Goal: Answer question/provide support: Share knowledge or assist other users

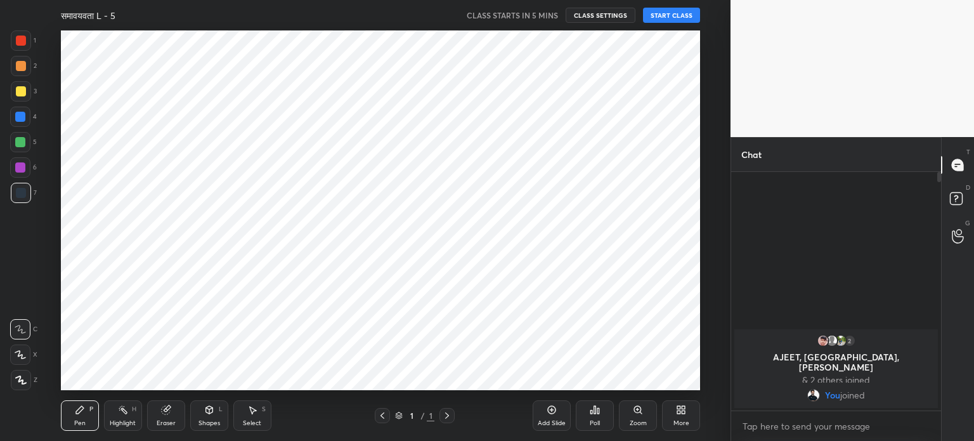
scroll to position [360, 680]
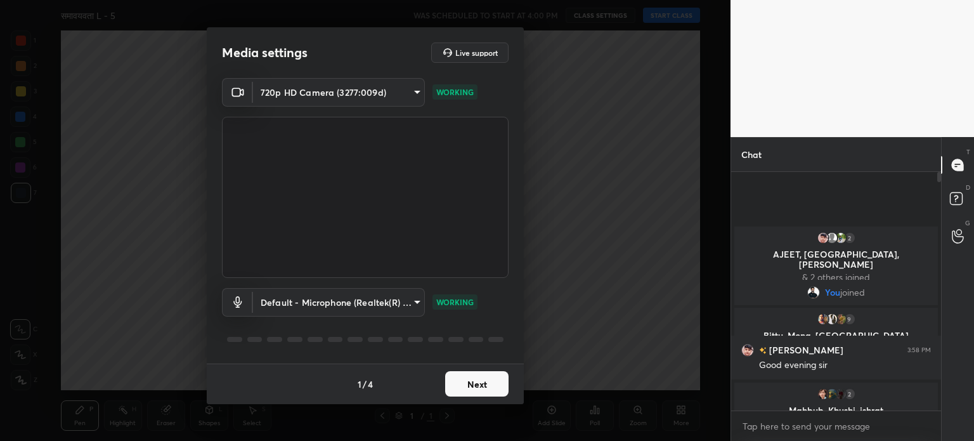
click at [386, 90] on body "1 2 3 4 5 6 7 C X Z C X Z E E Erase all H H समावयवता L - 5 WAS SCHEDULED TO STA…" at bounding box center [487, 220] width 974 height 441
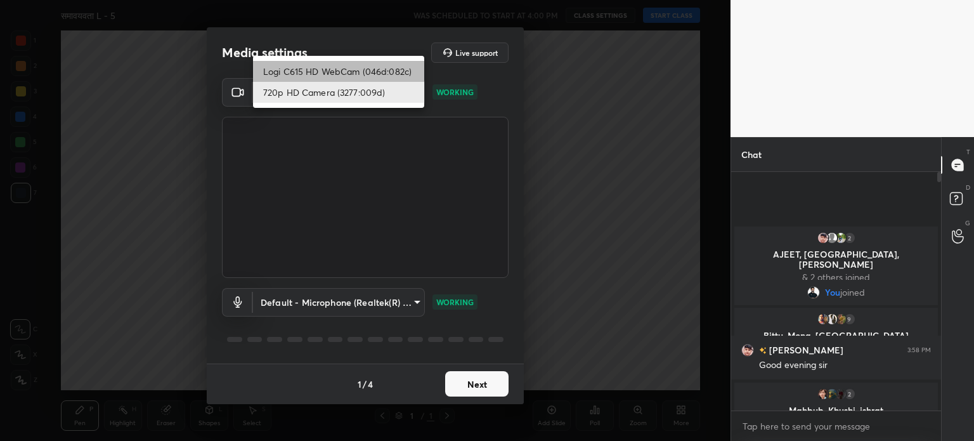
click at [348, 61] on li "Logi C615 HD WebCam (046d:082c)" at bounding box center [338, 71] width 171 height 21
type input "787ee1f23f31980623f4f63b1d63ffd6093bdb1f36a2e28f5229cd166ee5c24c"
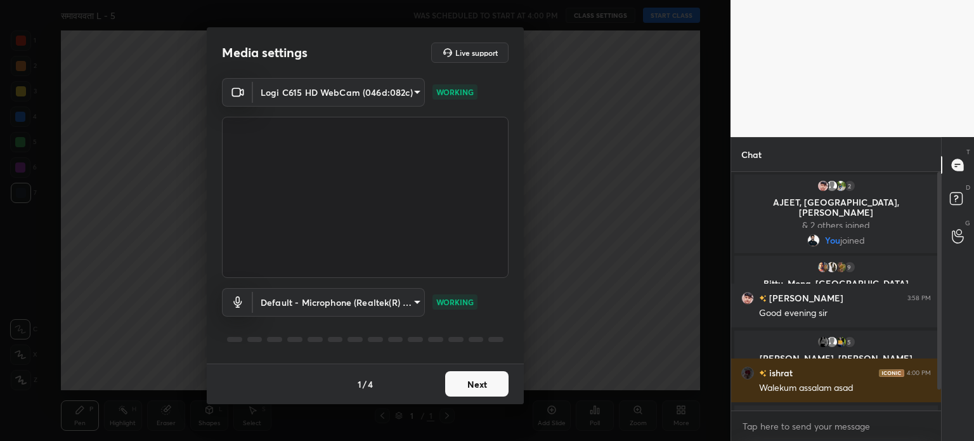
click at [479, 388] on button "Next" at bounding box center [476, 383] width 63 height 25
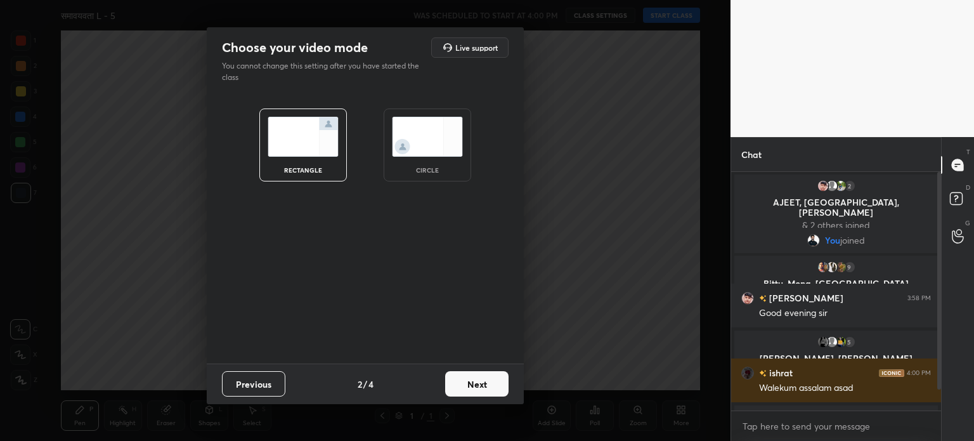
click at [484, 384] on button "Next" at bounding box center [476, 383] width 63 height 25
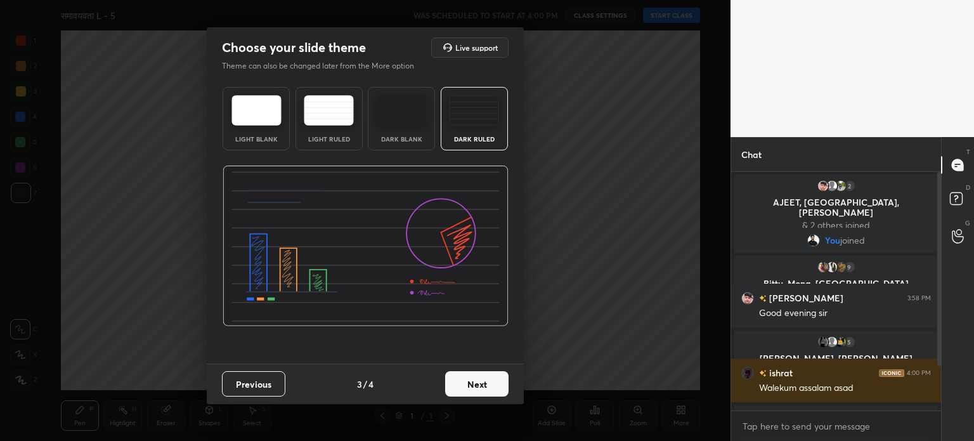
click at [479, 111] on img at bounding box center [474, 110] width 50 height 30
click at [497, 370] on div "Previous 3 / 4 Next" at bounding box center [365, 384] width 317 height 41
click at [494, 377] on button "Next" at bounding box center [476, 383] width 63 height 25
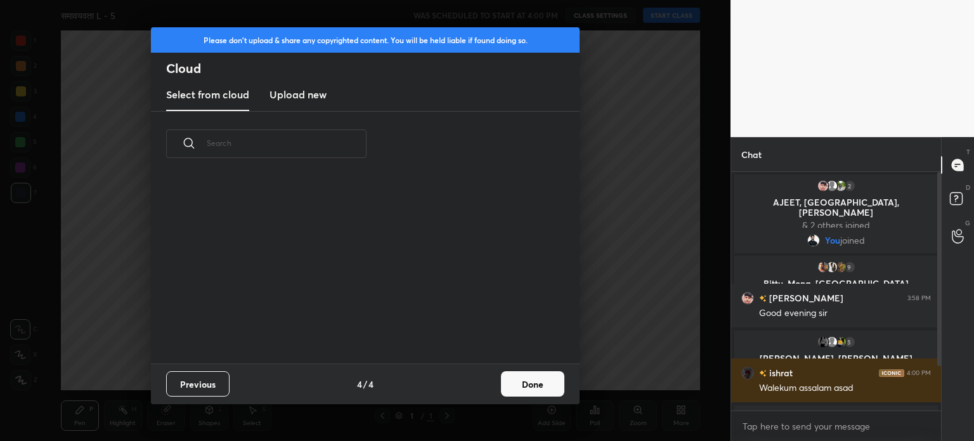
scroll to position [188, 407]
click at [304, 96] on h3 "Upload new" at bounding box center [298, 94] width 57 height 15
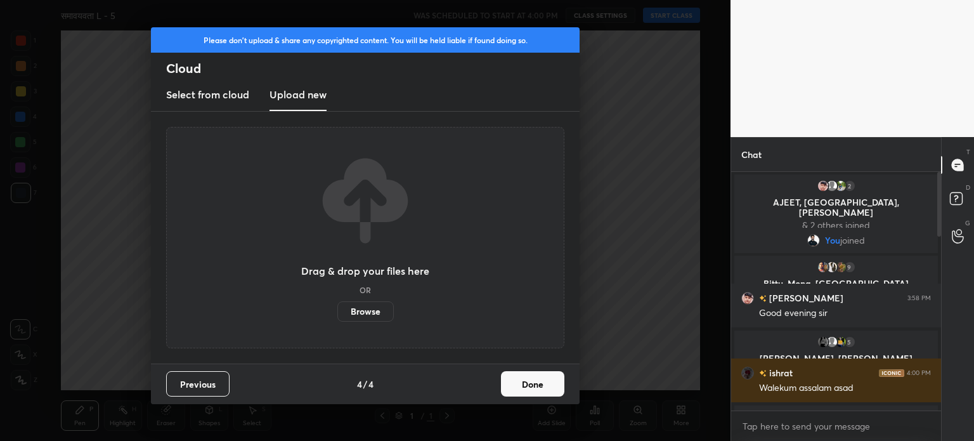
click at [372, 308] on label "Browse" at bounding box center [365, 311] width 56 height 20
click at [337, 308] on input "Browse" at bounding box center [337, 311] width 0 height 20
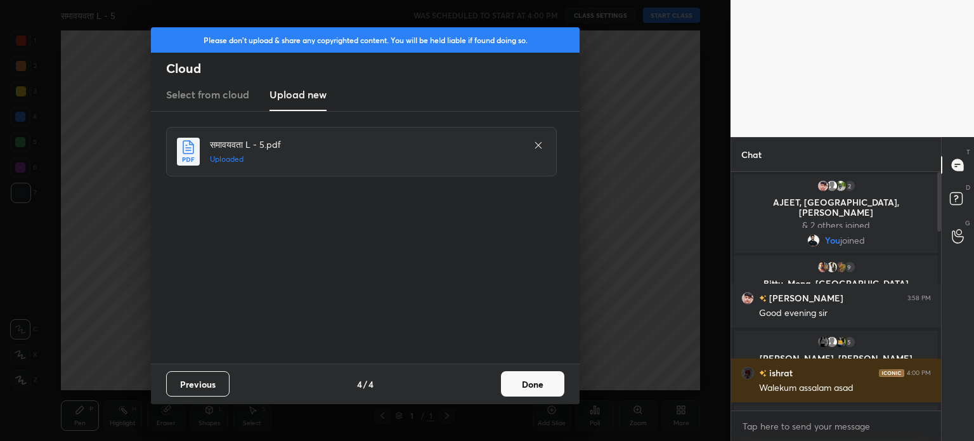
click at [521, 391] on button "Done" at bounding box center [532, 383] width 63 height 25
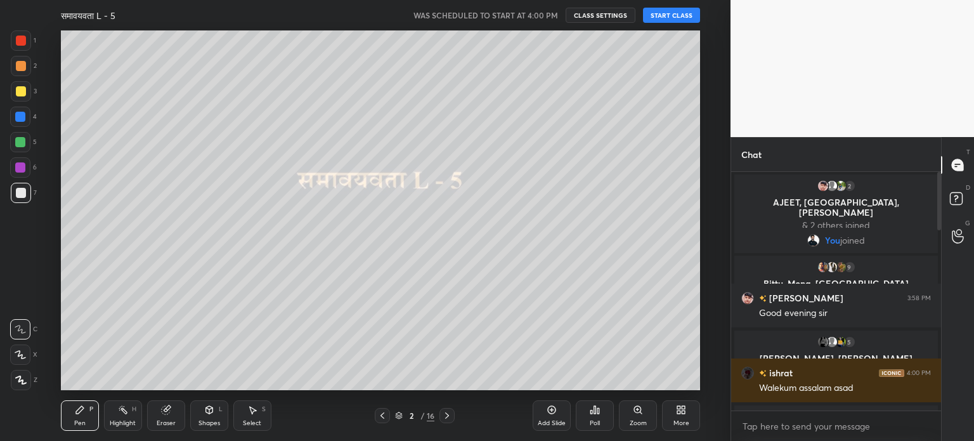
click at [676, 18] on button "START CLASS" at bounding box center [671, 15] width 57 height 15
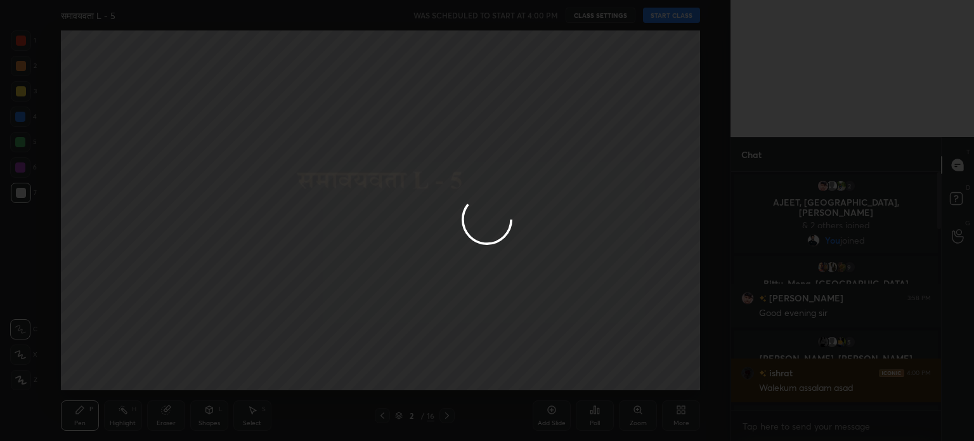
type textarea "x"
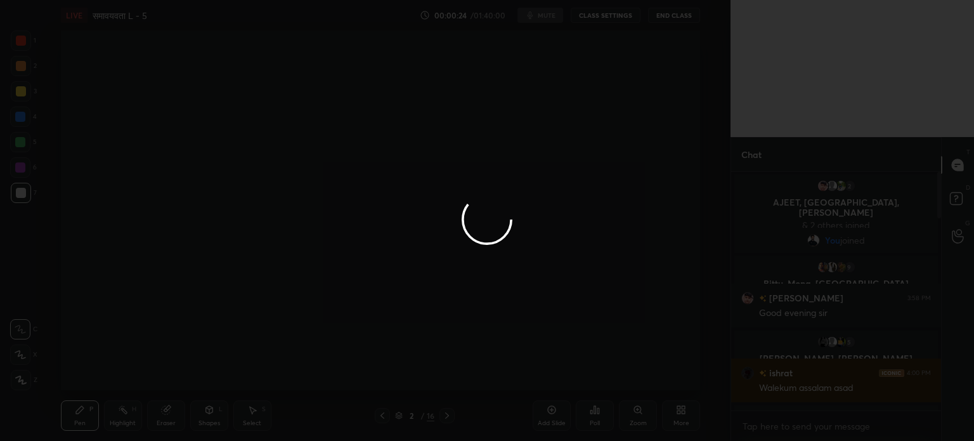
click at [501, 188] on div at bounding box center [487, 220] width 974 height 441
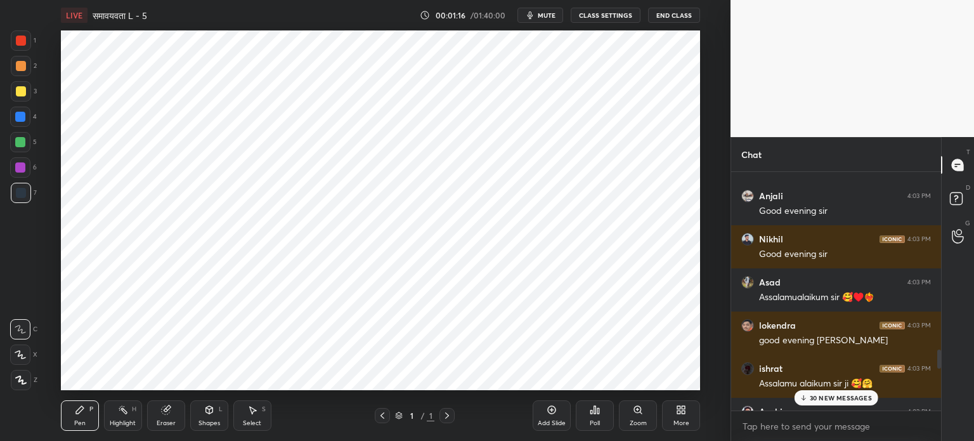
scroll to position [2379, 0]
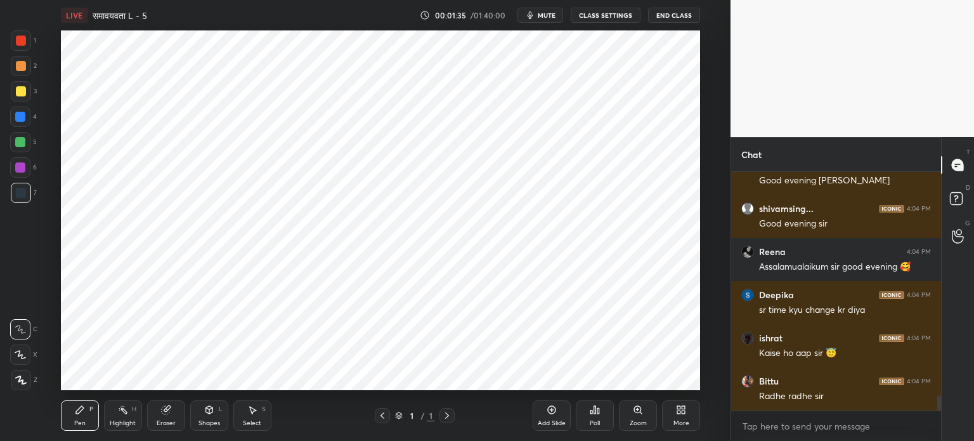
click at [680, 411] on icon at bounding box center [679, 411] width 3 height 3
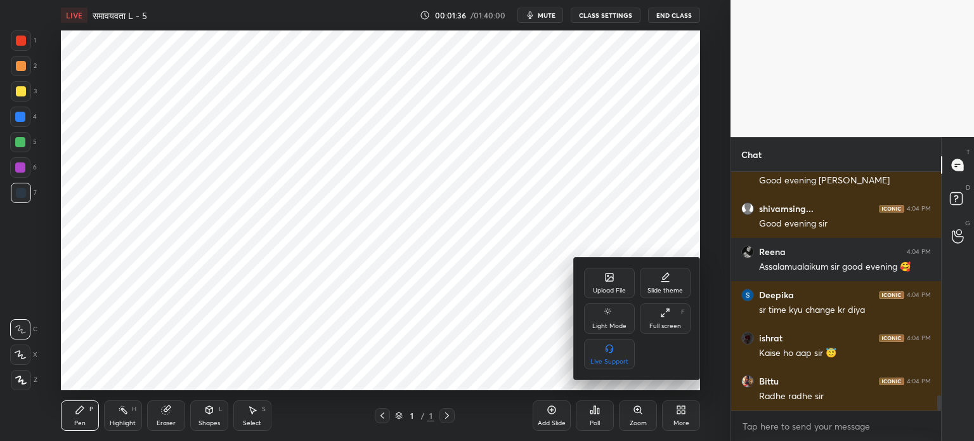
click at [617, 287] on div "Upload File" at bounding box center [609, 290] width 33 height 6
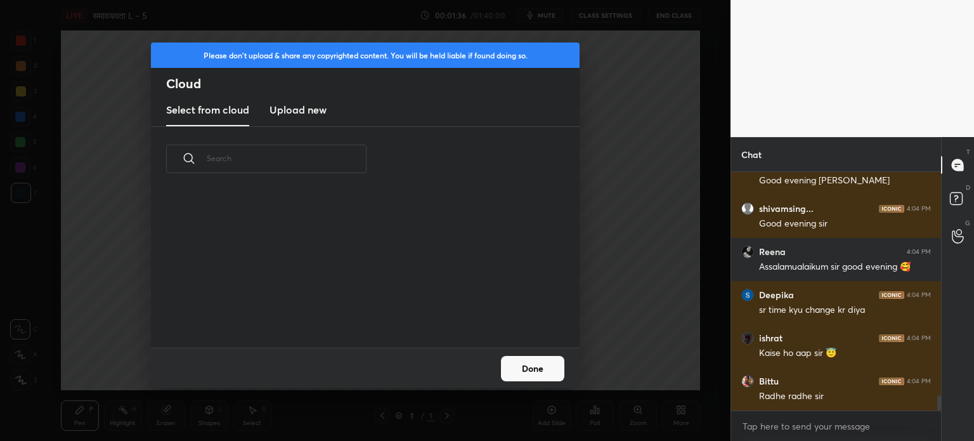
scroll to position [156, 407]
click at [316, 115] on h3 "Upload new" at bounding box center [298, 109] width 57 height 15
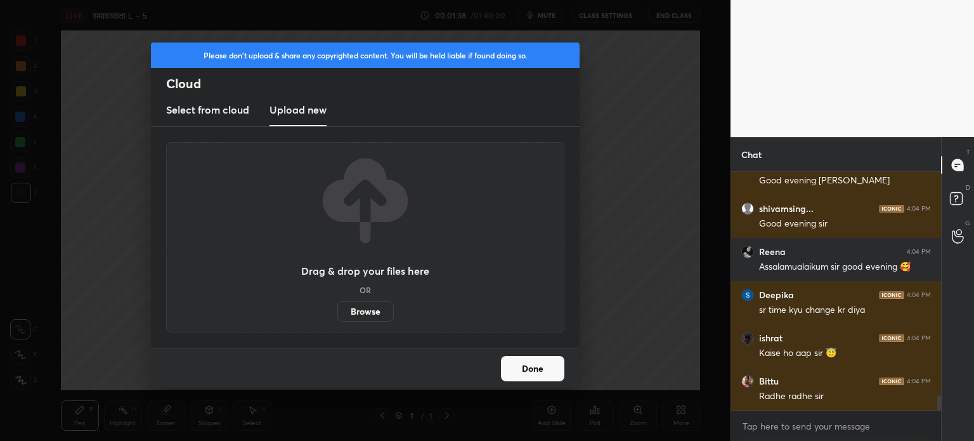
scroll to position [3475, 0]
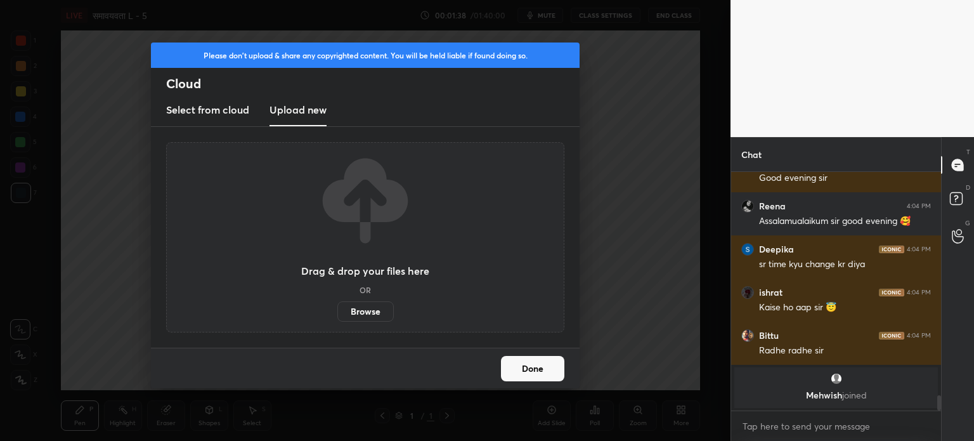
click at [365, 307] on label "Browse" at bounding box center [365, 311] width 56 height 20
click at [337, 307] on input "Browse" at bounding box center [337, 311] width 0 height 20
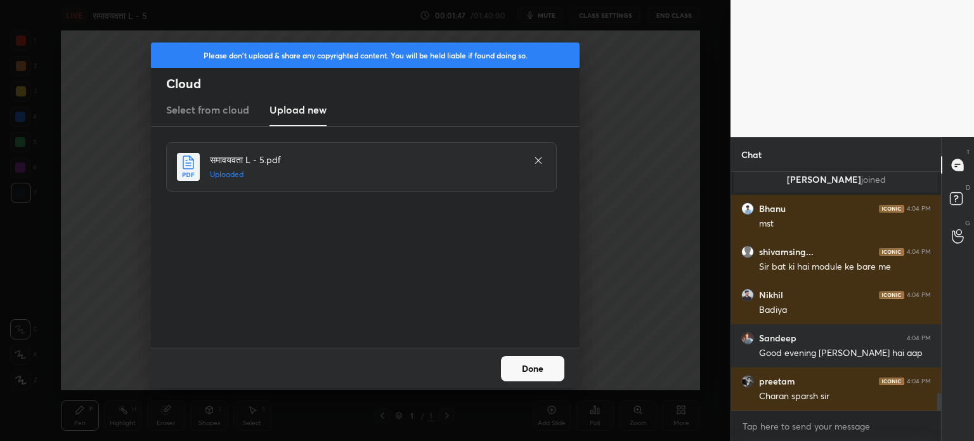
scroll to position [3034, 0]
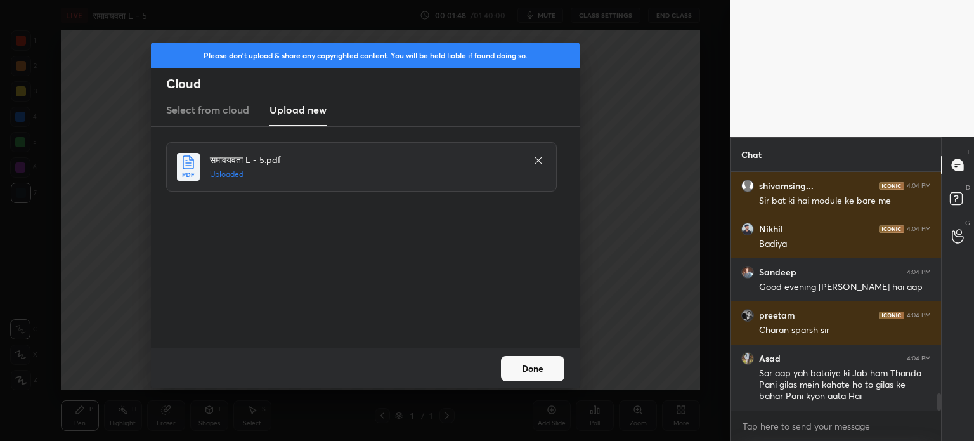
click at [532, 373] on button "Done" at bounding box center [532, 368] width 63 height 25
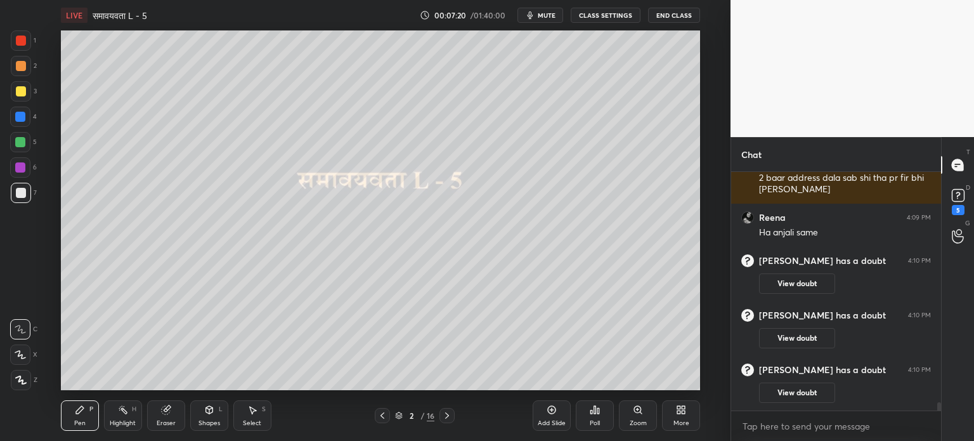
scroll to position [6756, 0]
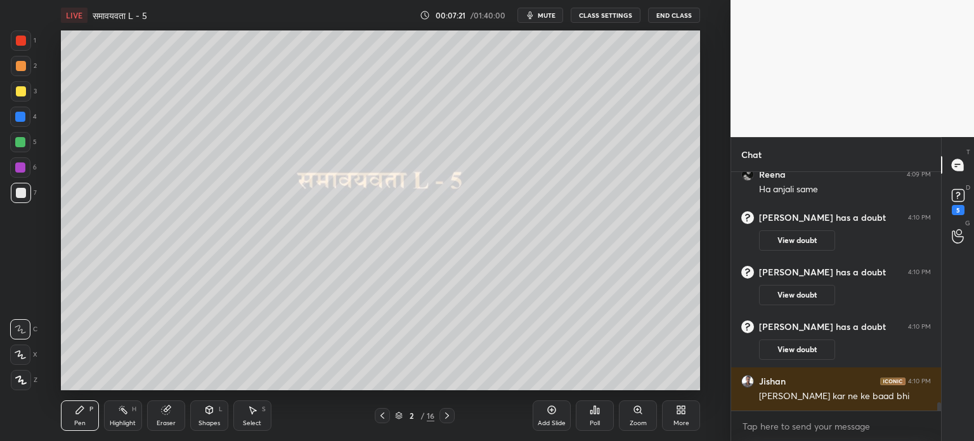
click at [261, 419] on div "Select S" at bounding box center [252, 415] width 38 height 30
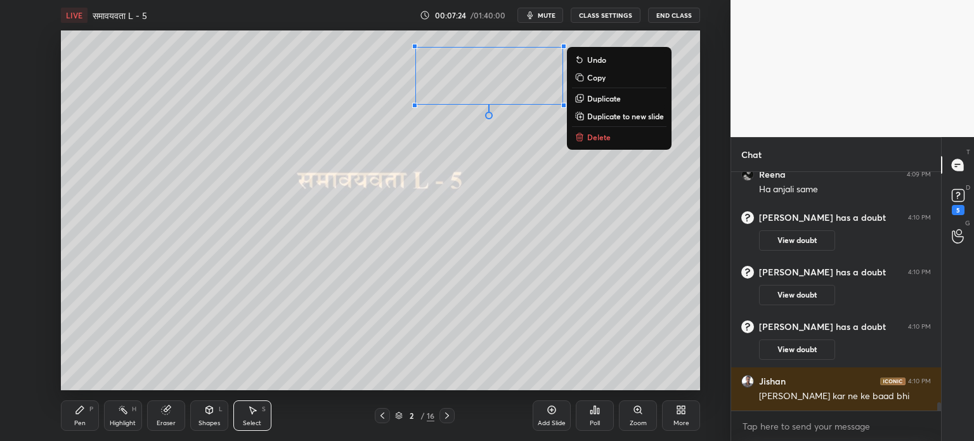
click at [599, 136] on p "Delete" at bounding box center [598, 137] width 23 height 10
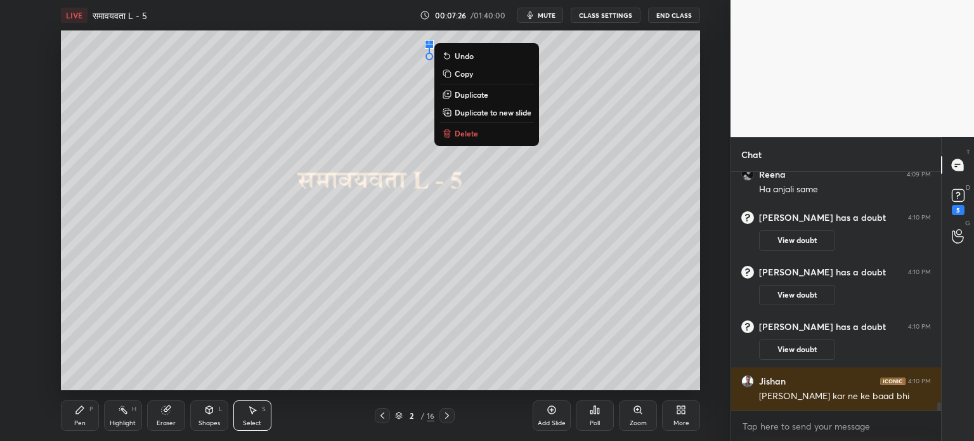
scroll to position [6811, 0]
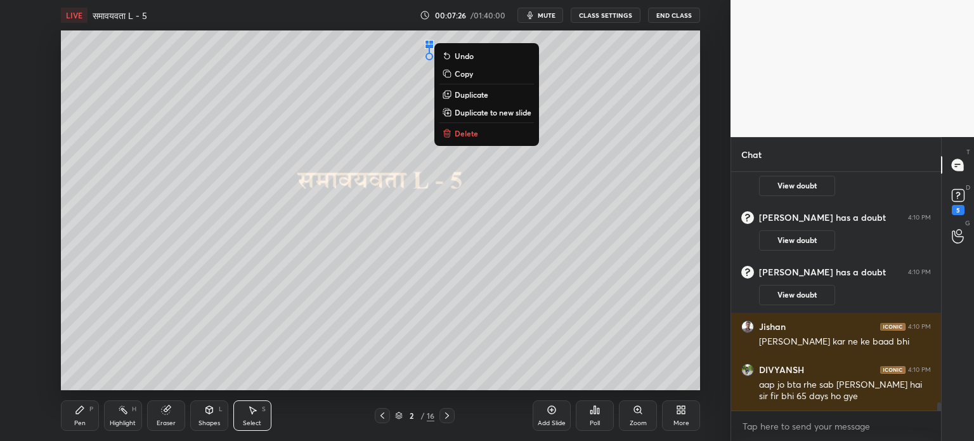
click at [479, 135] on button "Delete" at bounding box center [487, 133] width 95 height 15
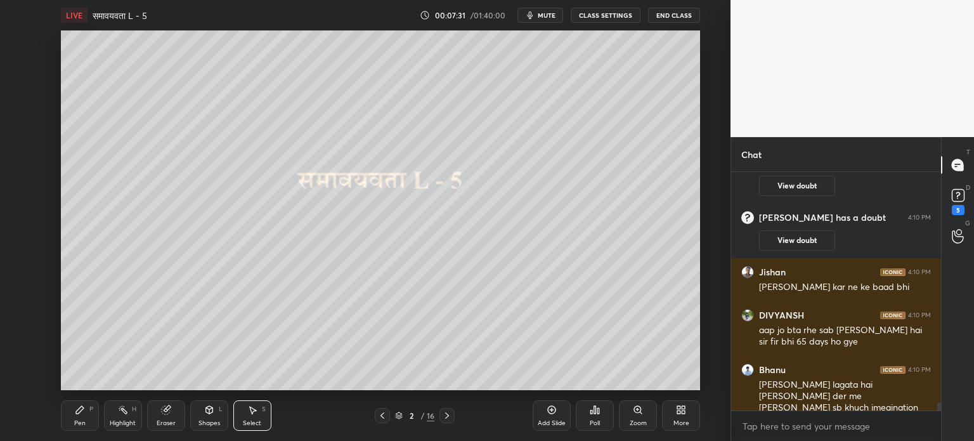
scroll to position [6908, 0]
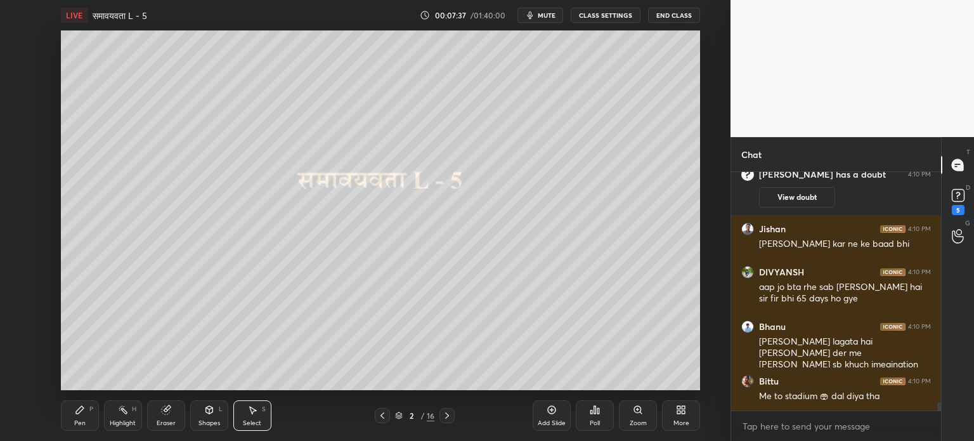
click at [380, 418] on icon at bounding box center [382, 415] width 10 height 10
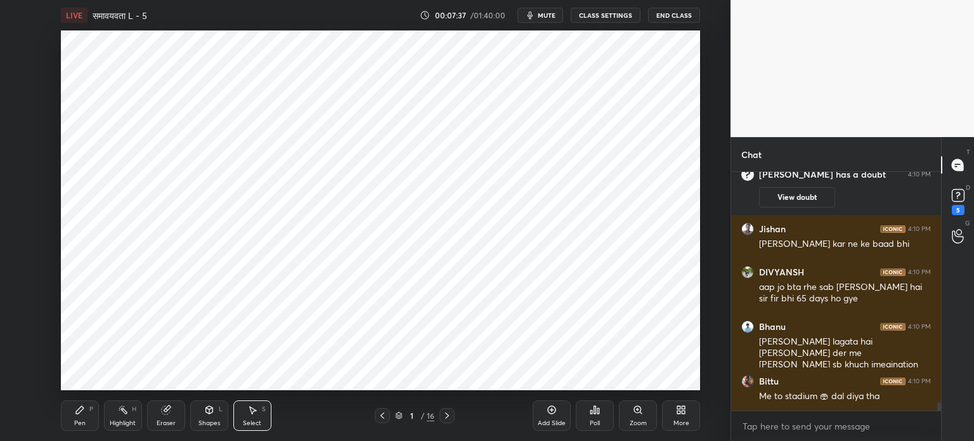
scroll to position [6952, 0]
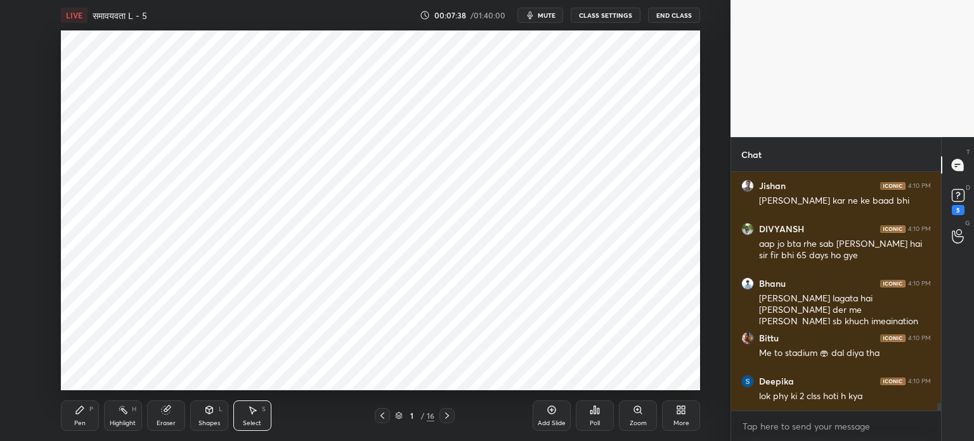
click at [449, 423] on div at bounding box center [447, 415] width 15 height 15
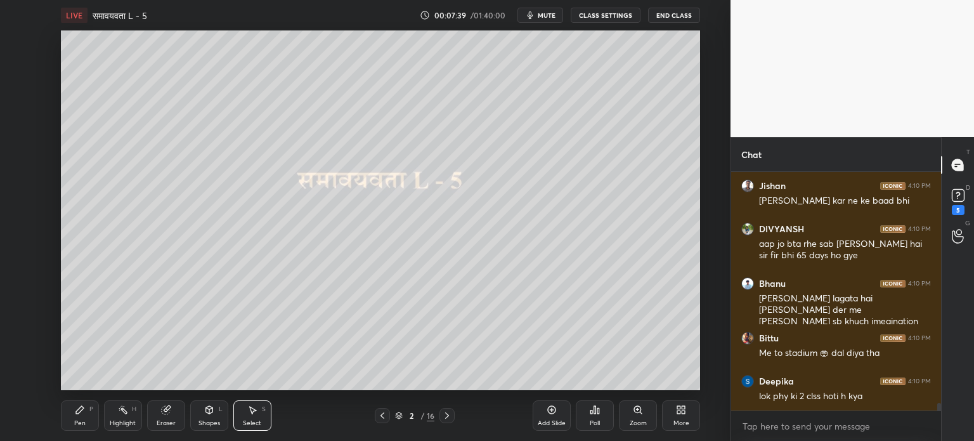
click at [449, 419] on icon at bounding box center [447, 415] width 10 height 10
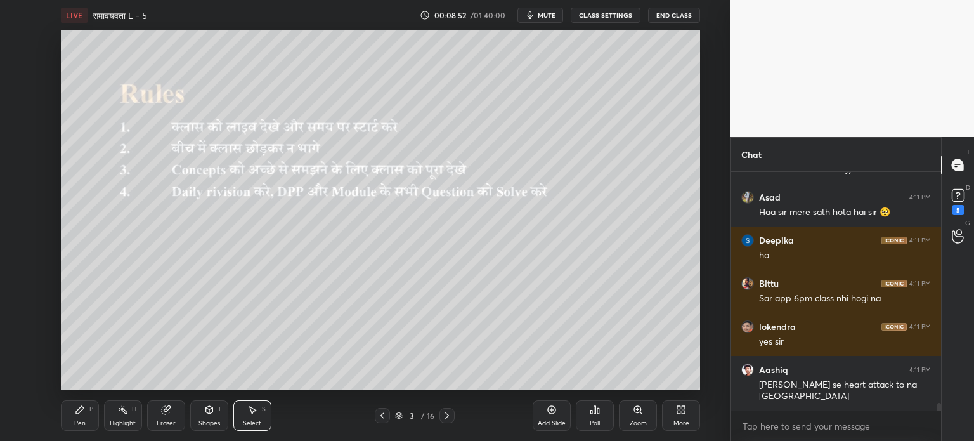
scroll to position [7592, 0]
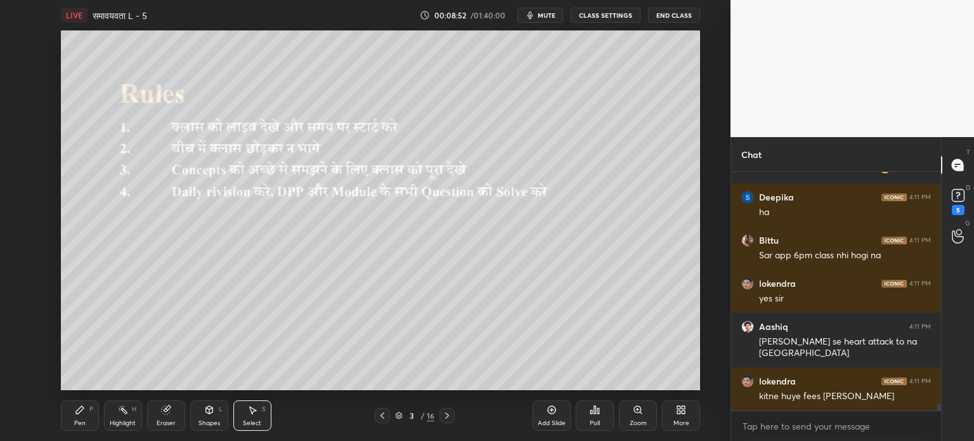
click at [443, 417] on icon at bounding box center [447, 415] width 10 height 10
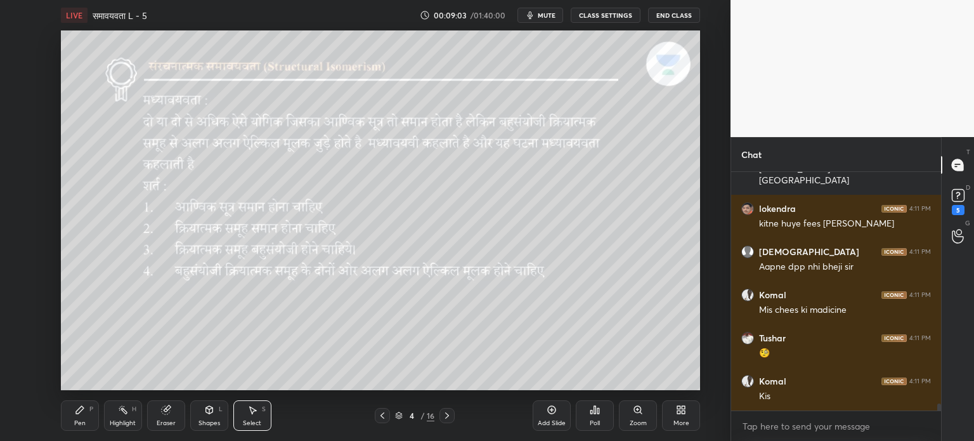
scroll to position [7808, 0]
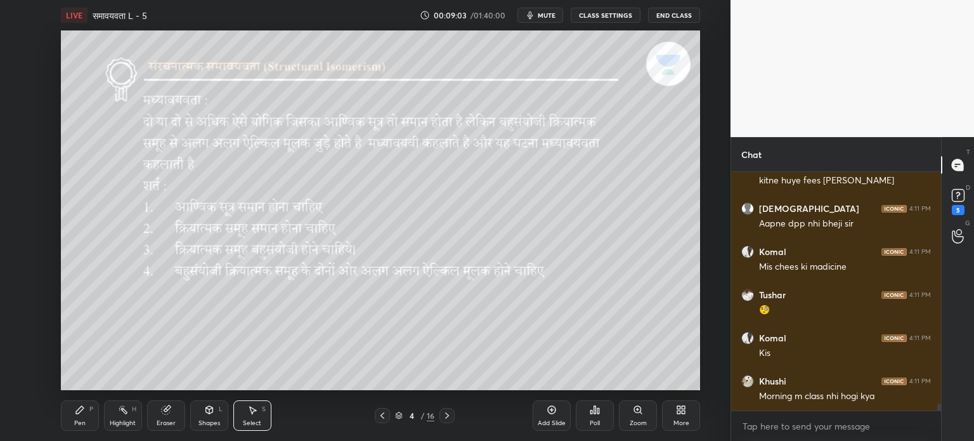
click at [446, 420] on icon at bounding box center [447, 415] width 10 height 10
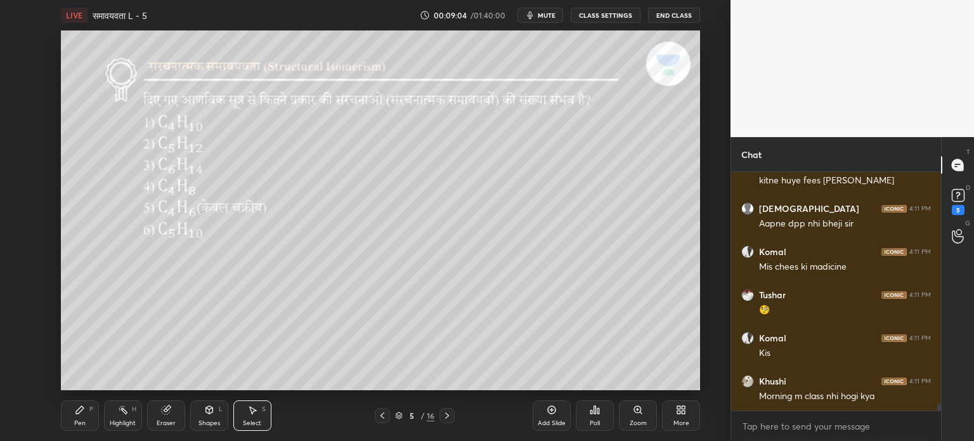
scroll to position [7851, 0]
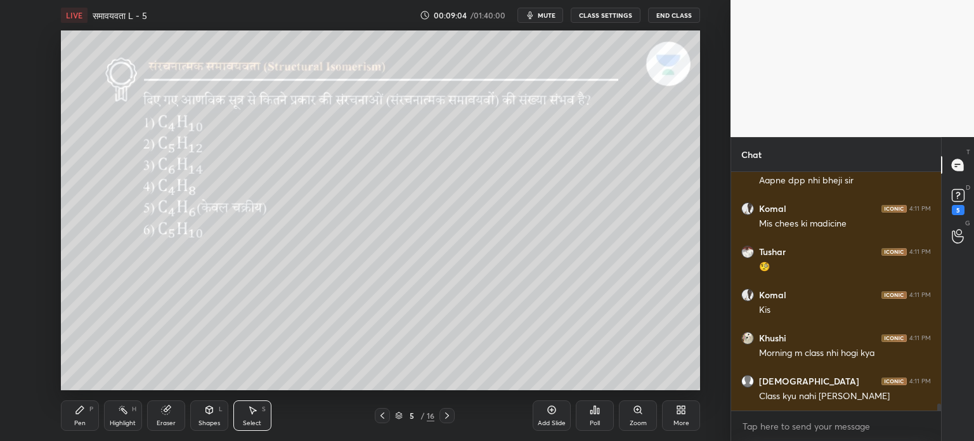
click at [444, 422] on div at bounding box center [447, 415] width 15 height 15
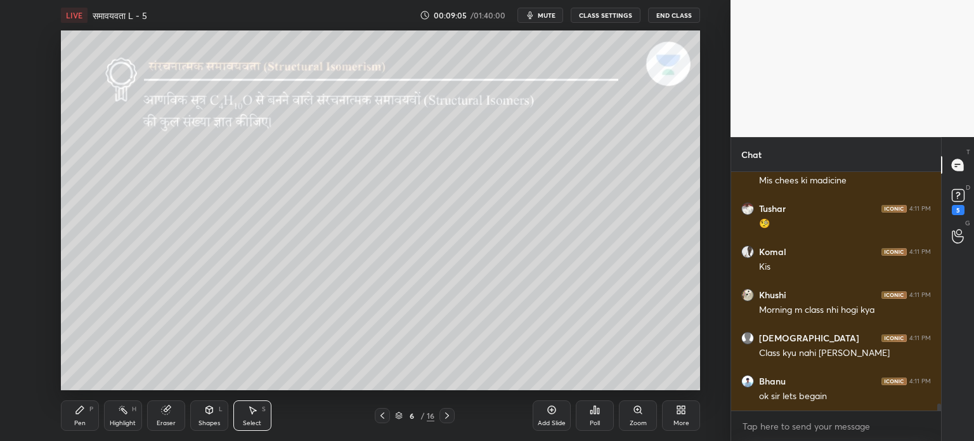
click at [383, 420] on icon at bounding box center [382, 415] width 10 height 10
click at [383, 421] on icon at bounding box center [382, 415] width 10 height 10
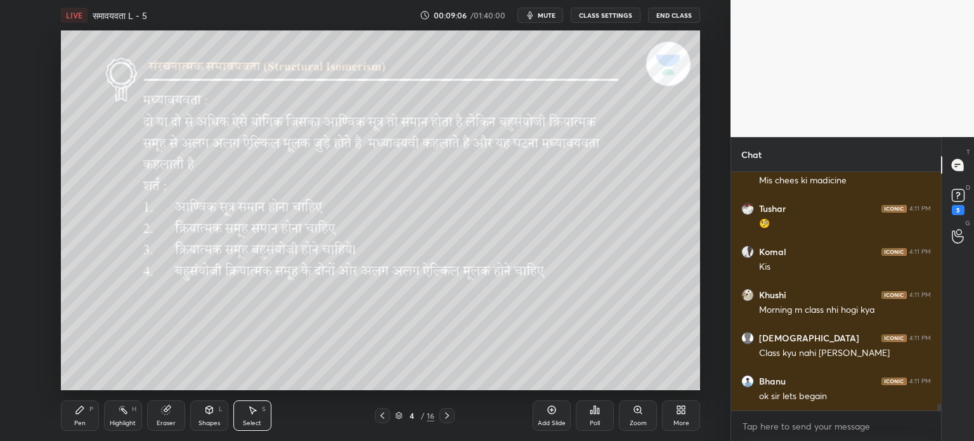
click at [384, 419] on icon at bounding box center [382, 415] width 10 height 10
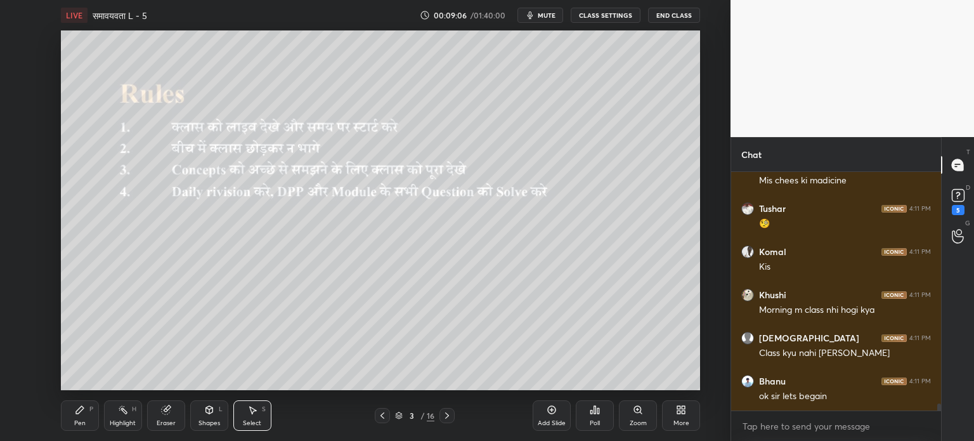
scroll to position [7937, 0]
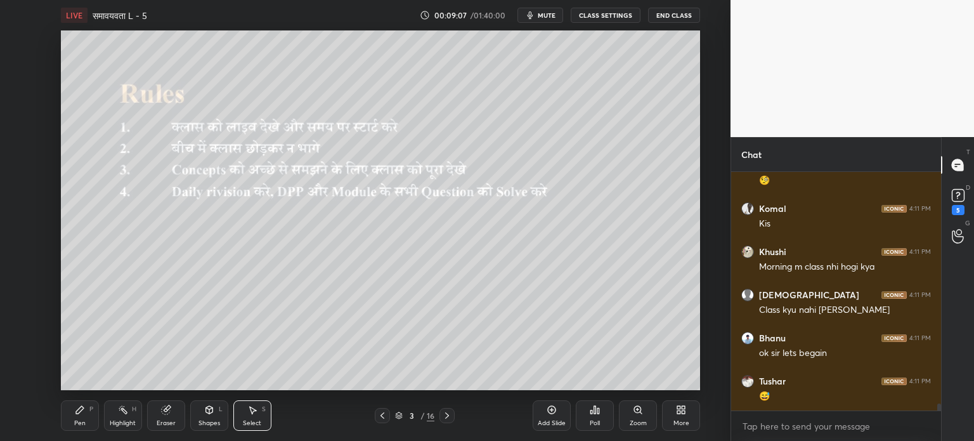
click at [451, 416] on icon at bounding box center [447, 415] width 10 height 10
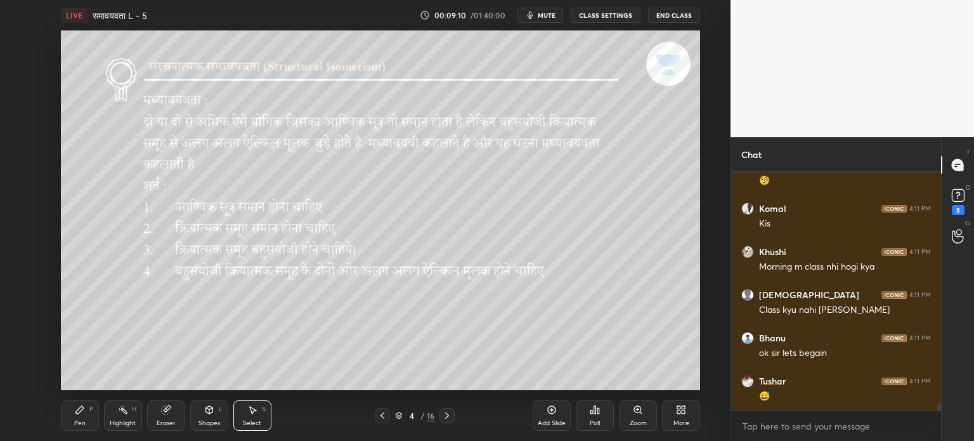
scroll to position [7981, 0]
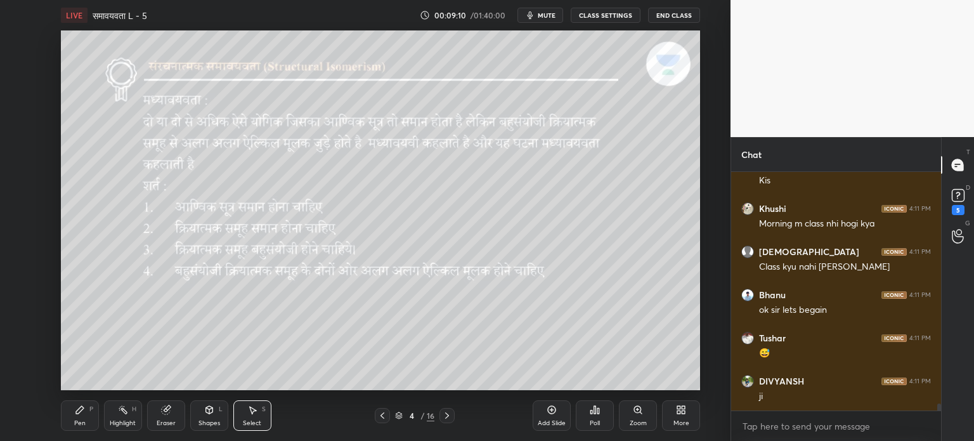
click at [447, 416] on icon at bounding box center [447, 415] width 10 height 10
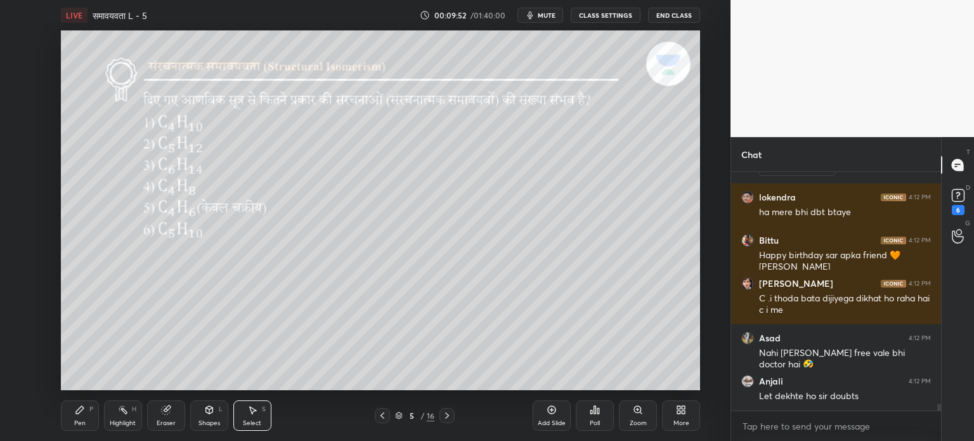
scroll to position [8020, 0]
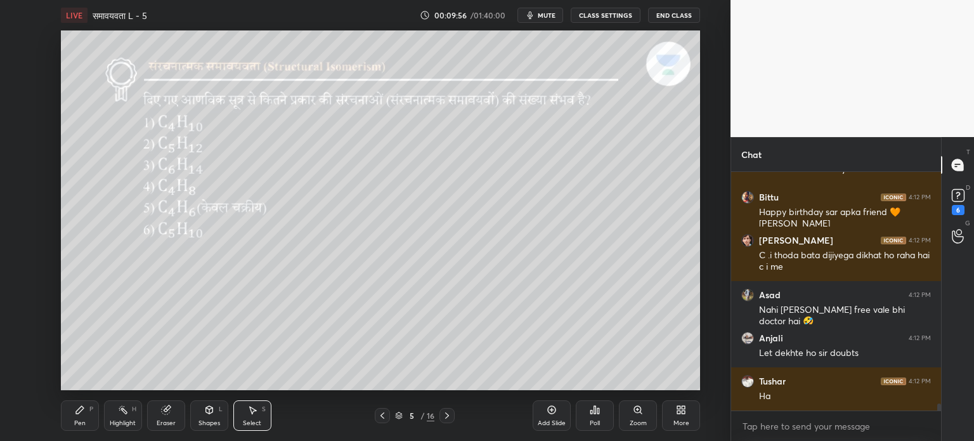
click at [79, 426] on div "Pen" at bounding box center [79, 423] width 11 height 6
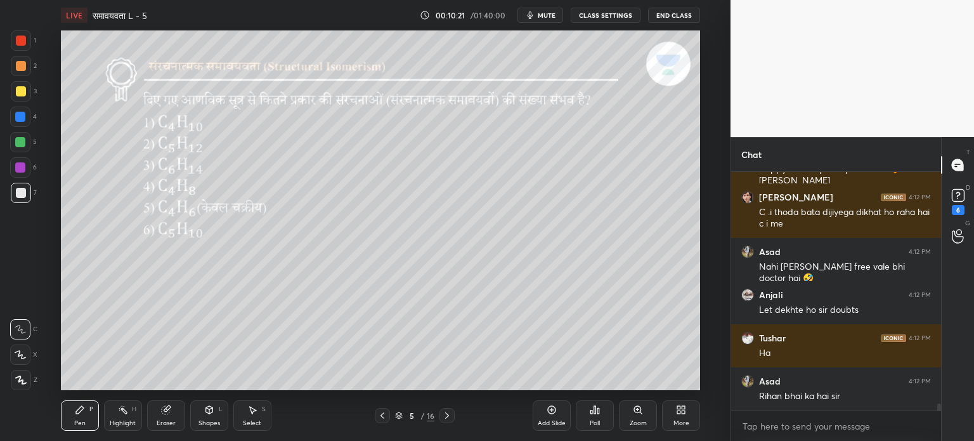
scroll to position [8106, 0]
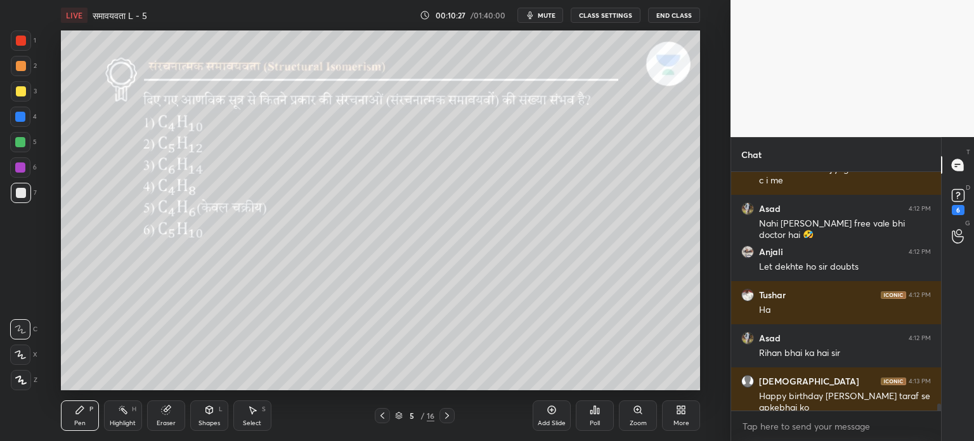
click at [254, 418] on div "Select S" at bounding box center [252, 415] width 38 height 30
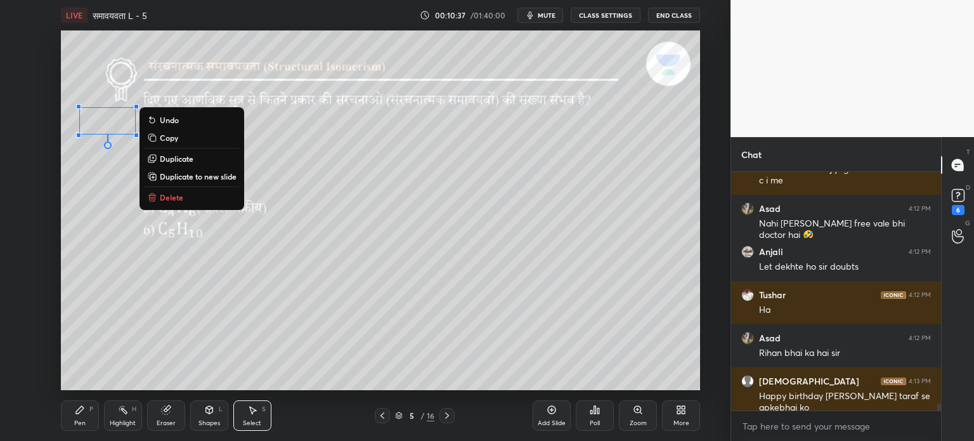
click at [178, 197] on p "Delete" at bounding box center [171, 197] width 23 height 10
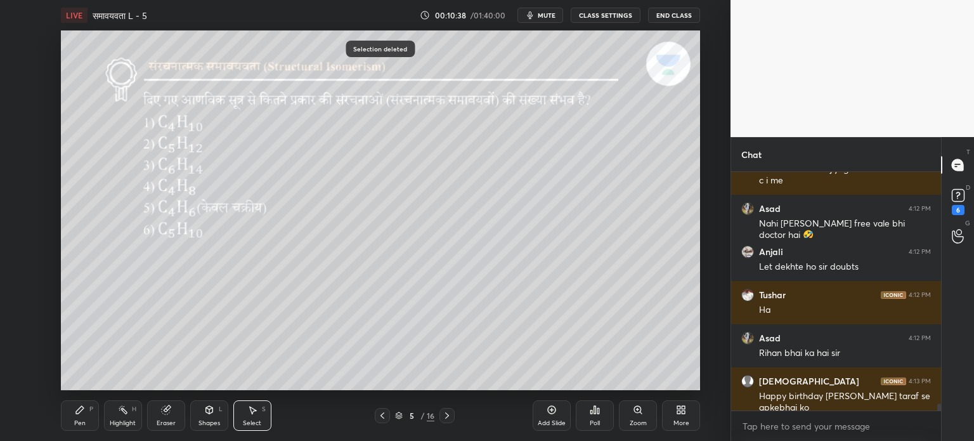
click at [88, 423] on div "Pen P" at bounding box center [80, 415] width 38 height 30
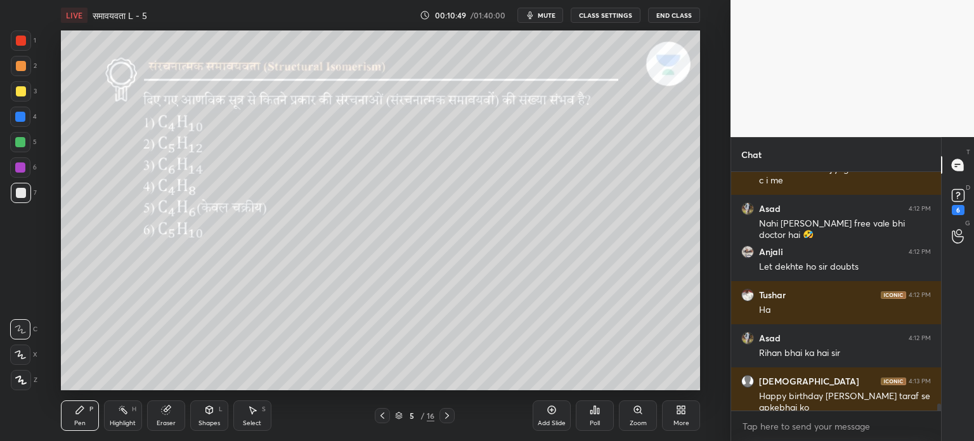
scroll to position [8149, 0]
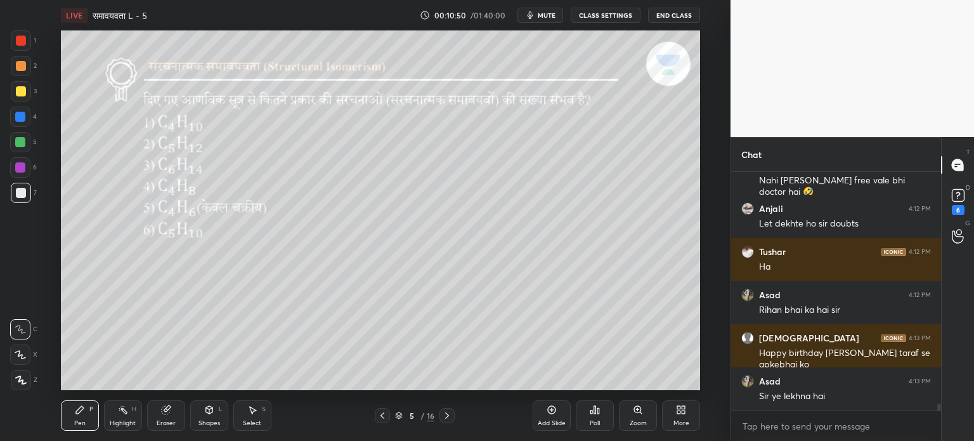
click at [254, 407] on icon at bounding box center [252, 410] width 10 height 10
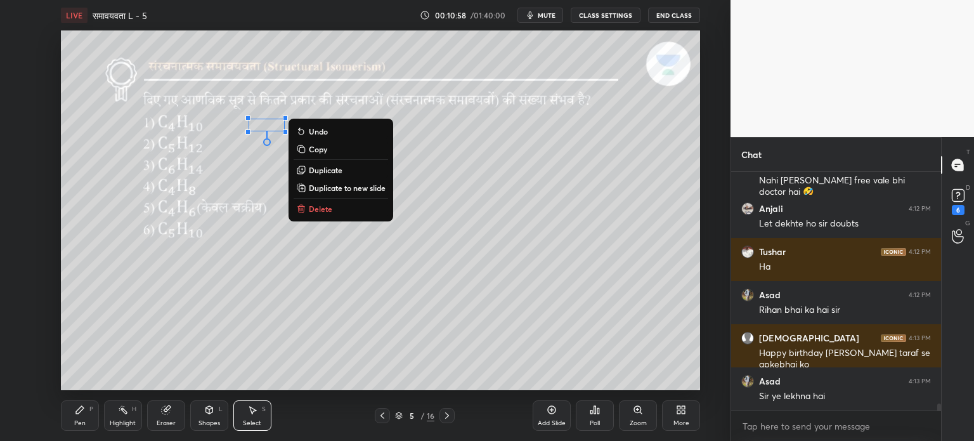
click at [319, 147] on p "Copy" at bounding box center [318, 149] width 18 height 10
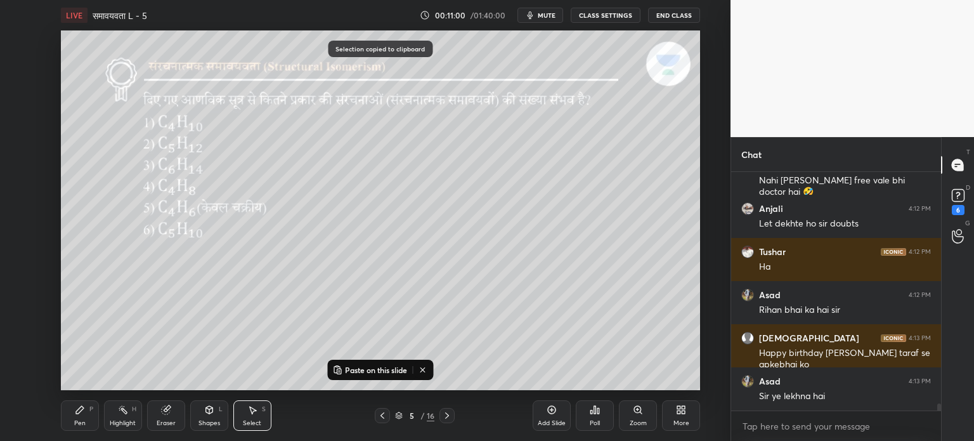
click at [260, 420] on div "Select" at bounding box center [252, 423] width 18 height 6
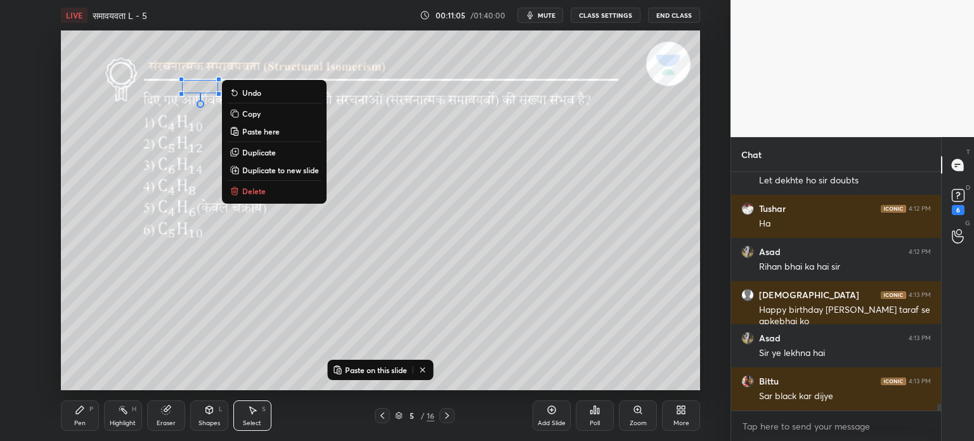
click at [255, 111] on p "Copy" at bounding box center [251, 113] width 18 height 10
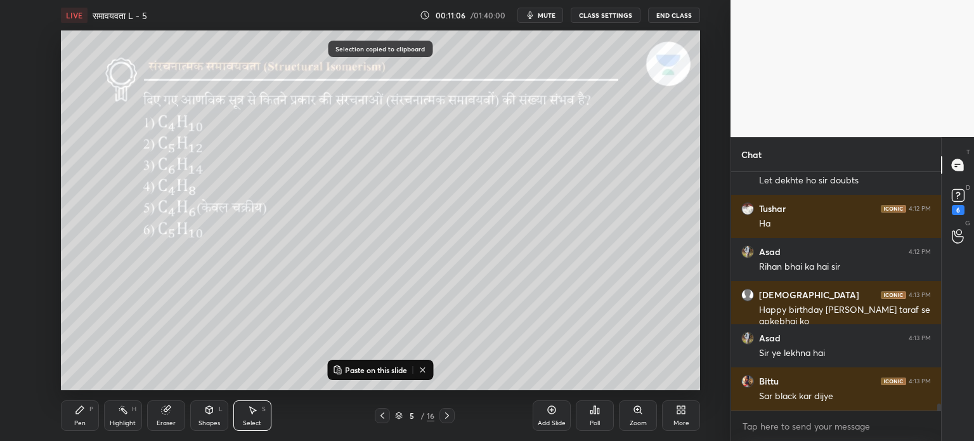
click at [277, 166] on div "0 ° Undo Copy Paste here Duplicate Duplicate to new slide Delete" at bounding box center [380, 210] width 639 height 360
click at [682, 416] on div "More" at bounding box center [681, 415] width 38 height 30
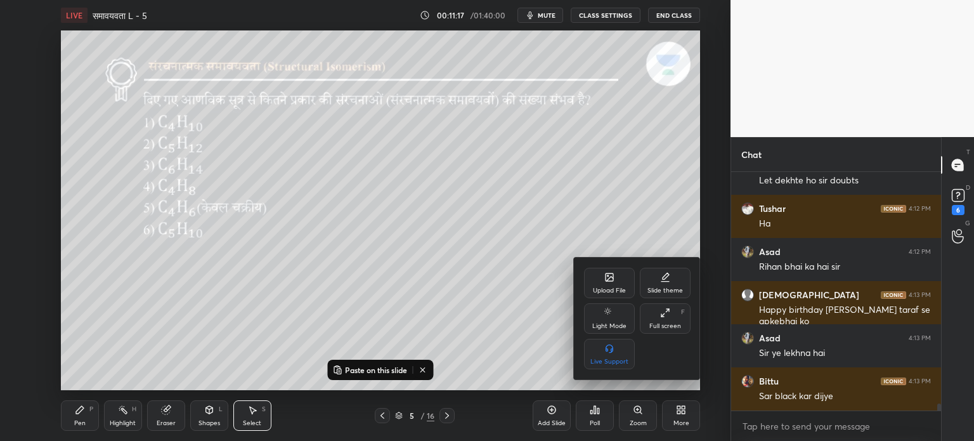
click at [609, 323] on div "Light Mode" at bounding box center [610, 326] width 34 height 6
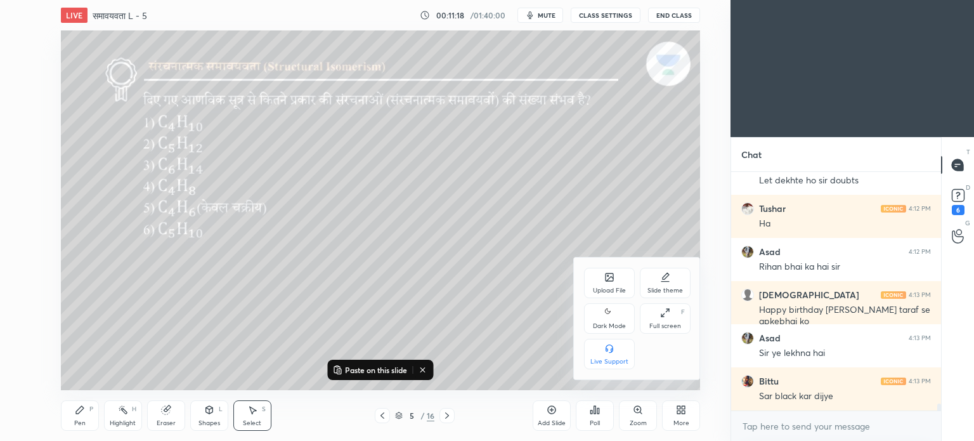
click at [611, 323] on div "Dark Mode" at bounding box center [609, 326] width 33 height 6
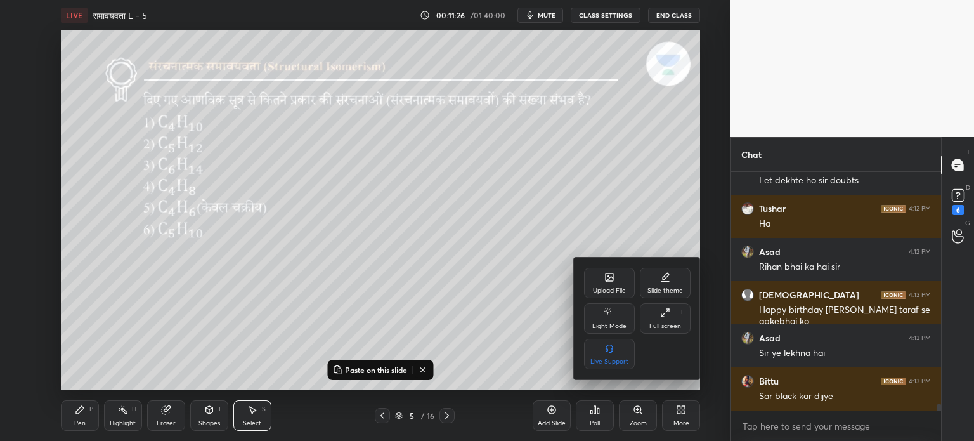
click at [86, 410] on div at bounding box center [487, 220] width 974 height 441
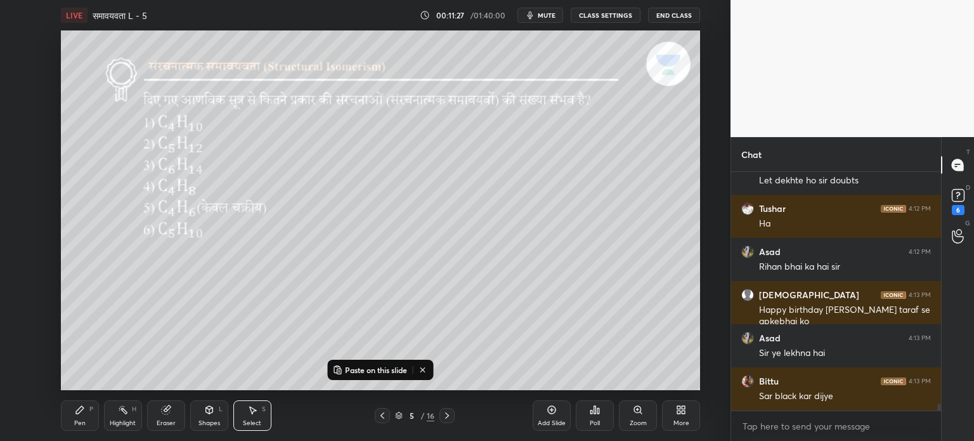
click at [81, 421] on div "Pen" at bounding box center [79, 423] width 11 height 6
click at [426, 372] on icon at bounding box center [423, 370] width 10 height 10
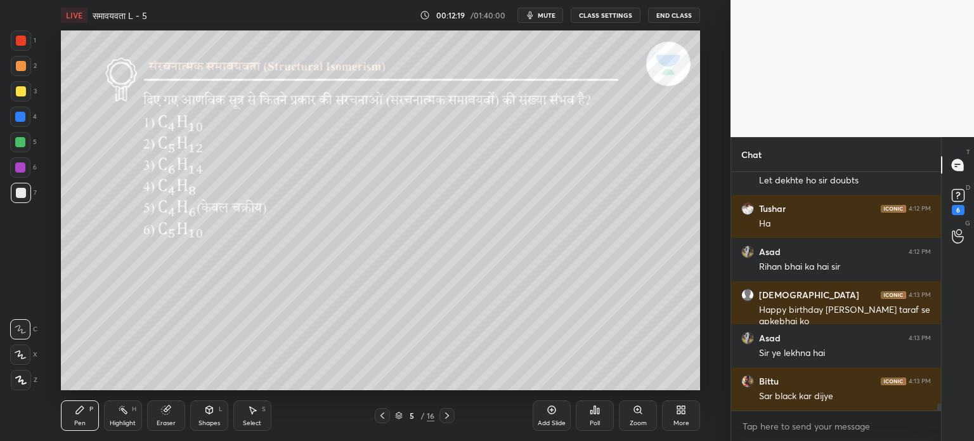
click at [23, 91] on div at bounding box center [21, 91] width 10 height 10
click at [22, 91] on div at bounding box center [21, 91] width 10 height 10
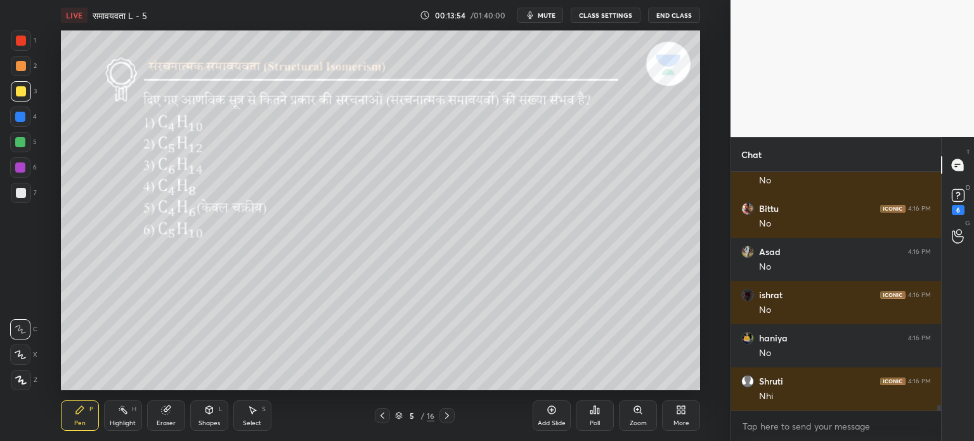
scroll to position [9575, 0]
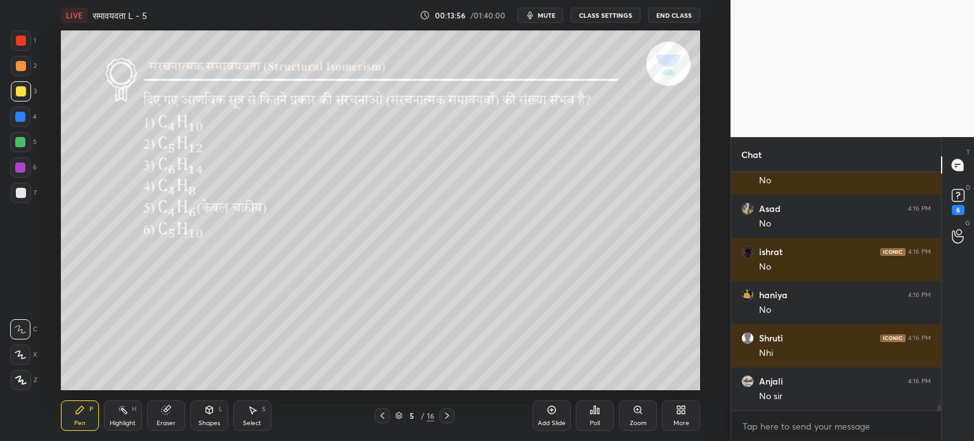
click at [22, 193] on div at bounding box center [21, 193] width 10 height 10
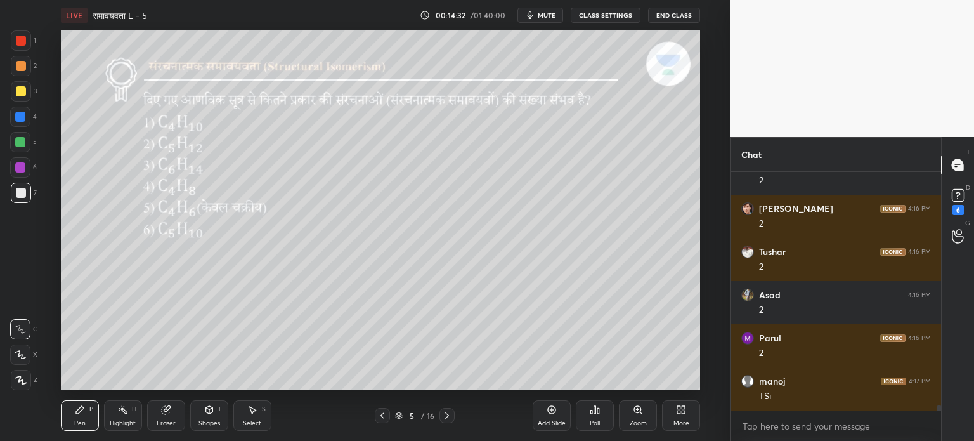
scroll to position [10136, 0]
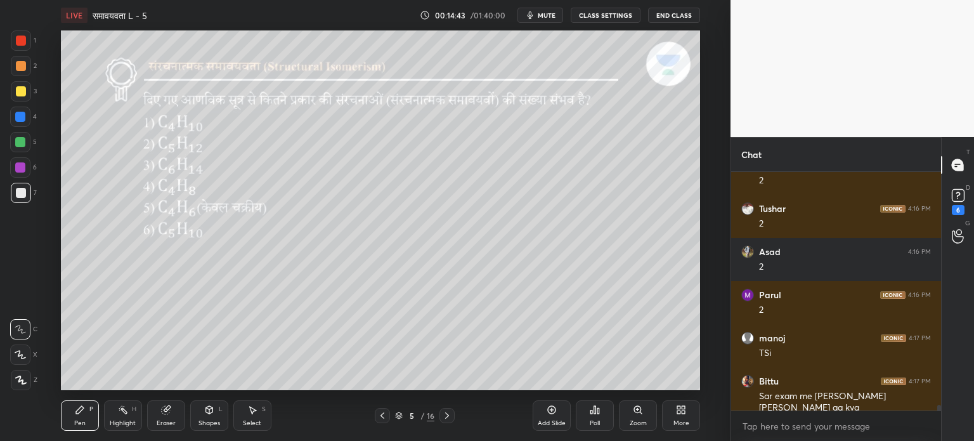
click at [210, 420] on div "Shapes" at bounding box center [210, 423] width 22 height 6
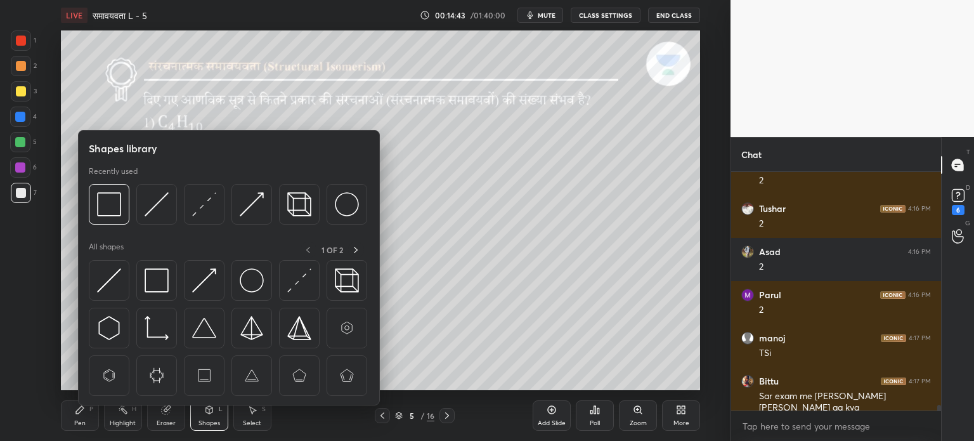
scroll to position [10179, 0]
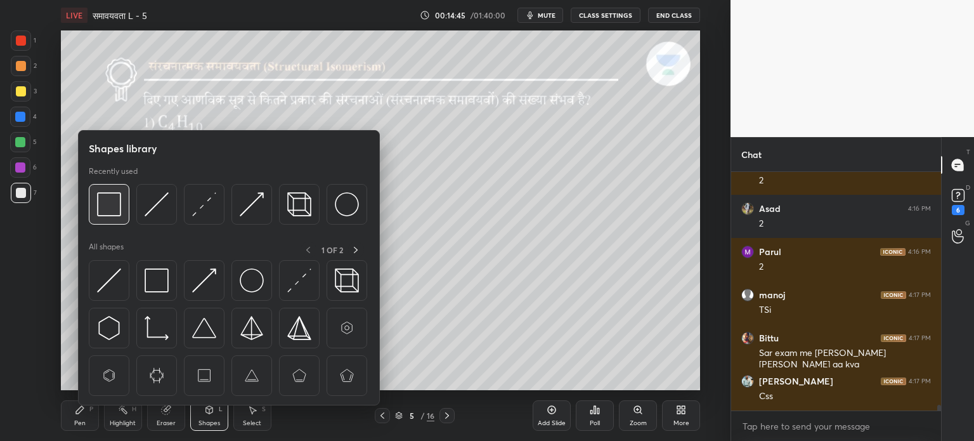
click at [119, 207] on img at bounding box center [109, 204] width 24 height 24
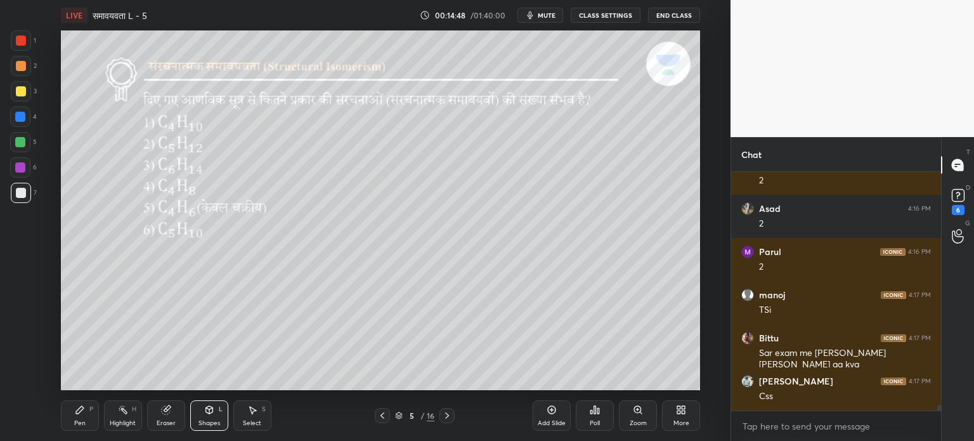
scroll to position [10223, 0]
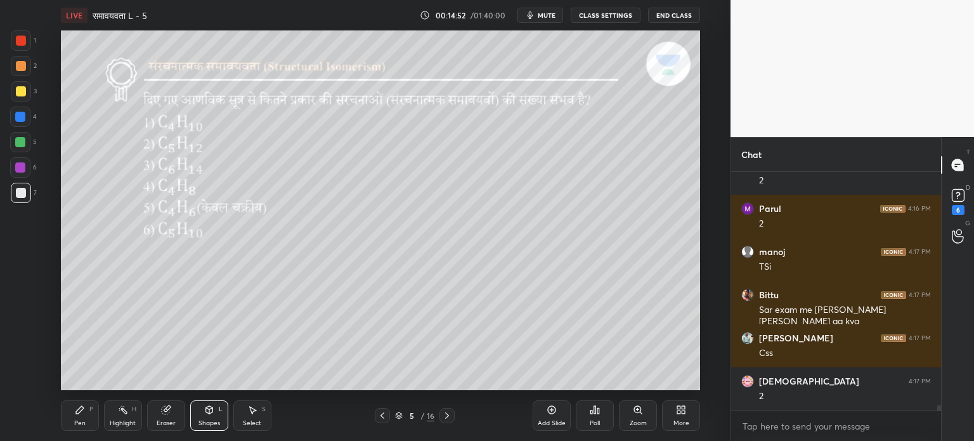
click at [256, 417] on div "Select S" at bounding box center [252, 415] width 38 height 30
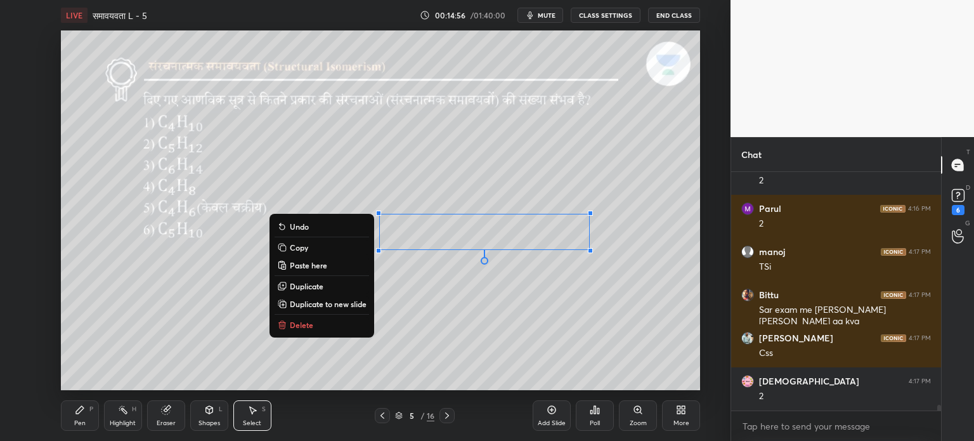
click at [299, 247] on p "Copy" at bounding box center [299, 247] width 18 height 10
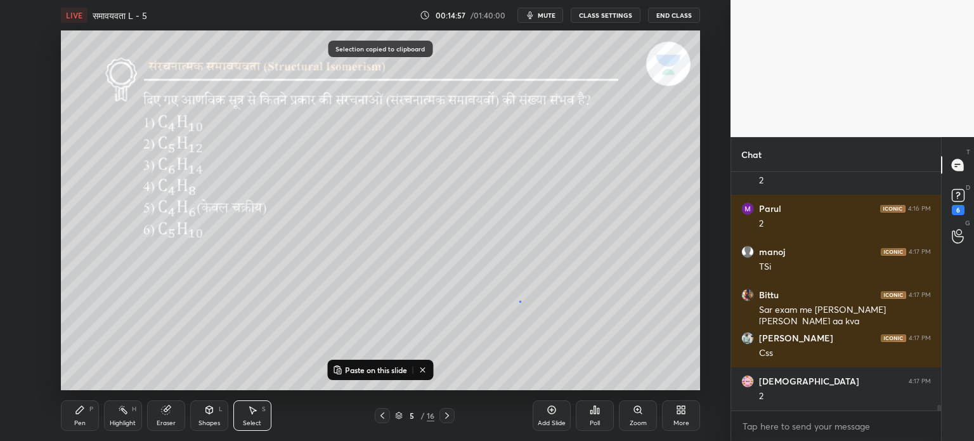
click at [521, 303] on div "0 ° Undo Copy Paste here Duplicate Duplicate to new slide Delete" at bounding box center [380, 210] width 639 height 360
click at [423, 372] on icon at bounding box center [423, 370] width 10 height 10
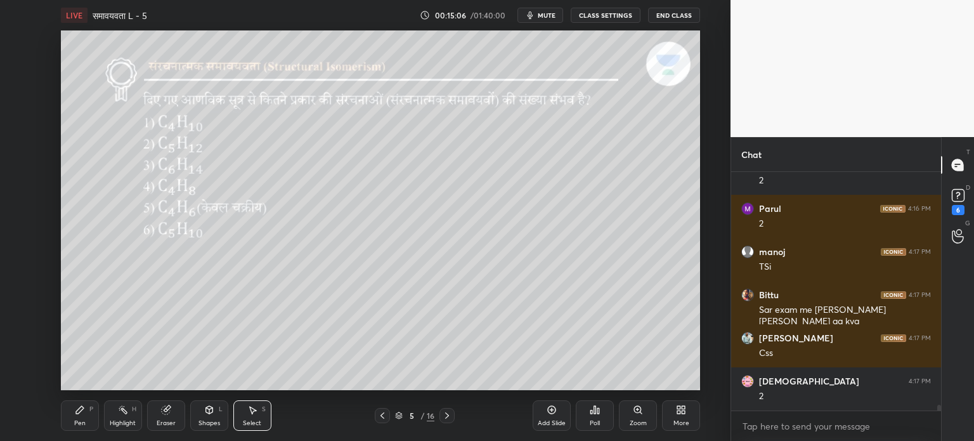
click at [89, 416] on div "Pen P" at bounding box center [80, 415] width 38 height 30
click at [18, 93] on div at bounding box center [21, 91] width 10 height 10
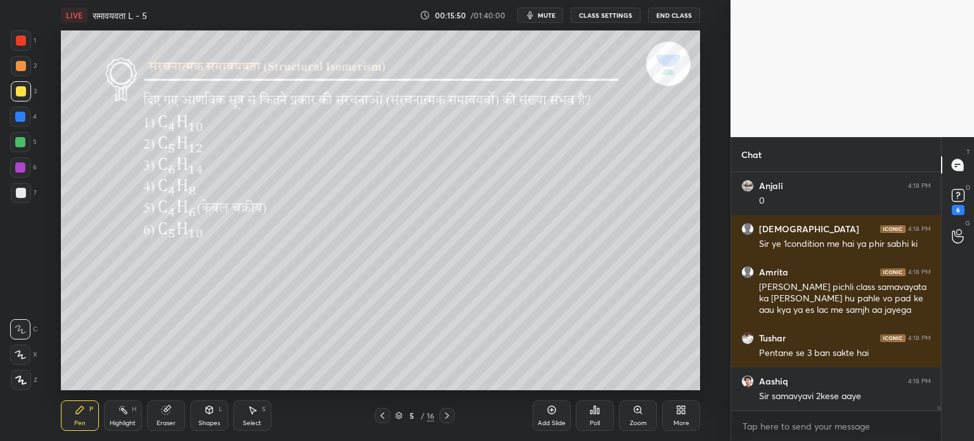
scroll to position [10677, 0]
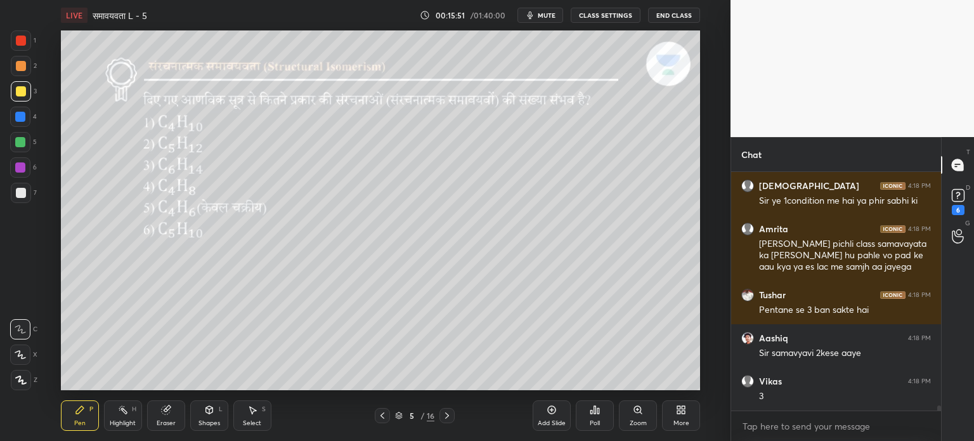
click at [162, 422] on div "Eraser" at bounding box center [166, 423] width 19 height 6
click at [87, 421] on div "Pen P" at bounding box center [80, 415] width 38 height 30
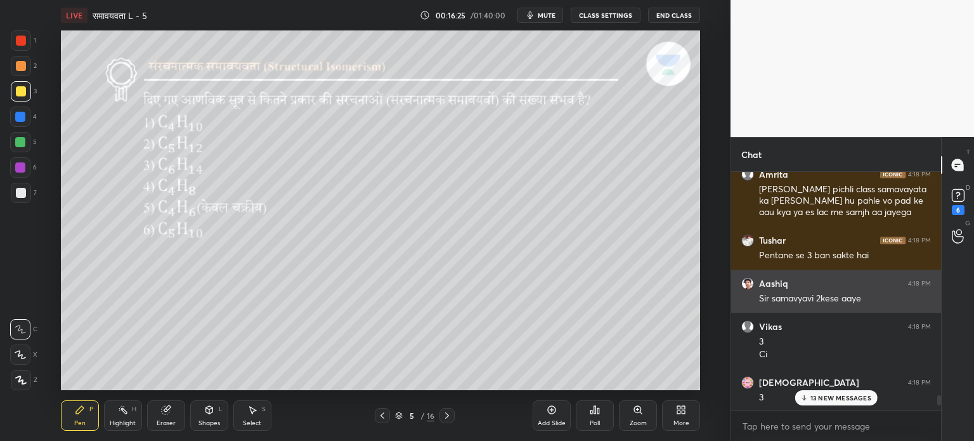
scroll to position [10753, 0]
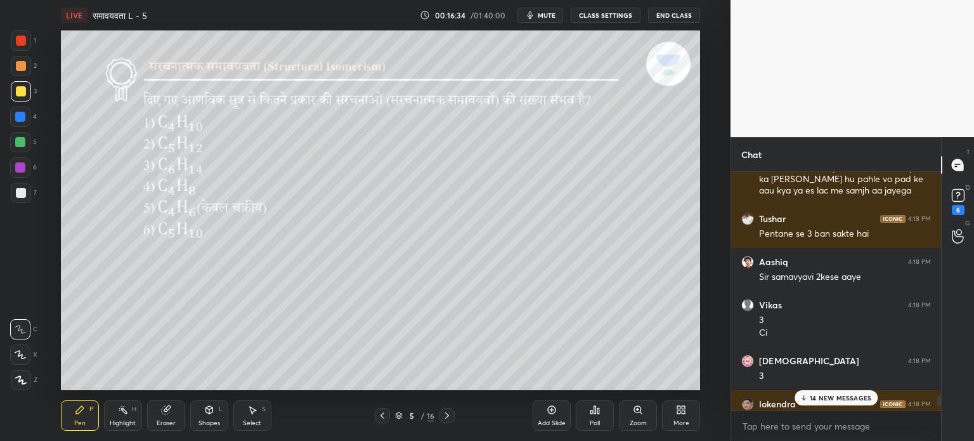
click at [25, 193] on div at bounding box center [21, 193] width 10 height 10
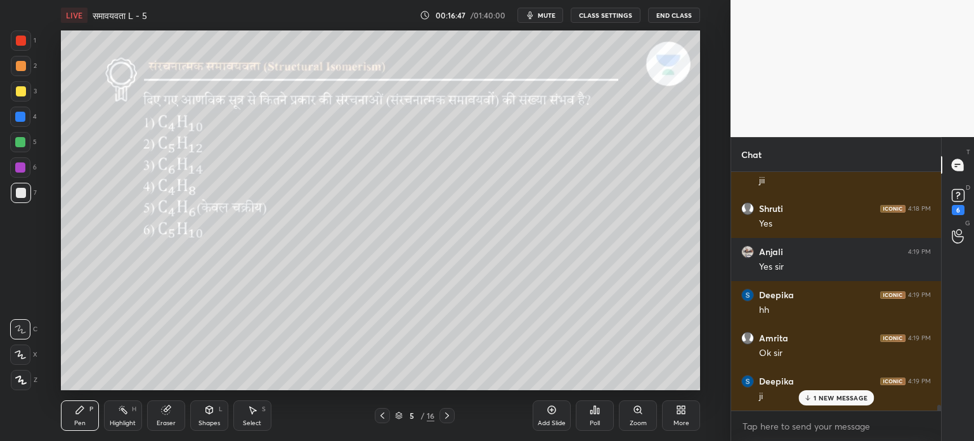
scroll to position [11380, 0]
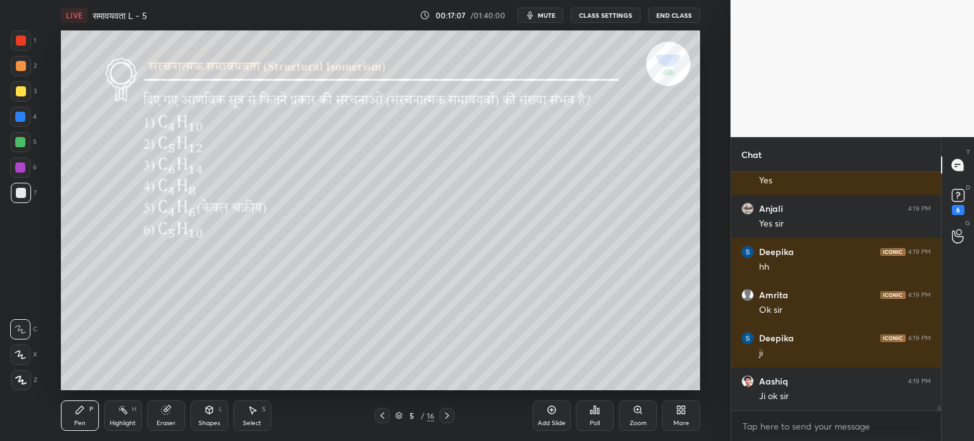
click at [21, 91] on div at bounding box center [21, 91] width 10 height 10
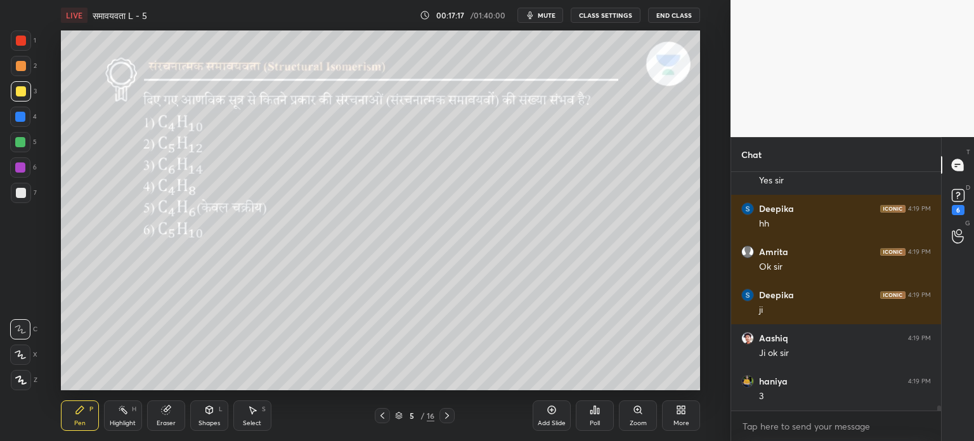
click at [170, 411] on icon at bounding box center [166, 410] width 10 height 10
click at [121, 413] on icon at bounding box center [123, 410] width 10 height 10
click at [157, 410] on div "Eraser" at bounding box center [166, 415] width 38 height 30
click at [86, 409] on div "Pen P" at bounding box center [80, 415] width 38 height 30
click at [168, 416] on div "Eraser" at bounding box center [166, 415] width 38 height 30
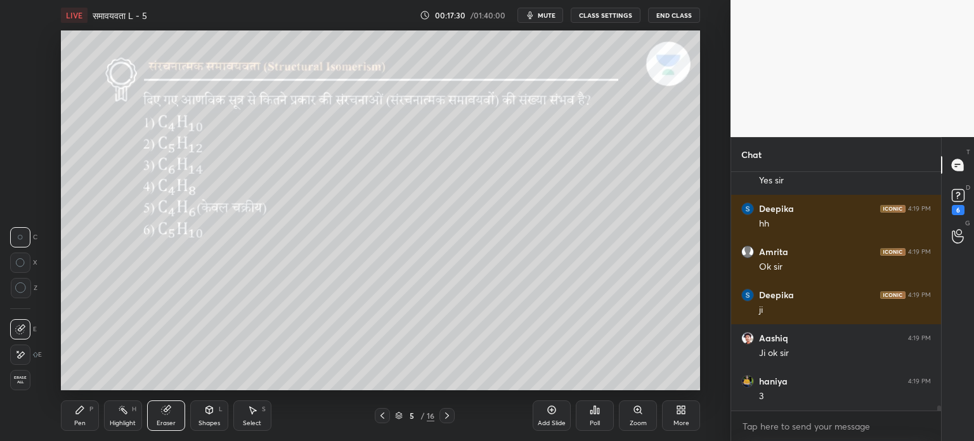
click at [82, 412] on icon at bounding box center [80, 410] width 10 height 10
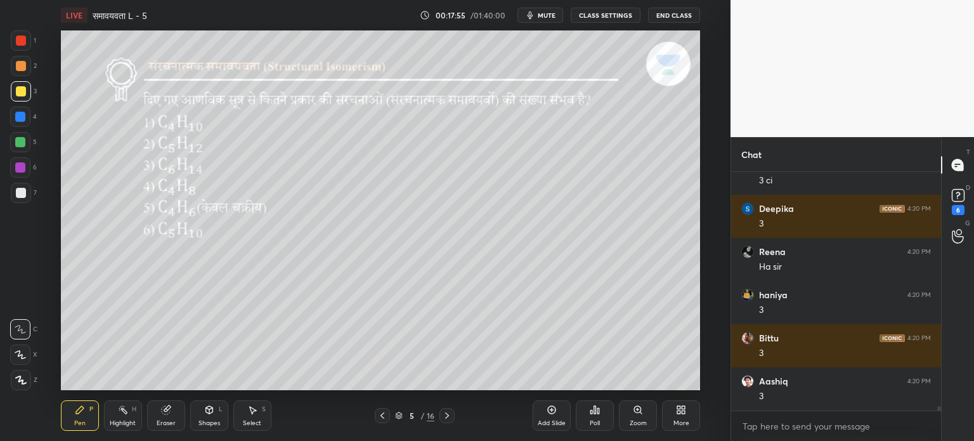
scroll to position [12501, 0]
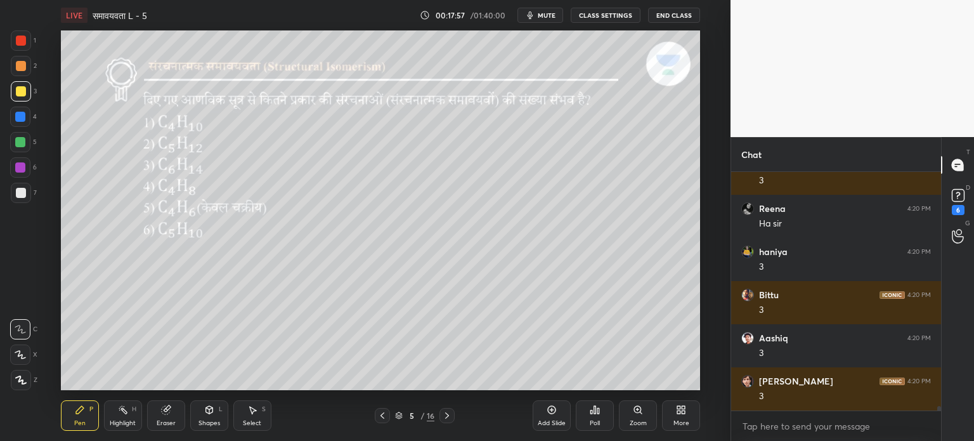
click at [552, 426] on div "Add Slide" at bounding box center [552, 423] width 28 height 6
click at [387, 418] on icon at bounding box center [382, 415] width 10 height 10
click at [448, 418] on icon at bounding box center [447, 415] width 10 height 10
click at [167, 426] on div "Eraser" at bounding box center [166, 423] width 19 height 6
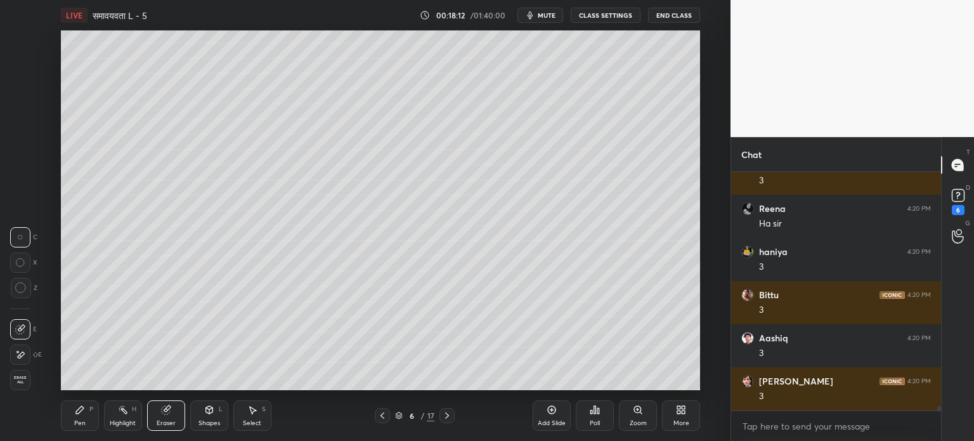
click at [89, 416] on div "Pen P" at bounding box center [80, 415] width 38 height 30
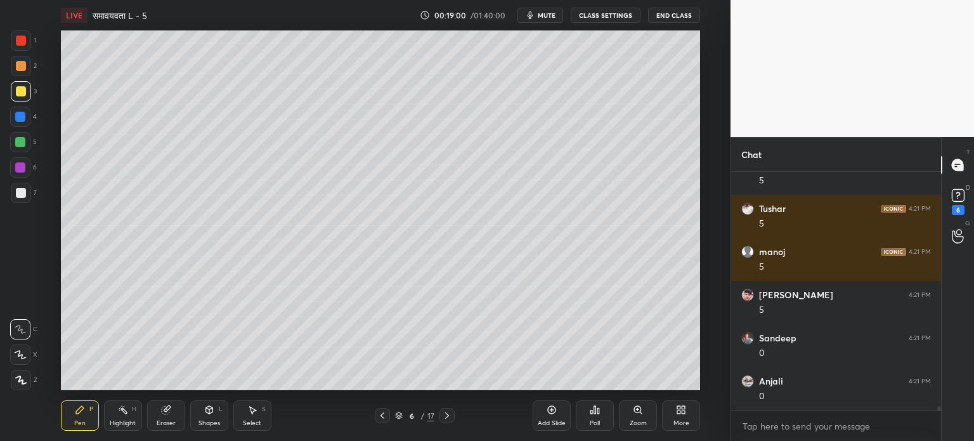
scroll to position [13235, 0]
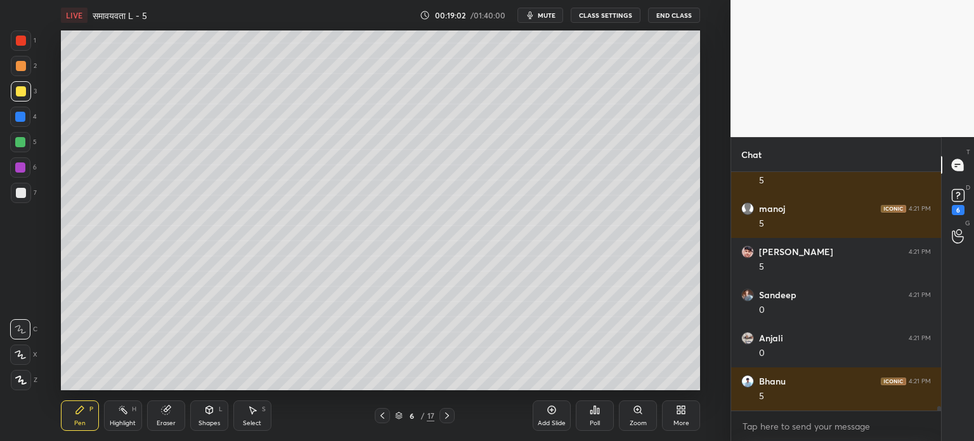
click at [165, 421] on div "Eraser" at bounding box center [166, 423] width 19 height 6
click at [82, 421] on div "Pen" at bounding box center [79, 423] width 11 height 6
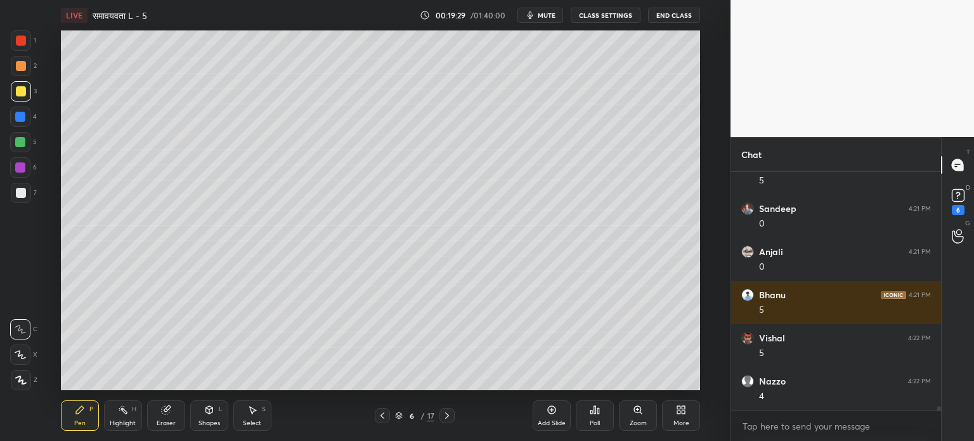
scroll to position [13364, 0]
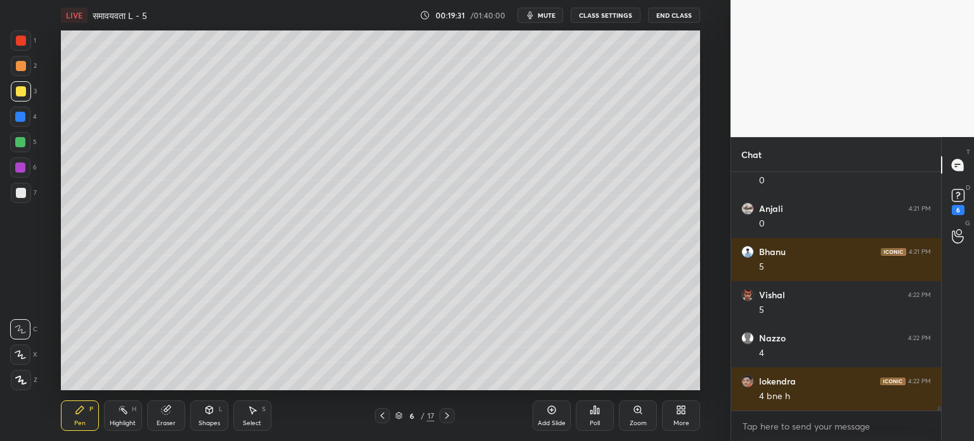
click at [165, 424] on div "Eraser" at bounding box center [166, 423] width 19 height 6
click at [86, 421] on div "Pen P" at bounding box center [80, 415] width 38 height 30
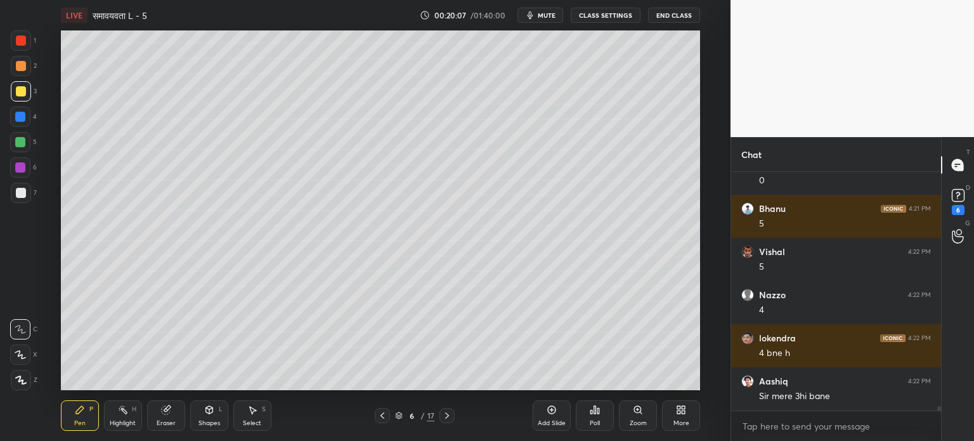
scroll to position [13450, 0]
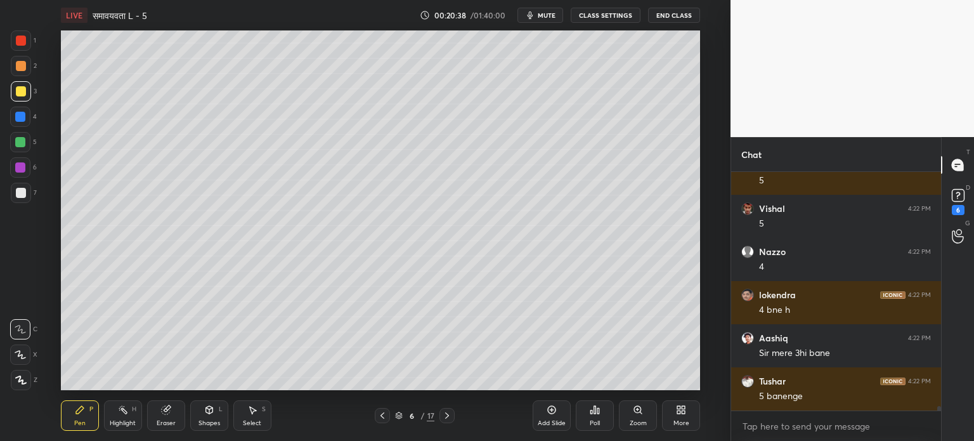
click at [21, 354] on icon at bounding box center [20, 354] width 11 height 9
click at [164, 416] on div "Eraser" at bounding box center [166, 415] width 38 height 30
click at [84, 418] on div "Pen P" at bounding box center [80, 415] width 38 height 30
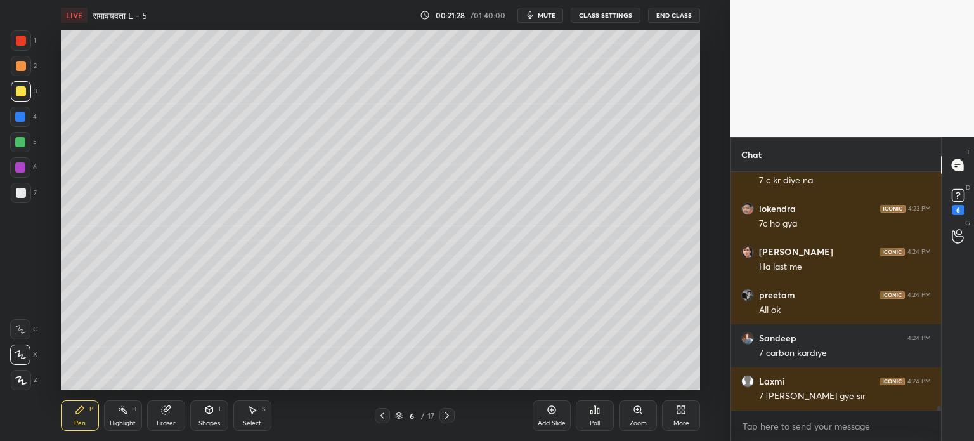
scroll to position [12881, 0]
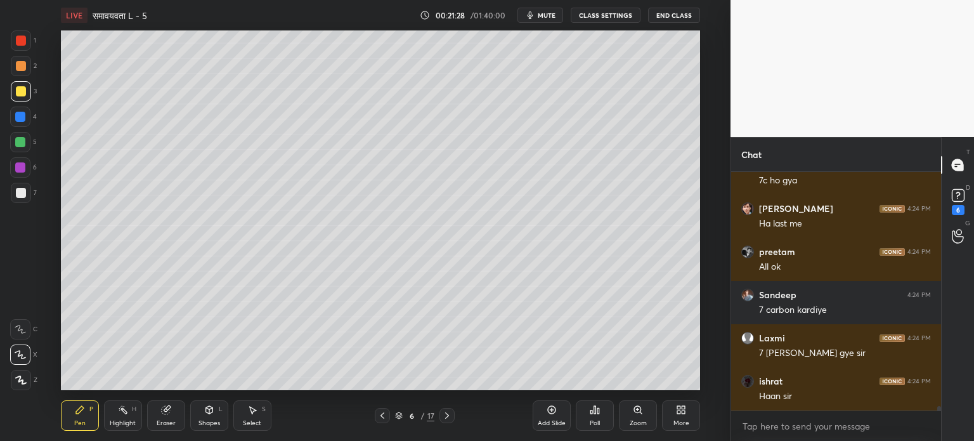
click at [174, 417] on div "Eraser" at bounding box center [166, 415] width 38 height 30
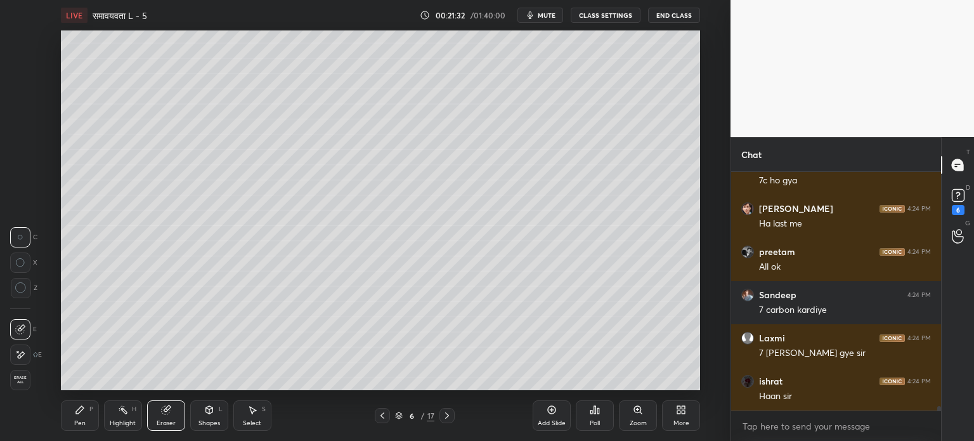
scroll to position [12924, 0]
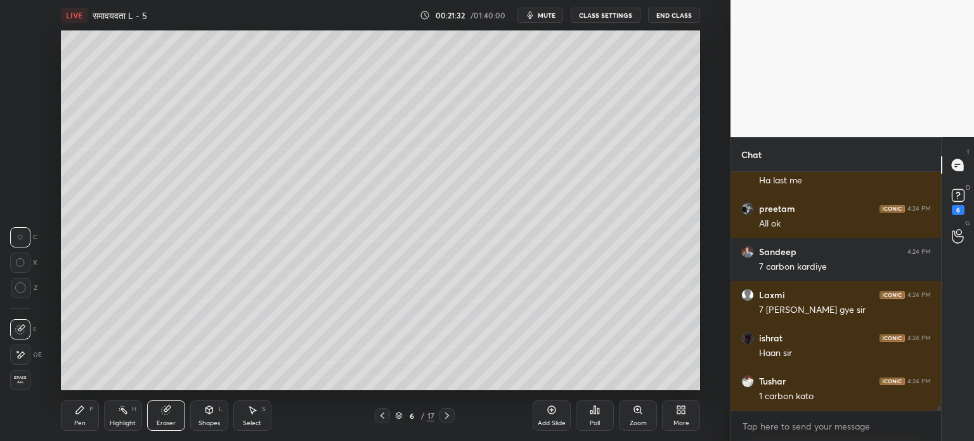
click at [93, 421] on div "Pen P" at bounding box center [80, 415] width 38 height 30
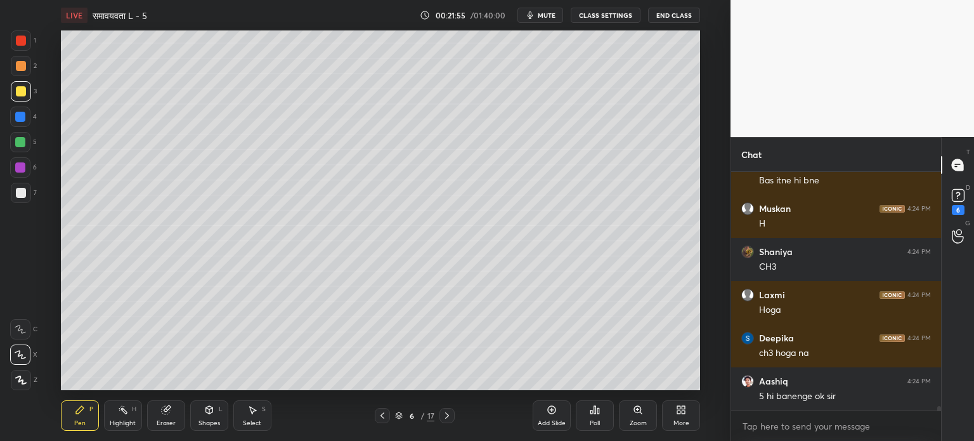
scroll to position [13355, 0]
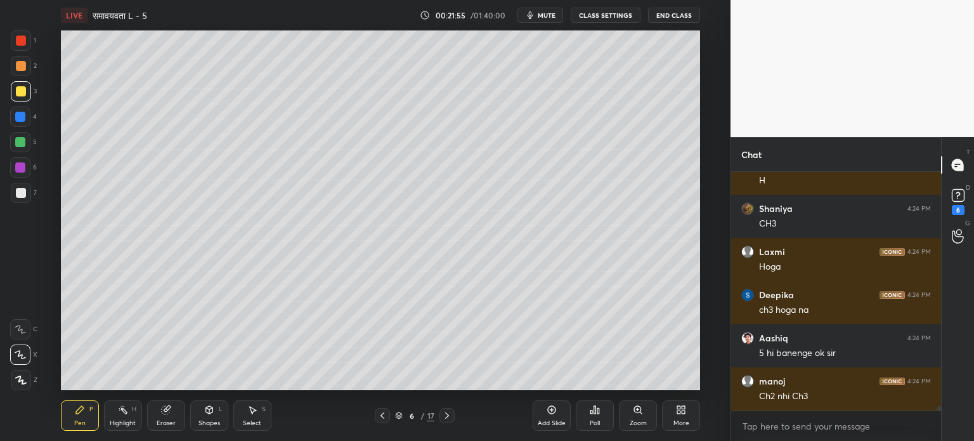
click at [20, 148] on div at bounding box center [20, 142] width 20 height 20
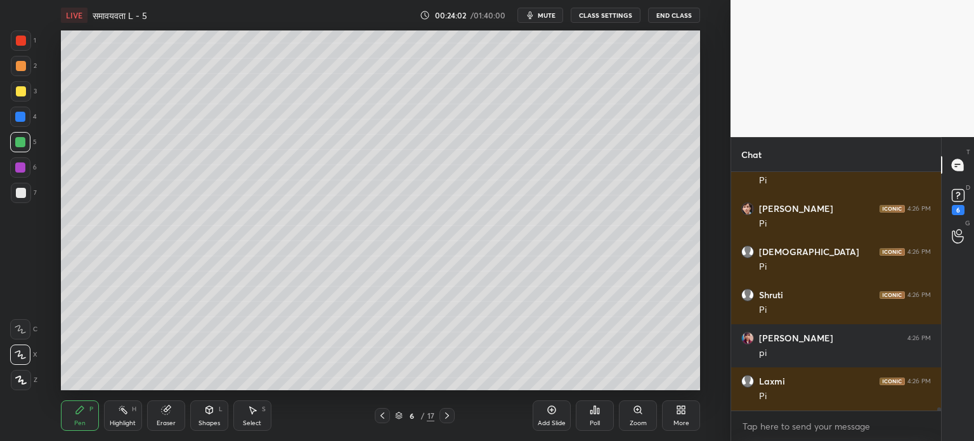
scroll to position [18426, 0]
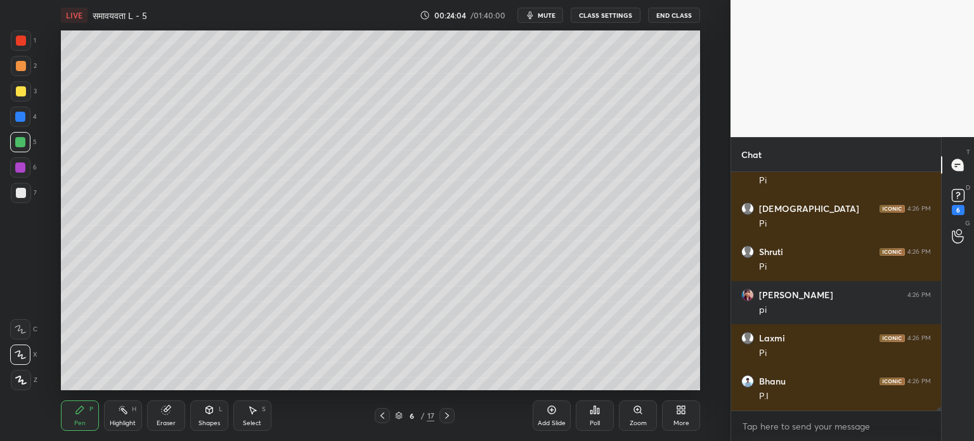
click at [21, 146] on div at bounding box center [20, 142] width 10 height 10
click at [25, 93] on div at bounding box center [21, 91] width 10 height 10
click at [173, 420] on div "Eraser" at bounding box center [166, 423] width 19 height 6
click at [96, 419] on div "Pen P" at bounding box center [80, 415] width 38 height 30
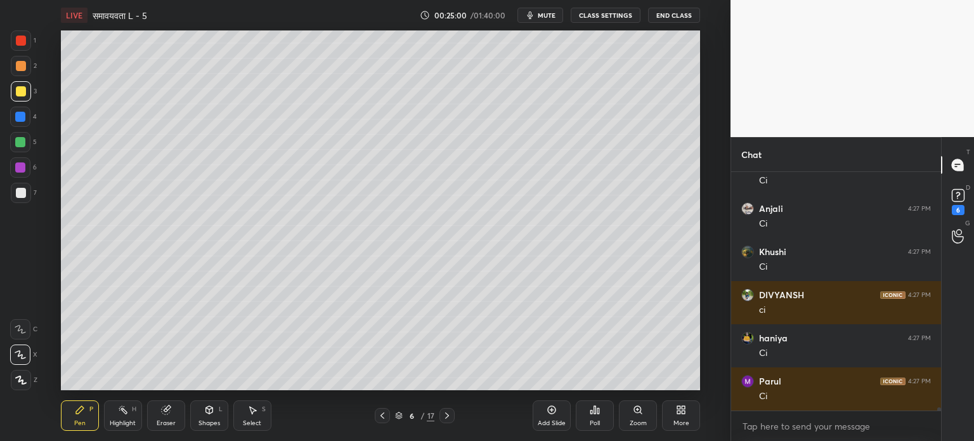
scroll to position [19160, 0]
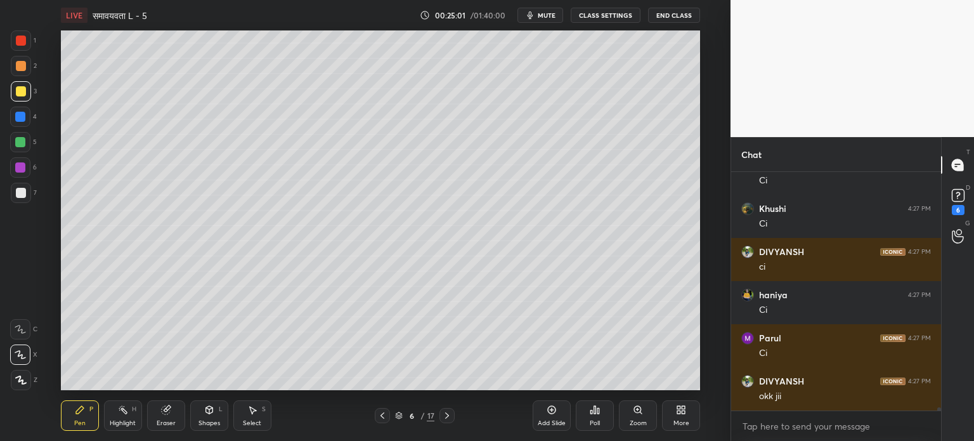
click at [381, 421] on icon at bounding box center [382, 415] width 10 height 10
click at [449, 417] on icon at bounding box center [447, 415] width 10 height 10
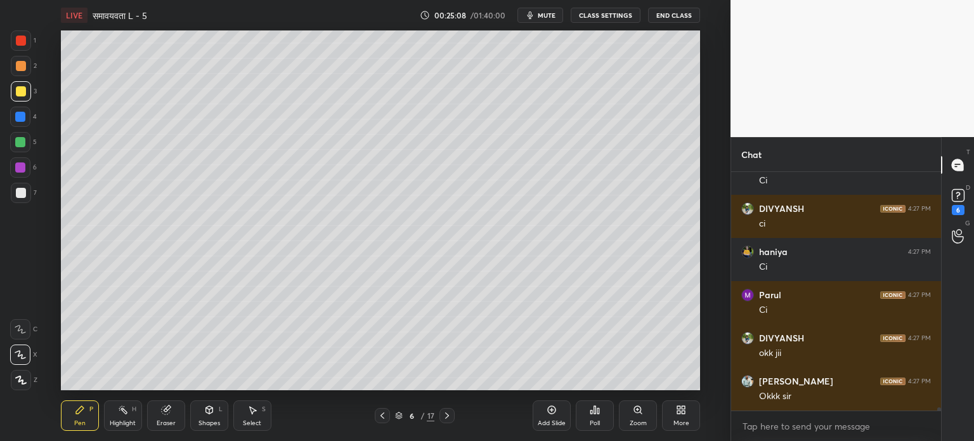
click at [549, 416] on div "Add Slide" at bounding box center [552, 415] width 38 height 30
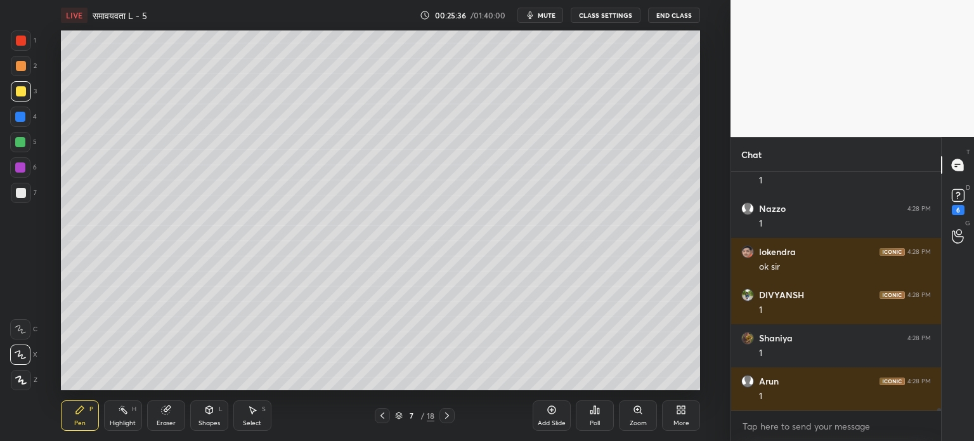
scroll to position [19979, 0]
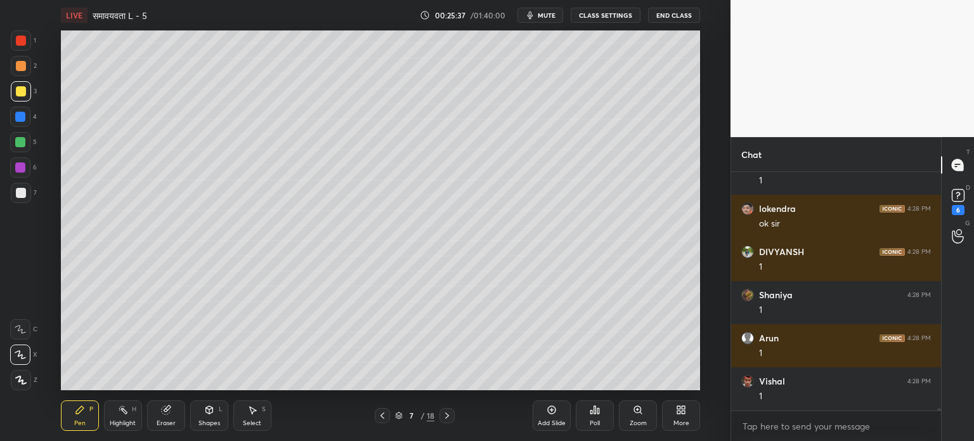
click at [20, 141] on div at bounding box center [20, 142] width 10 height 10
click at [21, 192] on div at bounding box center [21, 193] width 10 height 10
click at [24, 187] on div at bounding box center [21, 193] width 20 height 20
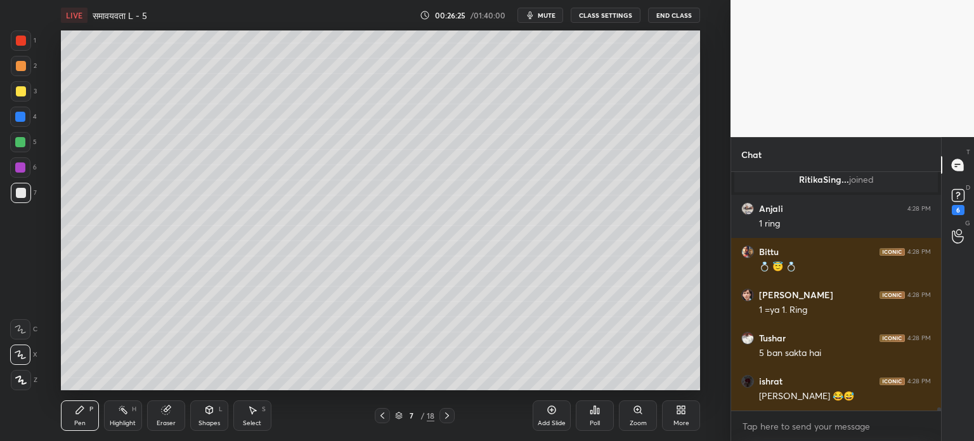
scroll to position [18404, 0]
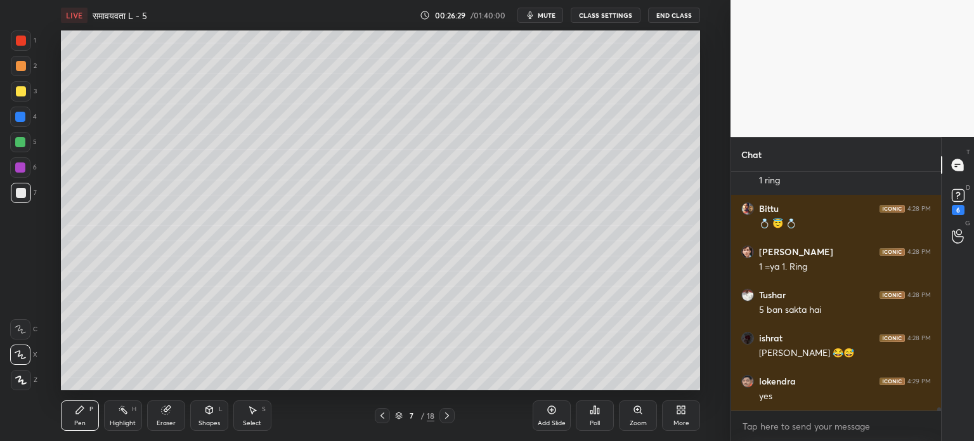
click at [209, 426] on div "Shapes" at bounding box center [210, 423] width 22 height 6
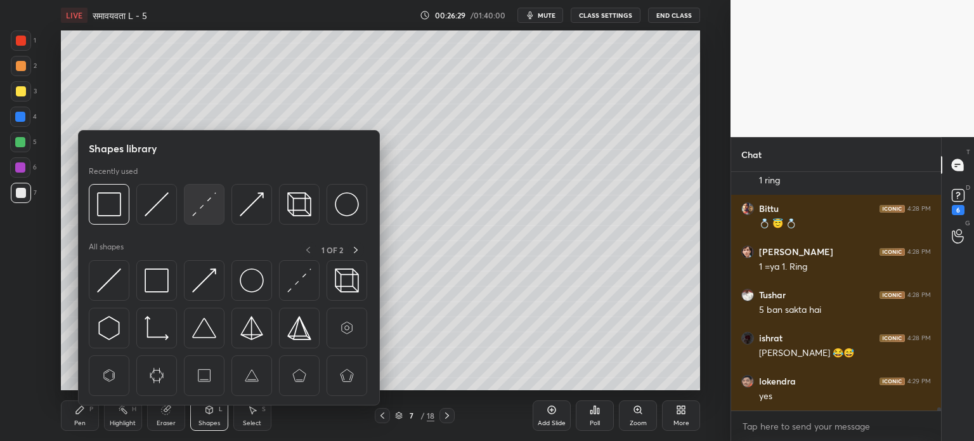
click at [201, 216] on img at bounding box center [204, 204] width 24 height 24
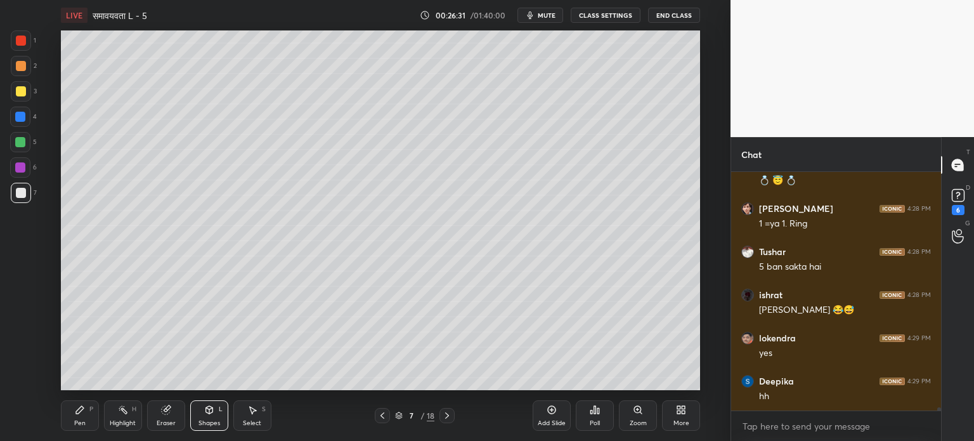
scroll to position [18533, 0]
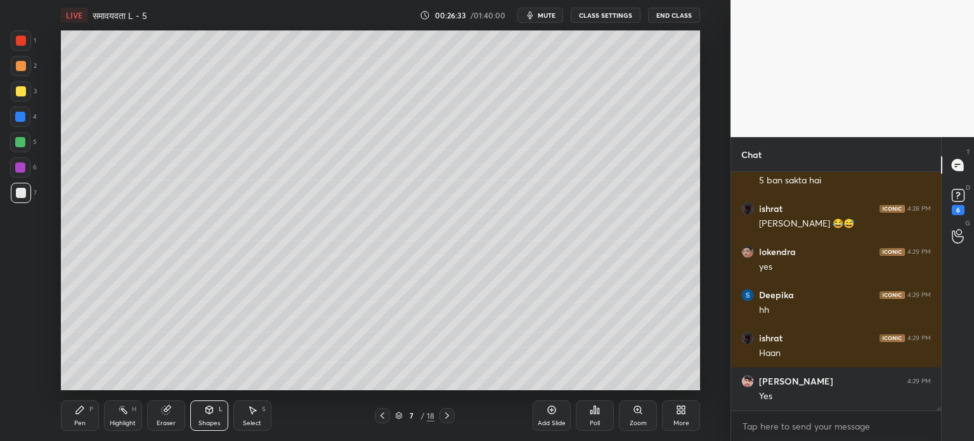
click at [74, 424] on div "Pen" at bounding box center [79, 423] width 11 height 6
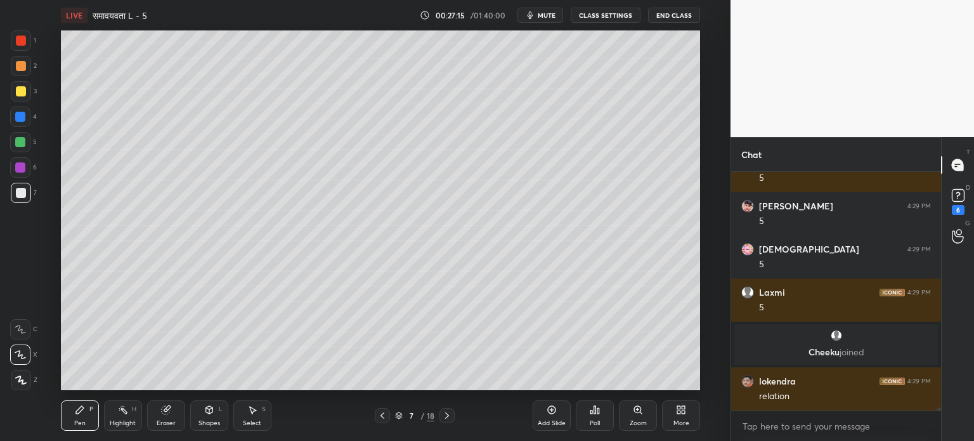
scroll to position [19065, 0]
click at [18, 91] on div at bounding box center [21, 91] width 10 height 10
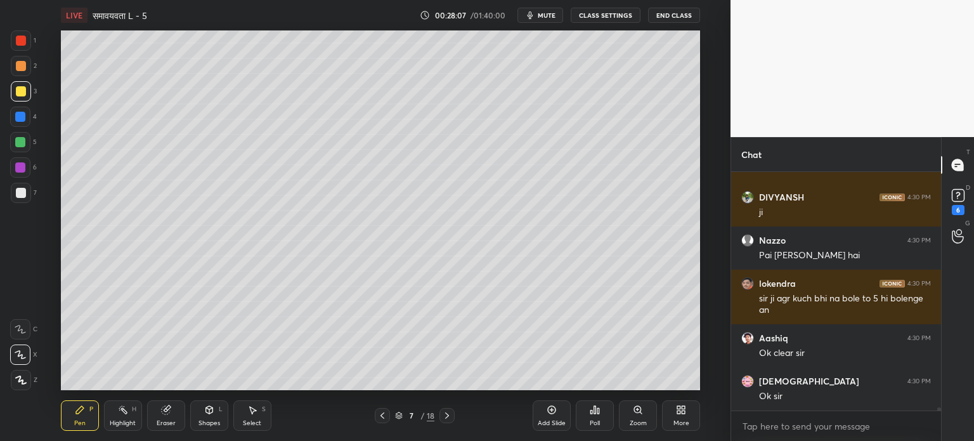
scroll to position [19335, 0]
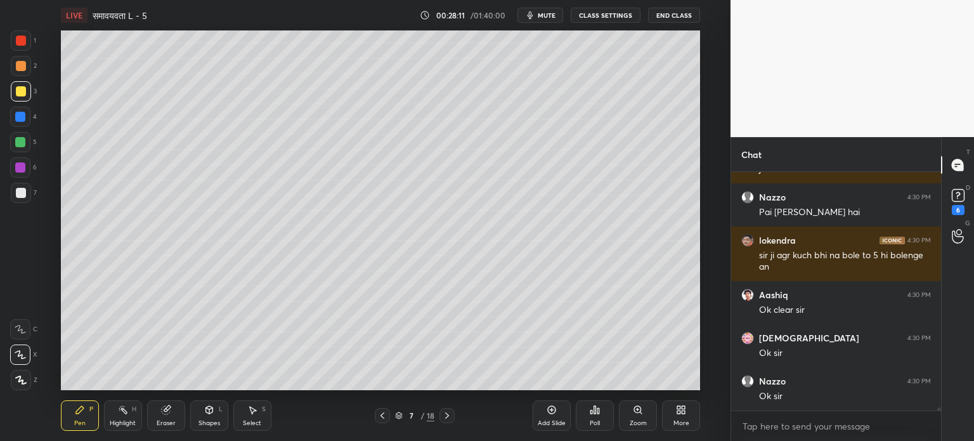
click at [23, 194] on div at bounding box center [21, 193] width 10 height 10
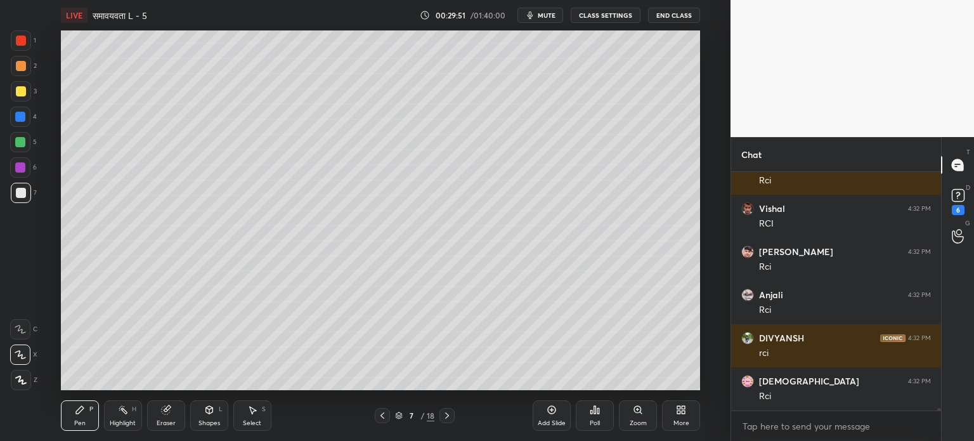
scroll to position [23781, 0]
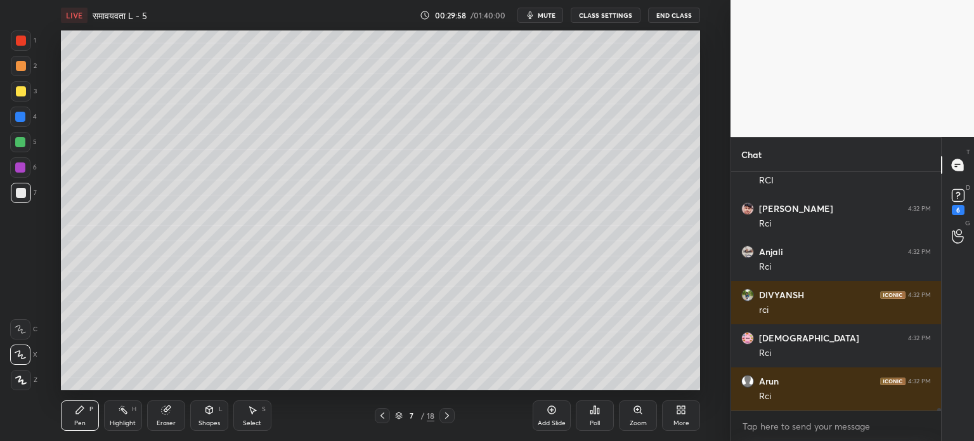
click at [166, 409] on icon at bounding box center [165, 410] width 8 height 8
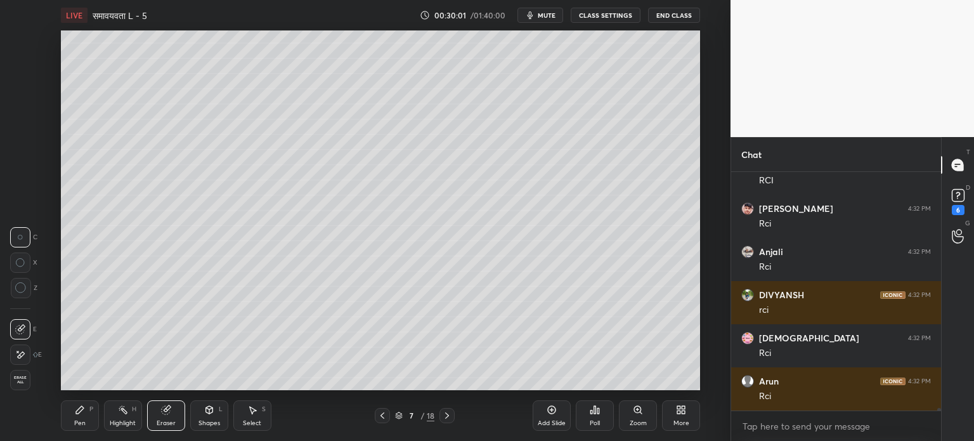
click at [79, 412] on icon at bounding box center [80, 410] width 8 height 8
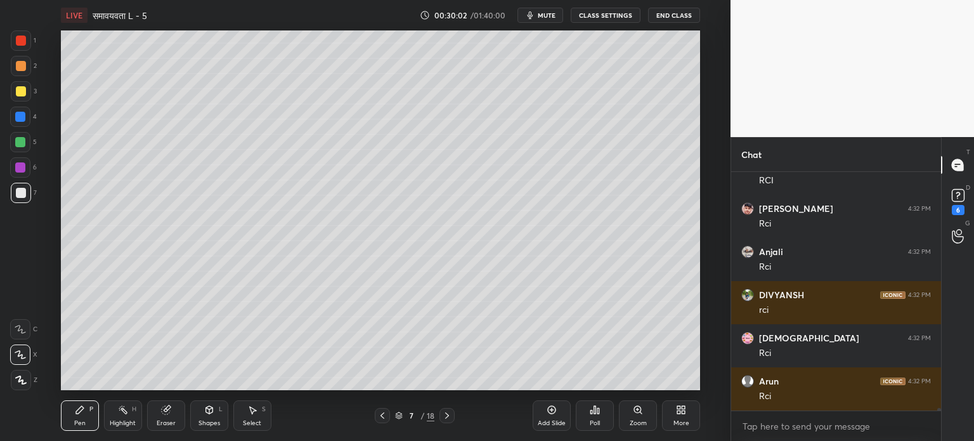
scroll to position [23824, 0]
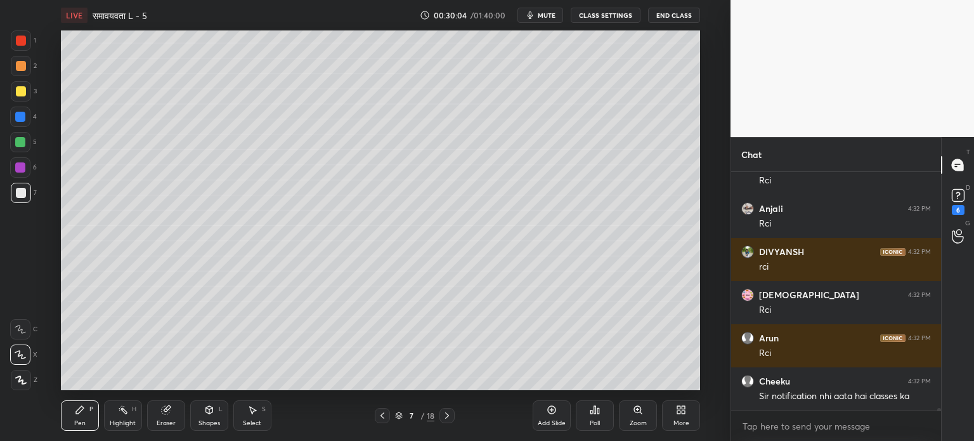
click at [382, 416] on icon at bounding box center [382, 415] width 10 height 10
click at [383, 419] on icon at bounding box center [382, 415] width 10 height 10
click at [449, 416] on icon at bounding box center [447, 415] width 10 height 10
click at [449, 417] on icon at bounding box center [447, 415] width 10 height 10
click at [450, 416] on icon at bounding box center [447, 415] width 10 height 10
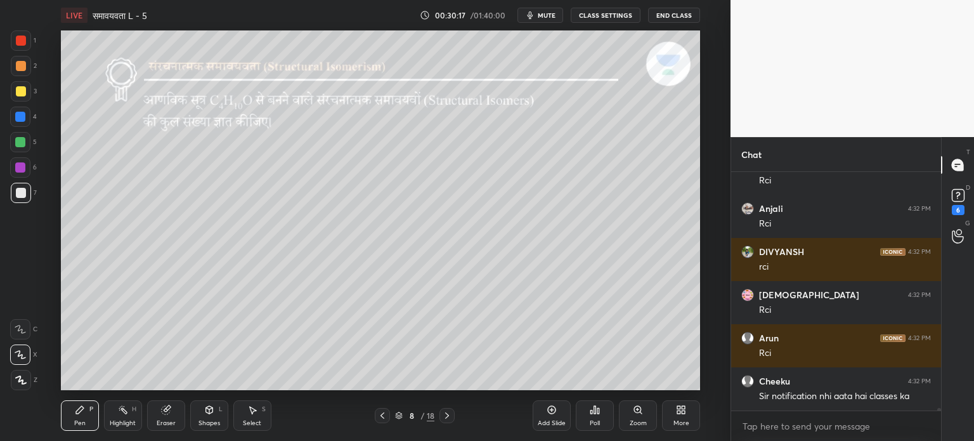
click at [385, 414] on icon at bounding box center [382, 415] width 10 height 10
click at [542, 418] on div "Add Slide" at bounding box center [552, 415] width 38 height 30
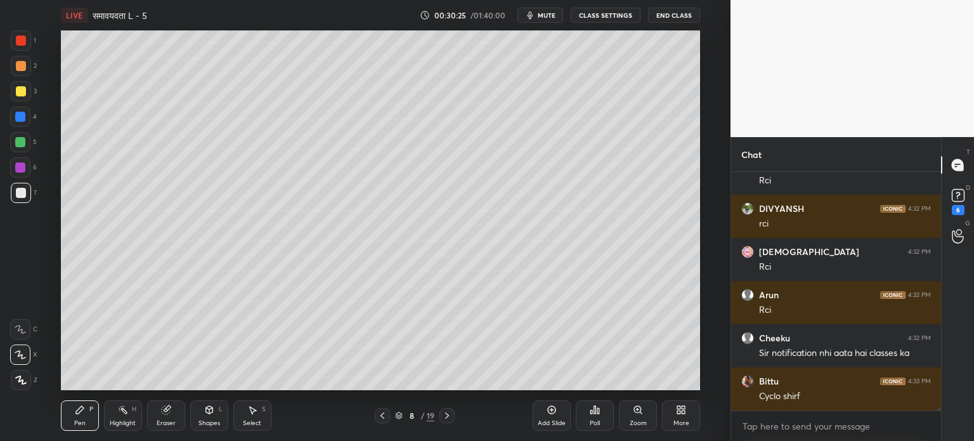
click at [18, 141] on div at bounding box center [20, 142] width 10 height 10
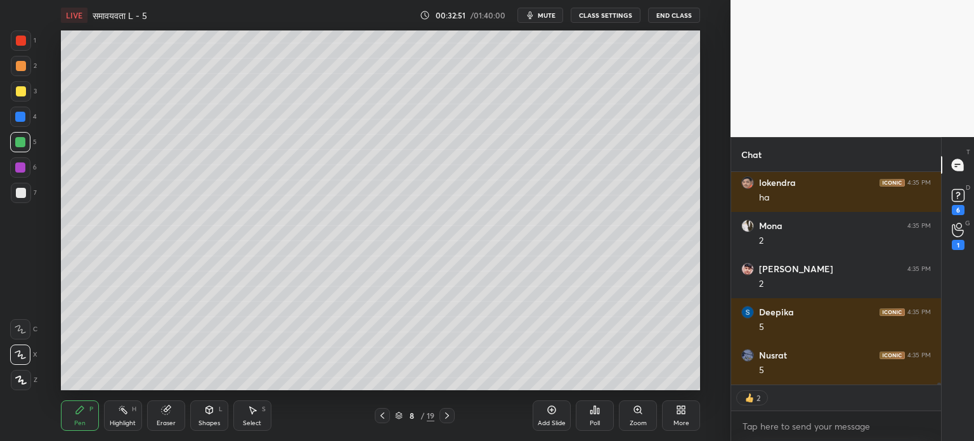
scroll to position [25446, 0]
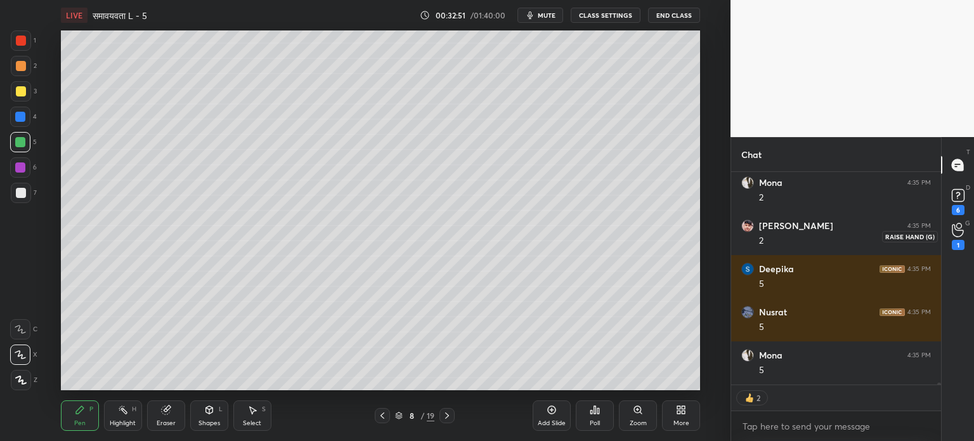
click at [962, 239] on div "1" at bounding box center [958, 236] width 13 height 27
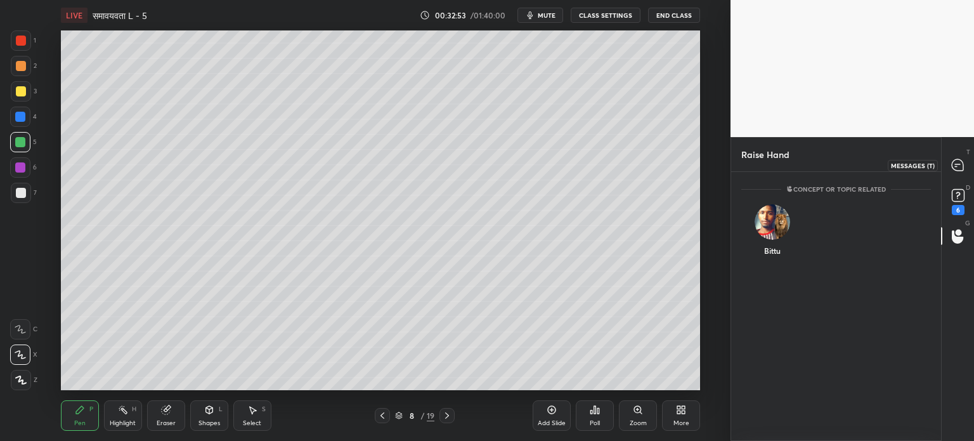
click at [962, 163] on icon at bounding box center [957, 164] width 11 height 11
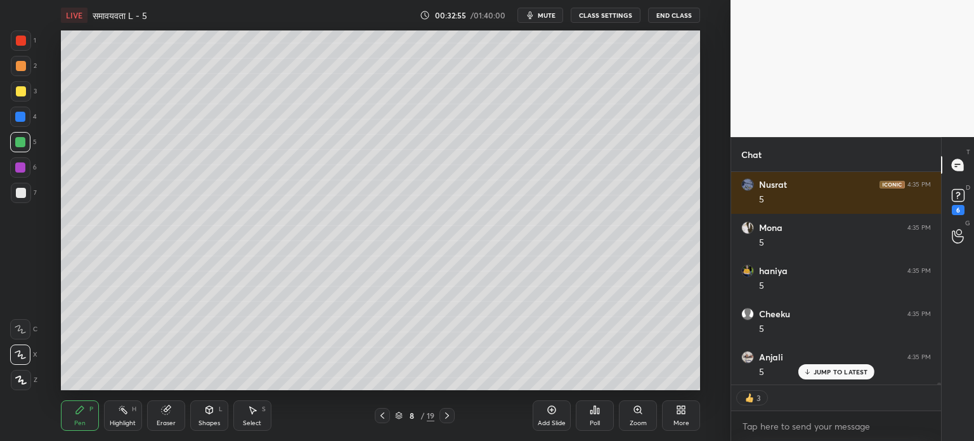
scroll to position [25787, 0]
click at [386, 416] on icon at bounding box center [382, 415] width 10 height 10
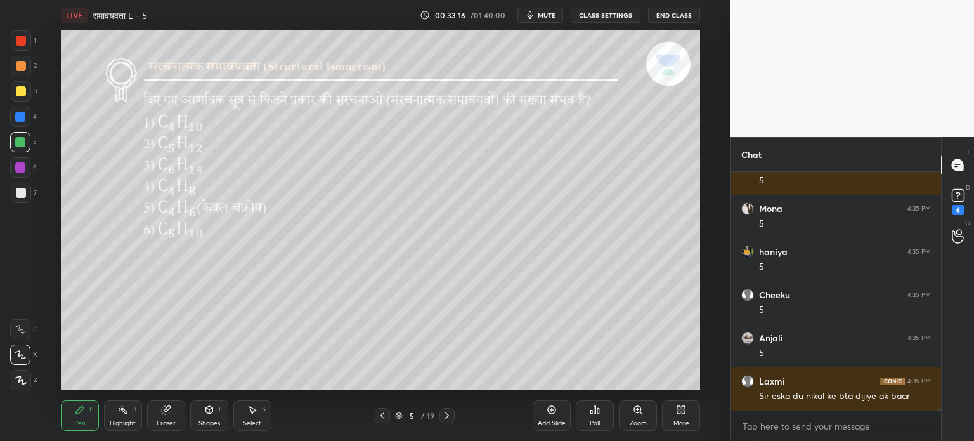
scroll to position [25859, 0]
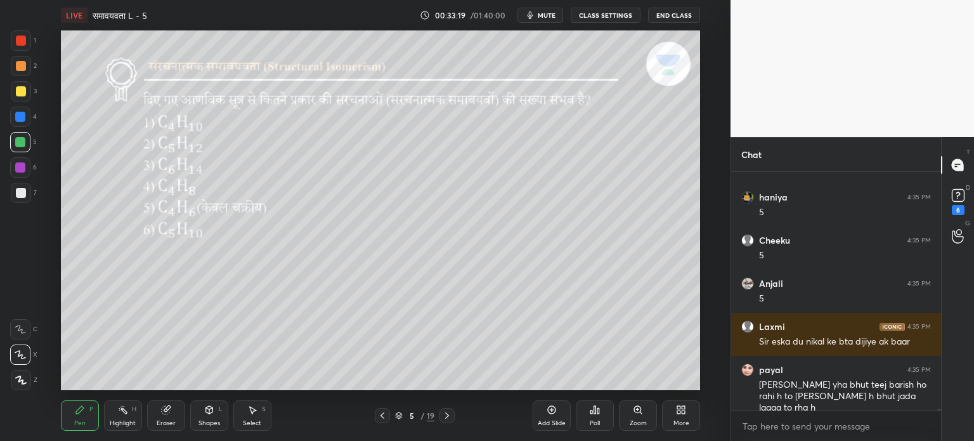
click at [447, 413] on icon at bounding box center [447, 415] width 10 height 10
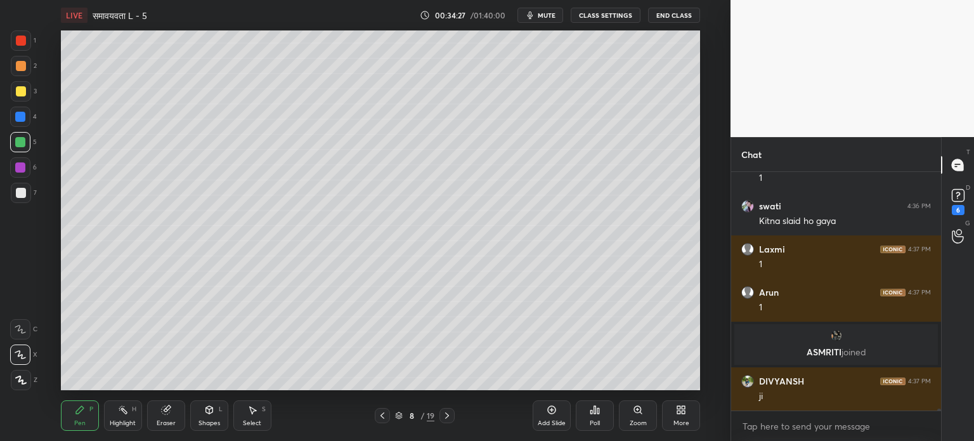
scroll to position [25469, 0]
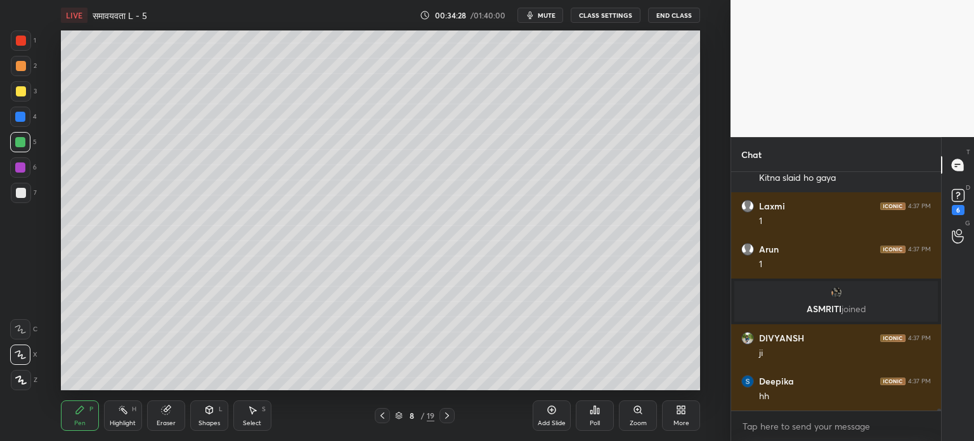
click at [23, 94] on div at bounding box center [21, 91] width 10 height 10
click at [247, 409] on icon at bounding box center [252, 410] width 10 height 10
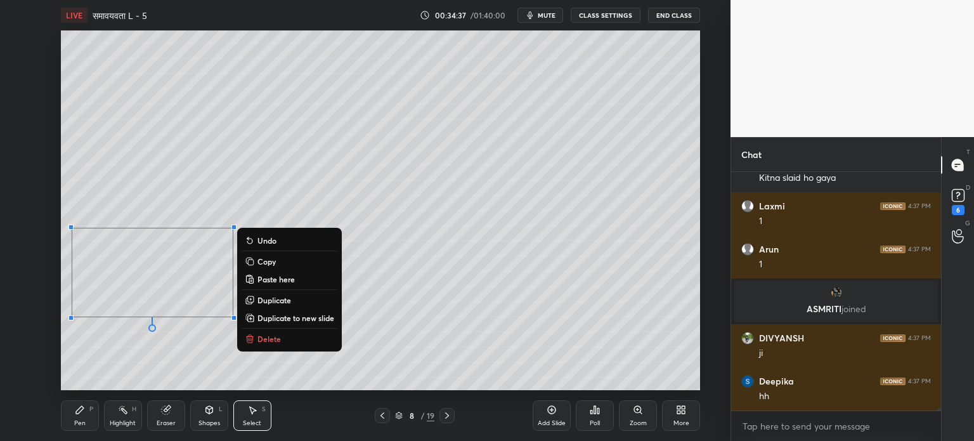
click at [418, 248] on div "0 ° Undo Copy Paste here Duplicate Duplicate to new slide Delete" at bounding box center [380, 210] width 639 height 360
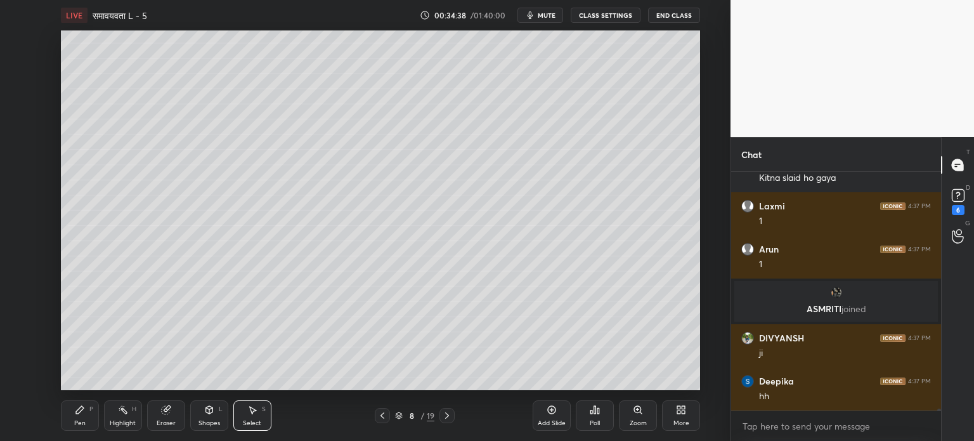
click at [96, 415] on div "Pen P" at bounding box center [80, 415] width 38 height 30
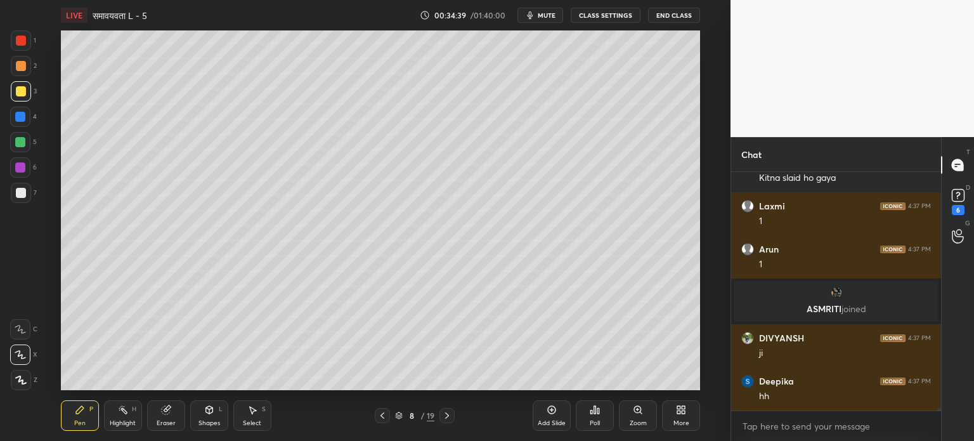
click at [207, 413] on icon at bounding box center [209, 410] width 7 height 8
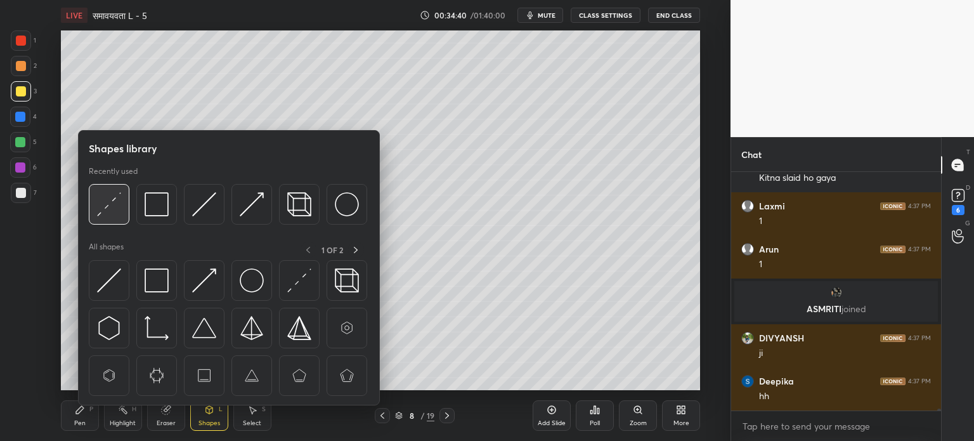
click at [119, 209] on img at bounding box center [109, 204] width 24 height 24
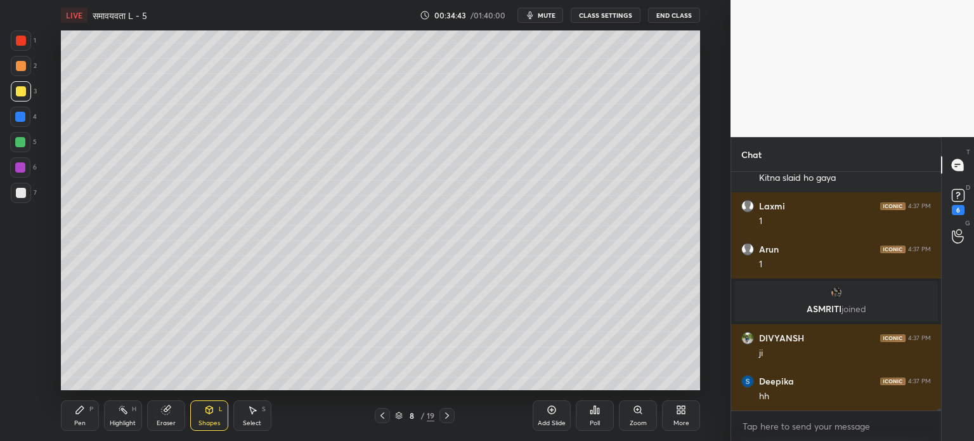
scroll to position [25513, 0]
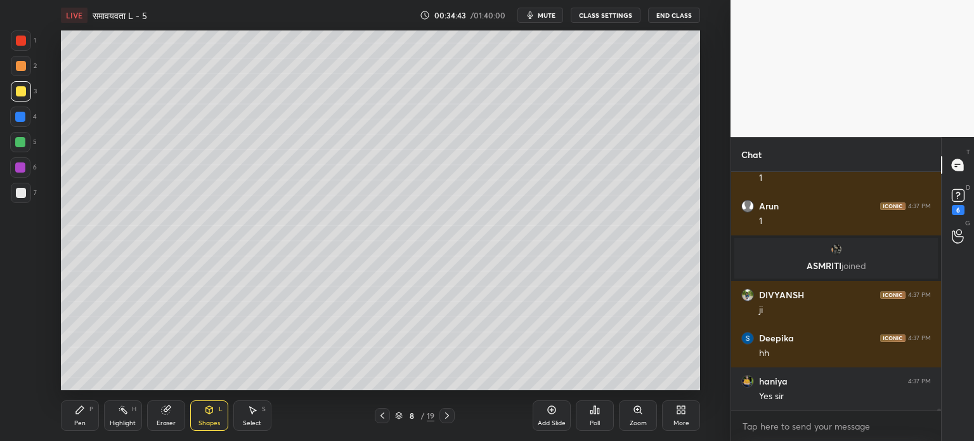
click at [76, 423] on div "Pen" at bounding box center [79, 423] width 11 height 6
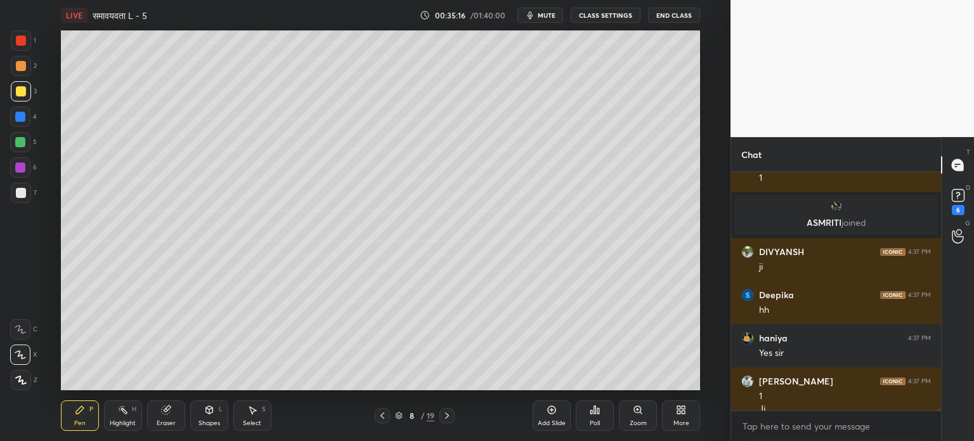
scroll to position [25568, 0]
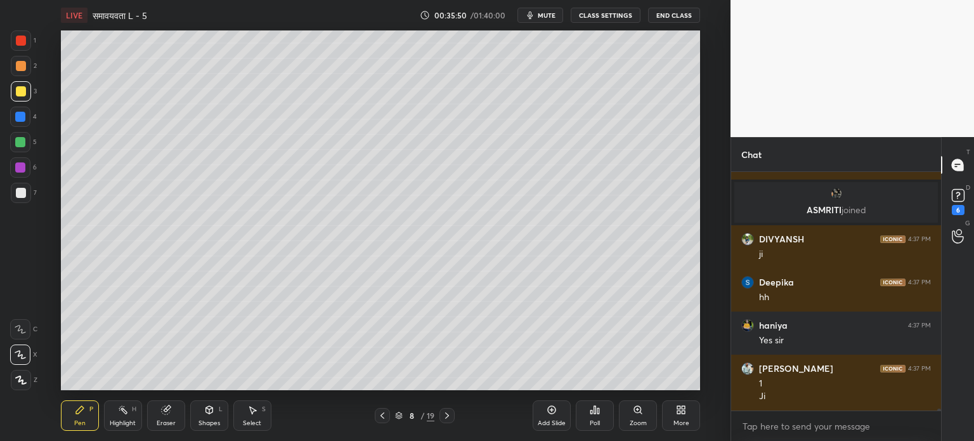
click at [341, 391] on div "Pen P Highlight H Eraser Shapes L Select S 8 / 19 Add Slide Poll Zoom More" at bounding box center [380, 415] width 639 height 51
click at [216, 416] on div "Shapes L" at bounding box center [209, 415] width 38 height 30
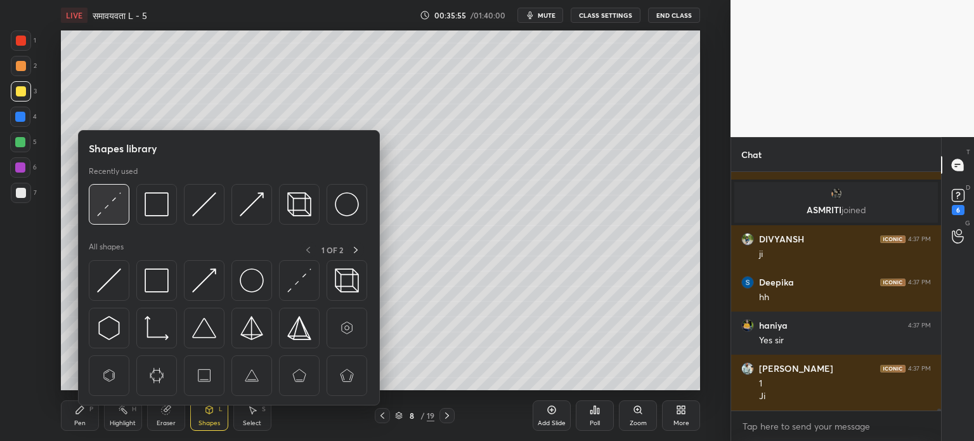
scroll to position [25612, 0]
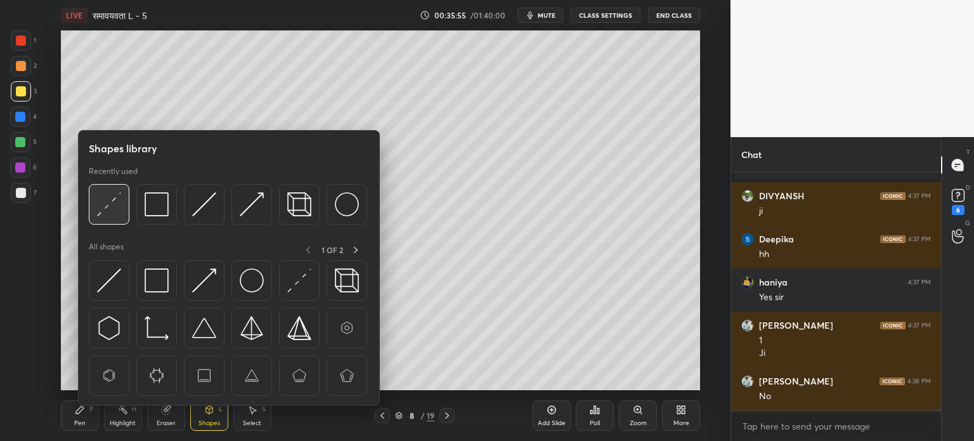
click at [97, 207] on img at bounding box center [109, 204] width 24 height 24
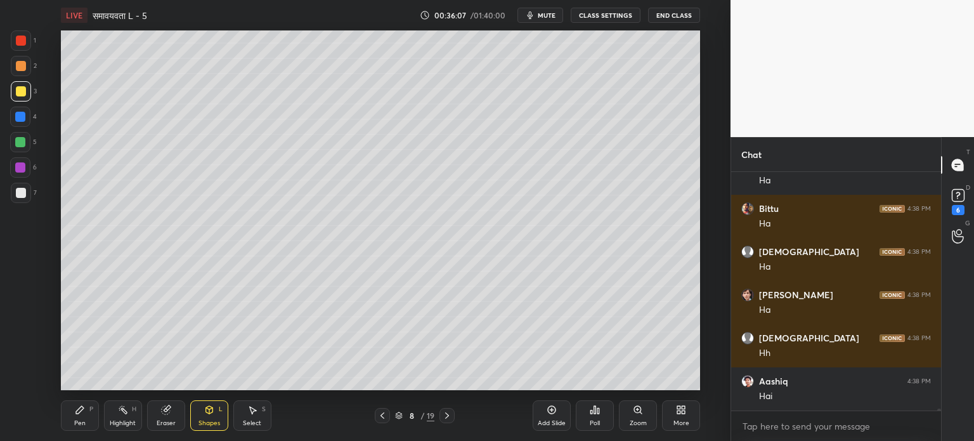
scroll to position [26043, 0]
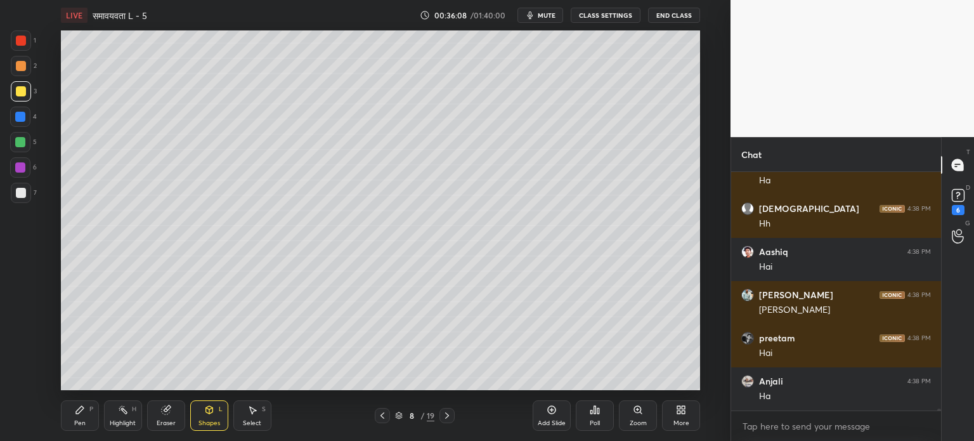
click at [72, 417] on div "Pen P" at bounding box center [80, 415] width 38 height 30
click at [169, 418] on div "Eraser" at bounding box center [166, 415] width 38 height 30
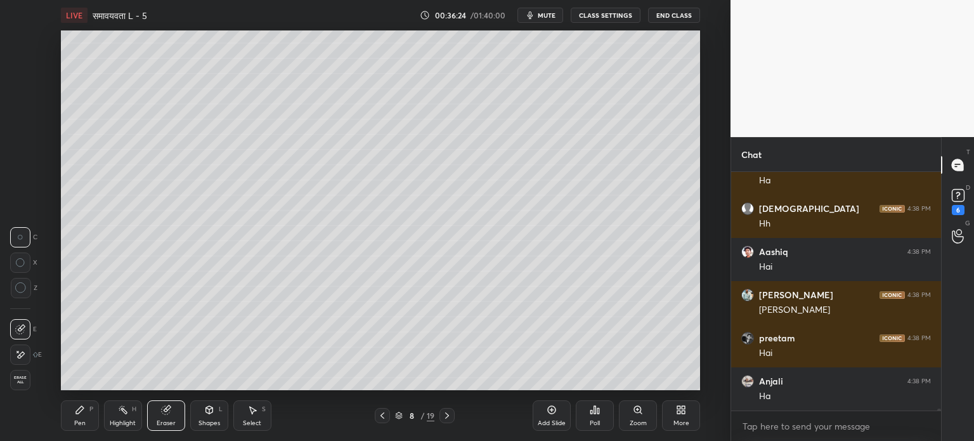
click at [96, 414] on div "Pen P" at bounding box center [80, 415] width 38 height 30
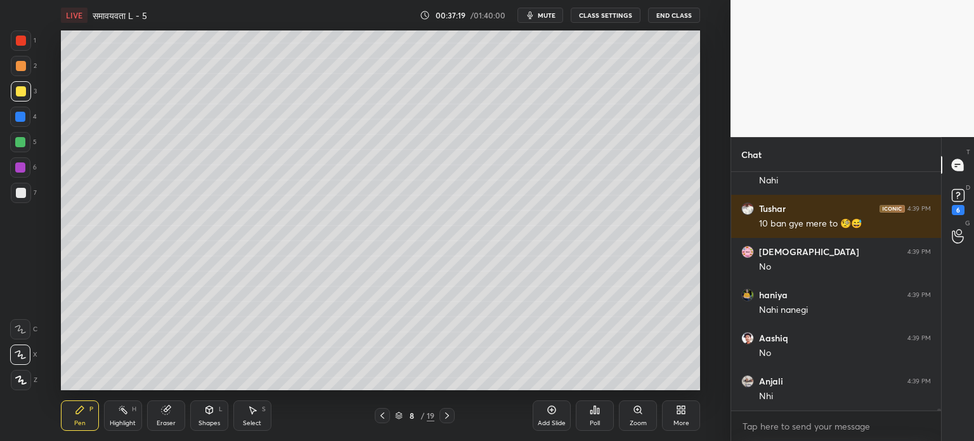
scroll to position [26561, 0]
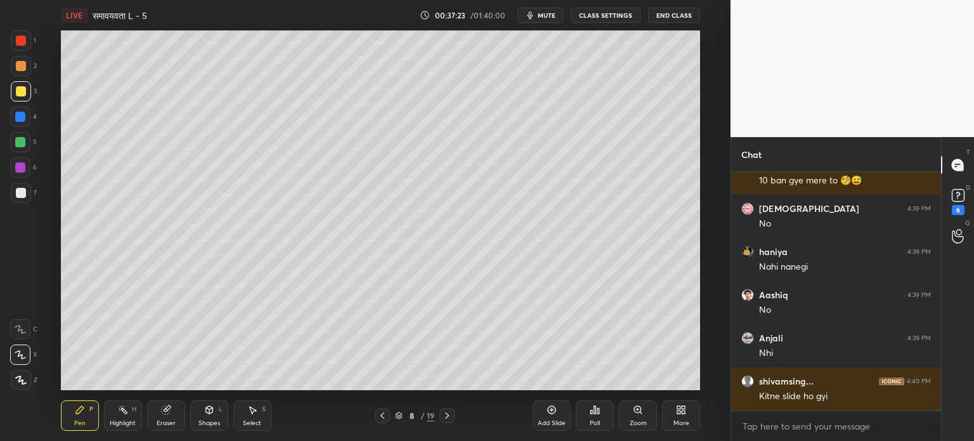
click at [170, 424] on div "Eraser" at bounding box center [166, 423] width 19 height 6
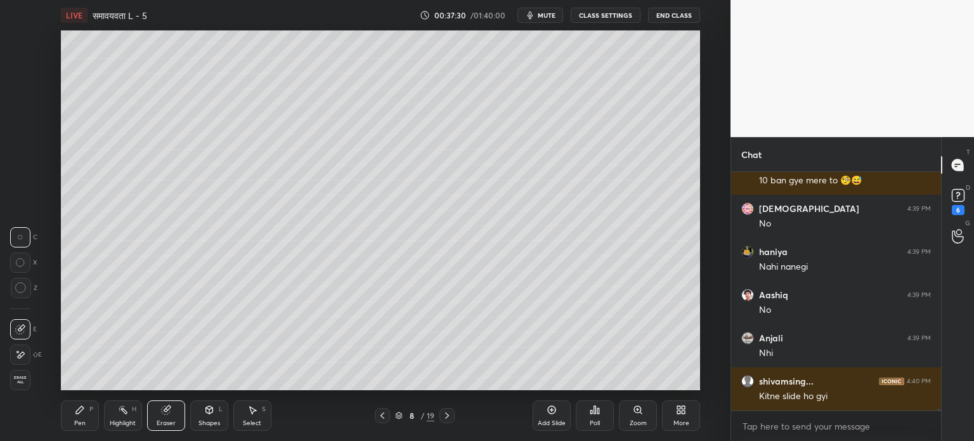
scroll to position [26604, 0]
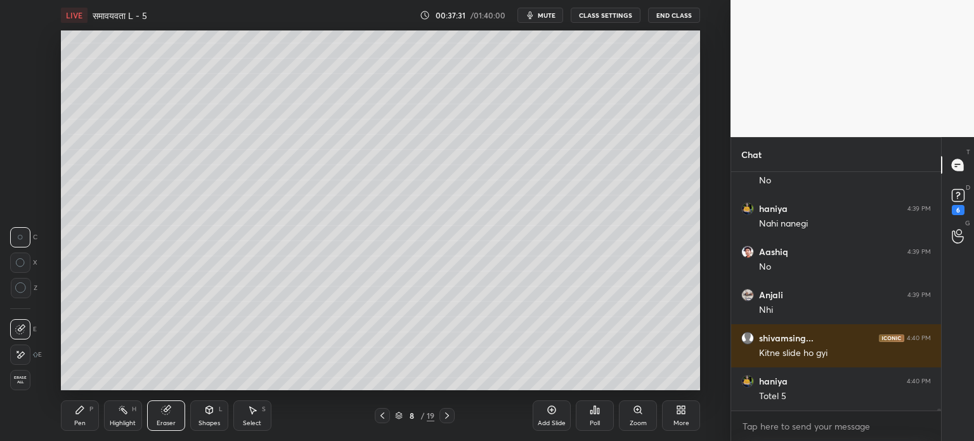
click at [89, 421] on div "Pen P" at bounding box center [80, 415] width 38 height 30
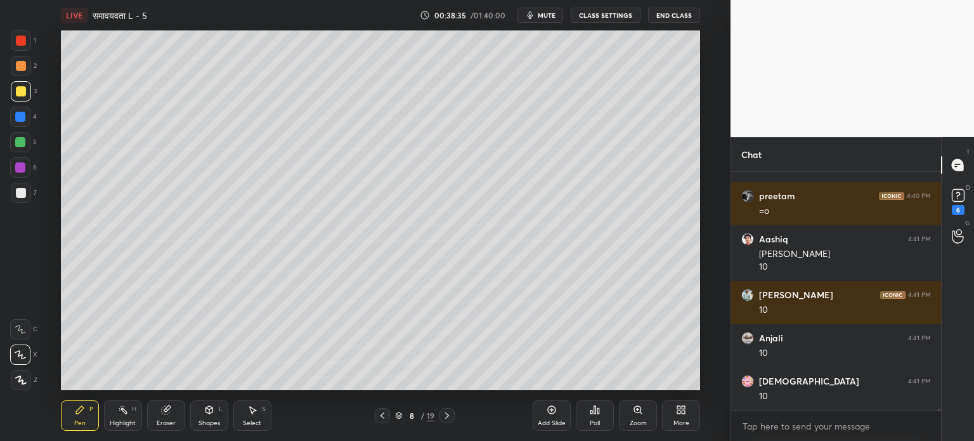
scroll to position [26984, 0]
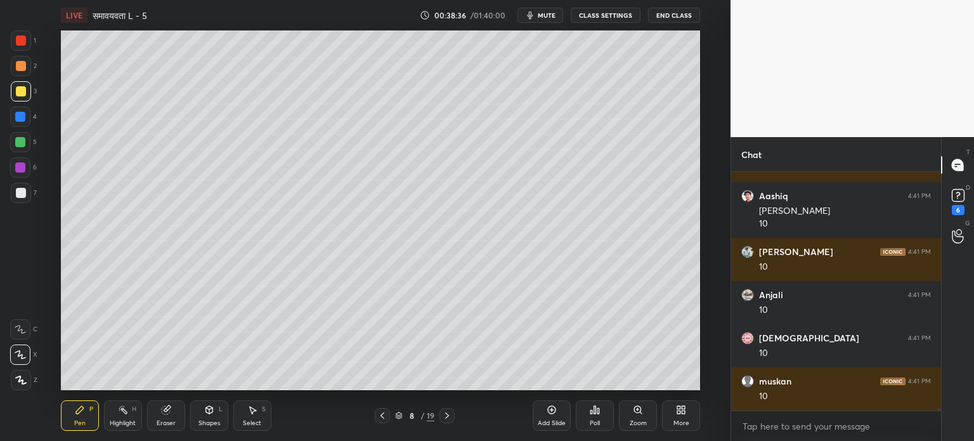
click at [382, 416] on icon at bounding box center [383, 415] width 4 height 6
click at [381, 416] on icon at bounding box center [383, 415] width 4 height 6
click at [383, 417] on icon at bounding box center [382, 415] width 10 height 10
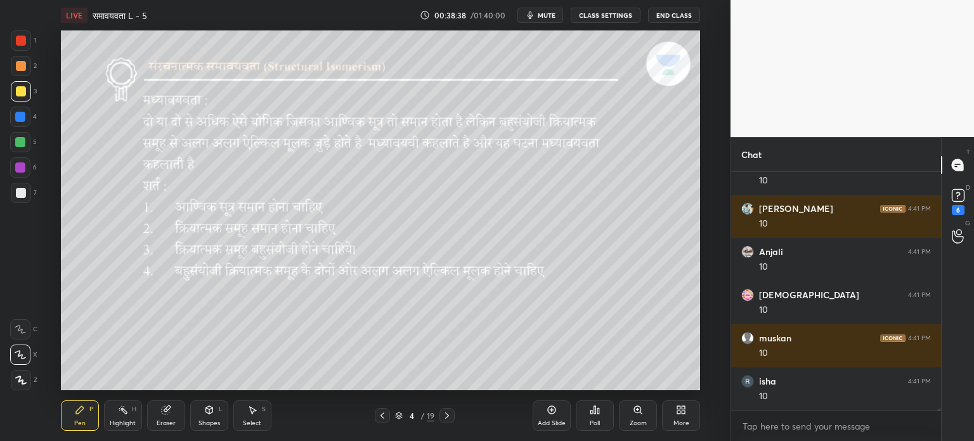
click at [445, 416] on icon at bounding box center [447, 415] width 10 height 10
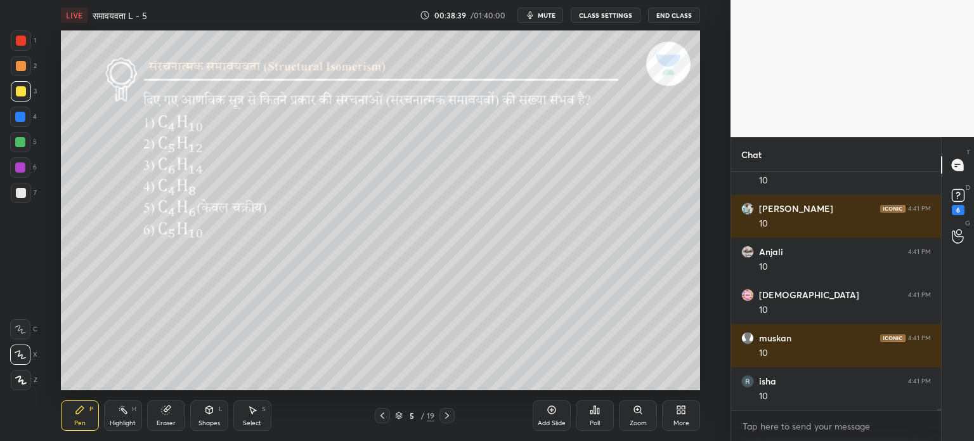
click at [445, 417] on icon at bounding box center [447, 415] width 10 height 10
click at [446, 419] on icon at bounding box center [447, 415] width 10 height 10
click at [446, 418] on icon at bounding box center [447, 415] width 4 height 6
click at [446, 419] on icon at bounding box center [447, 415] width 10 height 10
click at [386, 415] on icon at bounding box center [382, 415] width 10 height 10
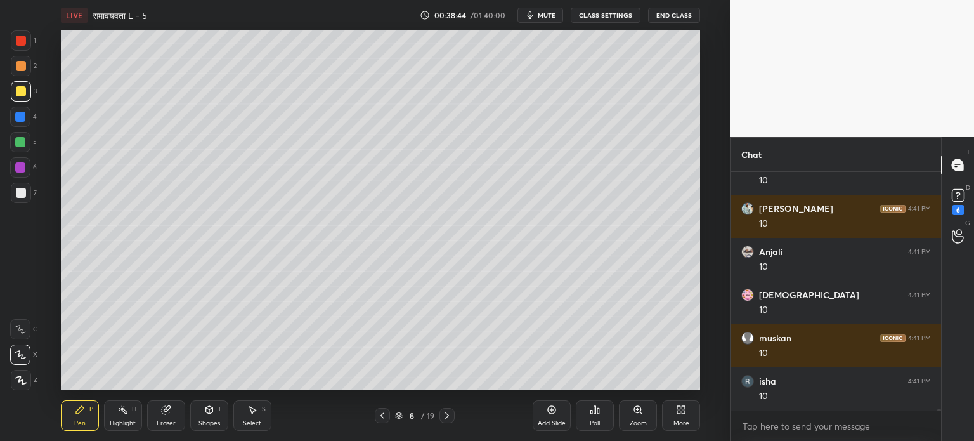
click at [447, 418] on icon at bounding box center [447, 415] width 10 height 10
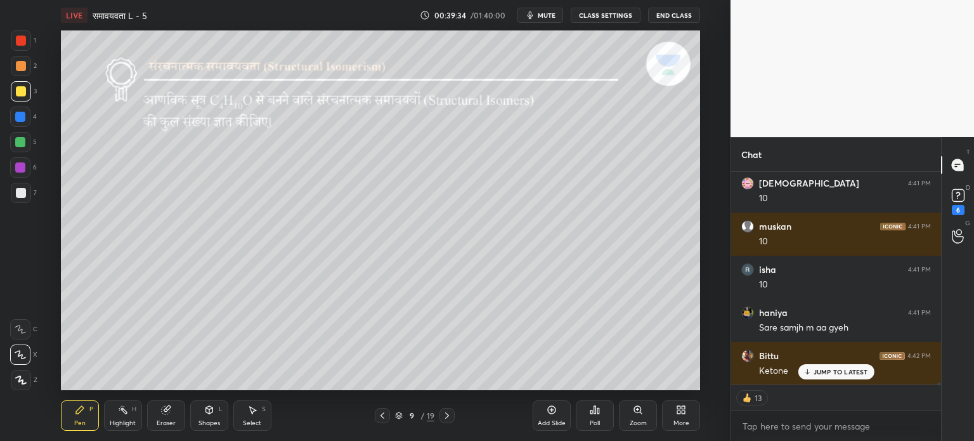
scroll to position [27182, 0]
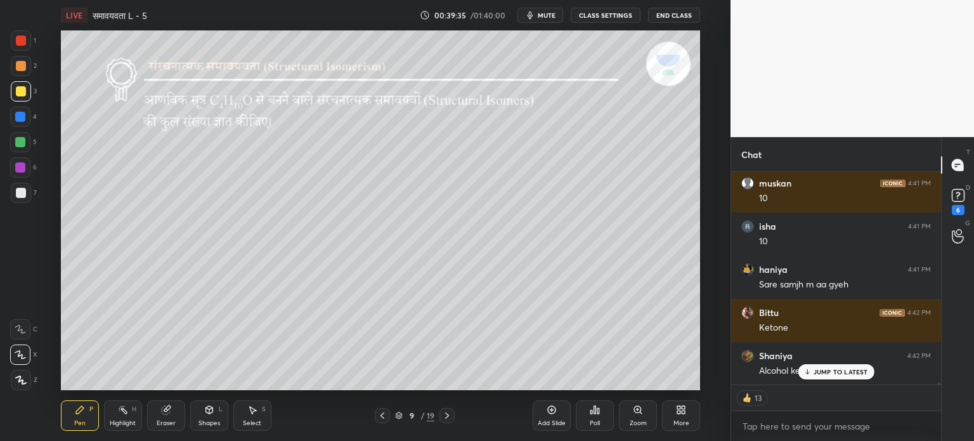
click at [853, 371] on p "JUMP TO LATEST" at bounding box center [841, 372] width 55 height 8
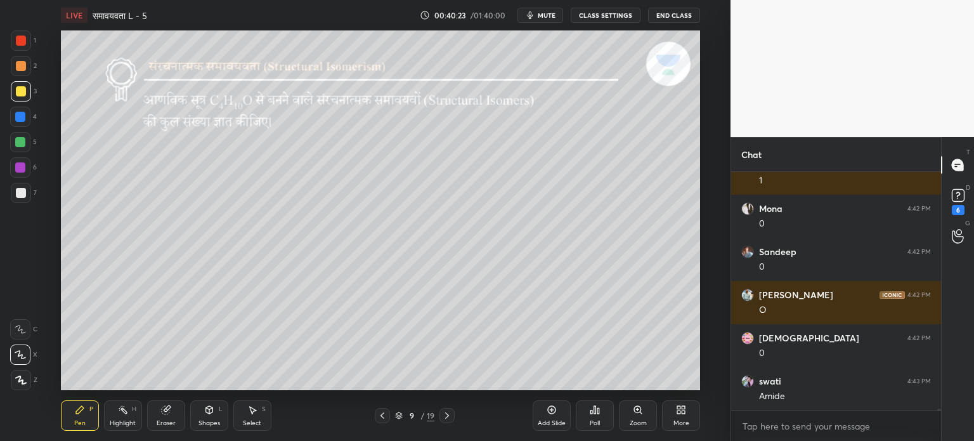
scroll to position [28258, 0]
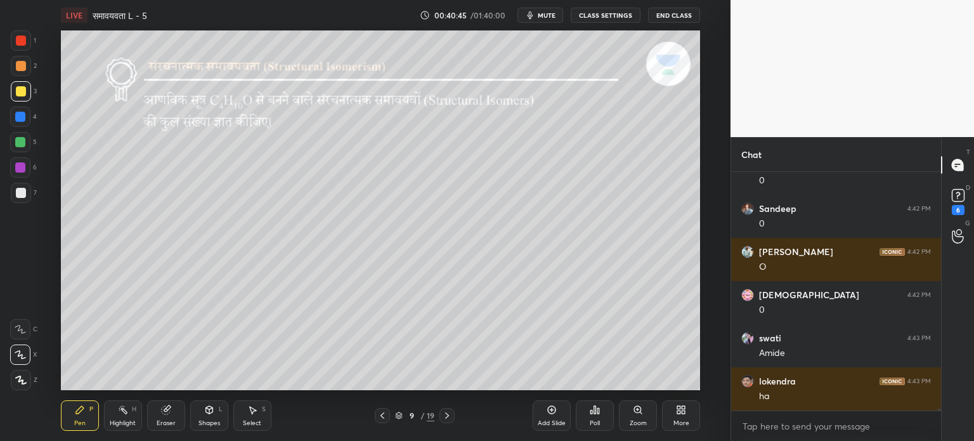
click at [176, 420] on div "Eraser" at bounding box center [166, 415] width 38 height 30
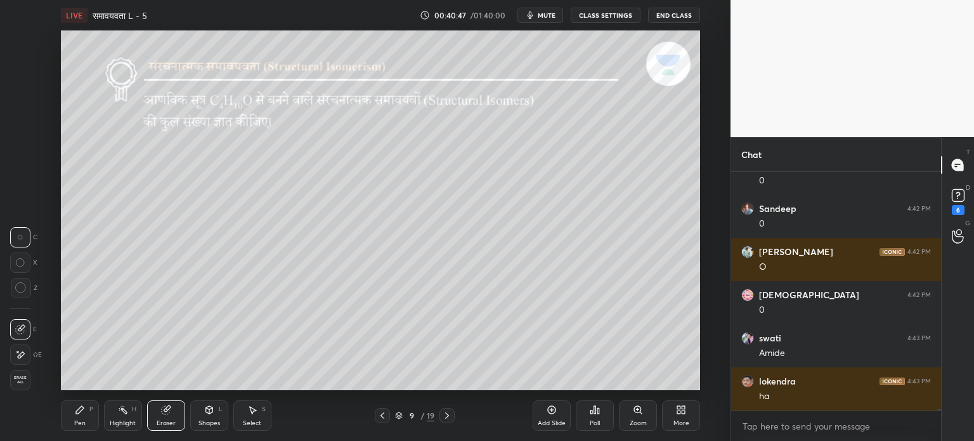
scroll to position [28301, 0]
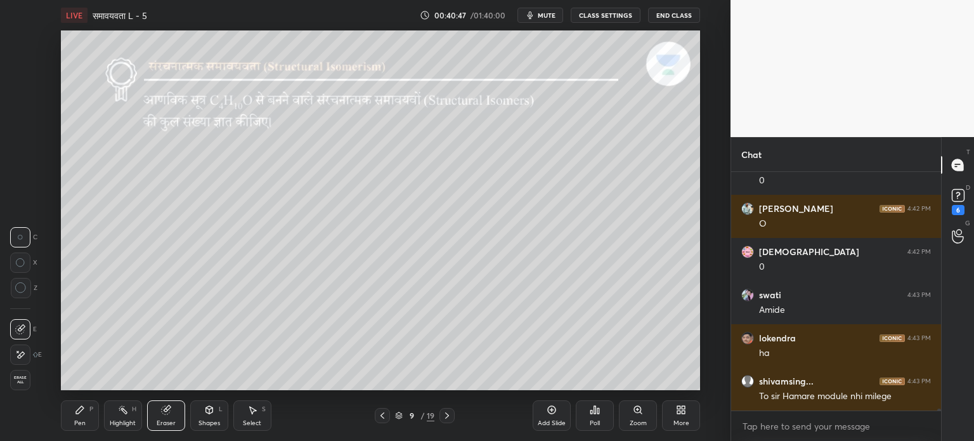
click at [244, 421] on div "Select" at bounding box center [252, 423] width 18 height 6
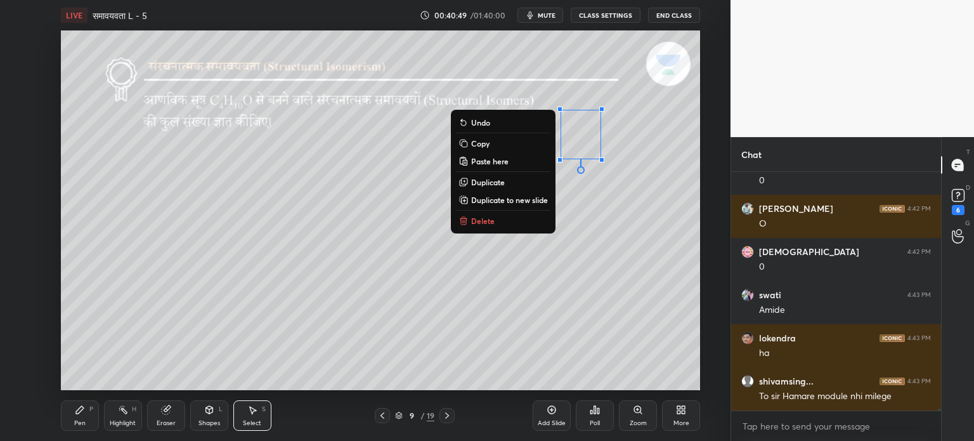
click at [485, 225] on p "Delete" at bounding box center [482, 221] width 23 height 10
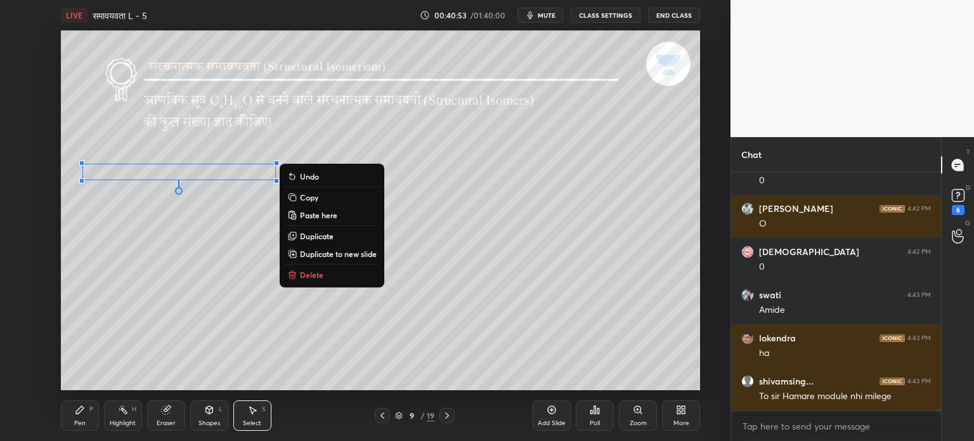
click at [79, 414] on icon at bounding box center [80, 410] width 10 height 10
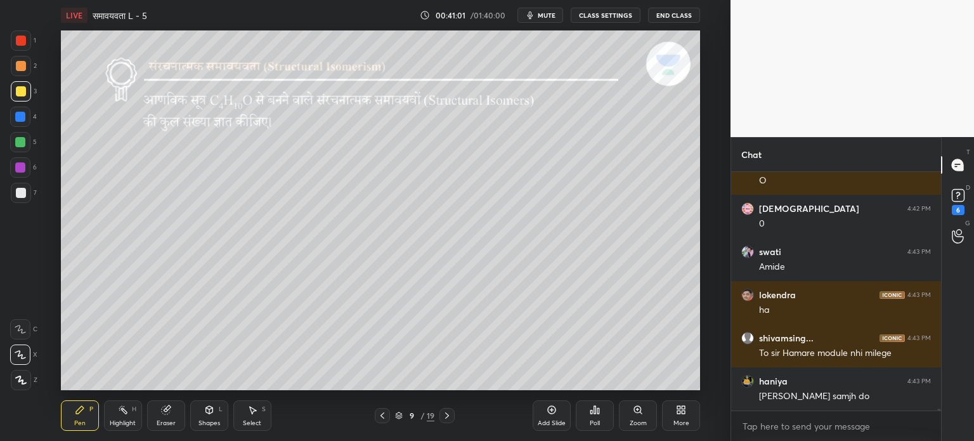
scroll to position [28399, 0]
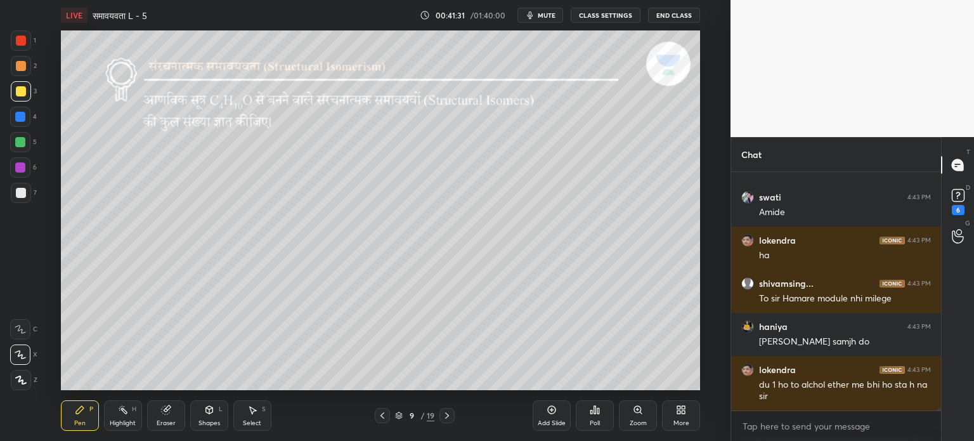
click at [254, 413] on icon at bounding box center [252, 410] width 10 height 10
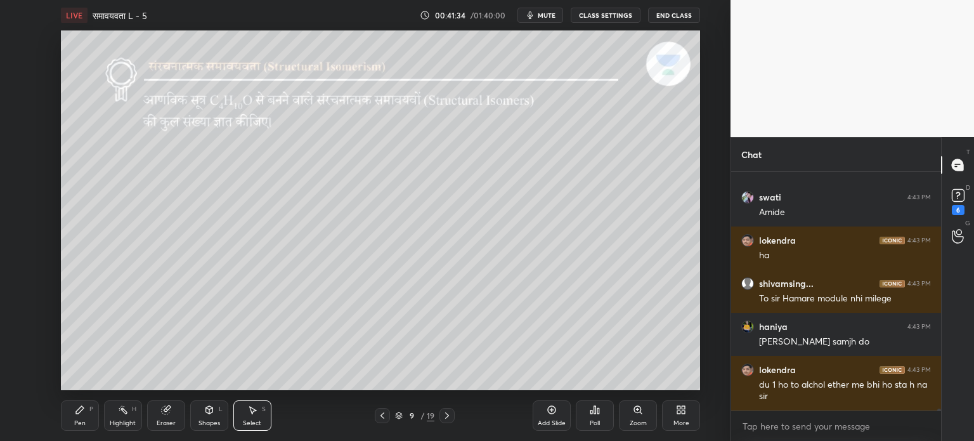
click at [81, 417] on div "Pen P" at bounding box center [80, 415] width 38 height 30
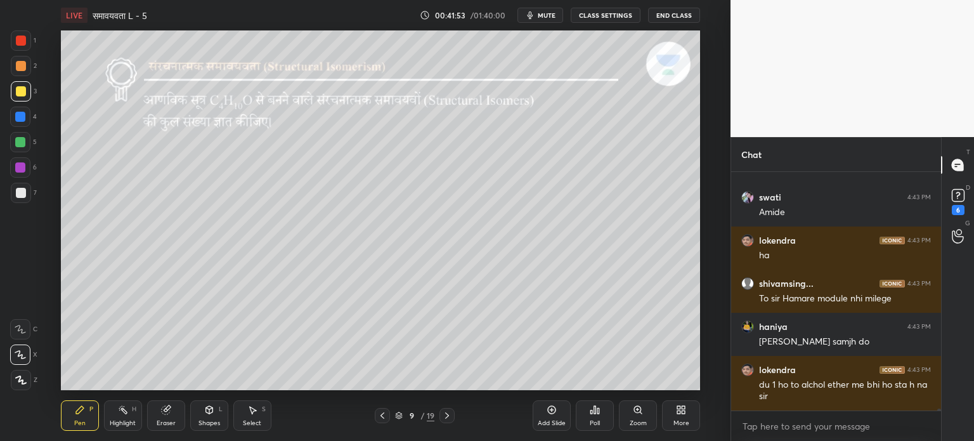
scroll to position [28442, 0]
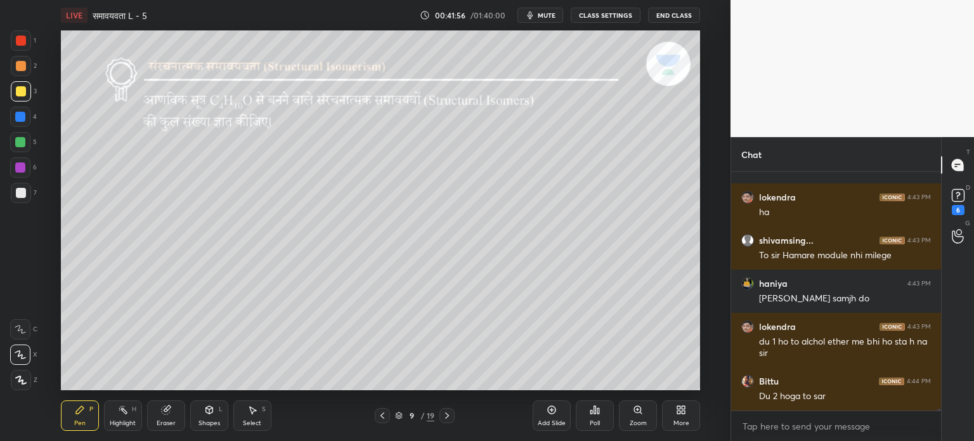
click at [23, 324] on div at bounding box center [20, 329] width 20 height 20
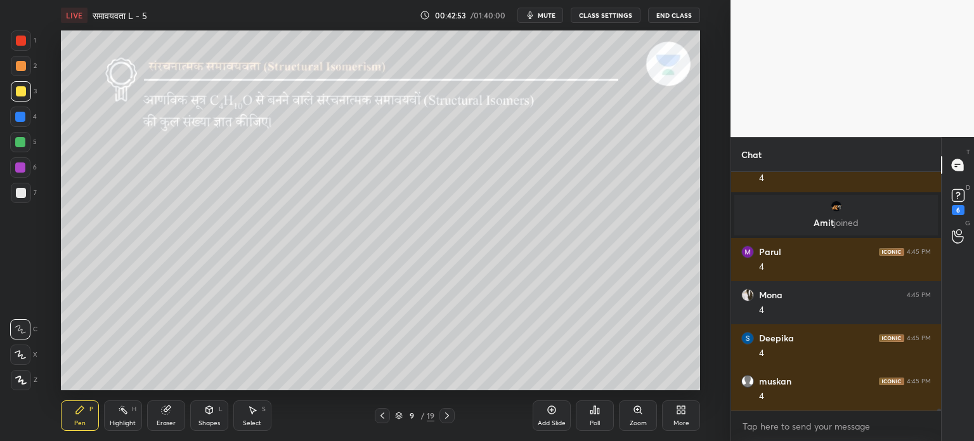
scroll to position [28542, 0]
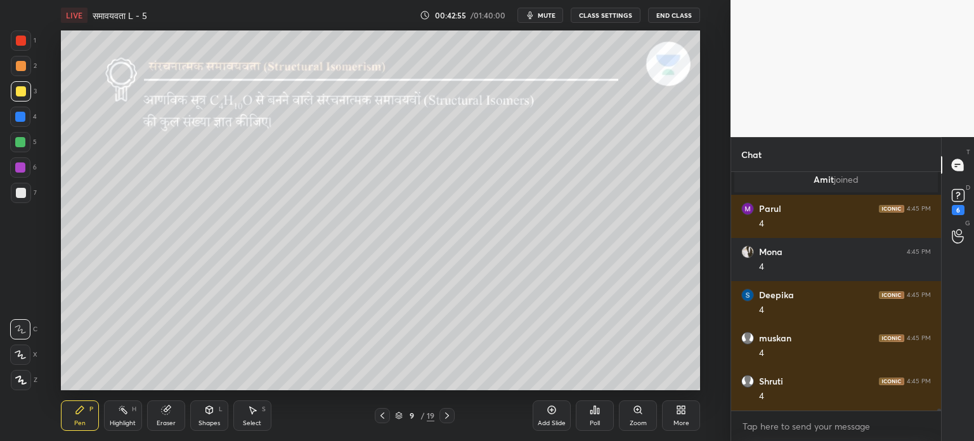
click at [556, 421] on div "Add Slide" at bounding box center [552, 423] width 28 height 6
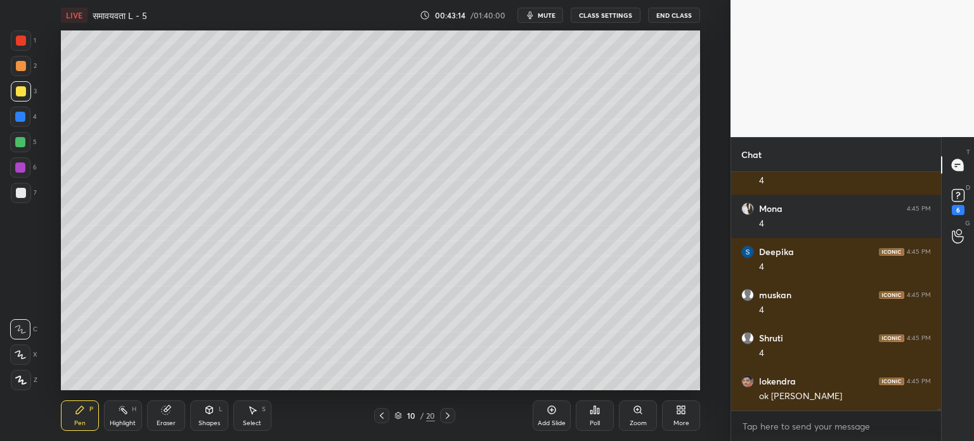
click at [206, 413] on icon at bounding box center [209, 410] width 7 height 8
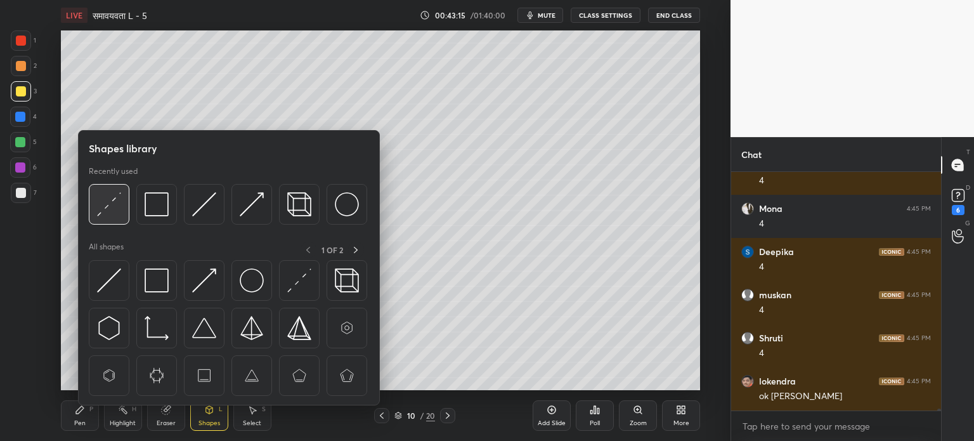
click at [119, 200] on img at bounding box center [109, 204] width 24 height 24
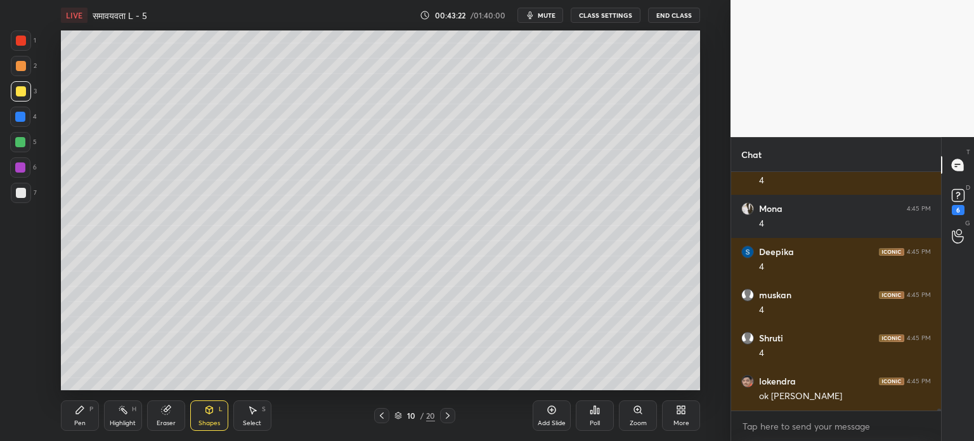
click at [78, 401] on div "Pen P" at bounding box center [80, 415] width 38 height 30
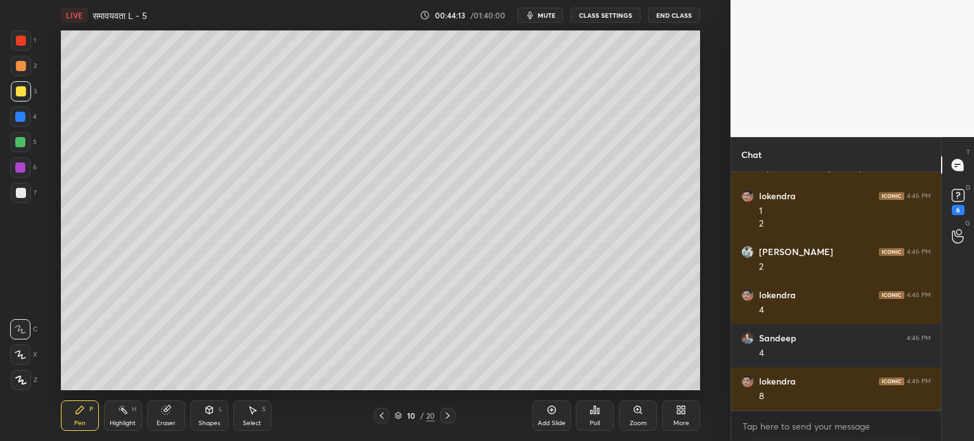
scroll to position [28955, 0]
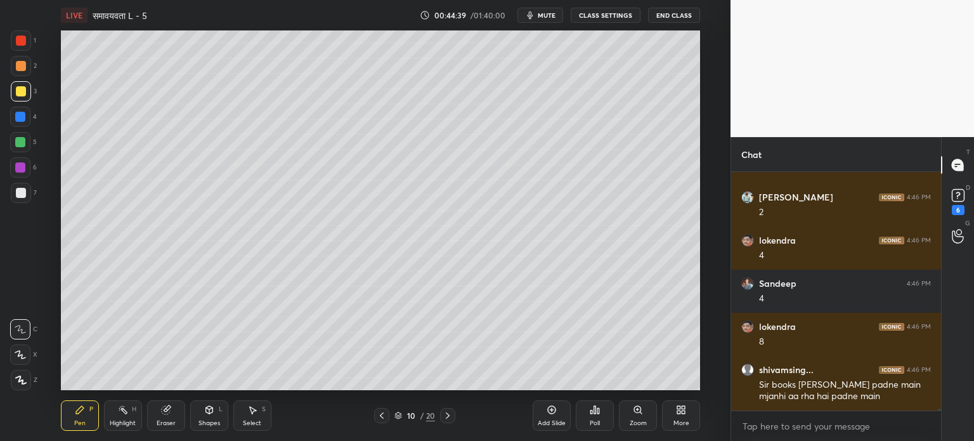
click at [383, 417] on icon at bounding box center [382, 415] width 10 height 10
click at [20, 191] on div at bounding box center [21, 193] width 10 height 10
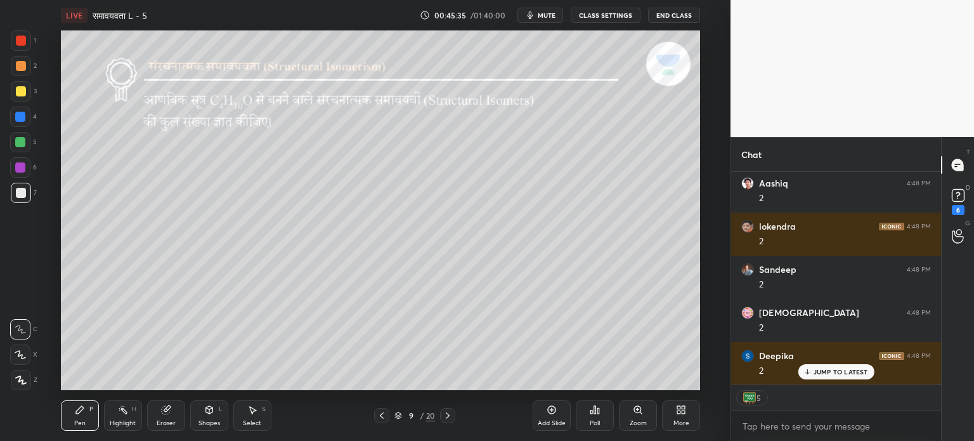
scroll to position [29220, 0]
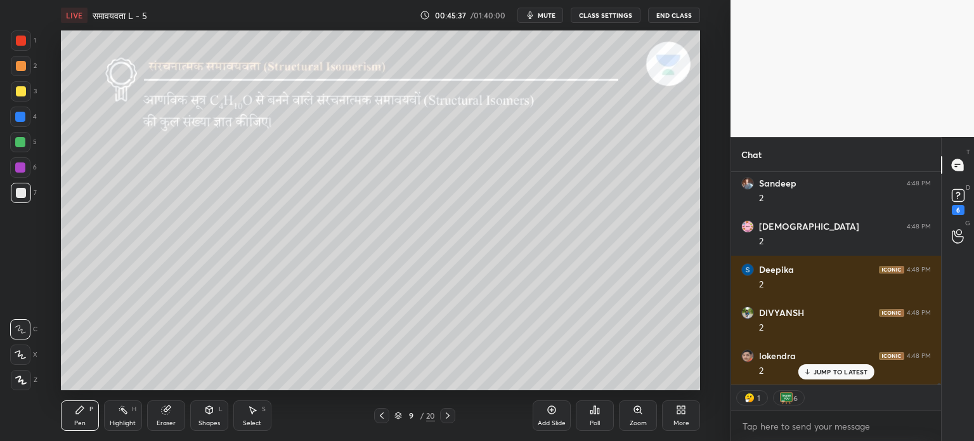
click at [173, 413] on div "Eraser" at bounding box center [166, 415] width 38 height 30
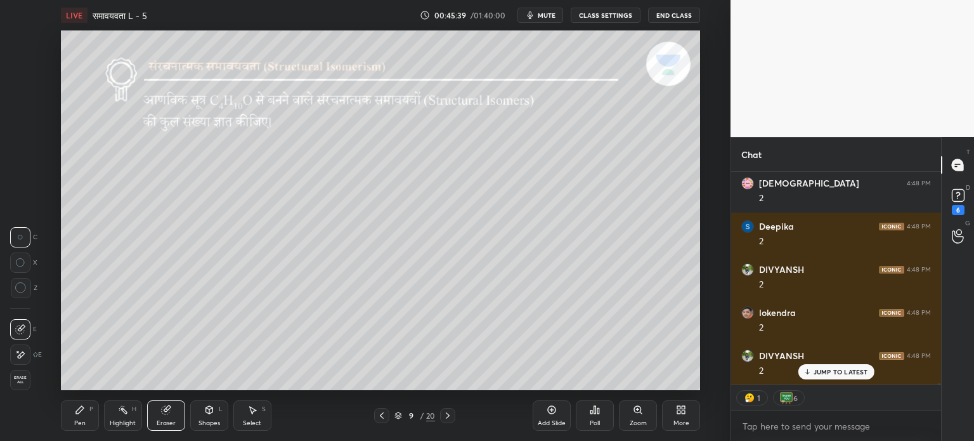
scroll to position [29349, 0]
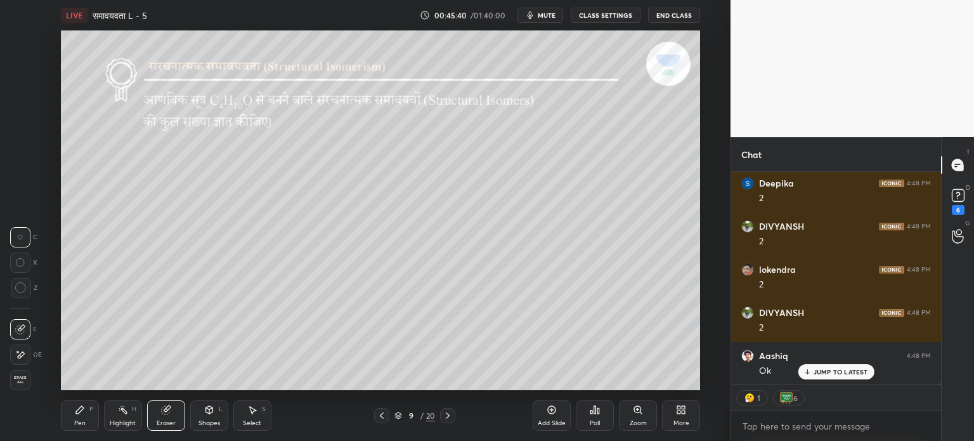
click at [89, 409] on div "Pen P" at bounding box center [80, 415] width 38 height 30
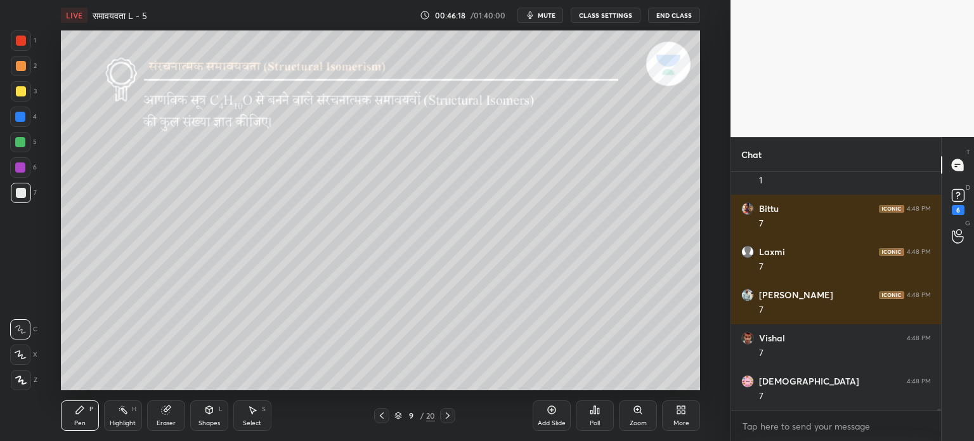
scroll to position [29755, 0]
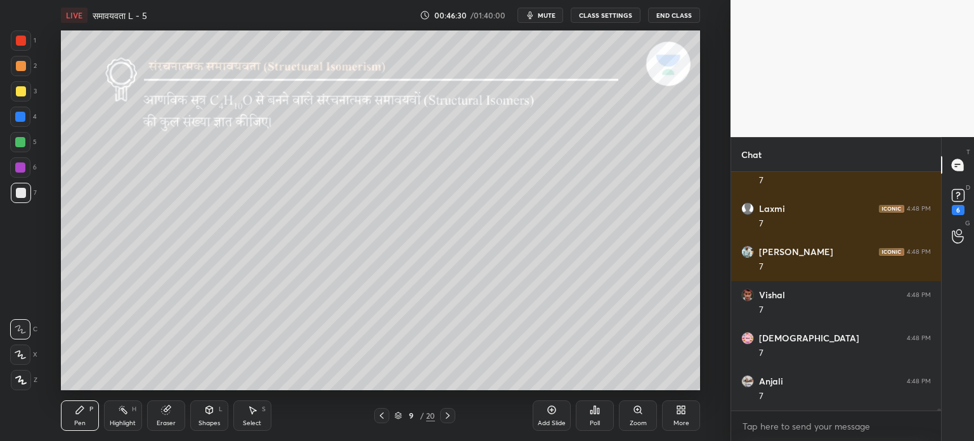
click at [447, 409] on div at bounding box center [447, 415] width 15 height 15
click at [450, 413] on icon at bounding box center [448, 415] width 10 height 10
click at [23, 145] on div at bounding box center [20, 142] width 10 height 10
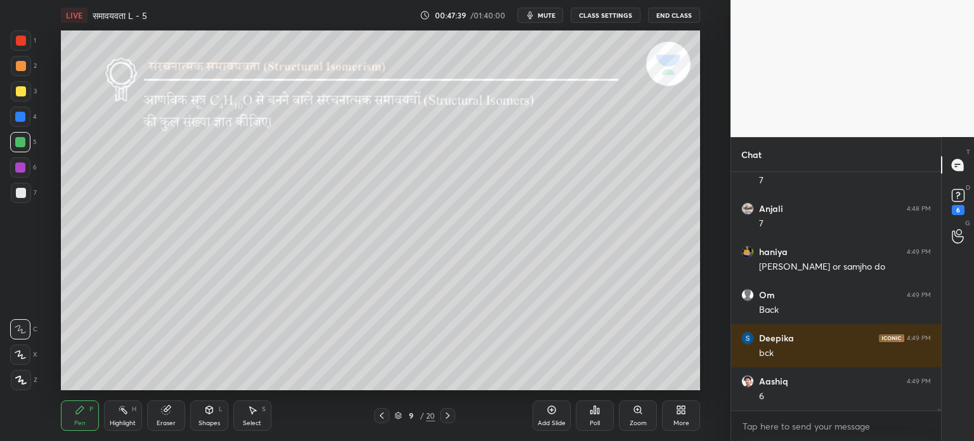
scroll to position [29971, 0]
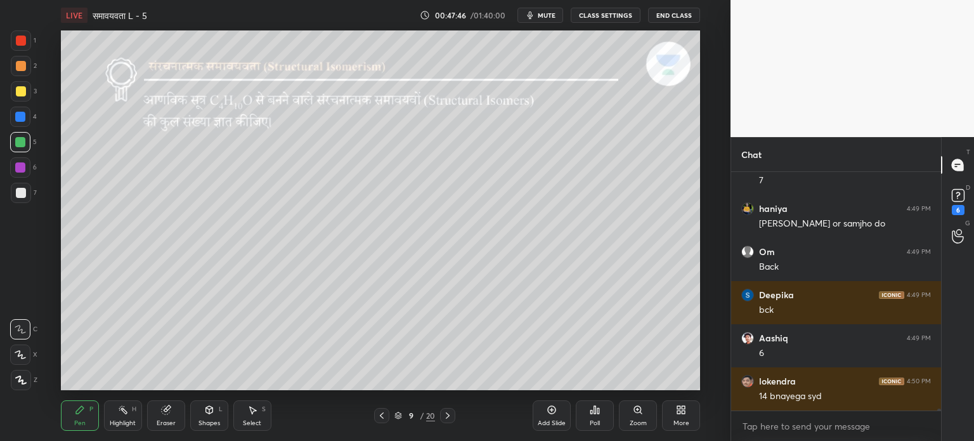
click at [452, 416] on icon at bounding box center [448, 415] width 10 height 10
click at [454, 418] on div at bounding box center [447, 415] width 15 height 15
click at [954, 200] on rect at bounding box center [958, 196] width 12 height 12
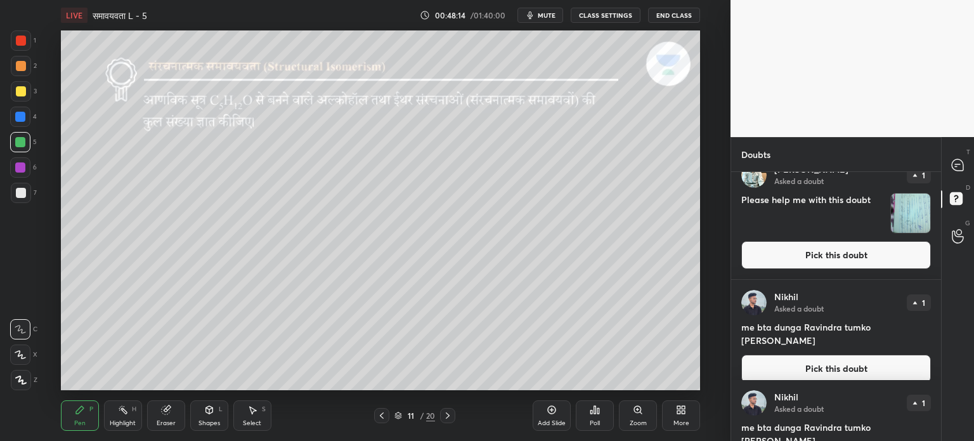
scroll to position [0, 0]
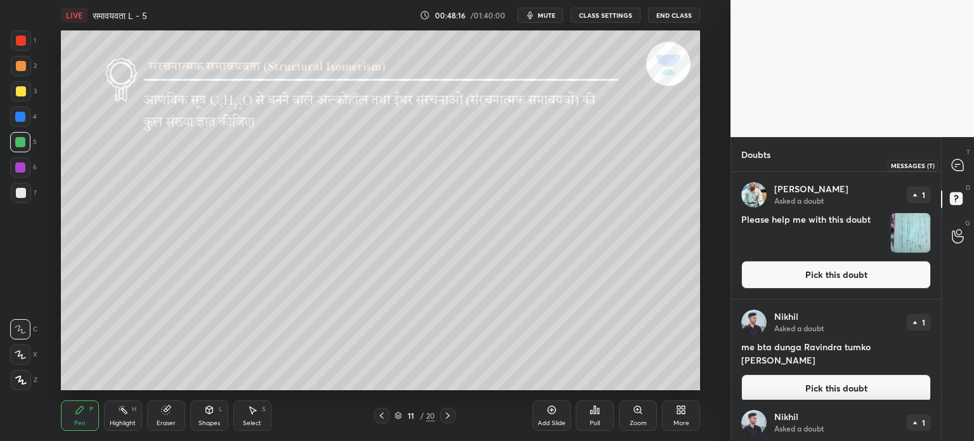
click at [956, 164] on icon at bounding box center [957, 164] width 5 height 0
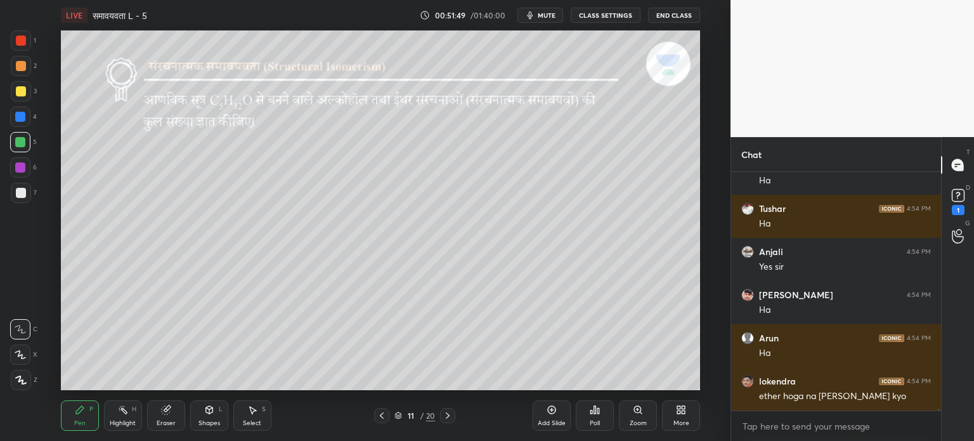
scroll to position [32278, 0]
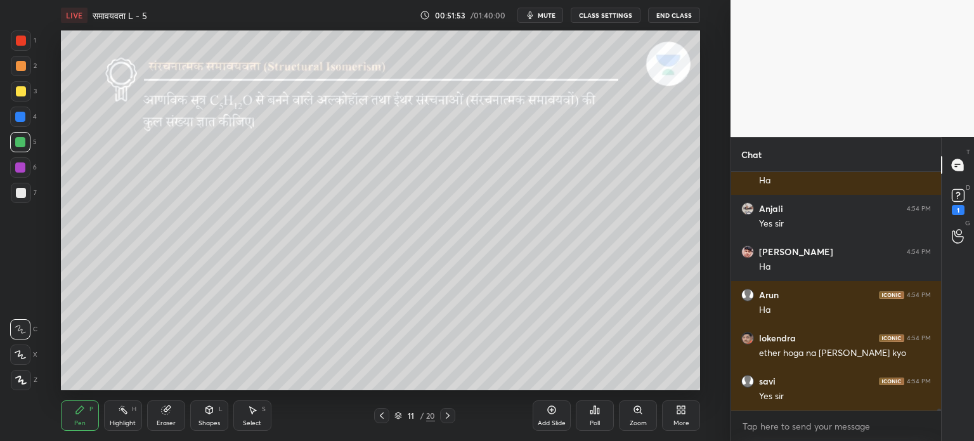
click at [173, 414] on div "Eraser" at bounding box center [166, 415] width 38 height 30
click at [86, 422] on div "Pen P" at bounding box center [80, 415] width 38 height 30
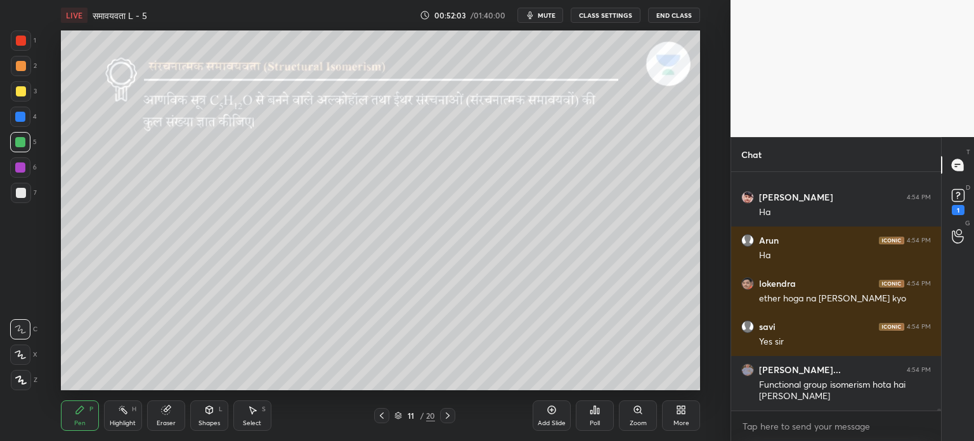
scroll to position [32375, 0]
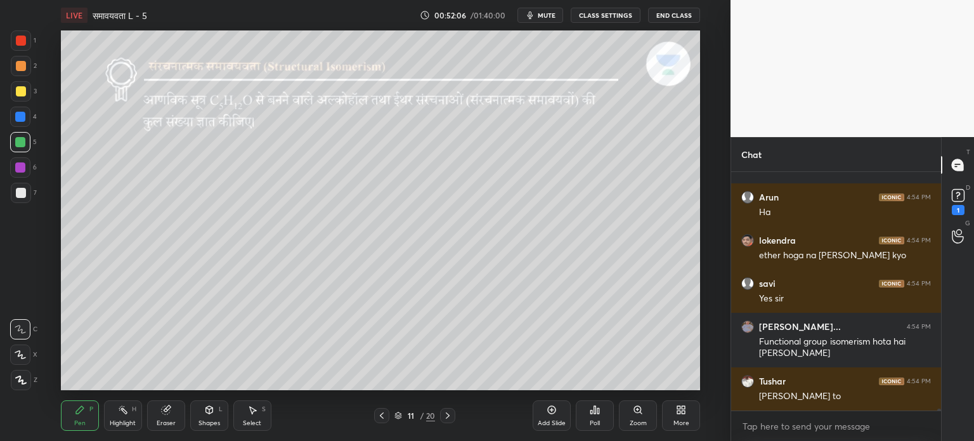
click at [450, 409] on div at bounding box center [447, 415] width 15 height 15
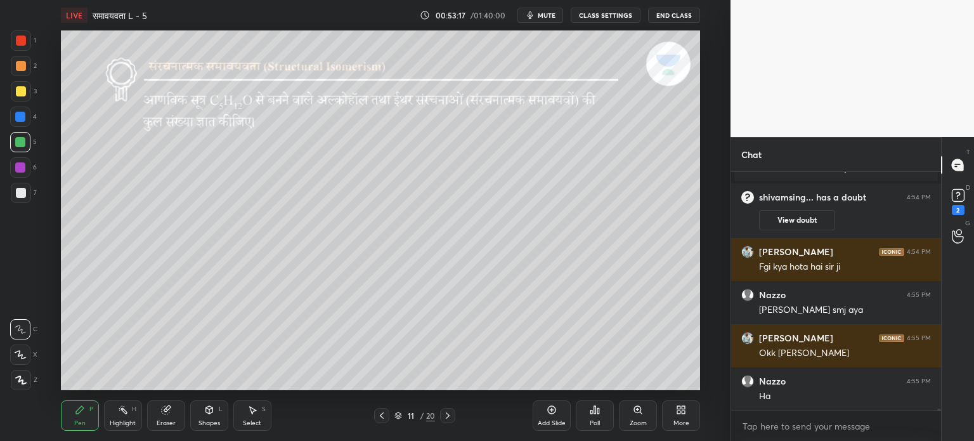
scroll to position [32193, 0]
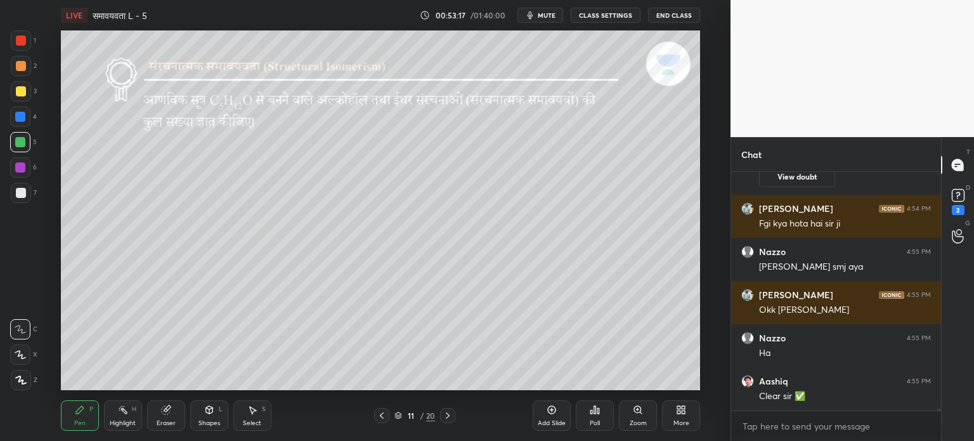
click at [155, 405] on div "Eraser" at bounding box center [166, 415] width 38 height 30
click at [75, 416] on div "Pen P" at bounding box center [80, 415] width 38 height 30
click at [156, 413] on div "Eraser" at bounding box center [166, 415] width 38 height 30
click at [82, 414] on icon at bounding box center [80, 410] width 10 height 10
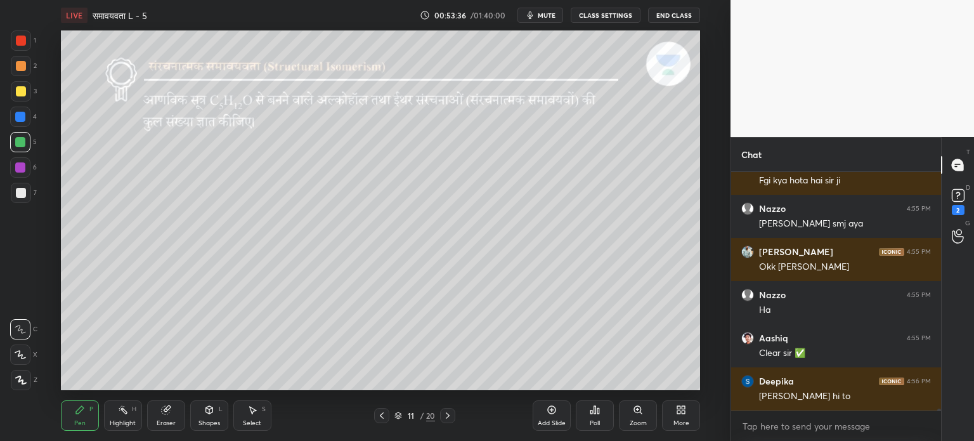
click at [18, 91] on div at bounding box center [21, 91] width 10 height 10
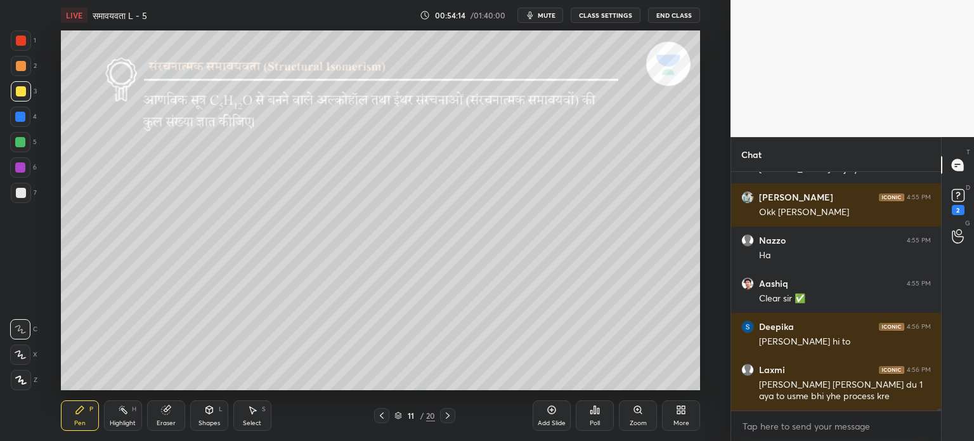
scroll to position [32333, 0]
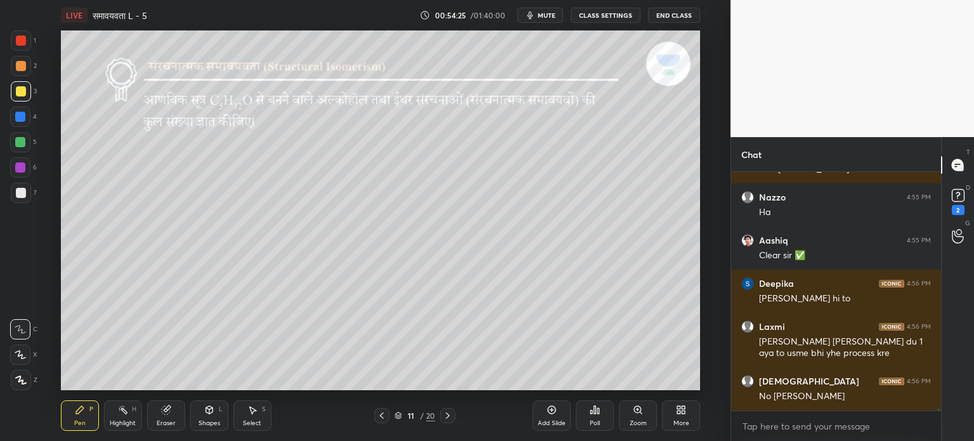
click at [384, 419] on icon at bounding box center [382, 415] width 10 height 10
click at [380, 421] on icon at bounding box center [382, 415] width 10 height 10
click at [455, 417] on div at bounding box center [447, 415] width 15 height 15
click at [456, 414] on div "10 / 20" at bounding box center [415, 415] width 236 height 15
click at [453, 416] on div at bounding box center [447, 415] width 15 height 15
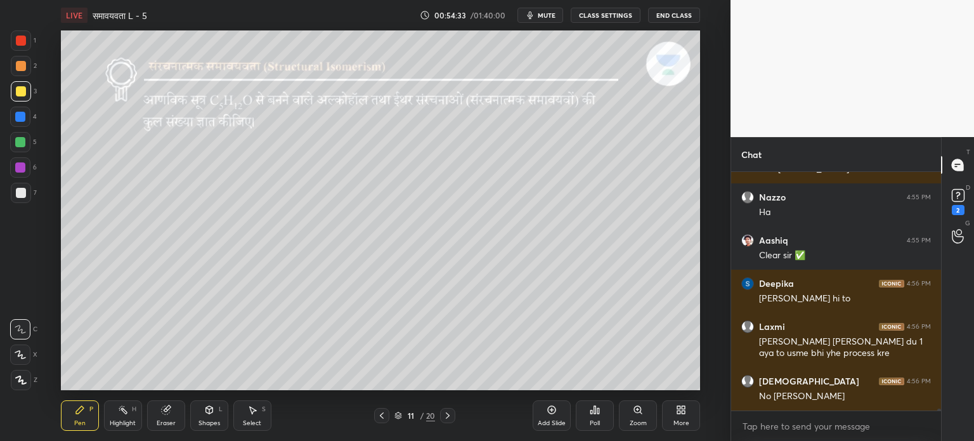
click at [455, 413] on div at bounding box center [447, 415] width 15 height 15
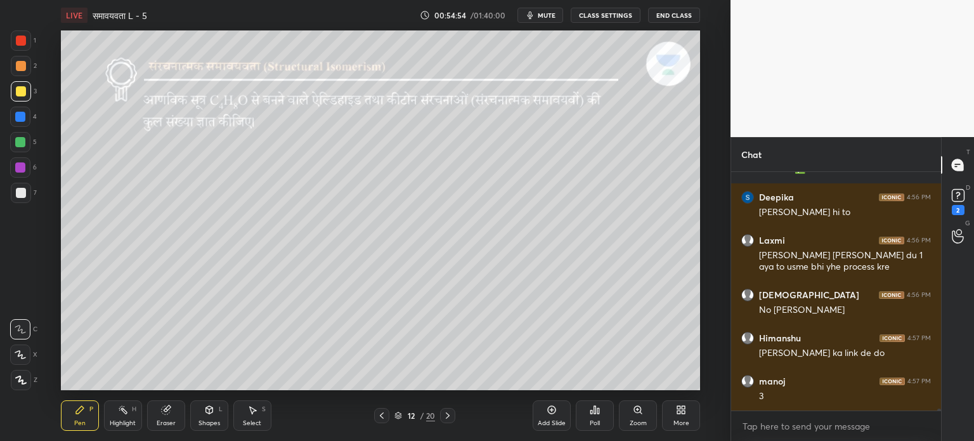
scroll to position [32465, 0]
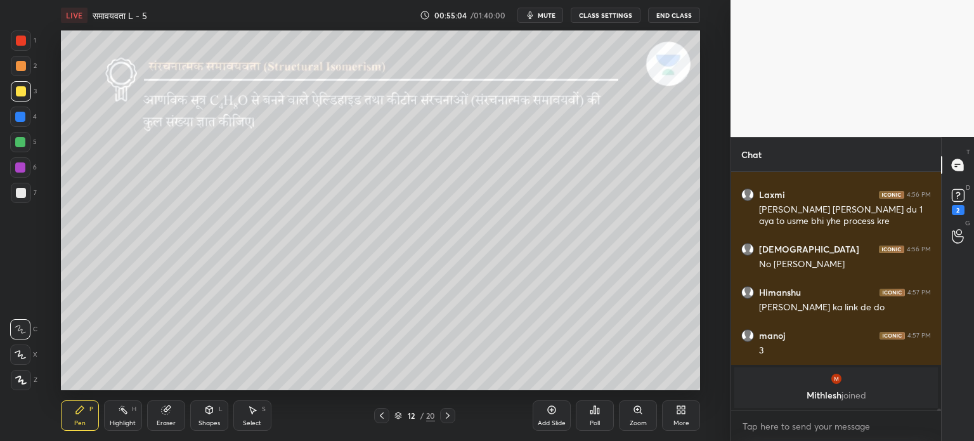
click at [256, 418] on div "Select S" at bounding box center [252, 415] width 38 height 30
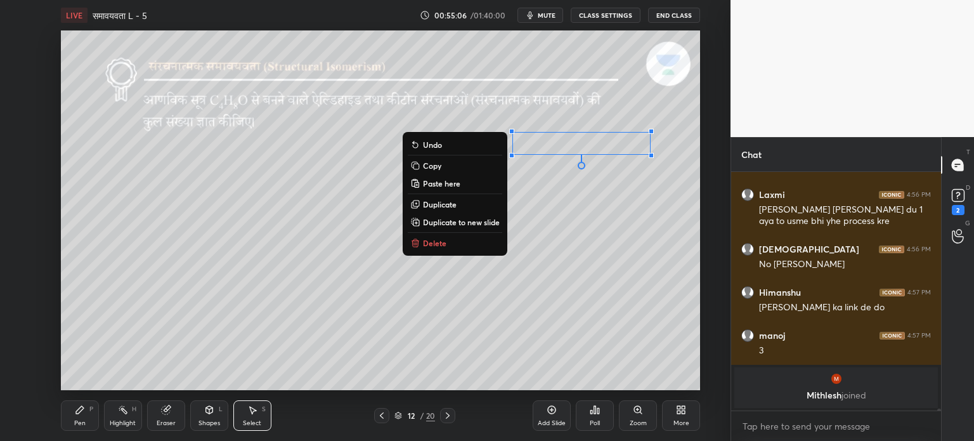
click at [436, 243] on p "Delete" at bounding box center [434, 243] width 23 height 10
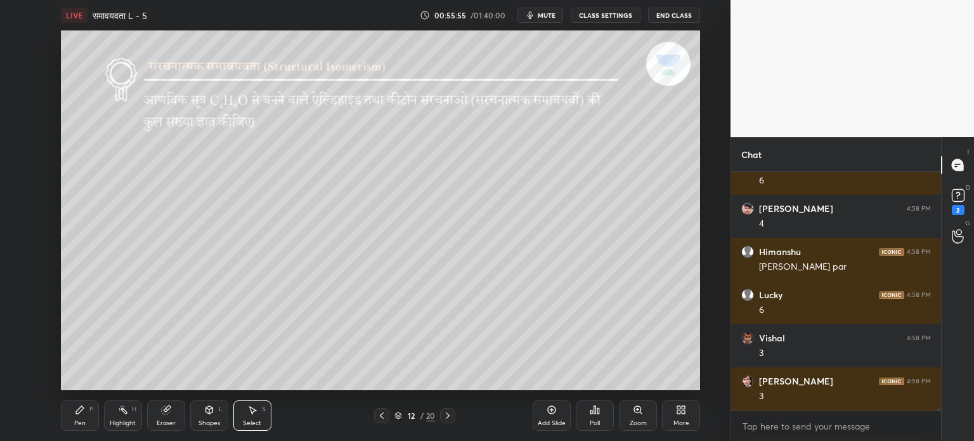
scroll to position [32823, 0]
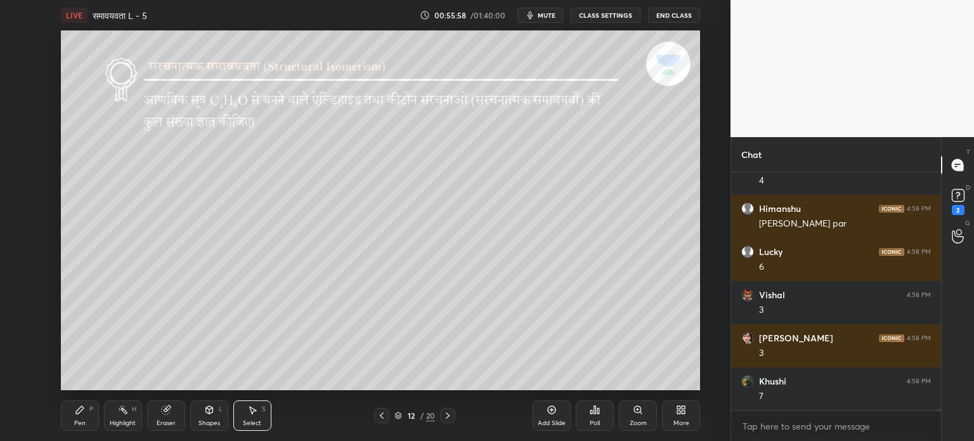
click at [91, 421] on div "Pen P" at bounding box center [80, 415] width 38 height 30
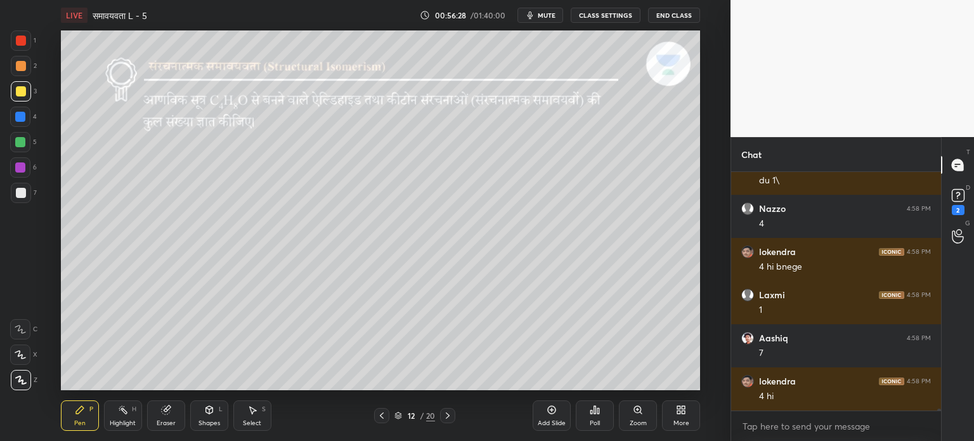
scroll to position [33180, 0]
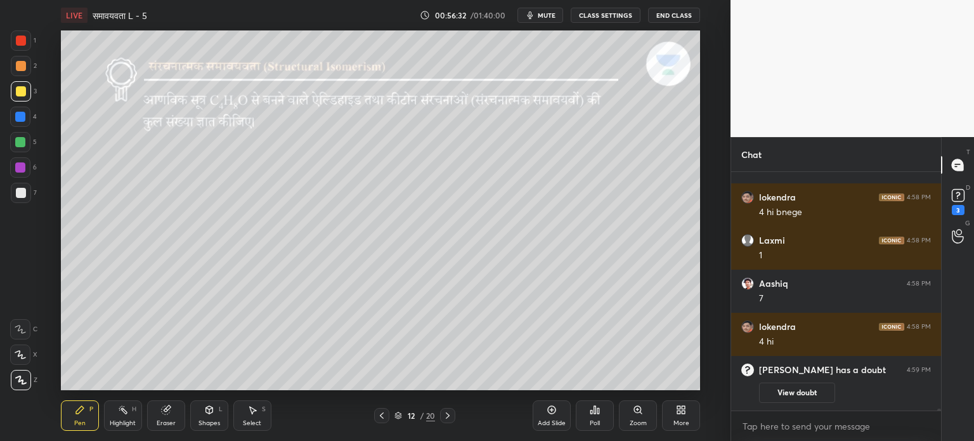
click at [24, 359] on icon at bounding box center [20, 354] width 11 height 9
click at [22, 139] on div at bounding box center [20, 142] width 10 height 10
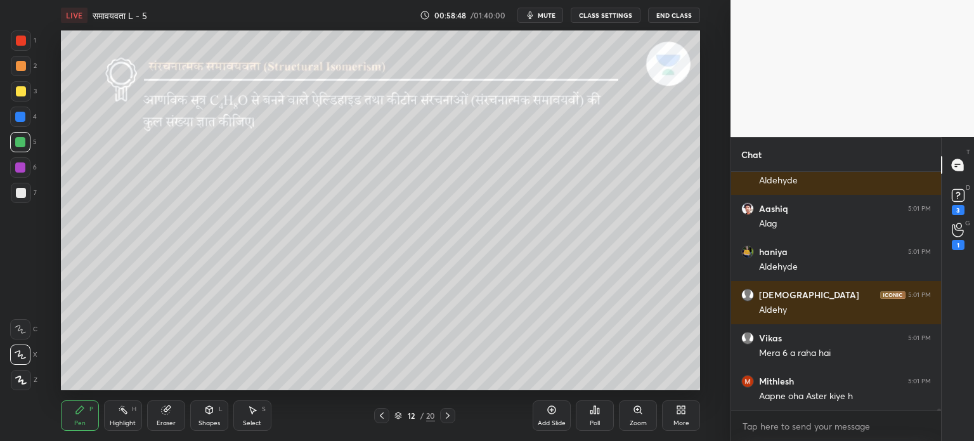
scroll to position [34163, 0]
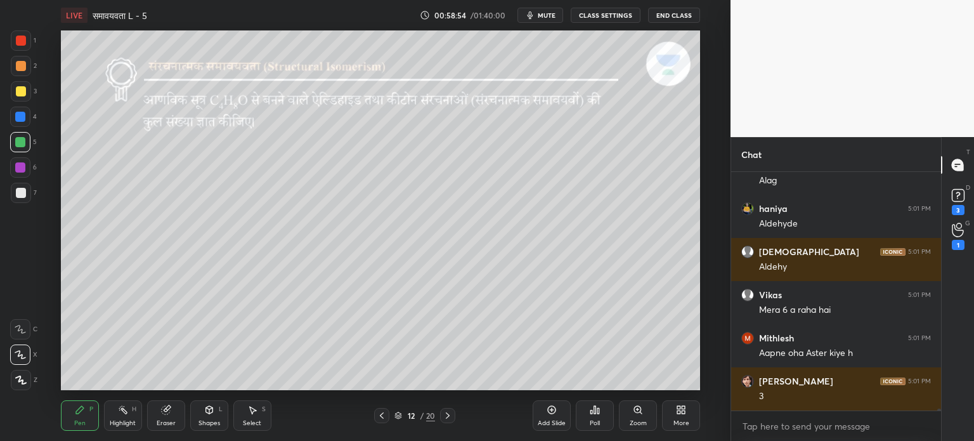
click at [244, 417] on div "Select S" at bounding box center [252, 415] width 38 height 30
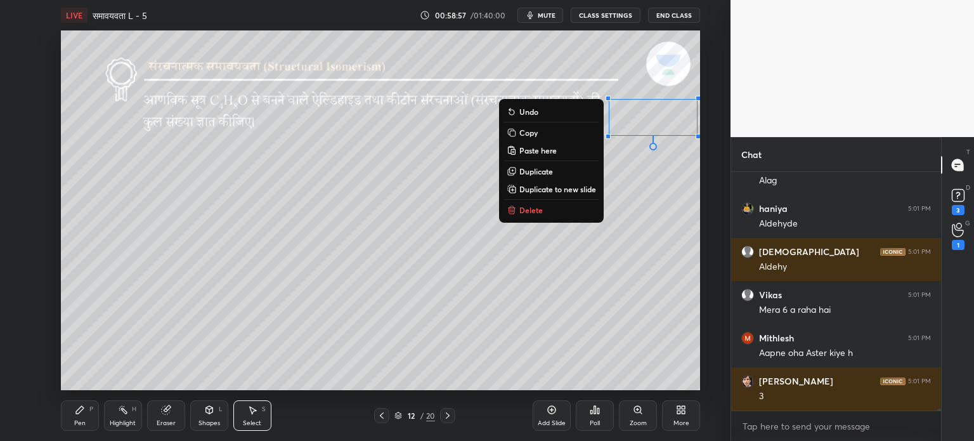
click at [530, 207] on p "Delete" at bounding box center [531, 210] width 23 height 10
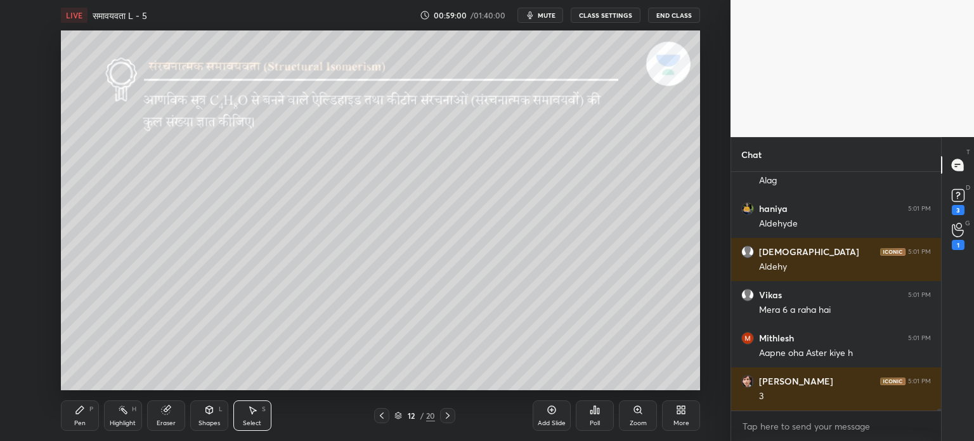
click at [449, 415] on icon at bounding box center [448, 415] width 10 height 10
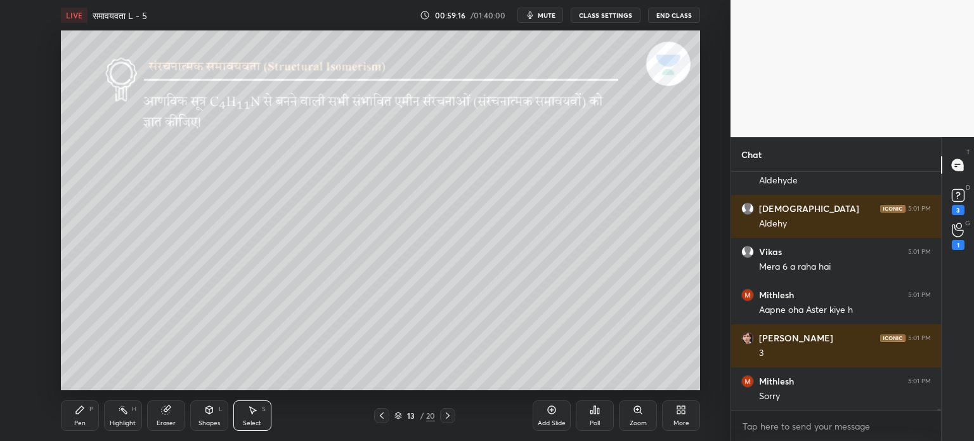
click at [88, 417] on div "Pen P" at bounding box center [80, 415] width 38 height 30
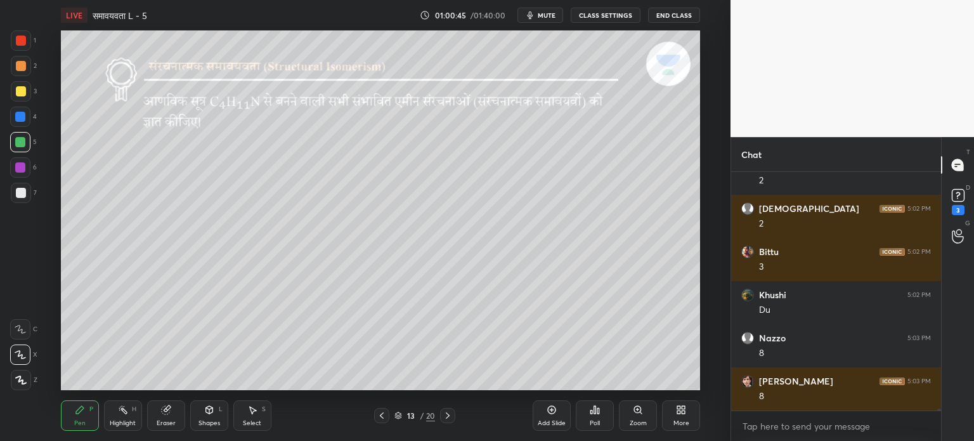
scroll to position [34551, 0]
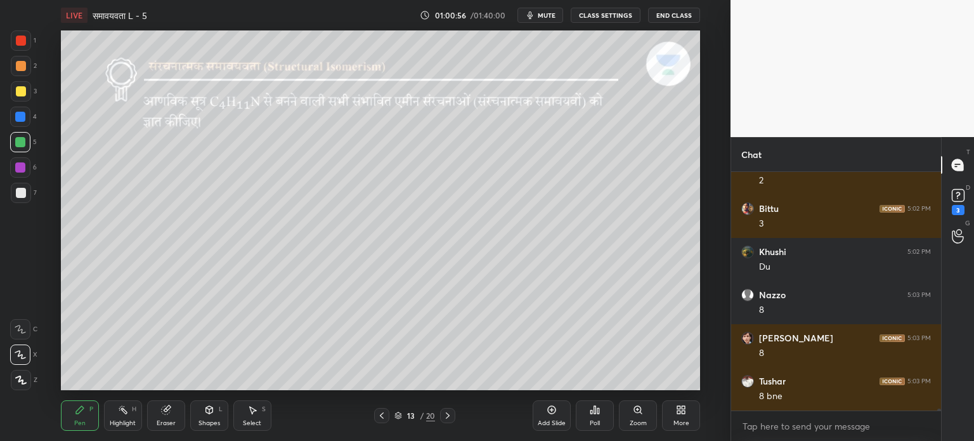
click at [22, 332] on icon at bounding box center [20, 329] width 11 height 9
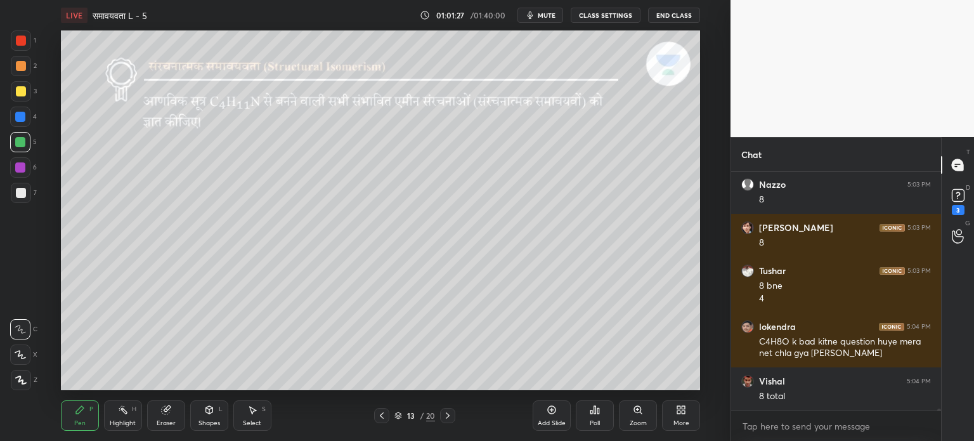
scroll to position [34705, 0]
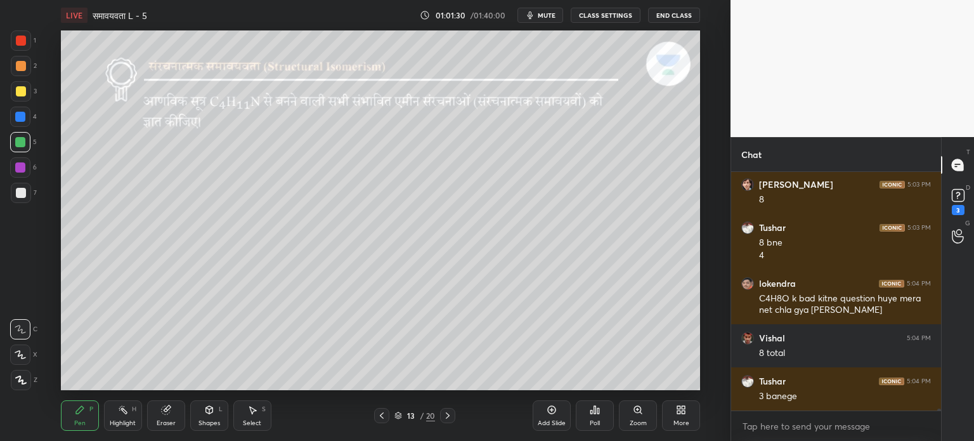
click at [384, 414] on icon at bounding box center [382, 415] width 10 height 10
click at [445, 413] on icon at bounding box center [448, 415] width 10 height 10
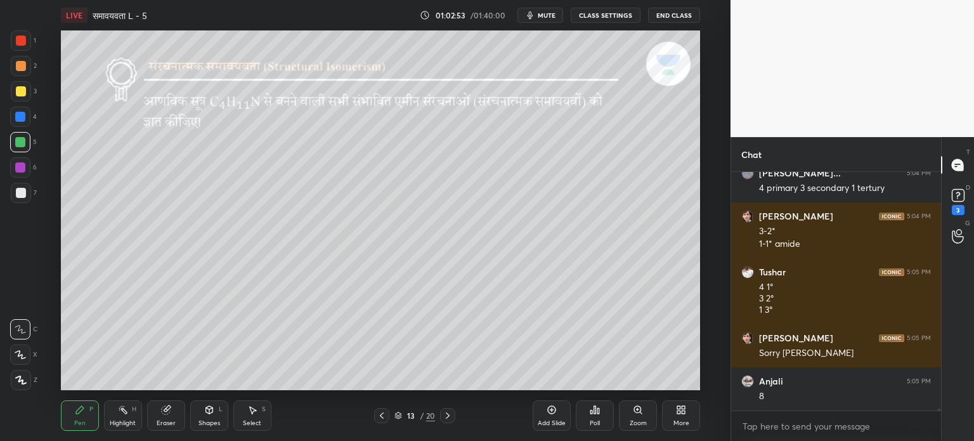
scroll to position [35085, 0]
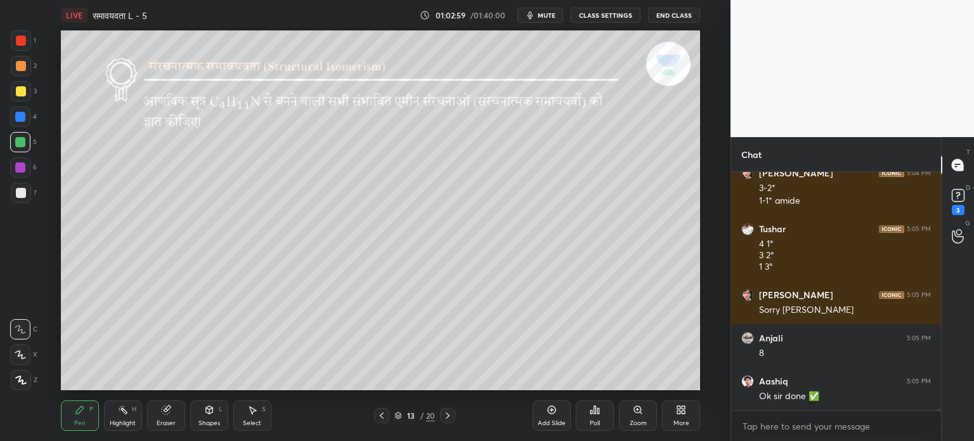
click at [453, 418] on div at bounding box center [447, 415] width 15 height 15
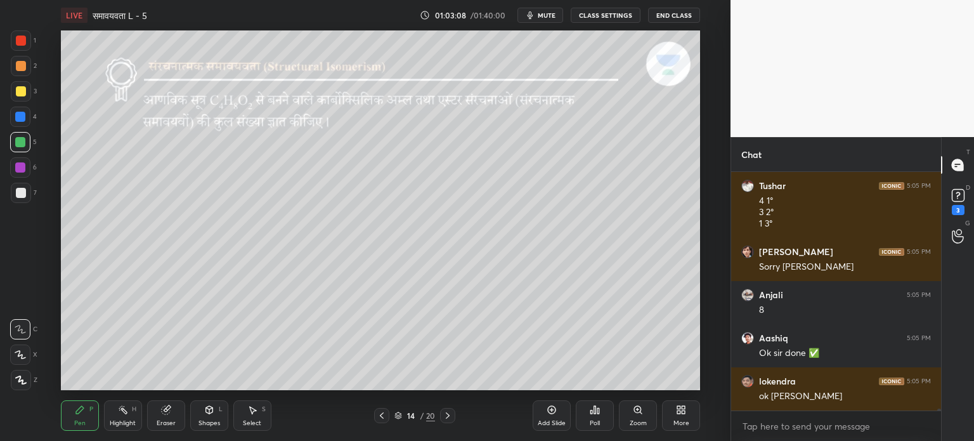
click at [21, 91] on div at bounding box center [21, 91] width 10 height 10
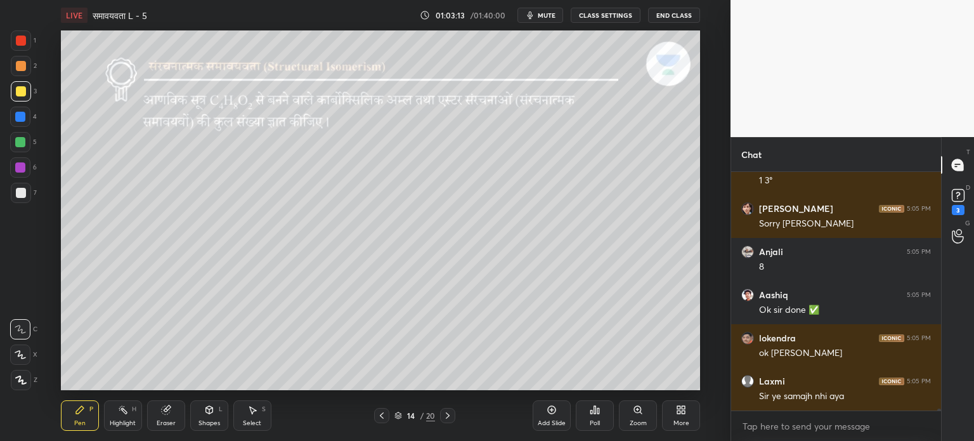
click at [378, 417] on icon at bounding box center [382, 415] width 10 height 10
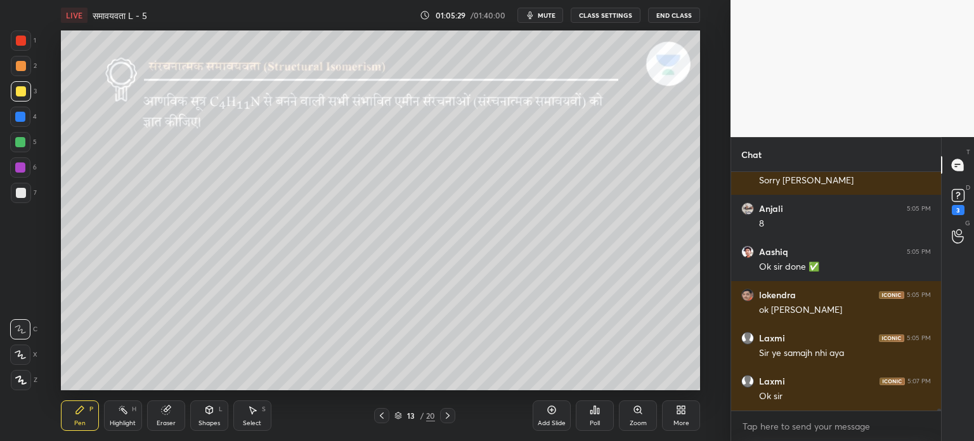
scroll to position [35258, 0]
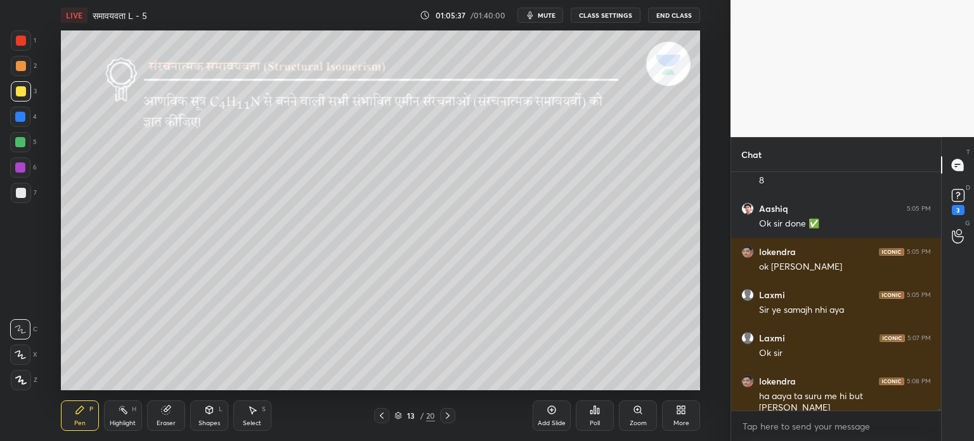
click at [446, 410] on div at bounding box center [447, 415] width 15 height 15
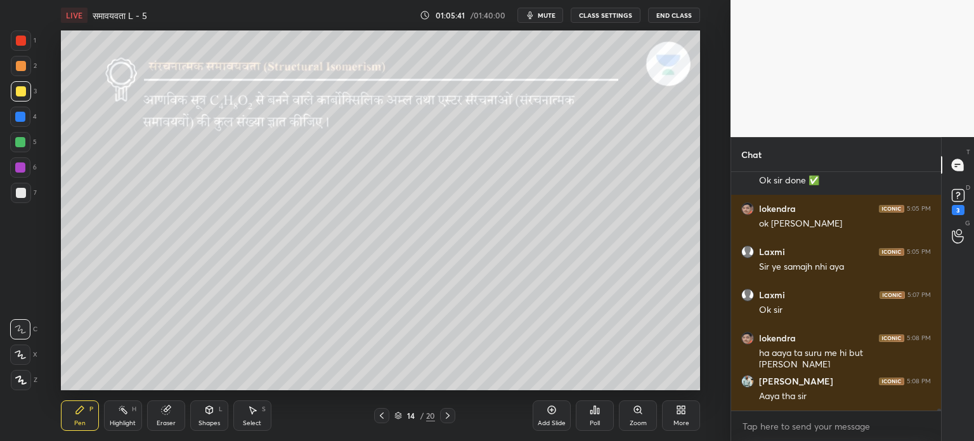
click at [30, 91] on div at bounding box center [21, 91] width 20 height 20
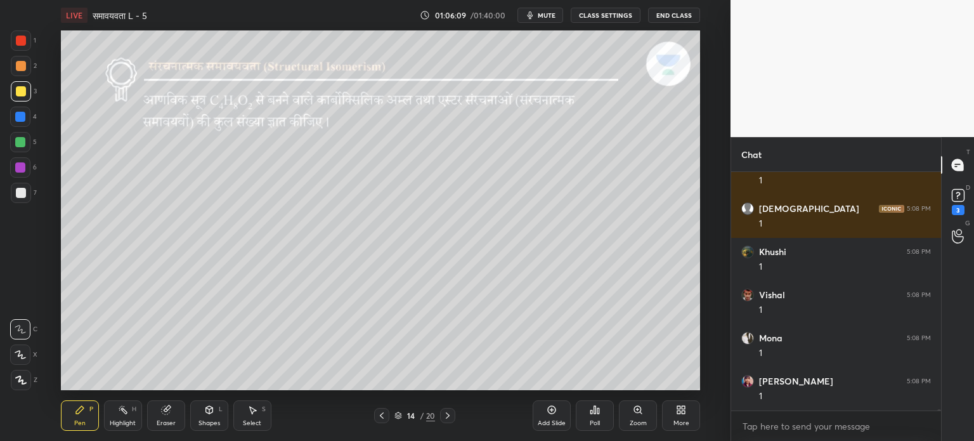
scroll to position [35862, 0]
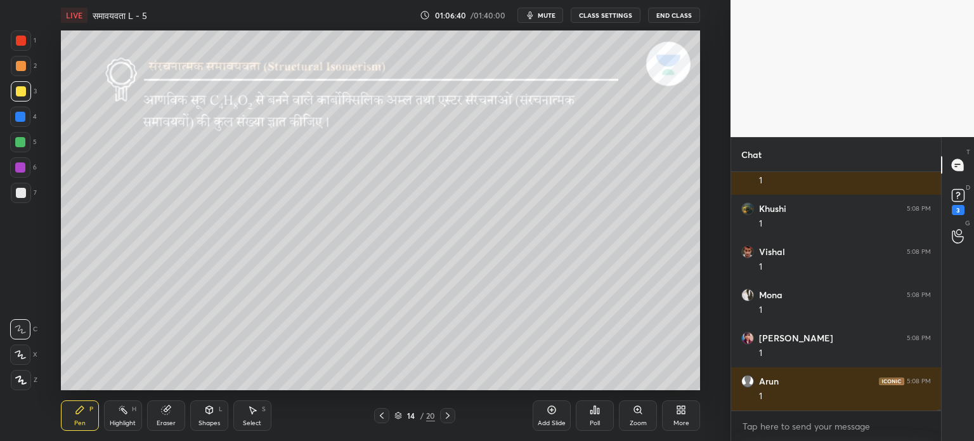
click at [19, 141] on div at bounding box center [20, 142] width 10 height 10
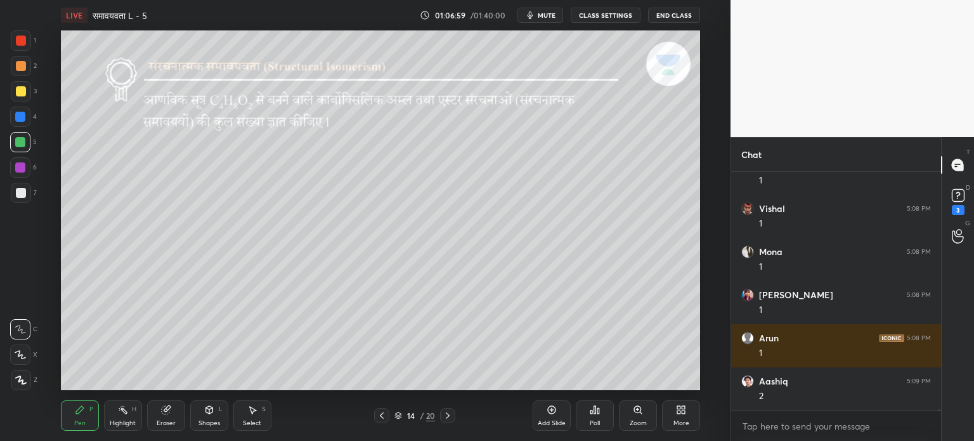
scroll to position [35948, 0]
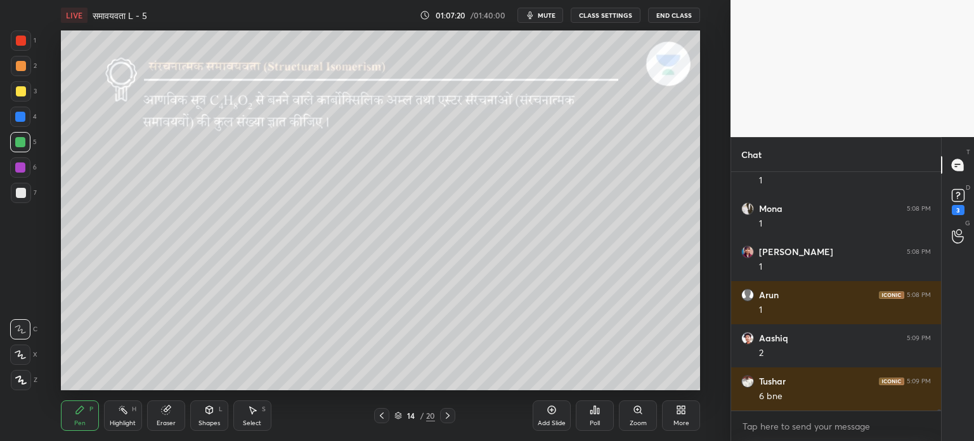
click at [24, 188] on div at bounding box center [21, 193] width 10 height 10
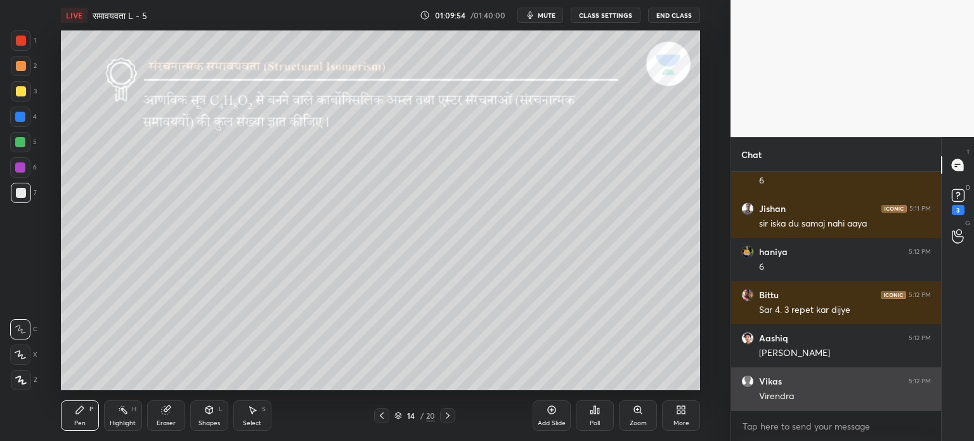
scroll to position [37006, 0]
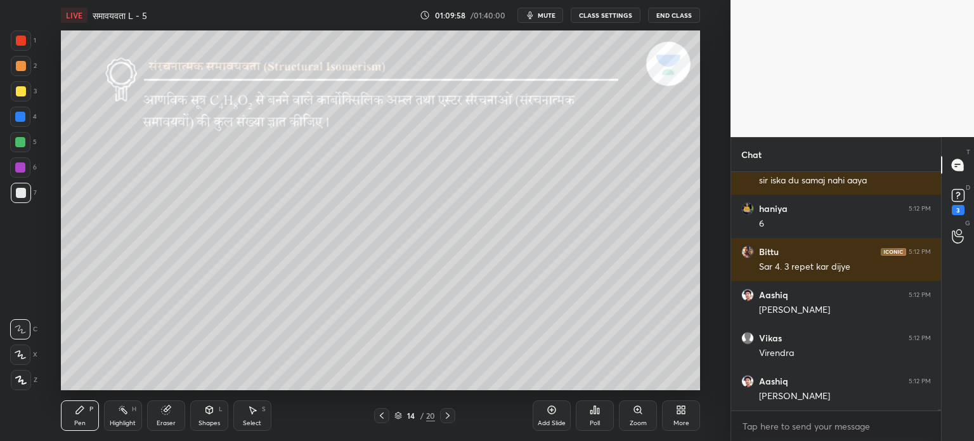
click at [449, 413] on icon at bounding box center [448, 415] width 10 height 10
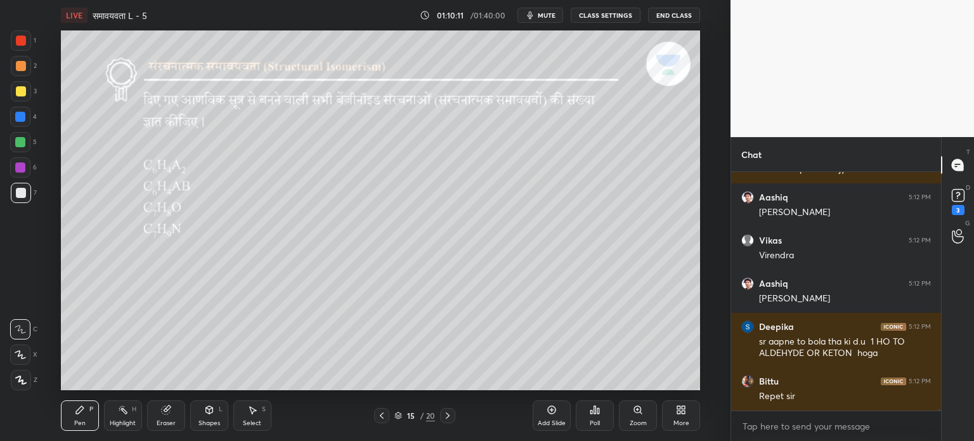
scroll to position [37147, 0]
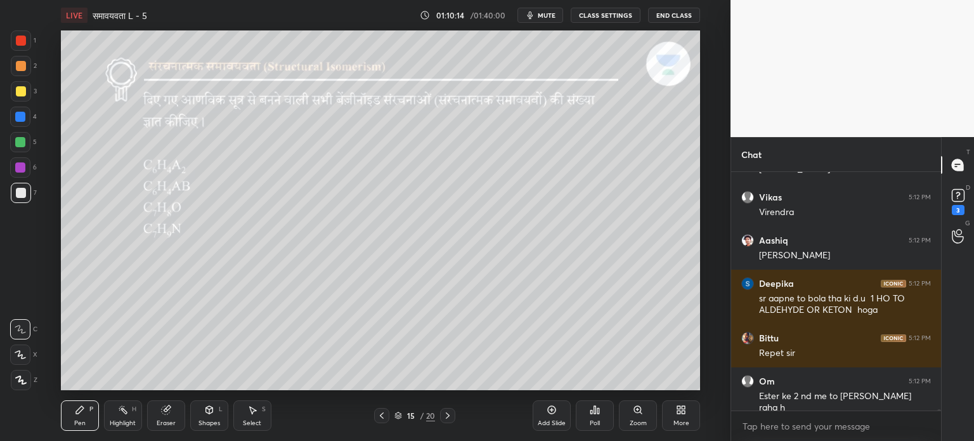
click at [383, 417] on icon at bounding box center [382, 415] width 10 height 10
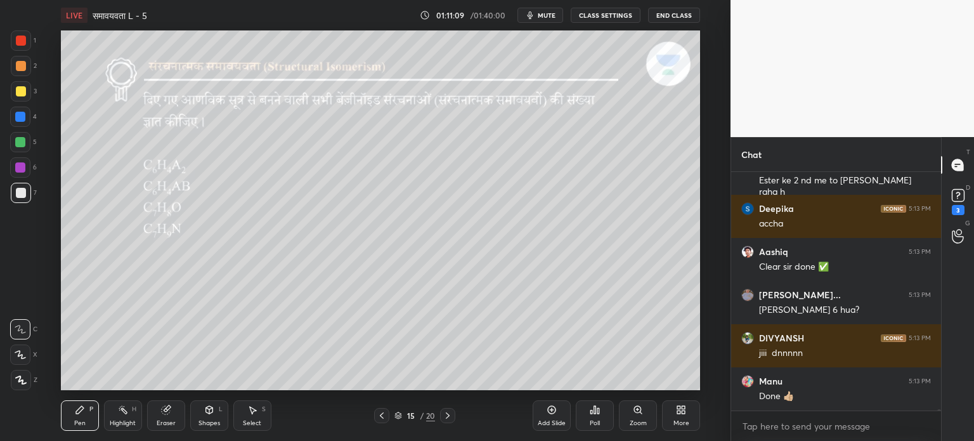
scroll to position [37406, 0]
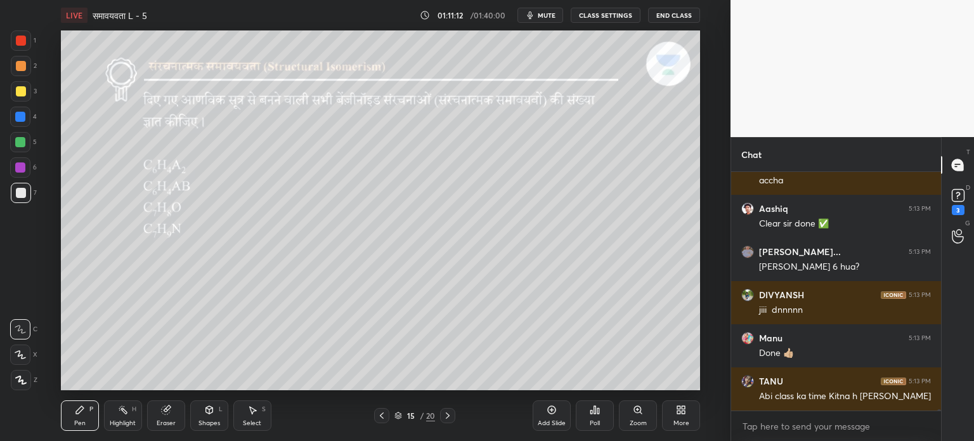
click at [72, 416] on div "Pen P" at bounding box center [80, 415] width 38 height 30
click at [166, 421] on div "Eraser" at bounding box center [166, 423] width 19 height 6
click at [89, 409] on div "Pen P" at bounding box center [80, 415] width 38 height 30
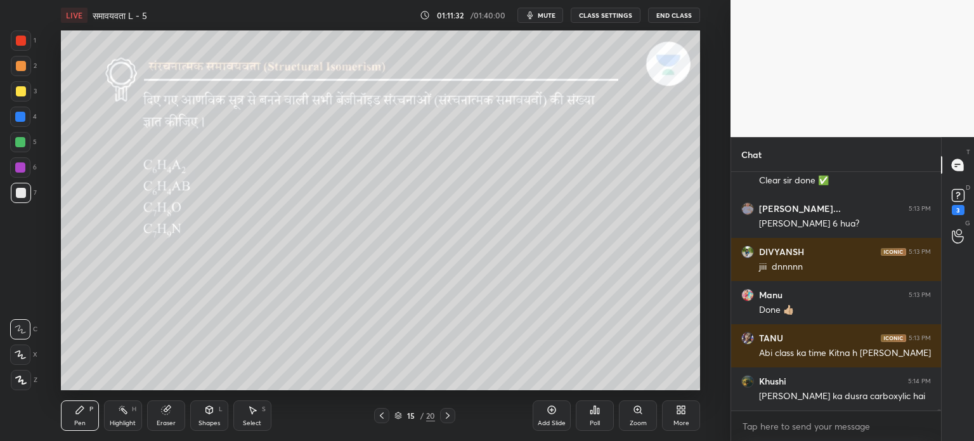
click at [203, 421] on div "Shapes" at bounding box center [210, 423] width 22 height 6
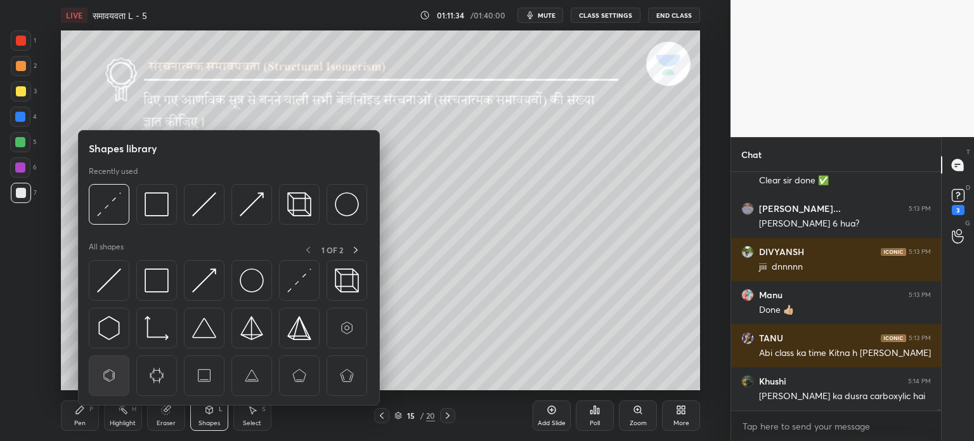
click at [111, 379] on img at bounding box center [109, 376] width 24 height 24
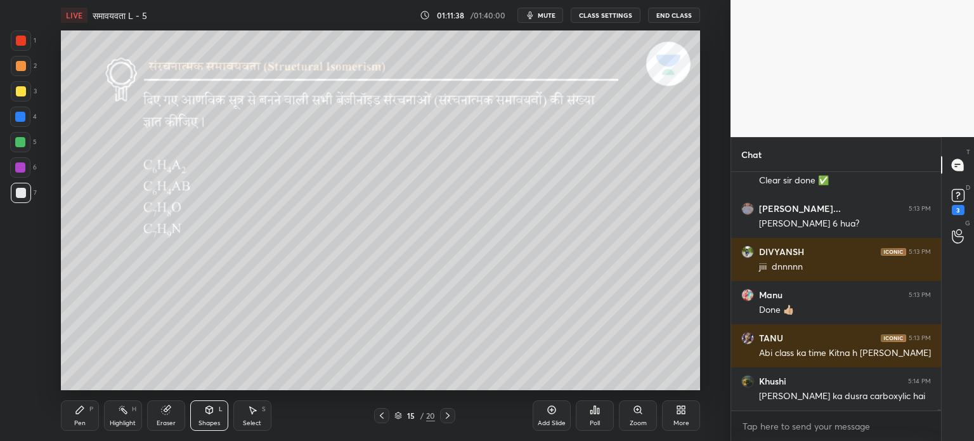
scroll to position [37492, 0]
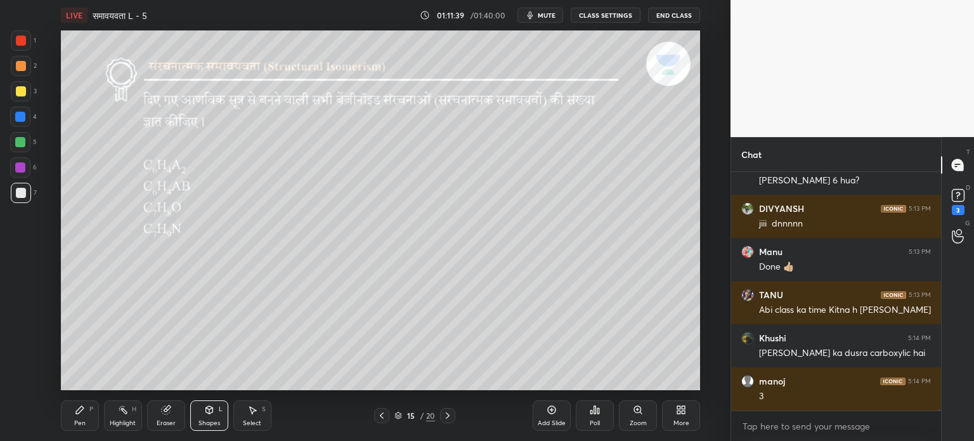
click at [247, 412] on icon at bounding box center [252, 410] width 10 height 10
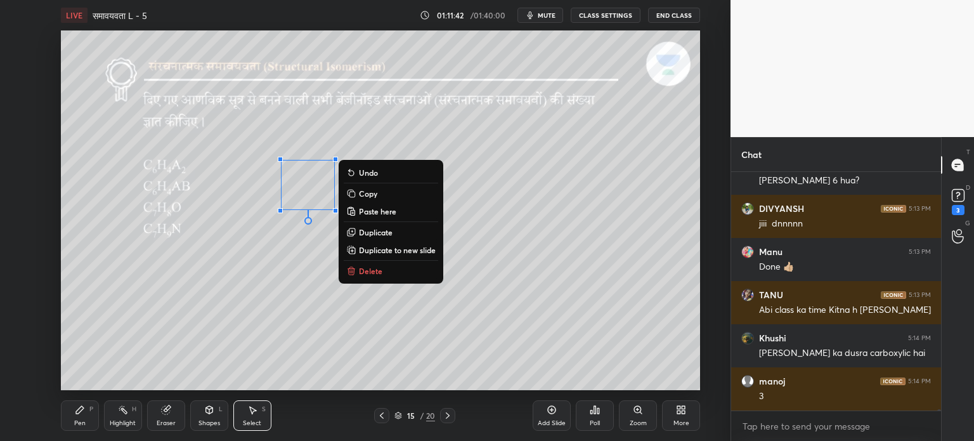
click at [376, 192] on p "Copy" at bounding box center [368, 193] width 18 height 10
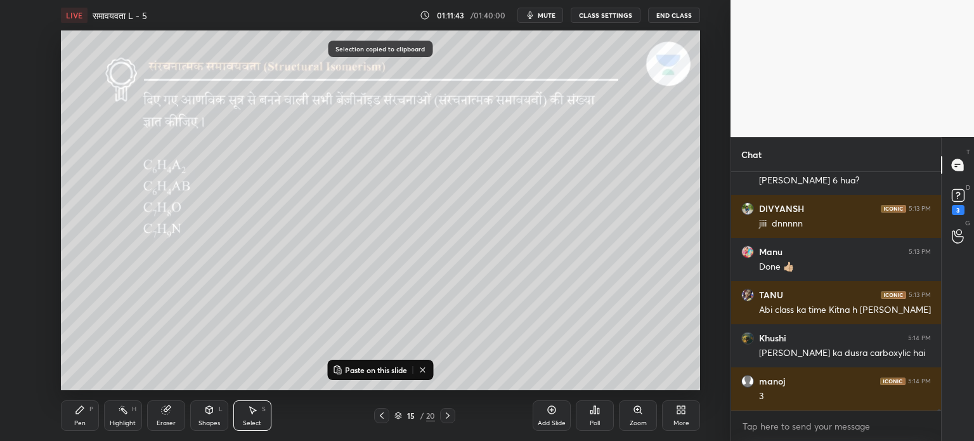
click at [363, 240] on div "0 ° Undo Copy Paste here Duplicate Duplicate to new slide Delete" at bounding box center [380, 210] width 639 height 360
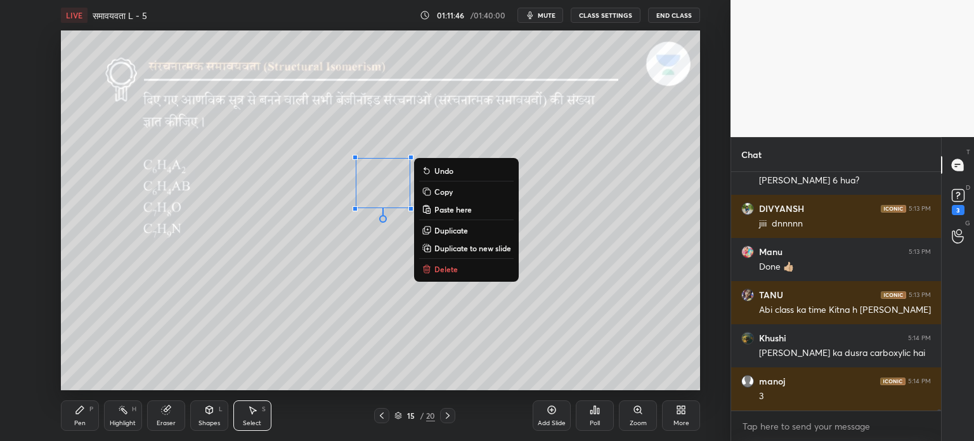
click at [434, 195] on button "Copy" at bounding box center [466, 191] width 95 height 15
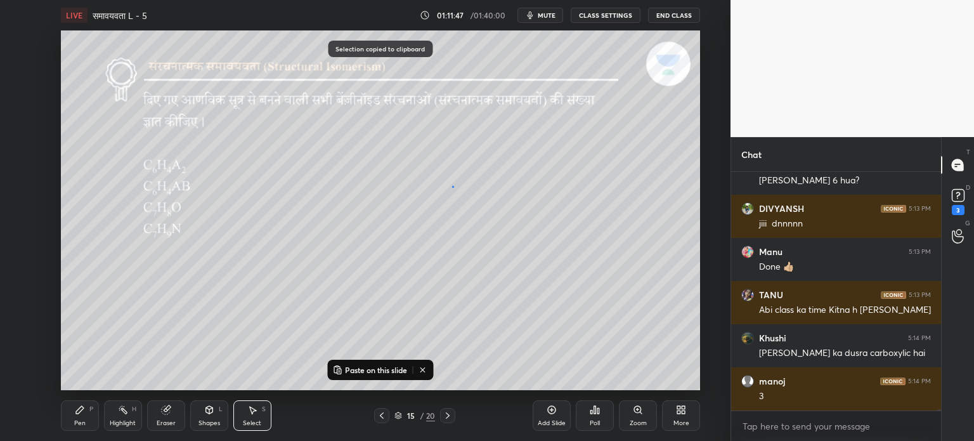
click at [452, 186] on div "0 ° Undo Copy Paste here Duplicate Duplicate to new slide Delete" at bounding box center [380, 210] width 639 height 360
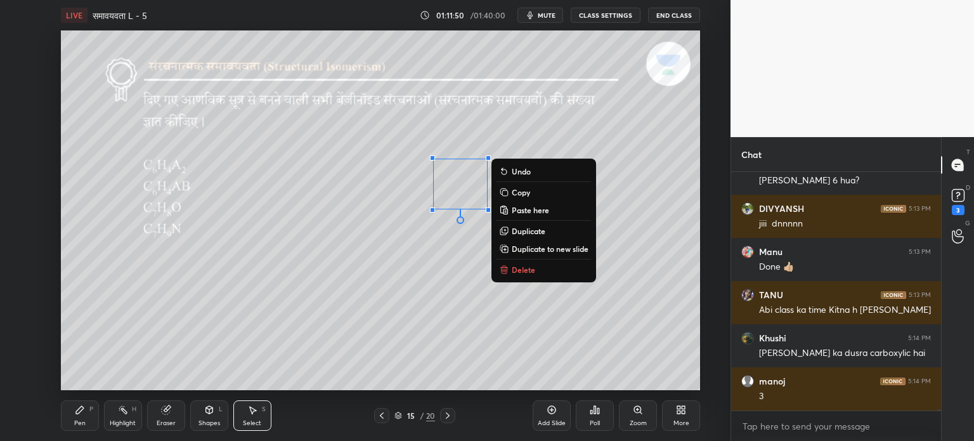
click at [390, 255] on div "0 ° Undo Copy Paste here Duplicate Duplicate to new slide Delete" at bounding box center [380, 210] width 639 height 360
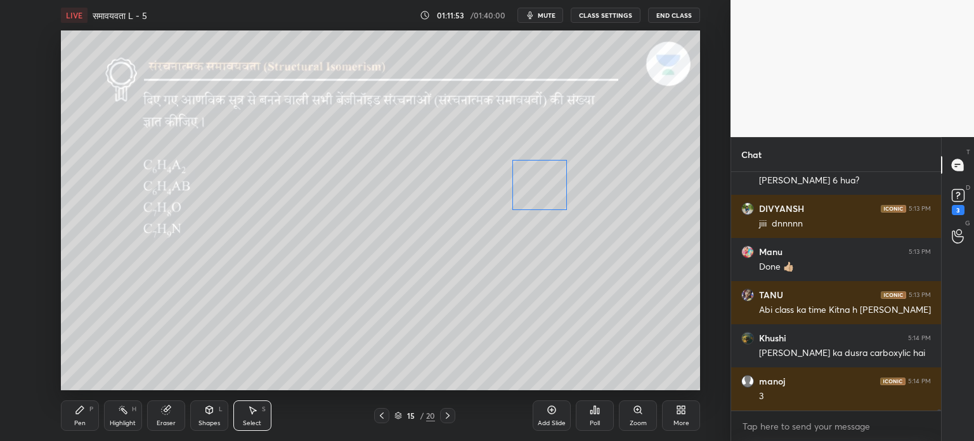
scroll to position [37535, 0]
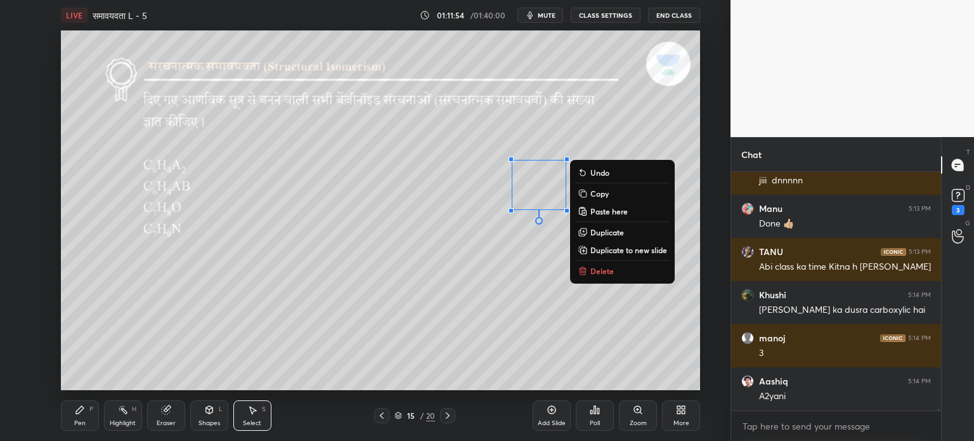
click at [469, 260] on div "0 ° Undo Copy Paste here Duplicate Duplicate to new slide Delete" at bounding box center [380, 210] width 639 height 360
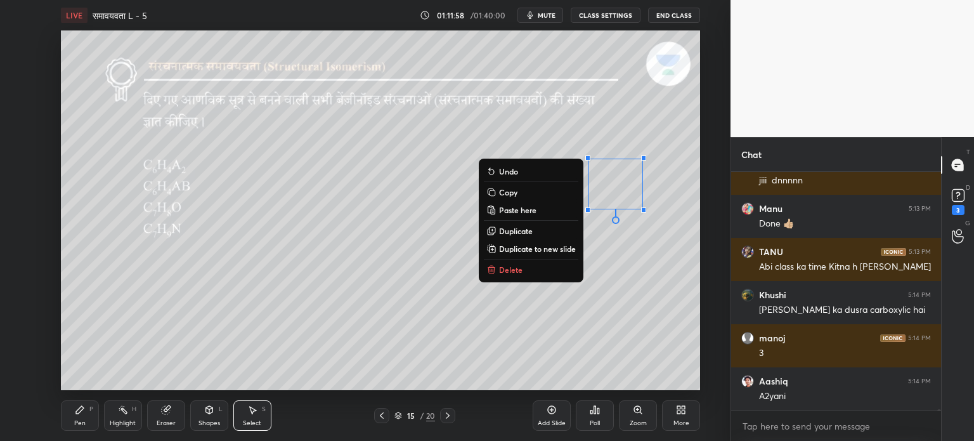
click at [547, 310] on div "0 ° Undo Copy Paste here Duplicate Duplicate to new slide Delete" at bounding box center [380, 210] width 639 height 360
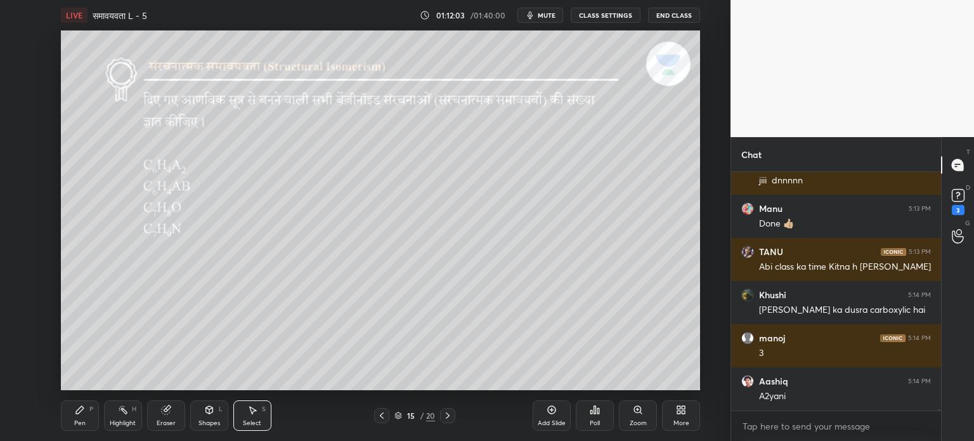
click at [89, 418] on div "Pen P" at bounding box center [80, 415] width 38 height 30
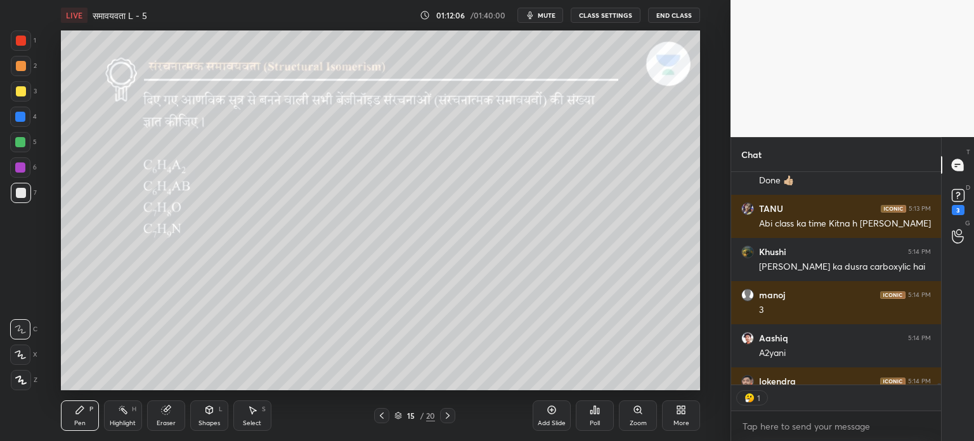
scroll to position [209, 206]
click at [25, 141] on div at bounding box center [20, 142] width 10 height 10
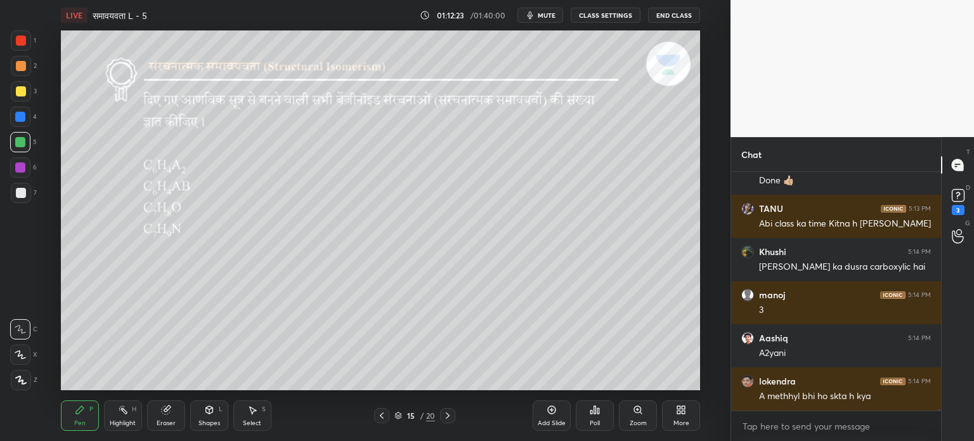
scroll to position [37622, 0]
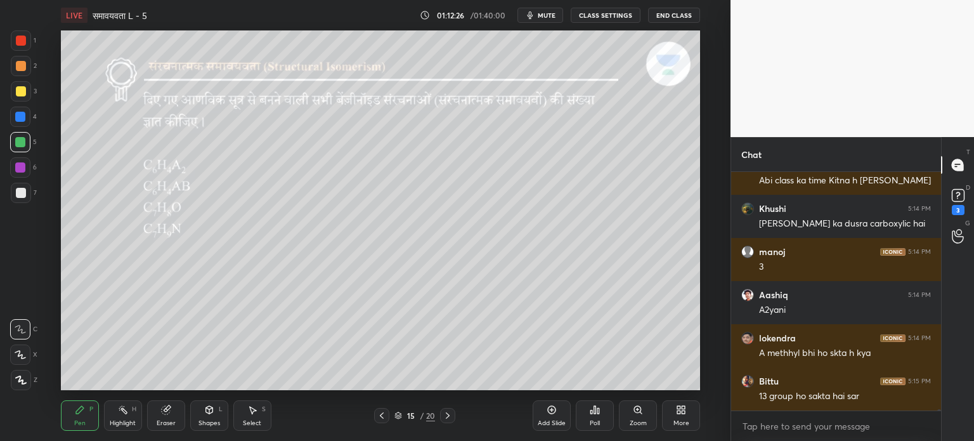
click at [254, 411] on icon at bounding box center [253, 411] width 7 height 8
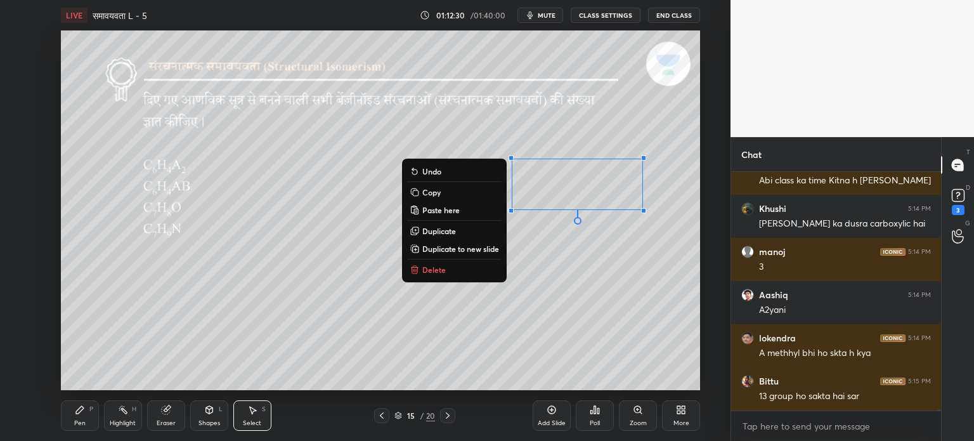
click at [436, 270] on p "Delete" at bounding box center [434, 270] width 23 height 10
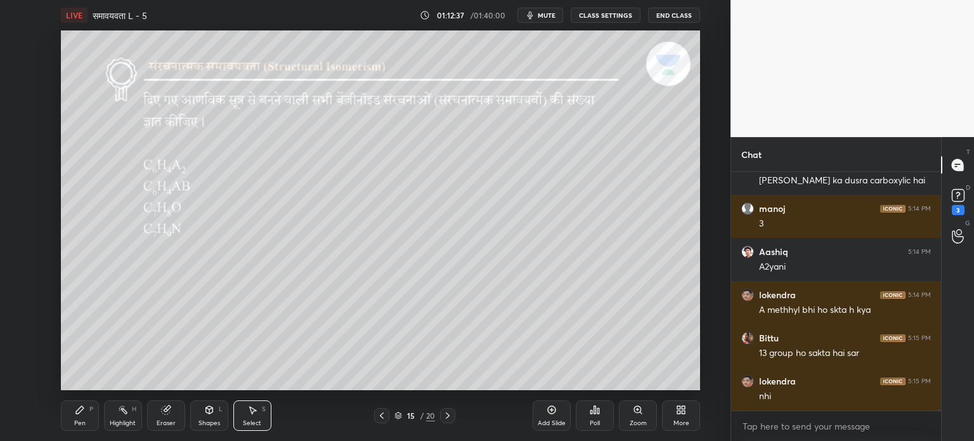
scroll to position [37708, 0]
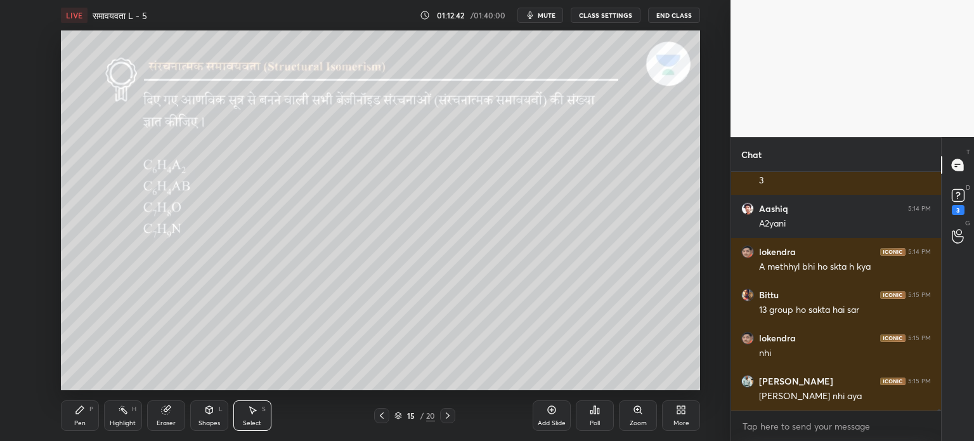
click at [88, 418] on div "Pen P" at bounding box center [80, 415] width 38 height 30
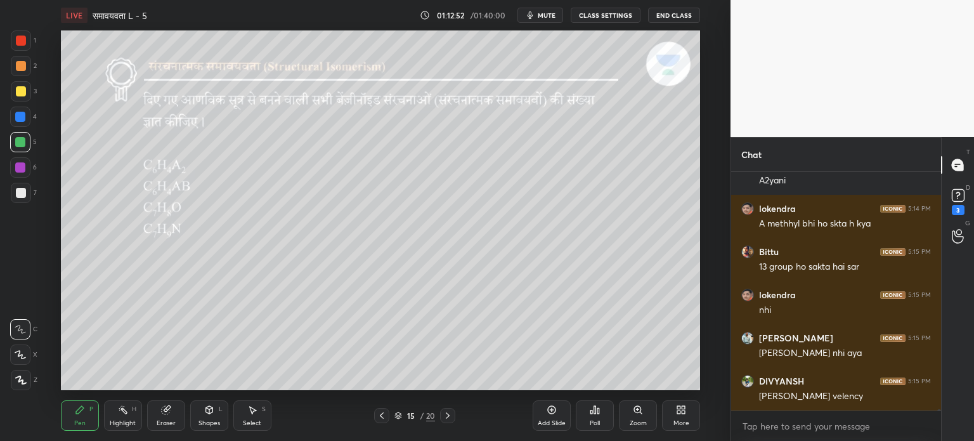
click at [164, 414] on icon at bounding box center [165, 410] width 8 height 8
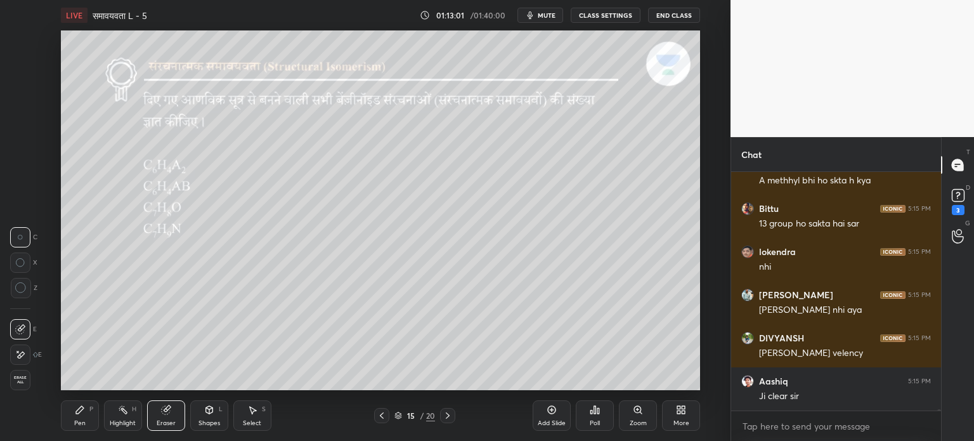
click at [124, 416] on div "Highlight H" at bounding box center [123, 415] width 38 height 30
click at [254, 416] on div "Select S" at bounding box center [252, 415] width 38 height 30
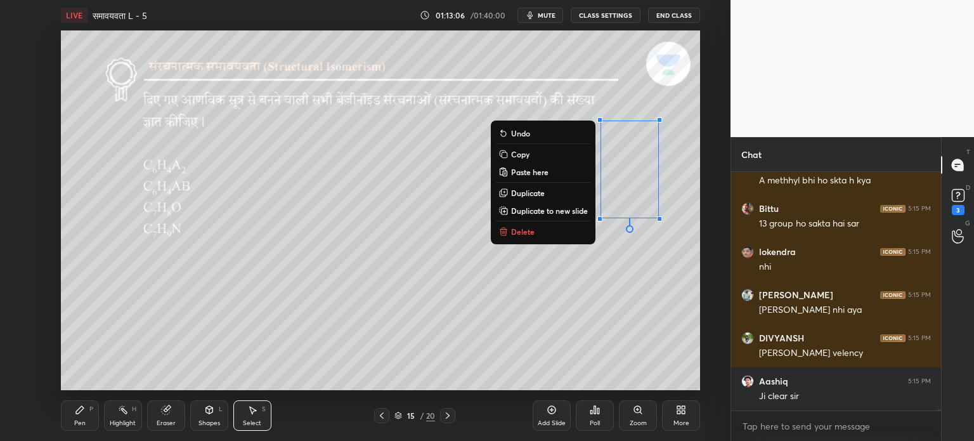
click at [547, 225] on button "Delete" at bounding box center [543, 231] width 95 height 15
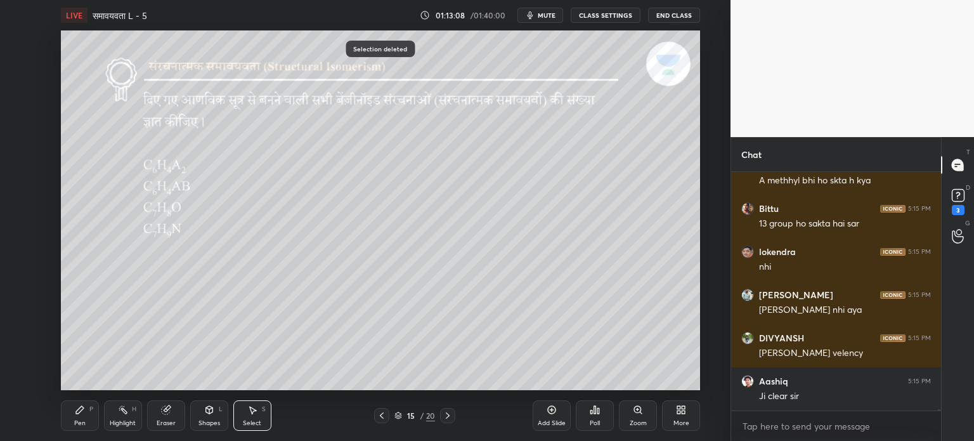
click at [301, 337] on div "0 ° Undo Copy Paste here Duplicate Duplicate to new slide Delete" at bounding box center [380, 210] width 639 height 360
click at [253, 412] on icon at bounding box center [253, 411] width 7 height 8
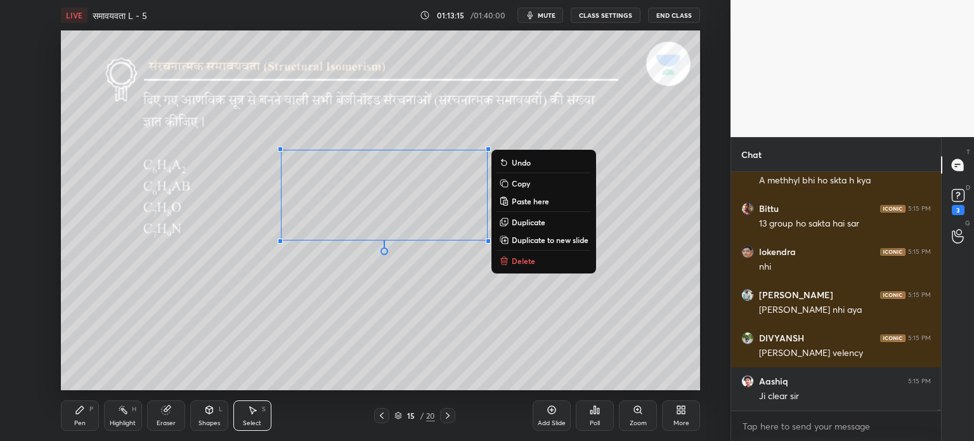
click at [527, 221] on p "Duplicate" at bounding box center [529, 222] width 34 height 10
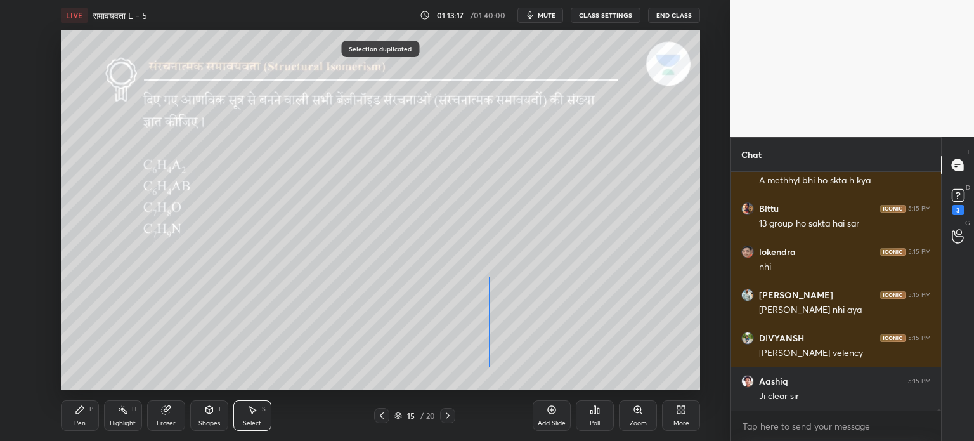
scroll to position [37837, 0]
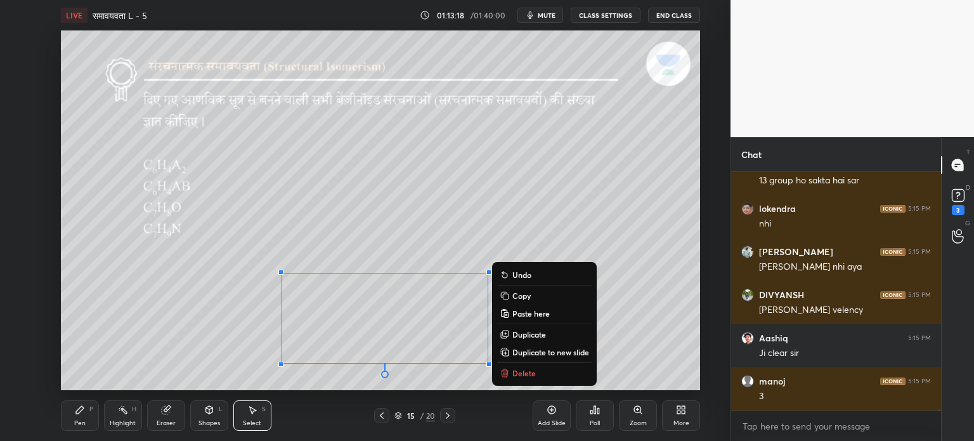
click at [208, 310] on div "0 ° Undo Copy Paste here Duplicate Duplicate to new slide Delete" at bounding box center [380, 210] width 639 height 360
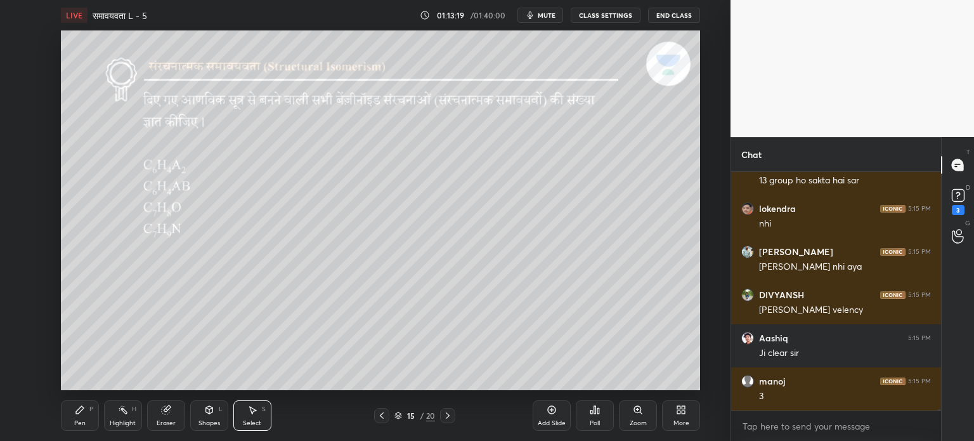
scroll to position [37881, 0]
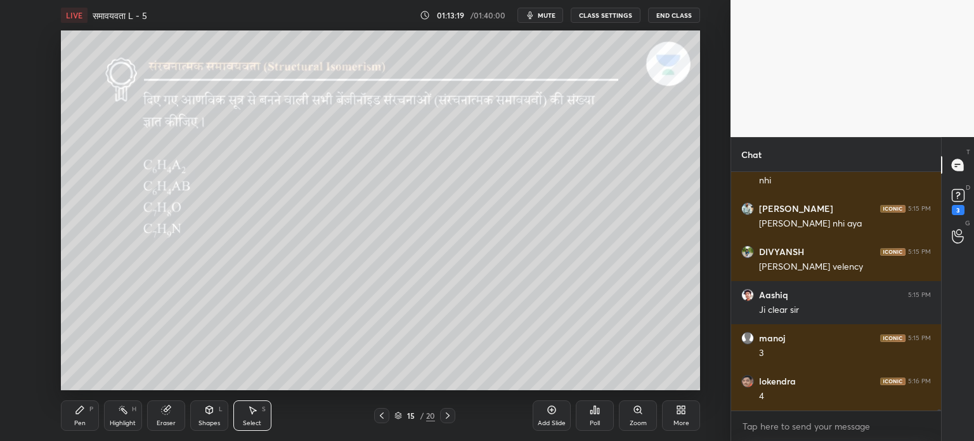
click at [80, 420] on div "Pen" at bounding box center [79, 423] width 11 height 6
click at [165, 422] on div "Eraser" at bounding box center [166, 423] width 19 height 6
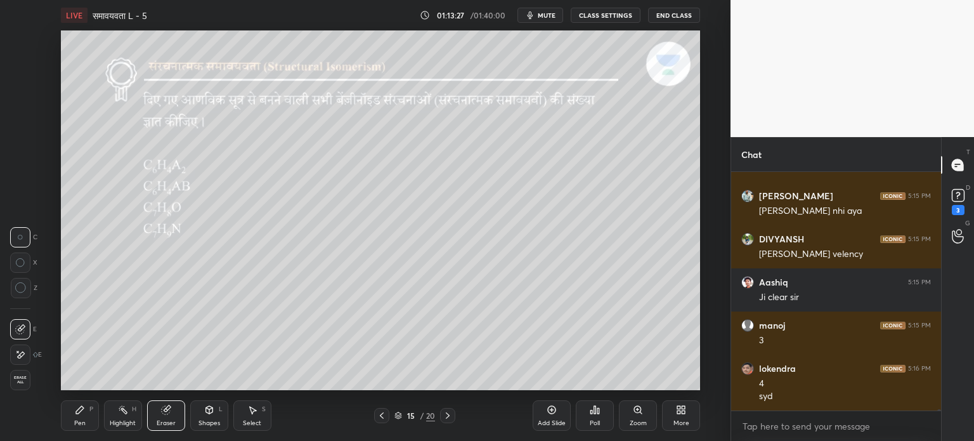
click at [91, 419] on div "Pen P" at bounding box center [80, 415] width 38 height 30
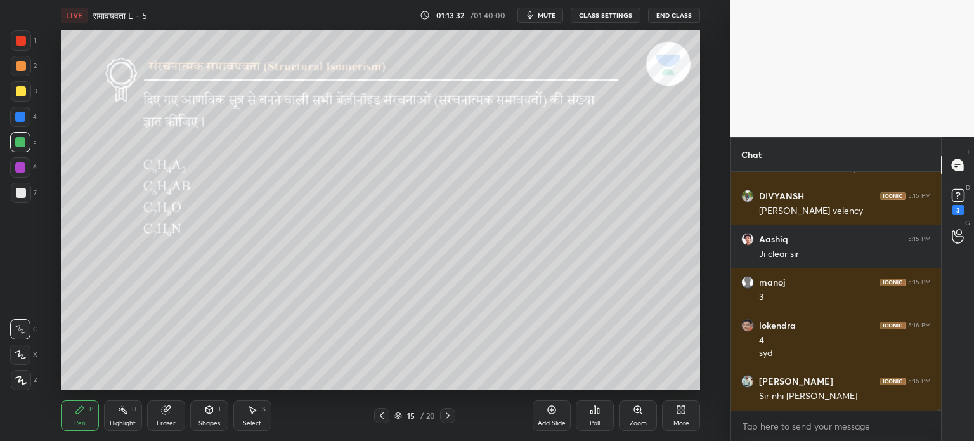
scroll to position [37980, 0]
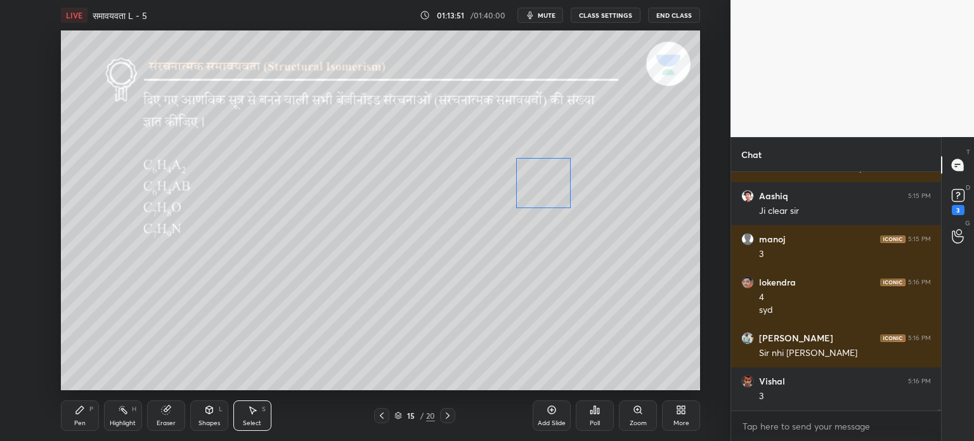
click at [543, 181] on div "0 ° Undo Copy Paste here Duplicate Duplicate to new slide Delete" at bounding box center [380, 210] width 639 height 360
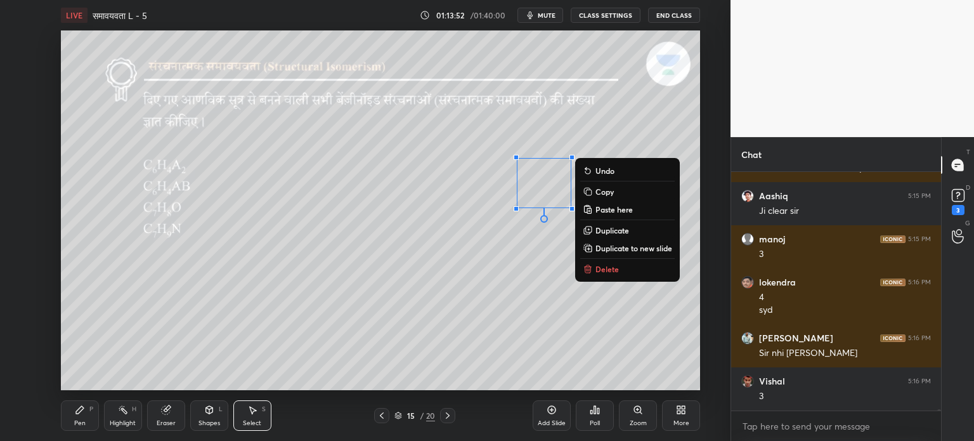
scroll to position [38023, 0]
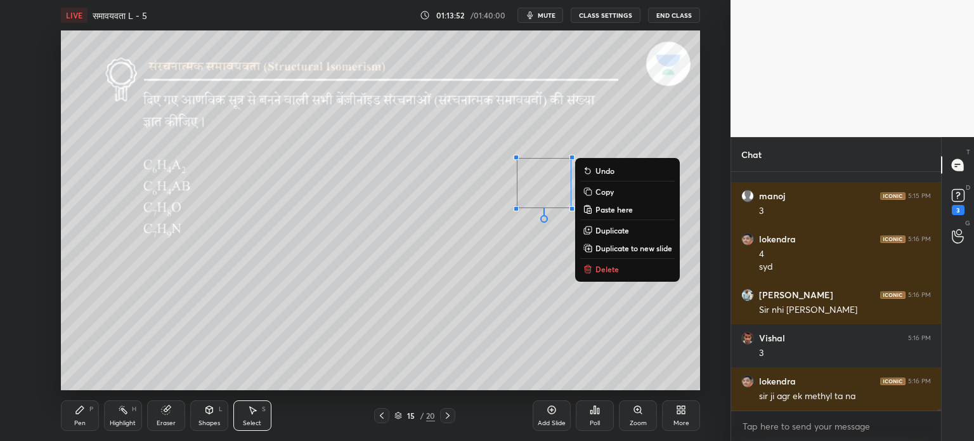
click at [82, 419] on div "Pen P" at bounding box center [80, 415] width 38 height 30
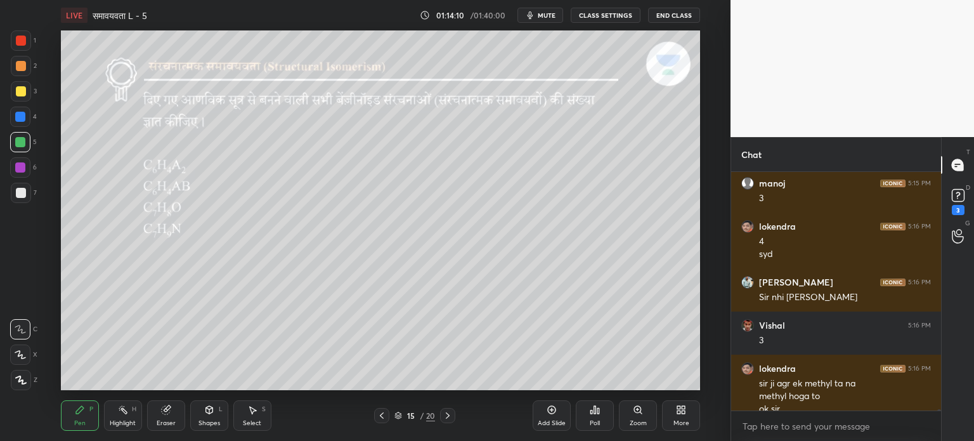
scroll to position [38048, 0]
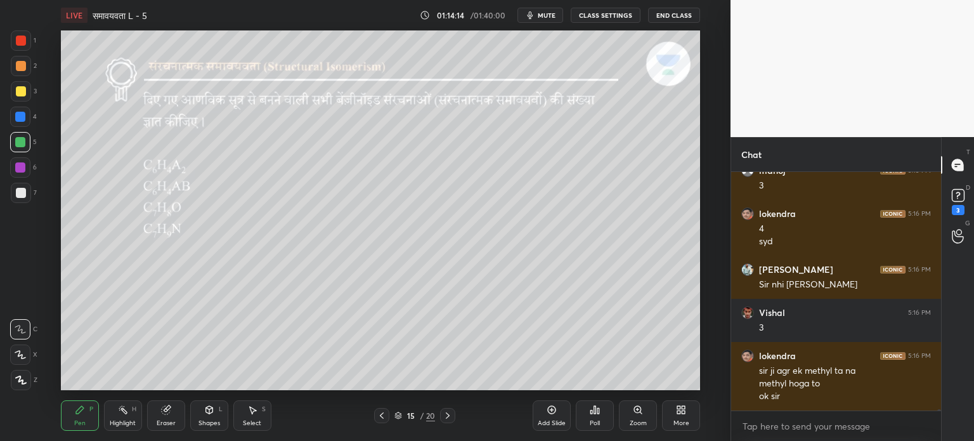
click at [18, 94] on div at bounding box center [21, 91] width 10 height 10
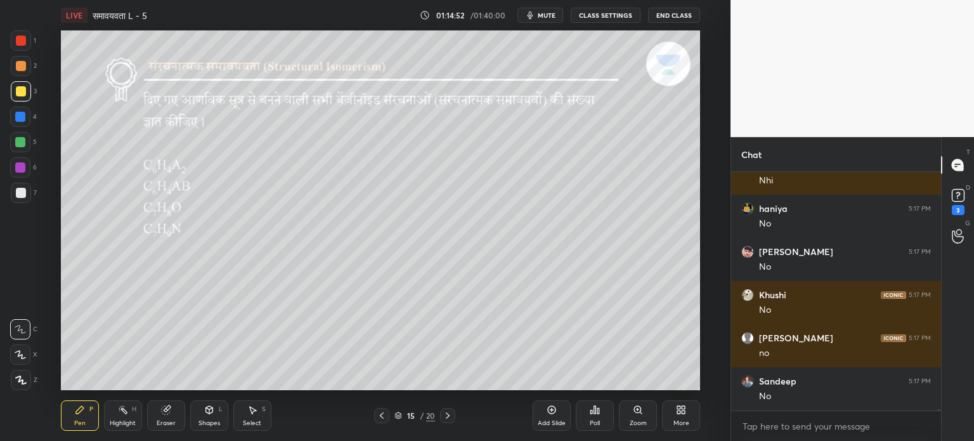
scroll to position [38764, 0]
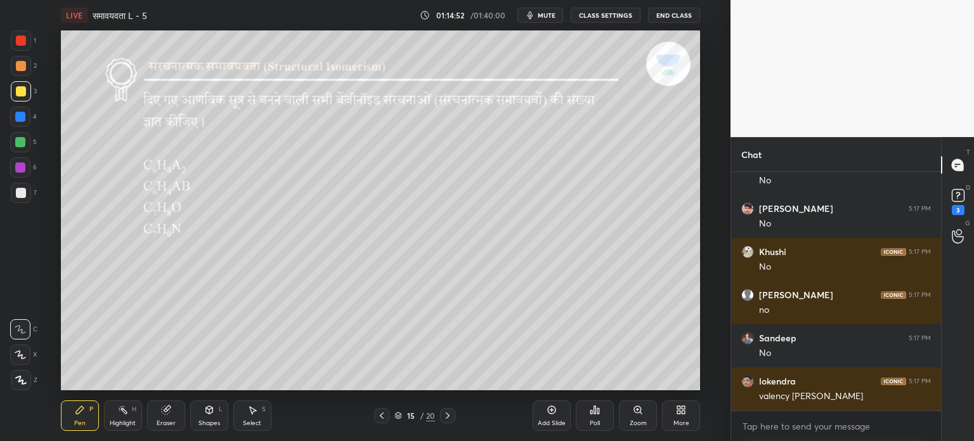
click at [20, 145] on div at bounding box center [20, 142] width 10 height 10
click at [233, 410] on div "Select S" at bounding box center [252, 415] width 38 height 30
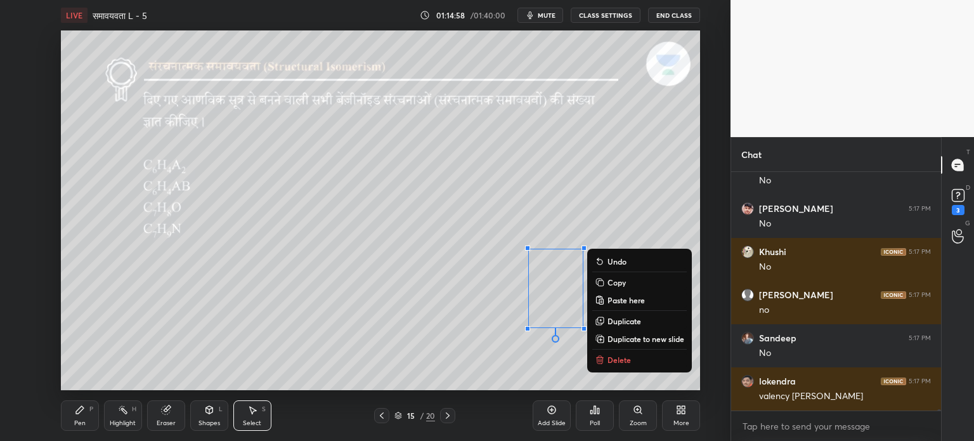
click at [622, 363] on p "Delete" at bounding box center [619, 360] width 23 height 10
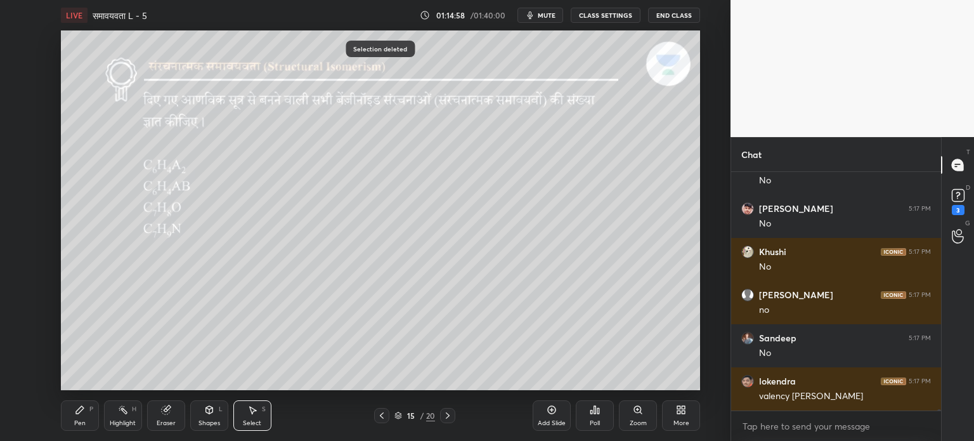
scroll to position [38807, 0]
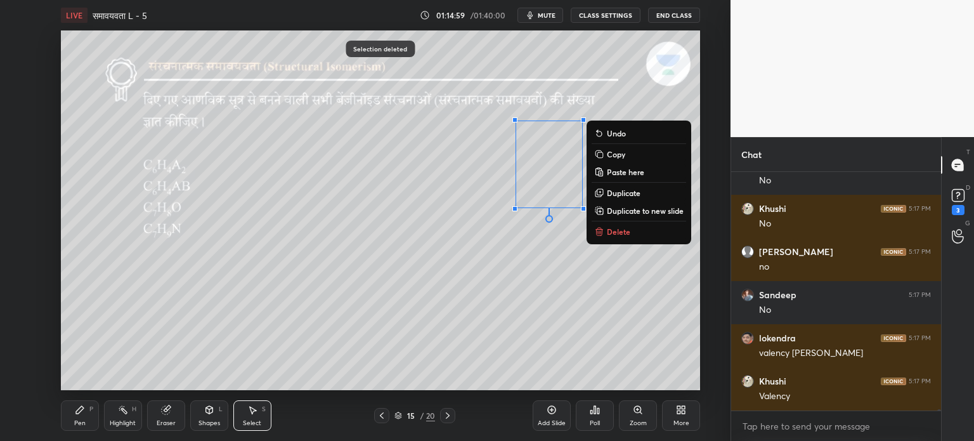
click at [623, 237] on p "Delete" at bounding box center [618, 231] width 23 height 10
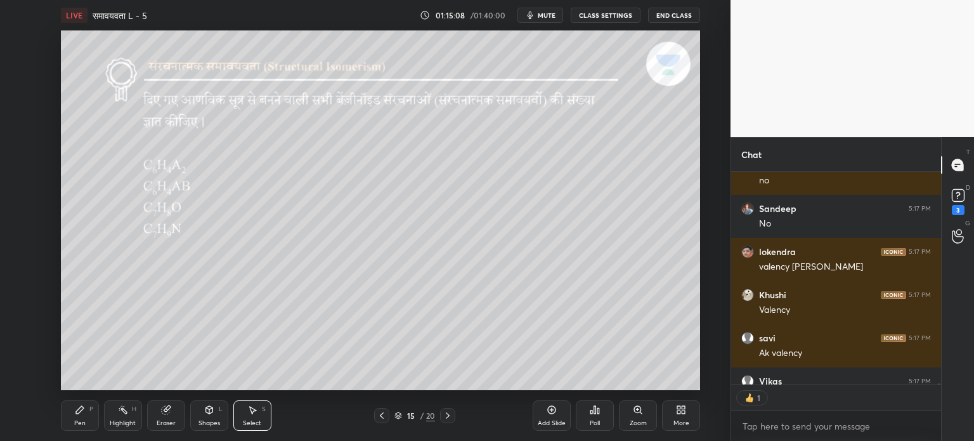
scroll to position [4, 4]
click at [84, 418] on div "Pen P" at bounding box center [80, 415] width 38 height 30
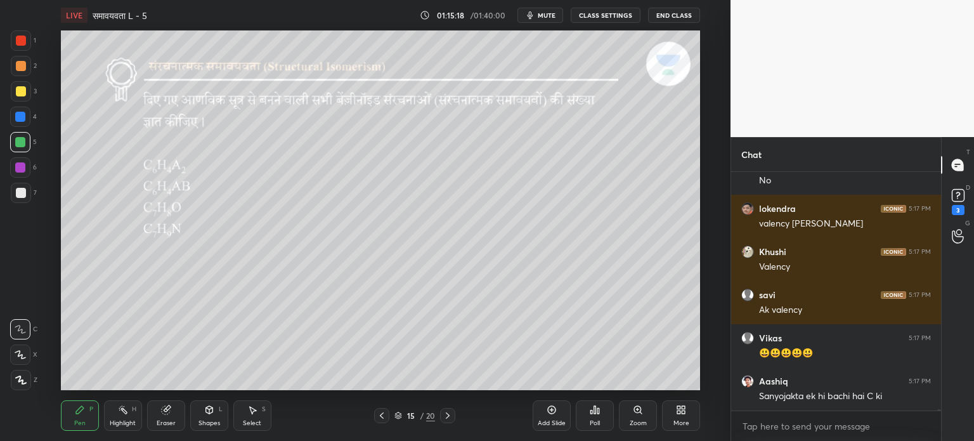
scroll to position [3, 4]
click at [551, 409] on icon at bounding box center [552, 410] width 4 height 4
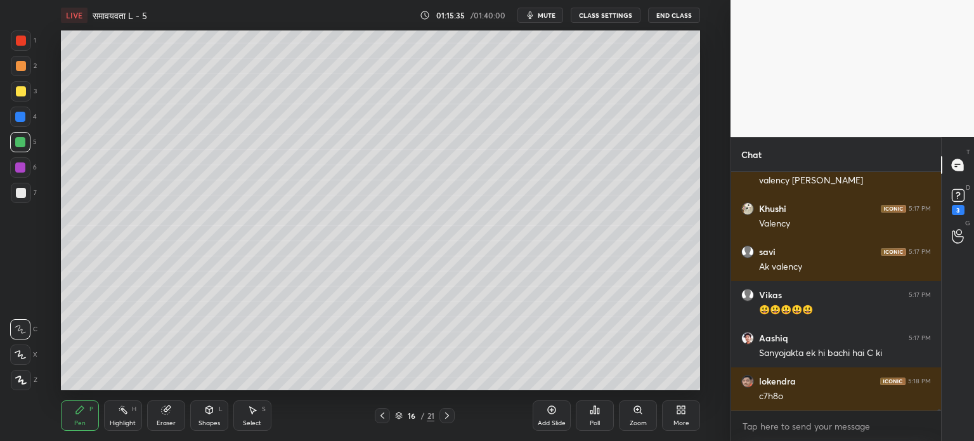
scroll to position [39022, 0]
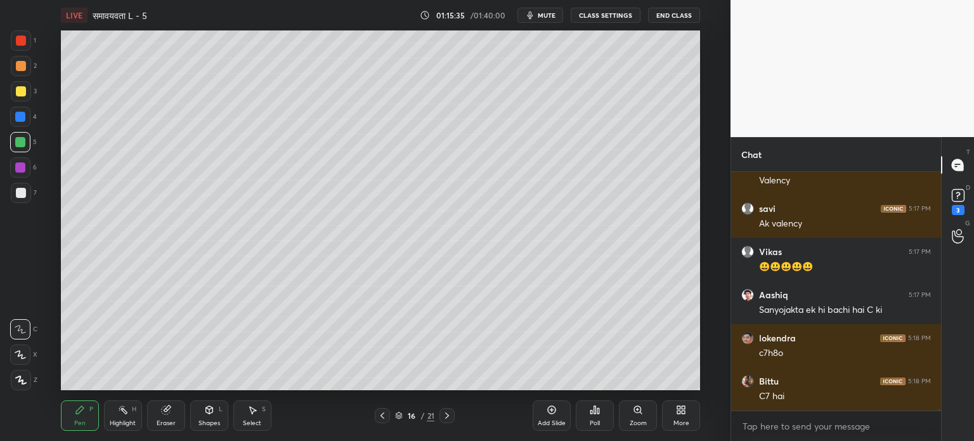
click at [384, 416] on icon at bounding box center [382, 415] width 10 height 10
click at [449, 421] on icon at bounding box center [447, 415] width 10 height 10
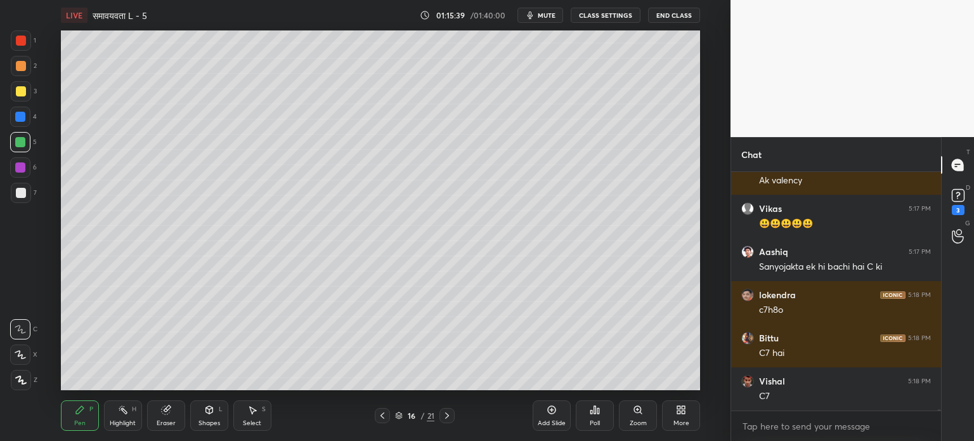
click at [169, 414] on icon at bounding box center [166, 410] width 10 height 10
click at [80, 409] on icon at bounding box center [80, 410] width 8 height 8
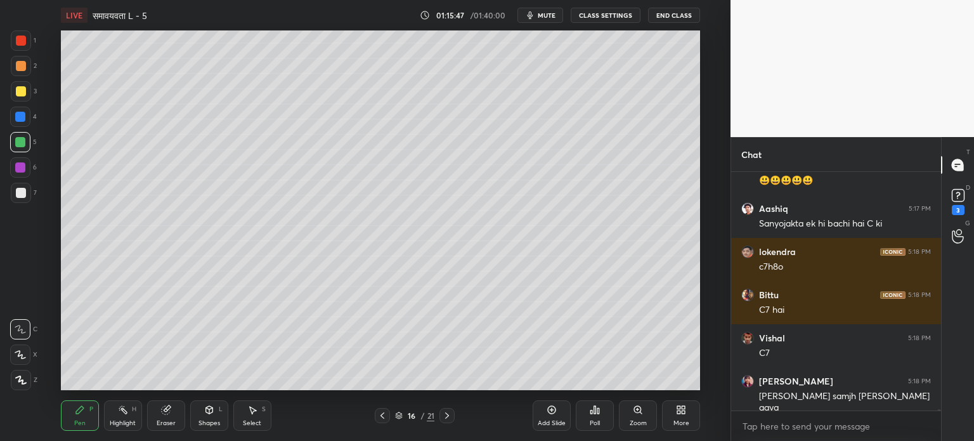
click at [169, 405] on icon at bounding box center [167, 408] width 7 height 6
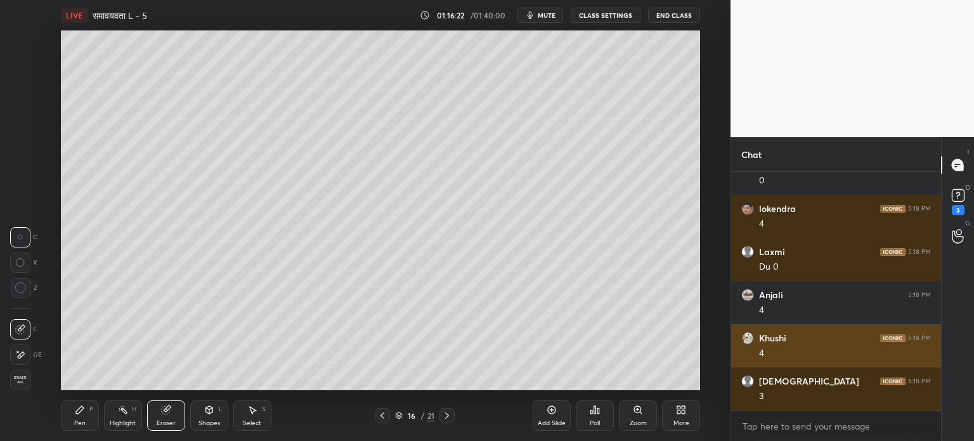
scroll to position [39540, 0]
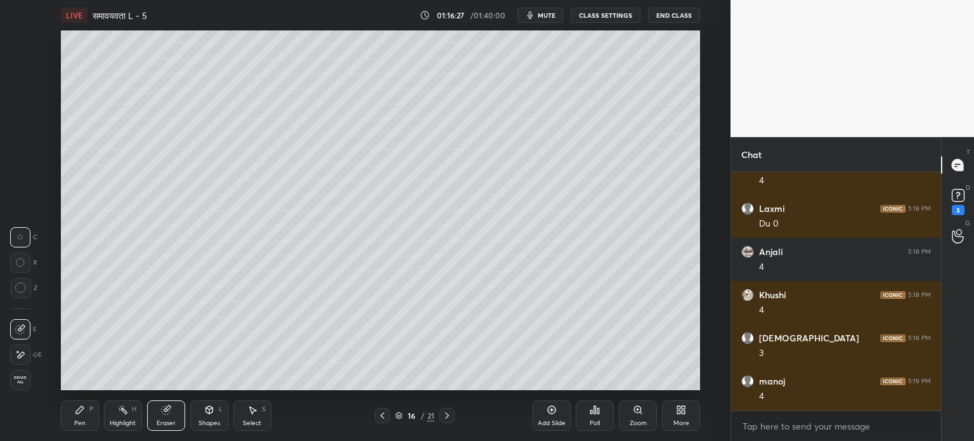
click at [77, 415] on icon at bounding box center [80, 410] width 10 height 10
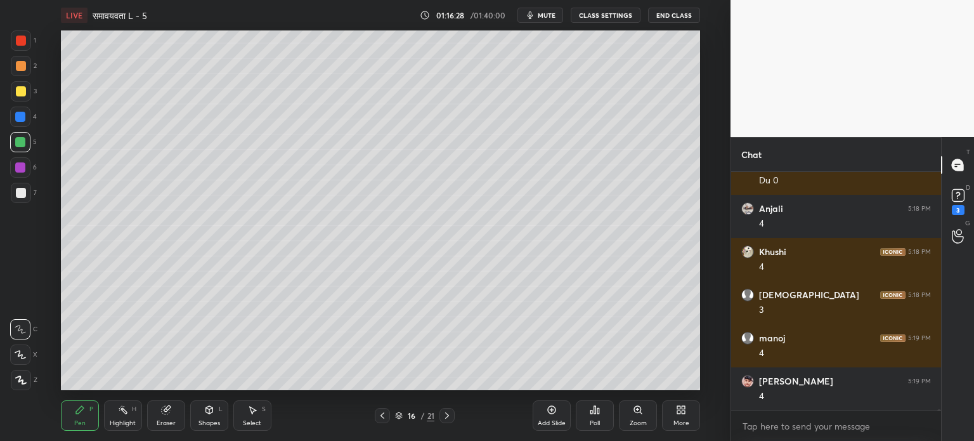
click at [214, 422] on div "Shapes" at bounding box center [210, 423] width 22 height 6
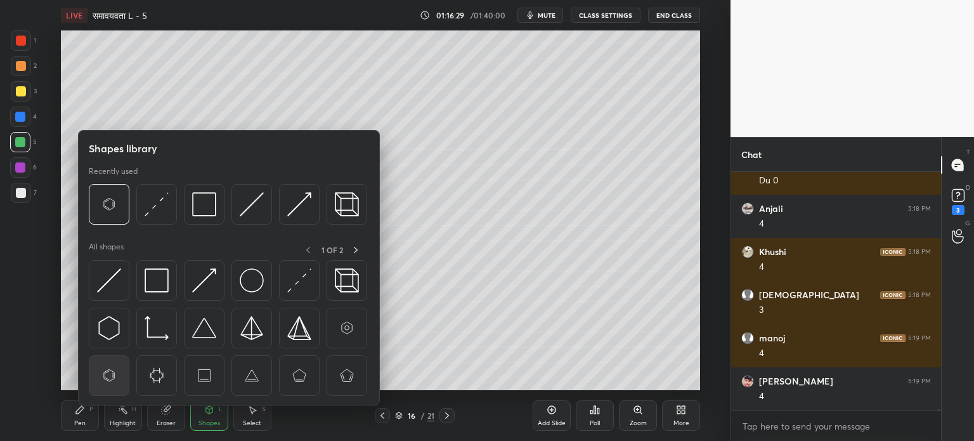
click at [115, 380] on img at bounding box center [109, 376] width 24 height 24
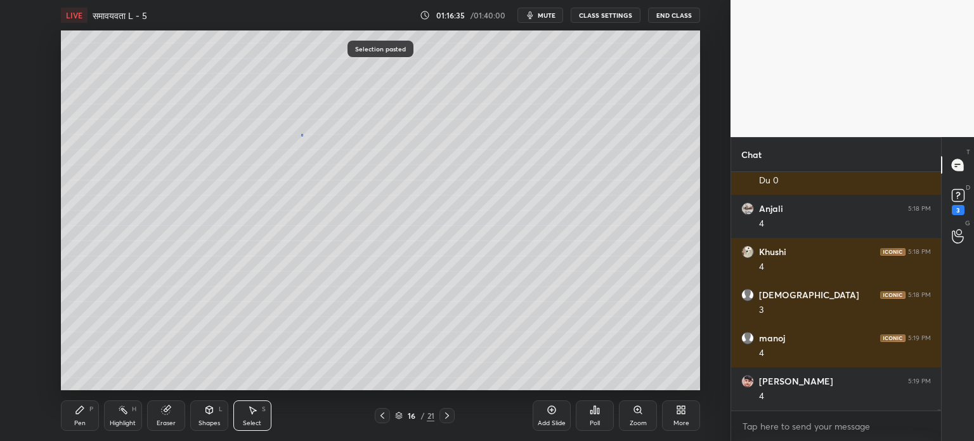
click at [301, 136] on div "0 ° Undo Copy Paste here Duplicate Duplicate to new slide Delete" at bounding box center [380, 210] width 639 height 360
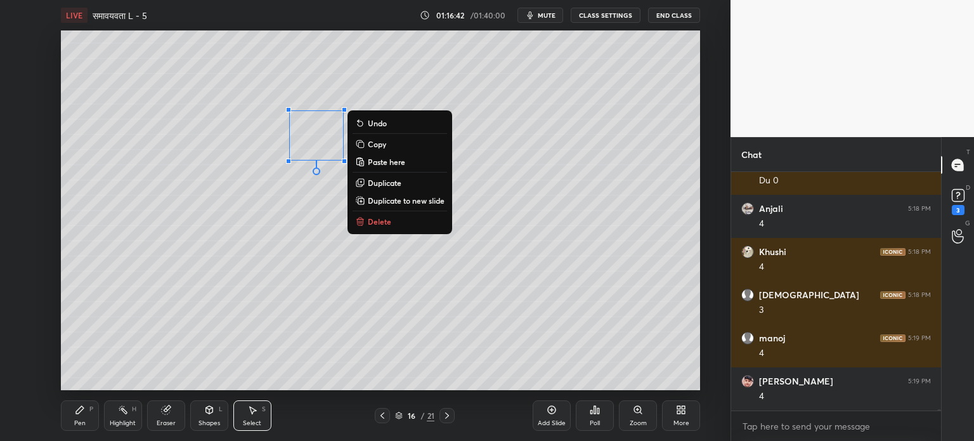
click at [287, 207] on div "0 ° Undo Copy Paste here Duplicate Duplicate to new slide Delete" at bounding box center [380, 210] width 639 height 360
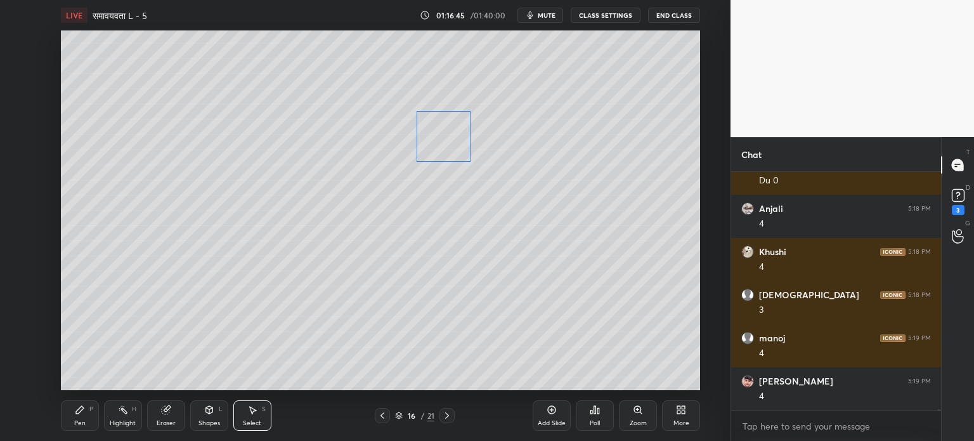
scroll to position [39626, 0]
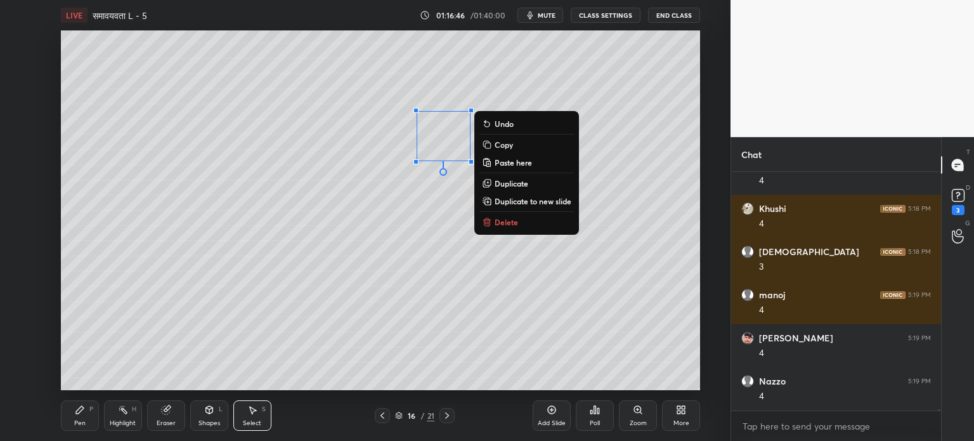
click at [391, 228] on div "0 ° Undo Copy Paste here Duplicate Duplicate to new slide Delete" at bounding box center [380, 210] width 639 height 360
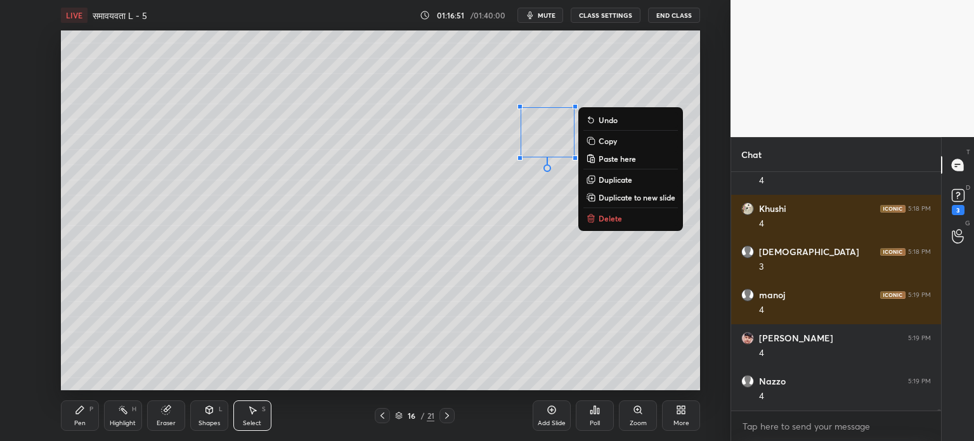
scroll to position [39670, 0]
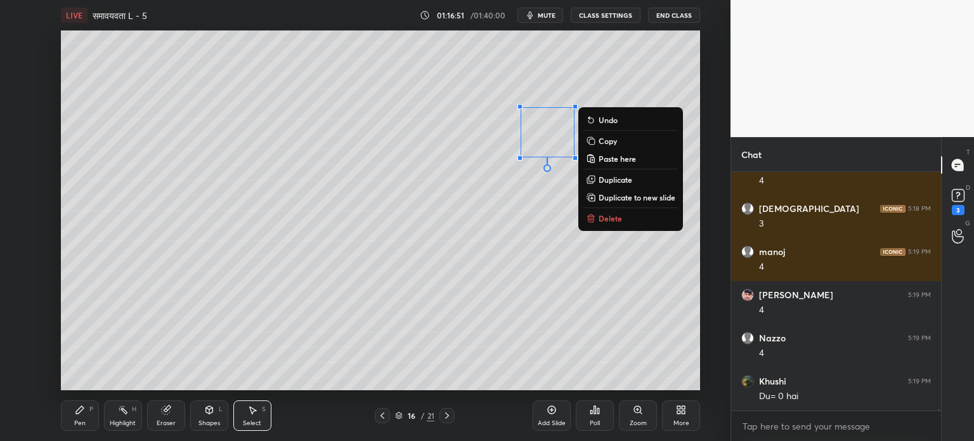
click at [446, 235] on div "0 ° Undo Copy Paste here Duplicate Duplicate to new slide Delete" at bounding box center [380, 210] width 639 height 360
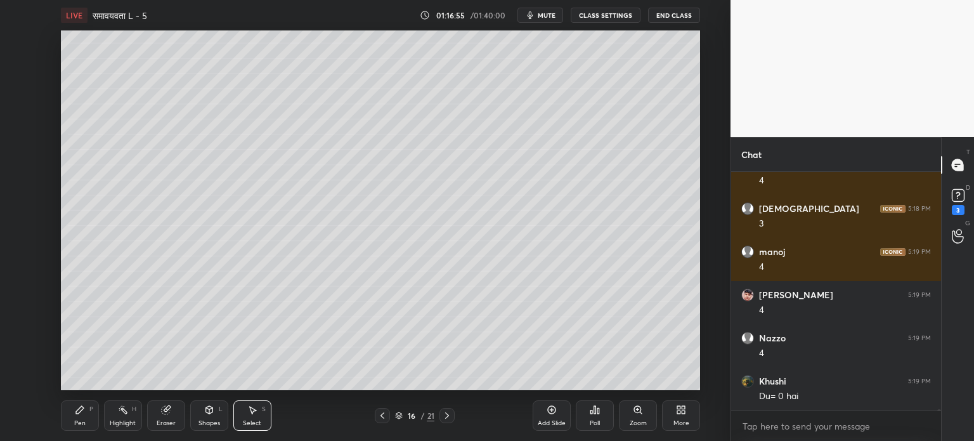
click at [90, 416] on div "Pen P" at bounding box center [80, 415] width 38 height 30
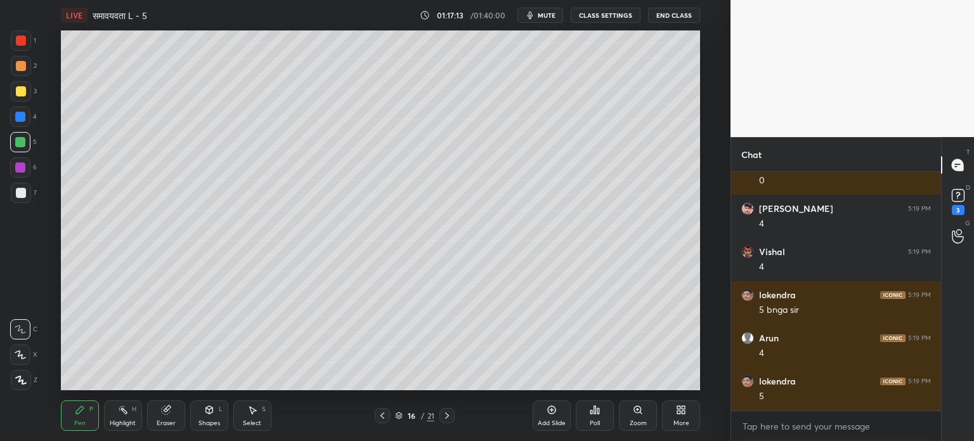
scroll to position [40187, 0]
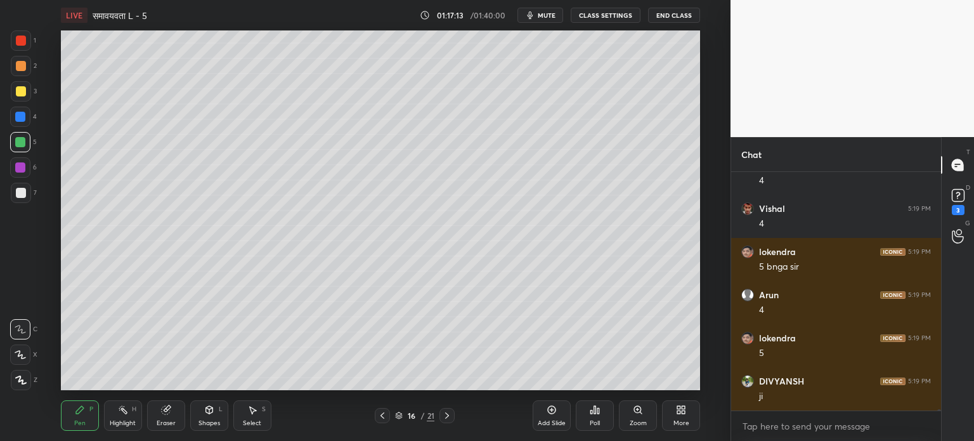
click at [178, 419] on div "Eraser" at bounding box center [166, 415] width 38 height 30
click at [77, 409] on icon at bounding box center [80, 410] width 10 height 10
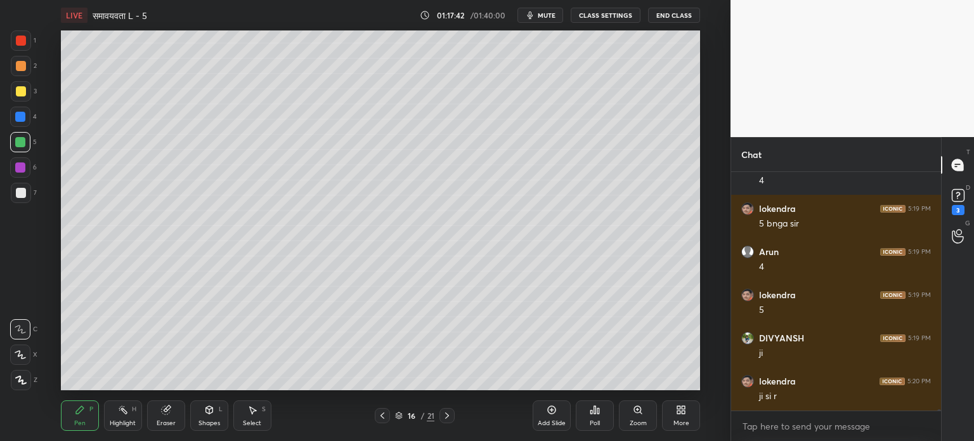
scroll to position [40273, 0]
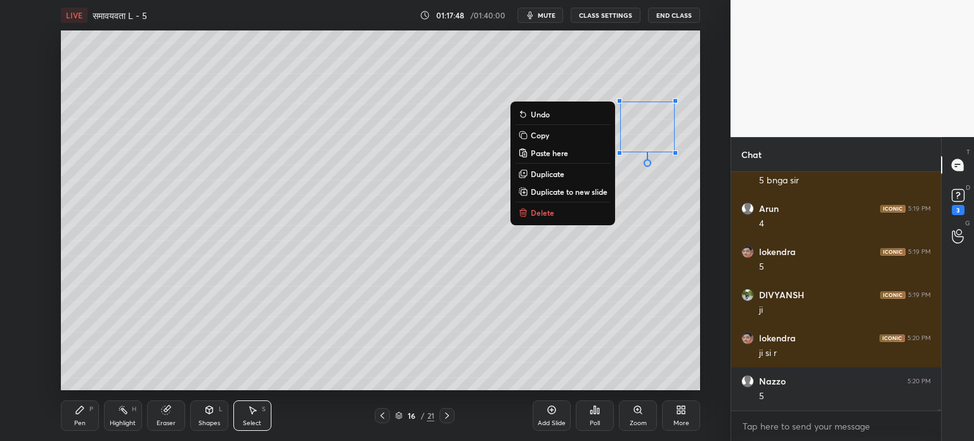
click at [88, 416] on div "Pen P" at bounding box center [80, 415] width 38 height 30
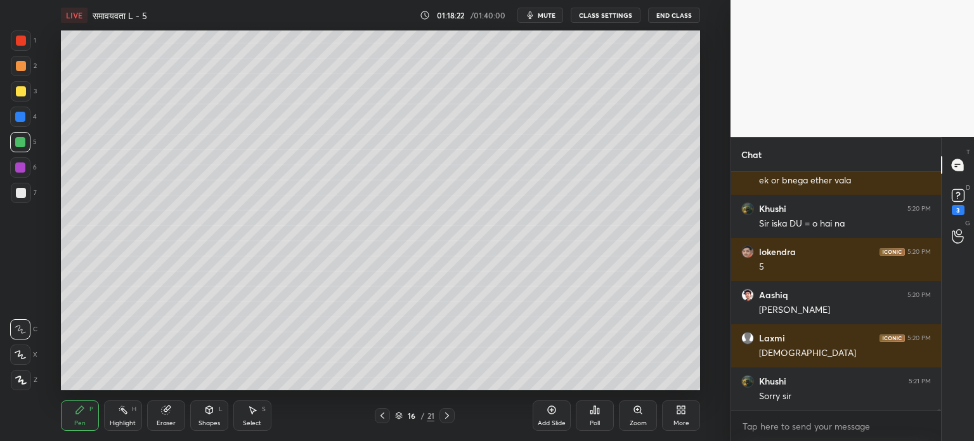
scroll to position [40575, 0]
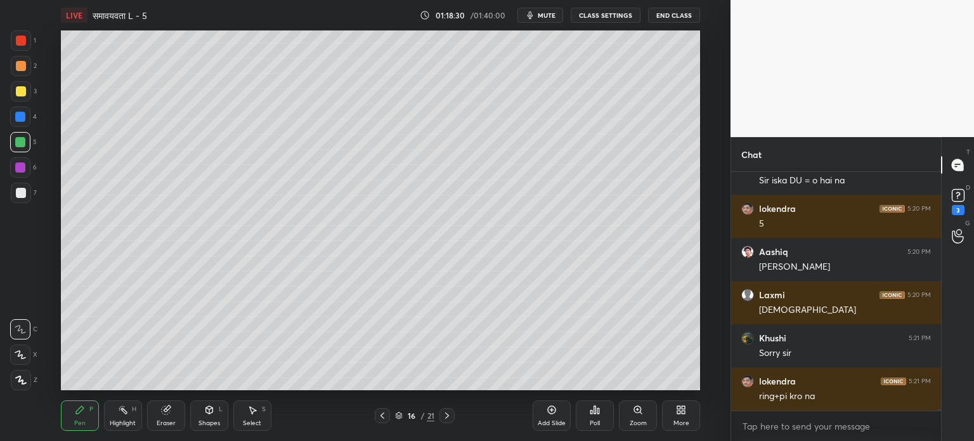
click at [246, 412] on div "Select S" at bounding box center [252, 415] width 38 height 30
click at [325, 41] on div "0 ° Undo Copy Paste here Duplicate Duplicate to new slide Delete" at bounding box center [380, 210] width 639 height 360
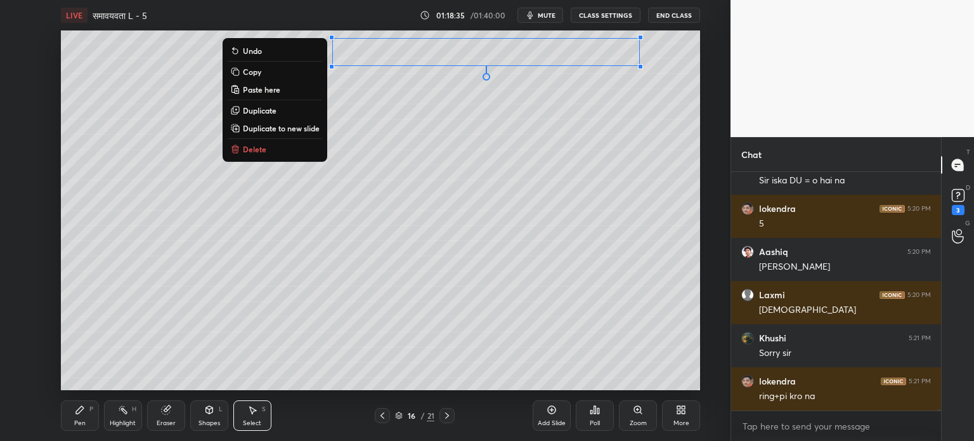
click at [246, 147] on p "Delete" at bounding box center [254, 149] width 23 height 10
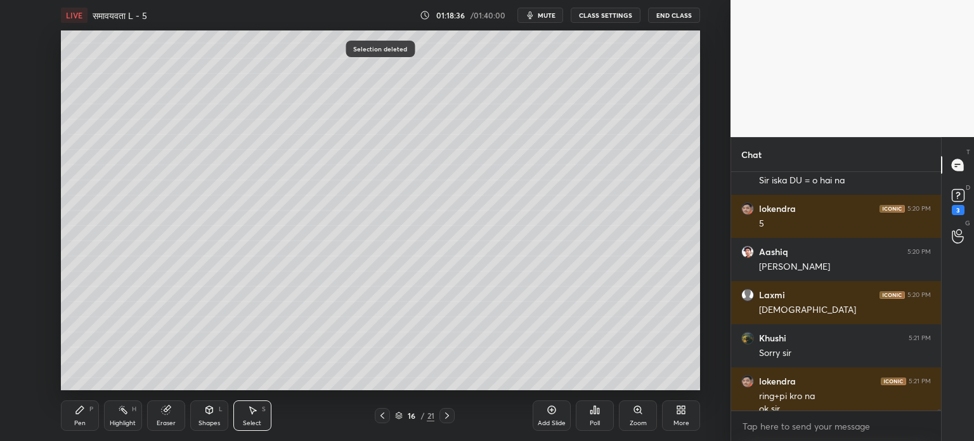
scroll to position [40588, 0]
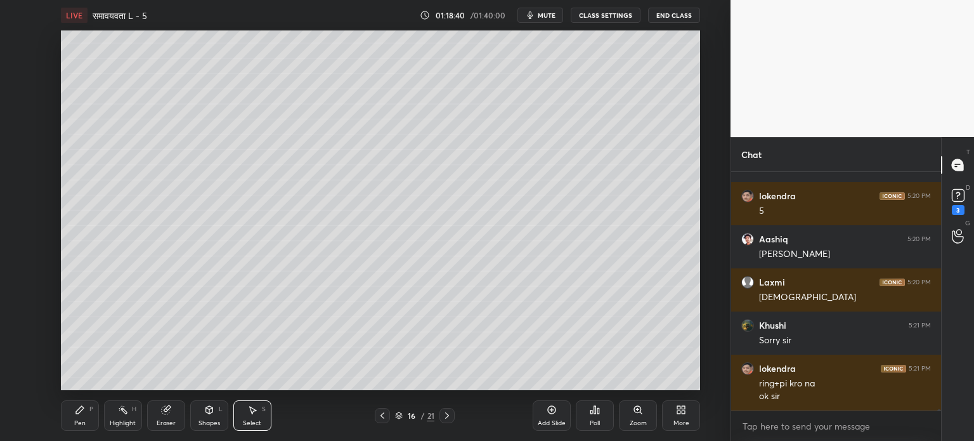
click at [379, 419] on icon at bounding box center [382, 415] width 10 height 10
click at [449, 420] on icon at bounding box center [447, 415] width 10 height 10
click at [84, 411] on icon at bounding box center [80, 410] width 10 height 10
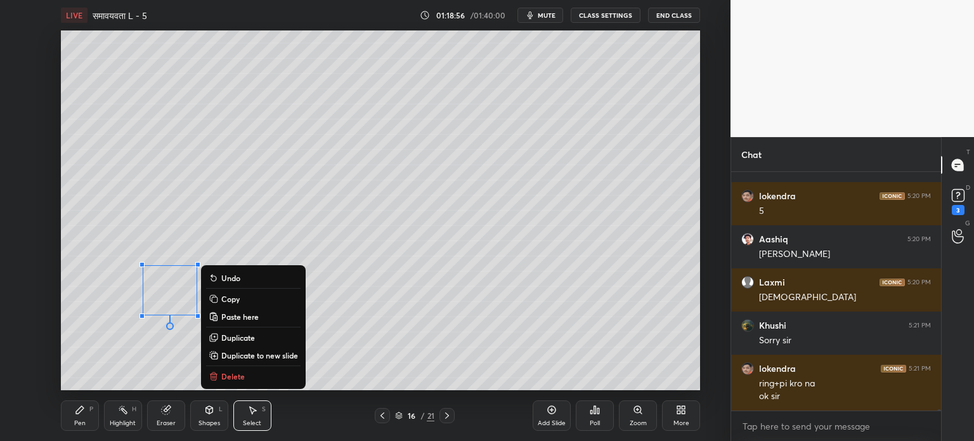
click at [331, 279] on div "0 ° Undo Copy Paste here Duplicate Duplicate to new slide Delete" at bounding box center [380, 210] width 639 height 360
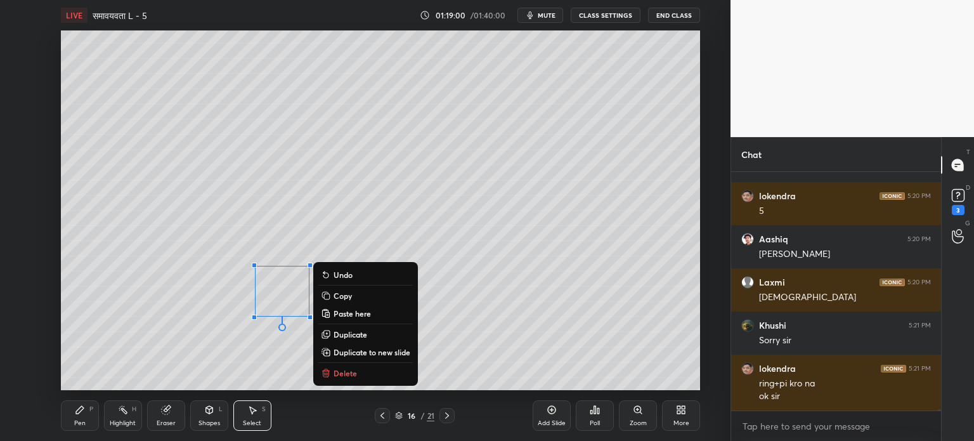
click at [482, 250] on div "0 ° Undo Copy Paste here Duplicate Duplicate to new slide Delete" at bounding box center [380, 210] width 639 height 360
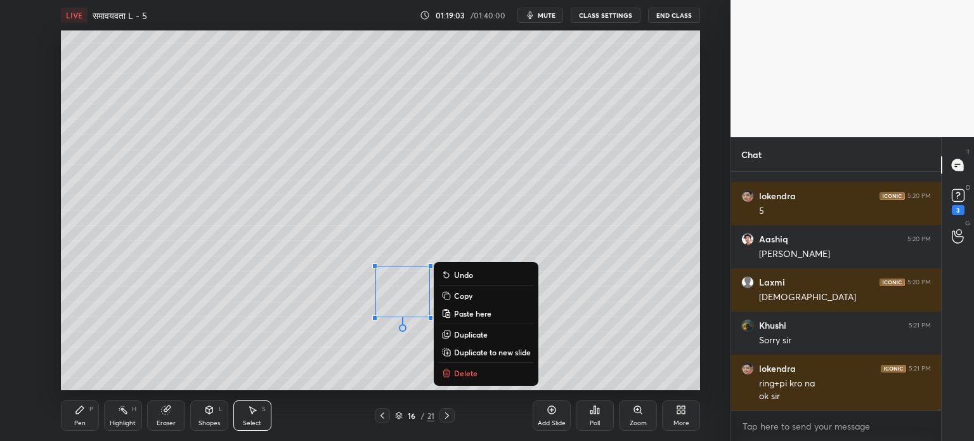
click at [337, 307] on div "0 ° Undo Copy Paste here Duplicate Duplicate to new slide Delete" at bounding box center [380, 210] width 639 height 360
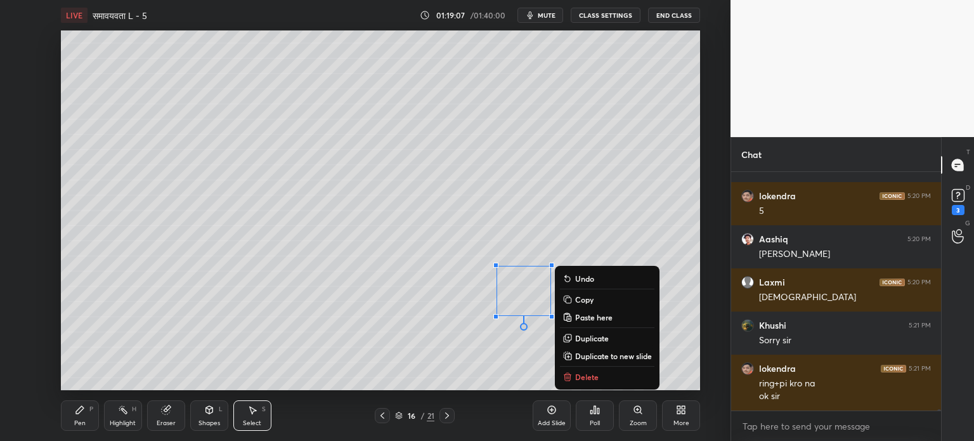
click at [442, 329] on div "0 ° Undo Copy Paste here Duplicate Duplicate to new slide Delete" at bounding box center [380, 210] width 639 height 360
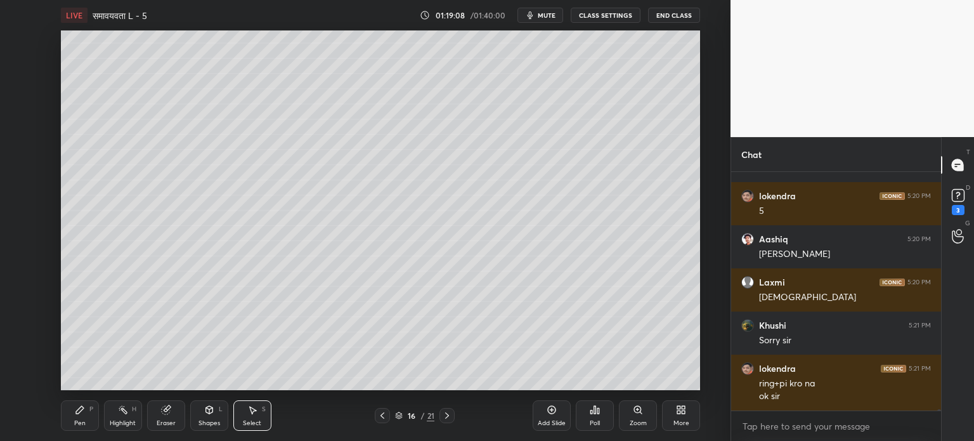
click at [80, 416] on div "Pen P" at bounding box center [80, 415] width 38 height 30
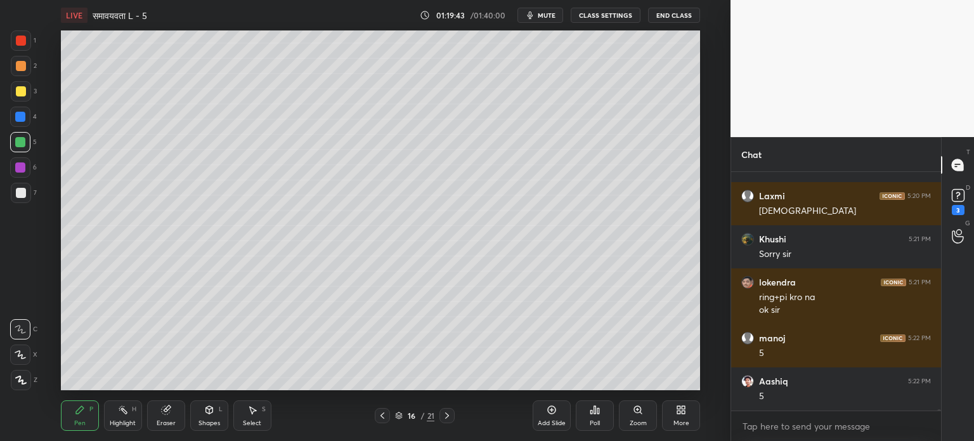
scroll to position [40718, 0]
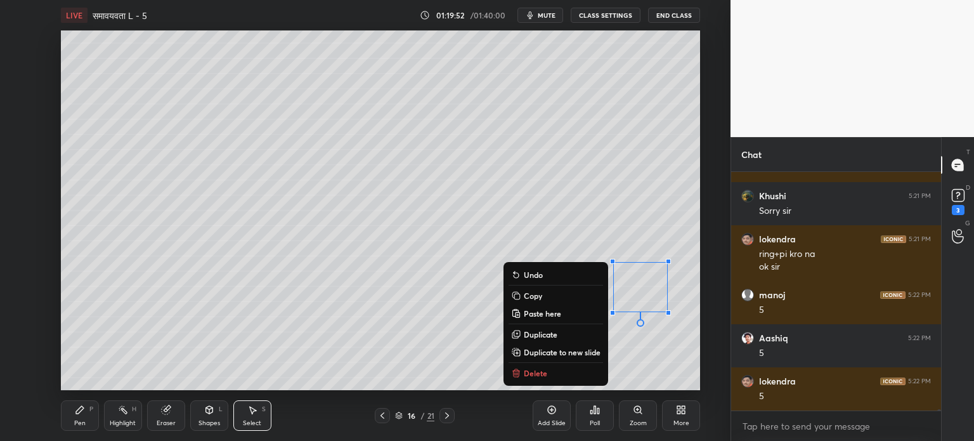
click at [71, 416] on div "Pen P" at bounding box center [80, 415] width 38 height 30
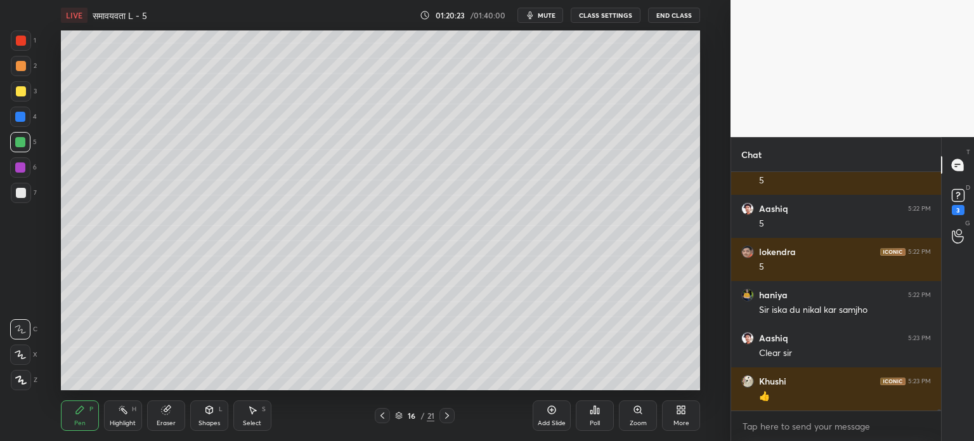
scroll to position [40890, 0]
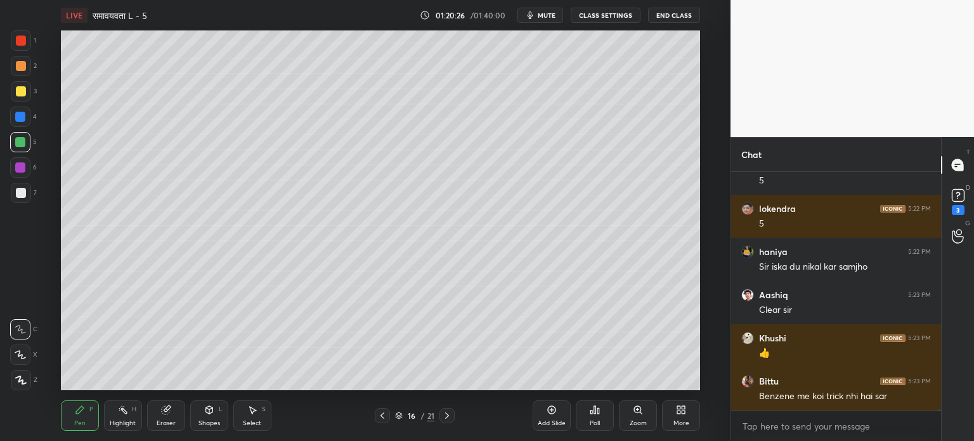
click at [23, 62] on div at bounding box center [21, 66] width 10 height 10
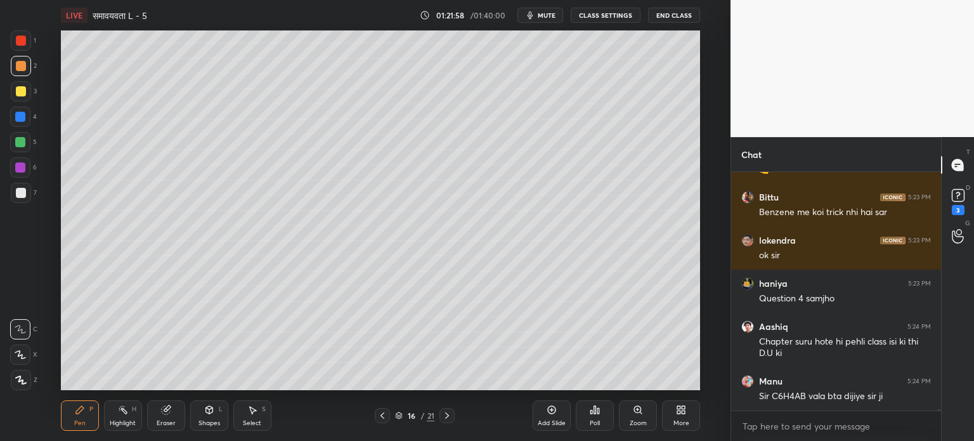
scroll to position [41120, 0]
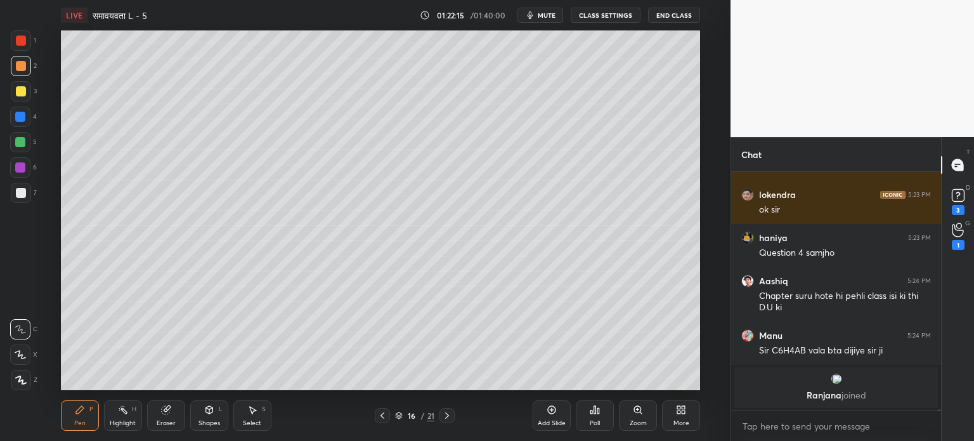
click at [384, 416] on icon at bounding box center [382, 415] width 10 height 10
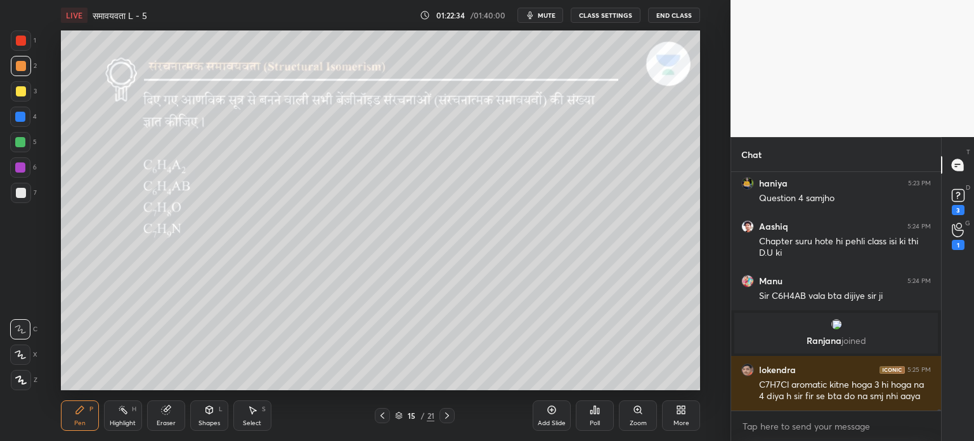
scroll to position [38904, 0]
click at [19, 97] on div at bounding box center [21, 91] width 20 height 20
click at [171, 420] on div "Eraser" at bounding box center [166, 423] width 19 height 6
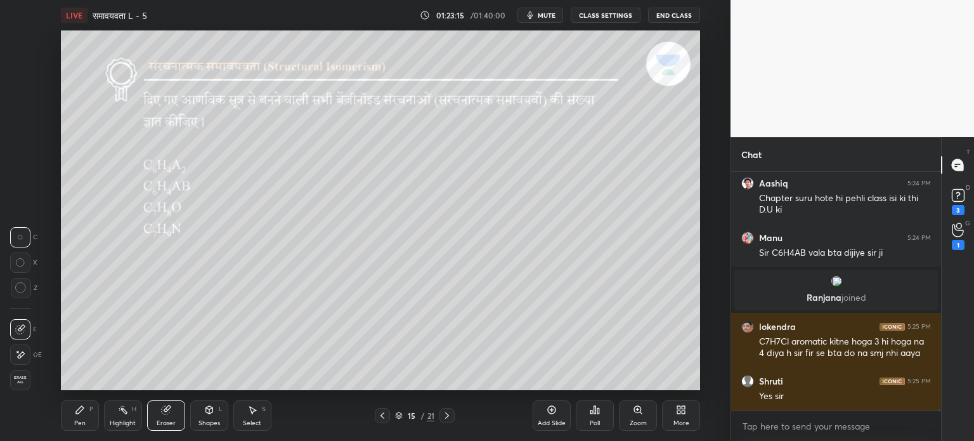
click at [71, 407] on div "Pen P" at bounding box center [80, 415] width 38 height 30
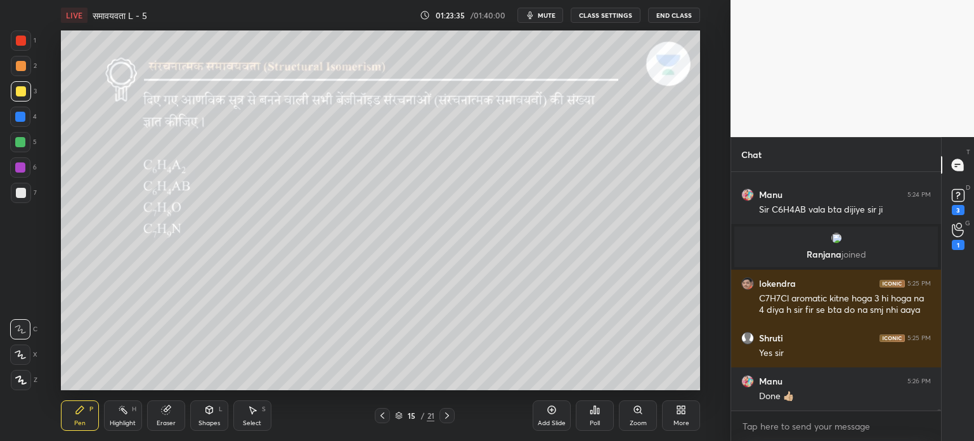
click at [449, 413] on icon at bounding box center [447, 415] width 10 height 10
click at [449, 412] on icon at bounding box center [447, 415] width 10 height 10
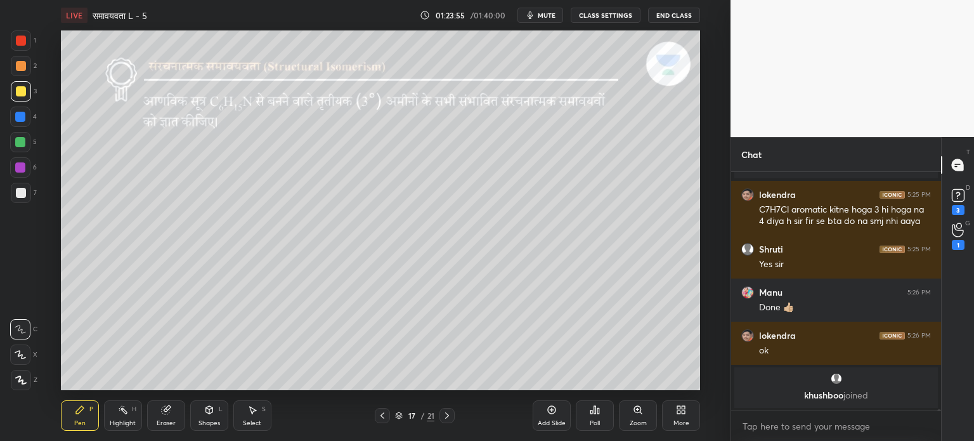
scroll to position [39042, 0]
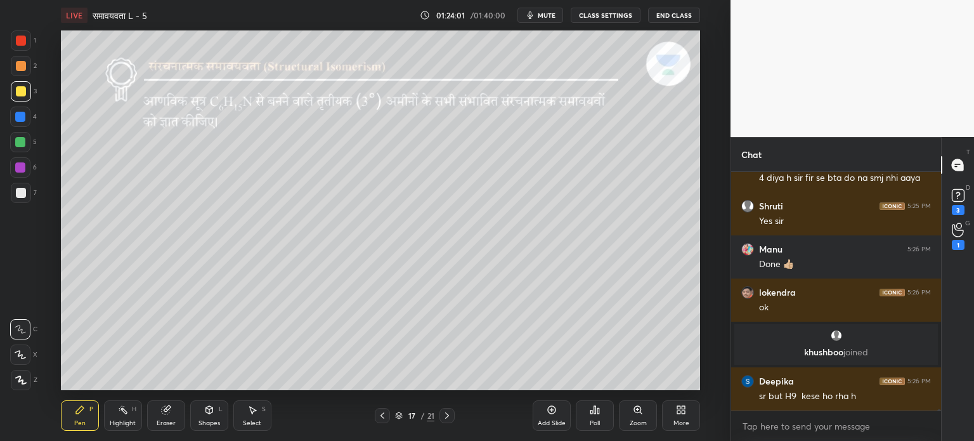
click at [386, 416] on icon at bounding box center [382, 415] width 10 height 10
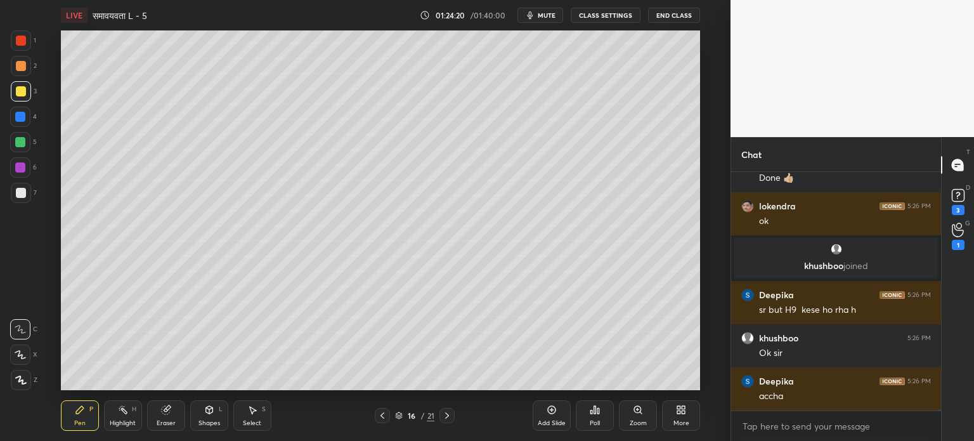
scroll to position [39171, 0]
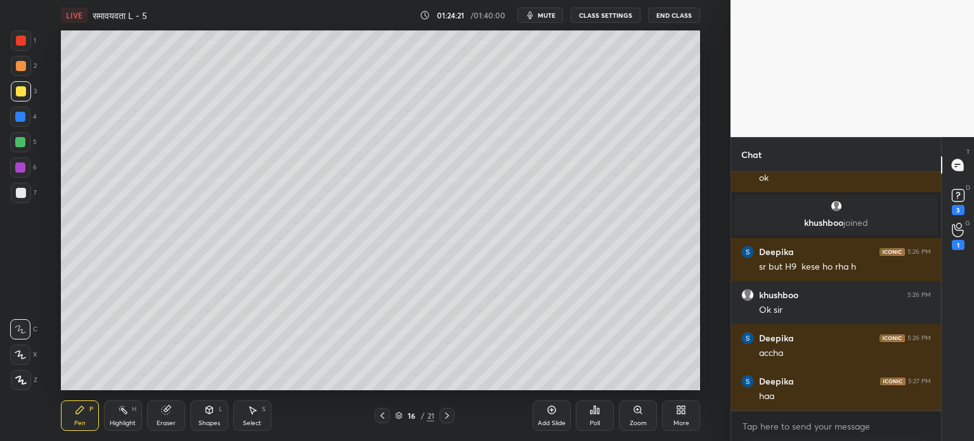
click at [443, 416] on icon at bounding box center [447, 415] width 10 height 10
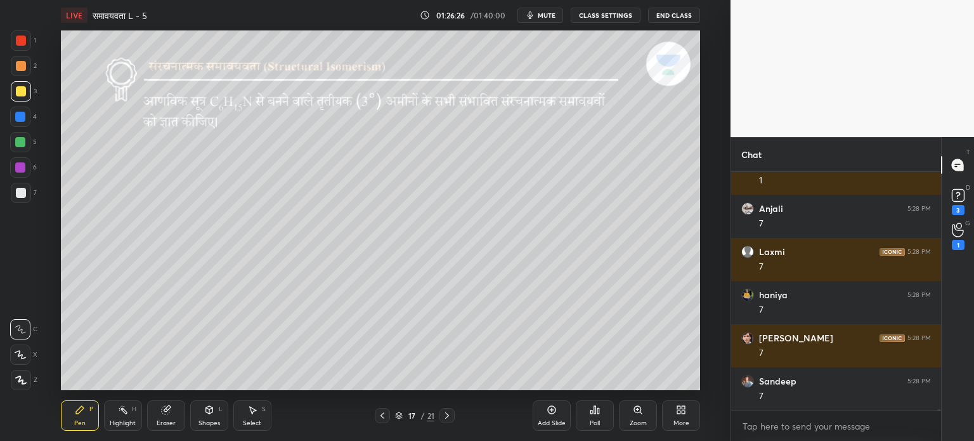
scroll to position [39861, 0]
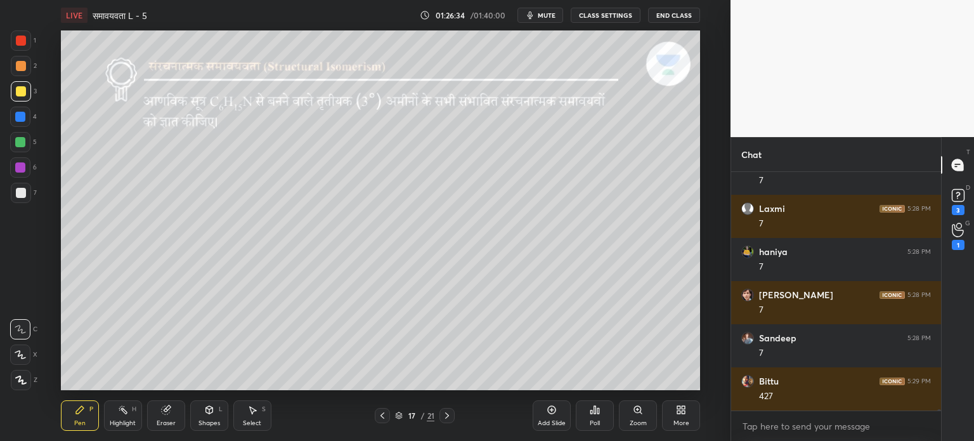
click at [446, 417] on icon at bounding box center [447, 415] width 10 height 10
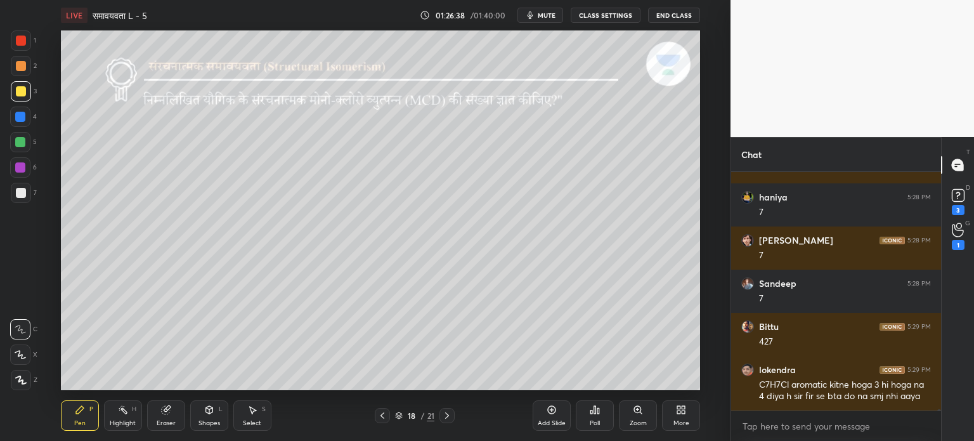
click at [384, 417] on icon at bounding box center [382, 415] width 10 height 10
click at [542, 414] on div "Add Slide" at bounding box center [552, 415] width 38 height 30
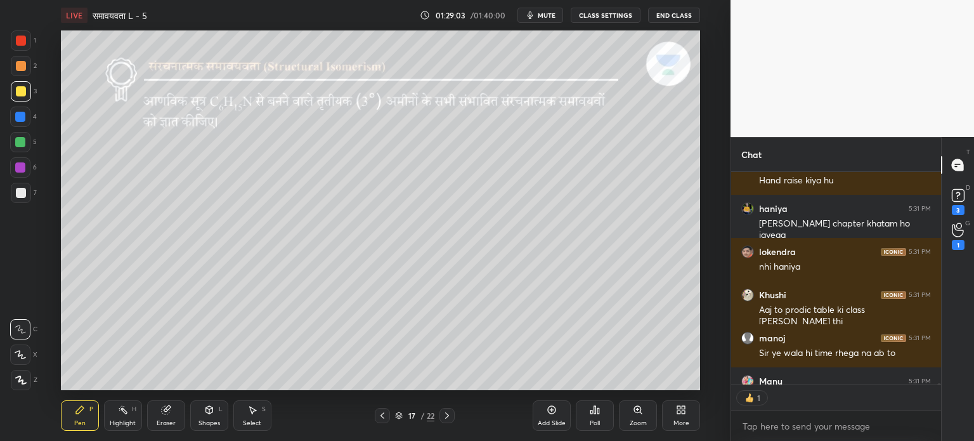
scroll to position [40723, 0]
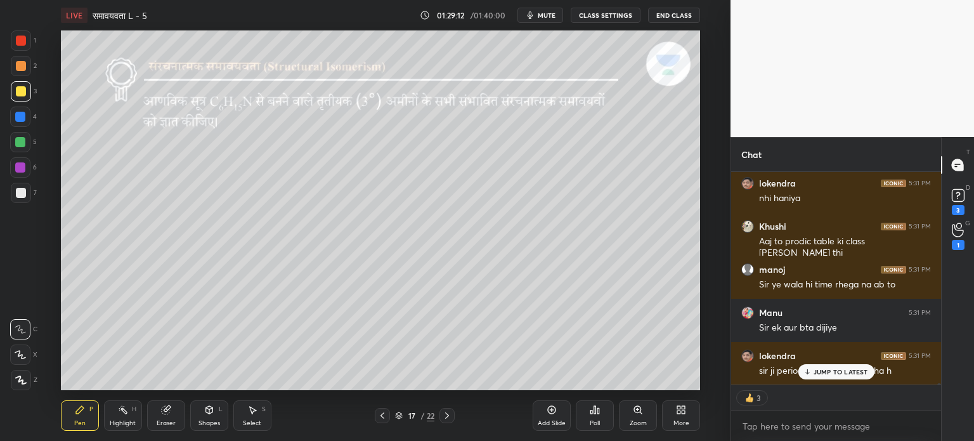
click at [447, 416] on icon at bounding box center [447, 415] width 10 height 10
click at [449, 414] on icon at bounding box center [447, 415] width 10 height 10
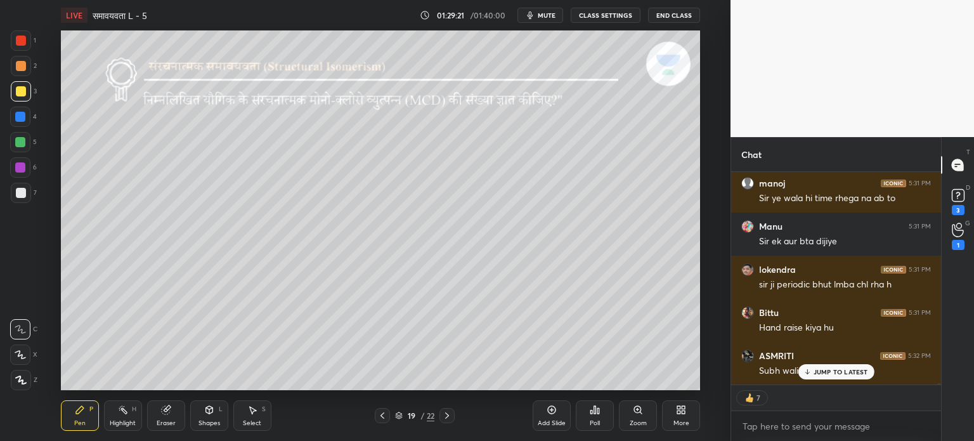
scroll to position [40852, 0]
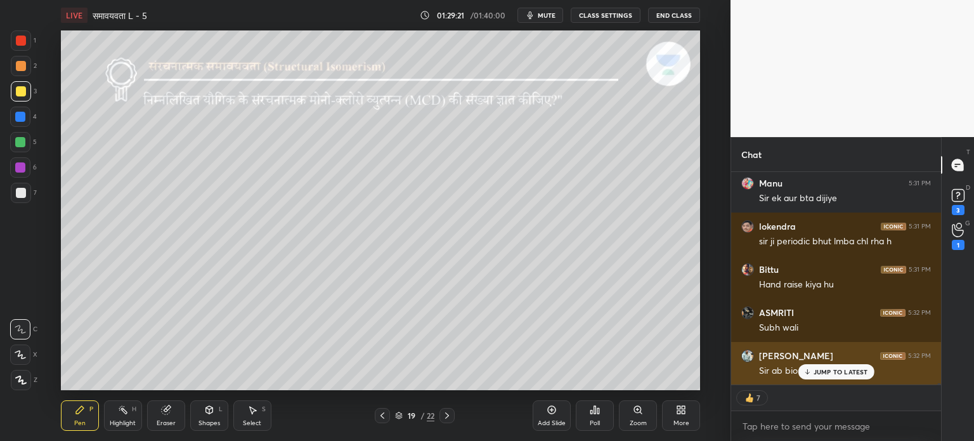
click at [833, 373] on p "JUMP TO LATEST" at bounding box center [841, 372] width 55 height 8
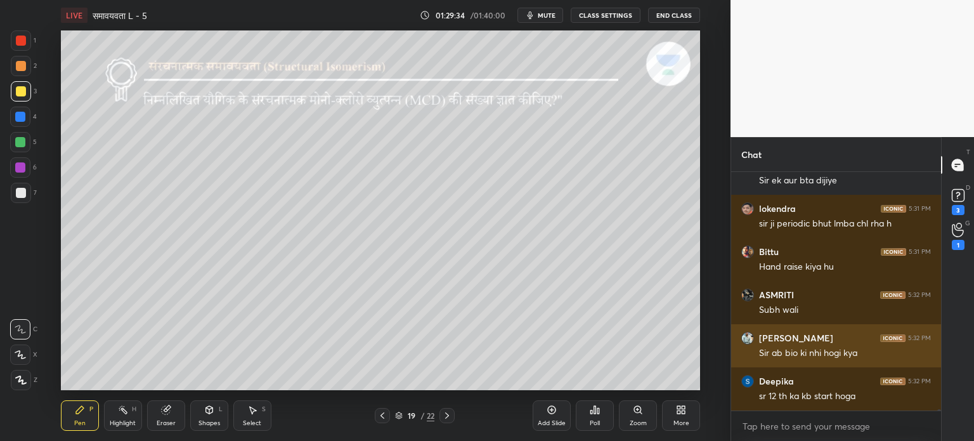
scroll to position [40913, 0]
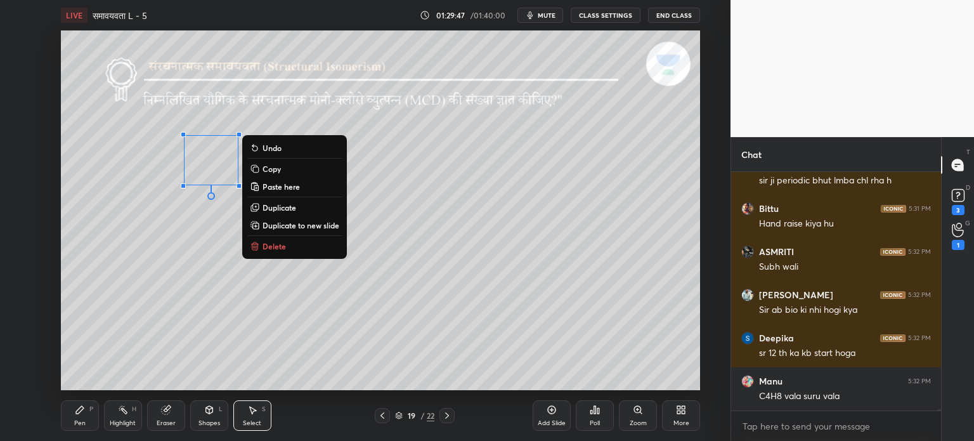
click at [81, 411] on icon at bounding box center [80, 410] width 10 height 10
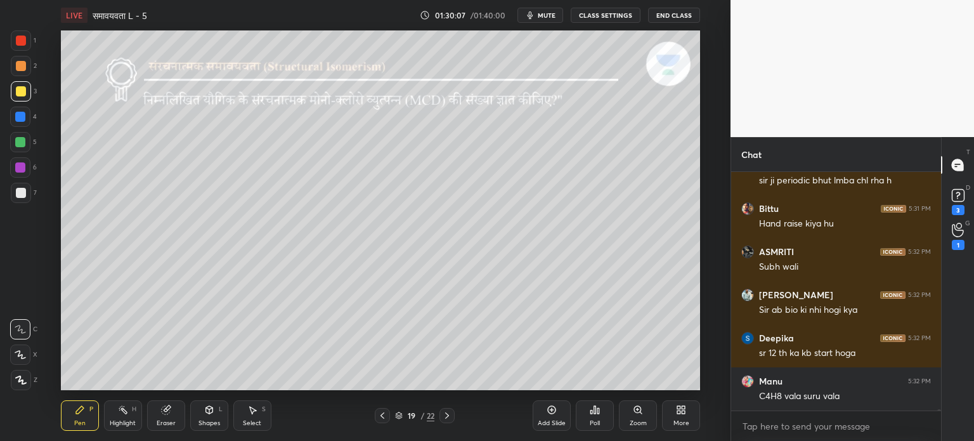
click at [253, 412] on icon at bounding box center [253, 411] width 7 height 8
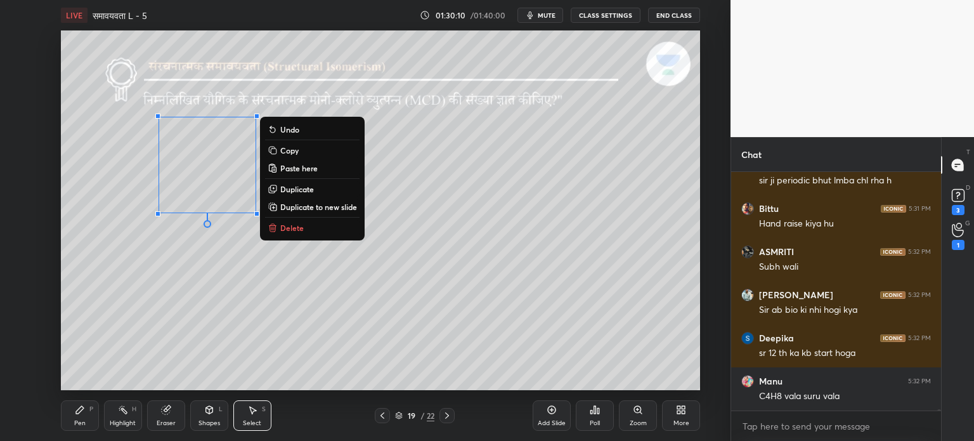
click at [299, 188] on p "Duplicate" at bounding box center [297, 189] width 34 height 10
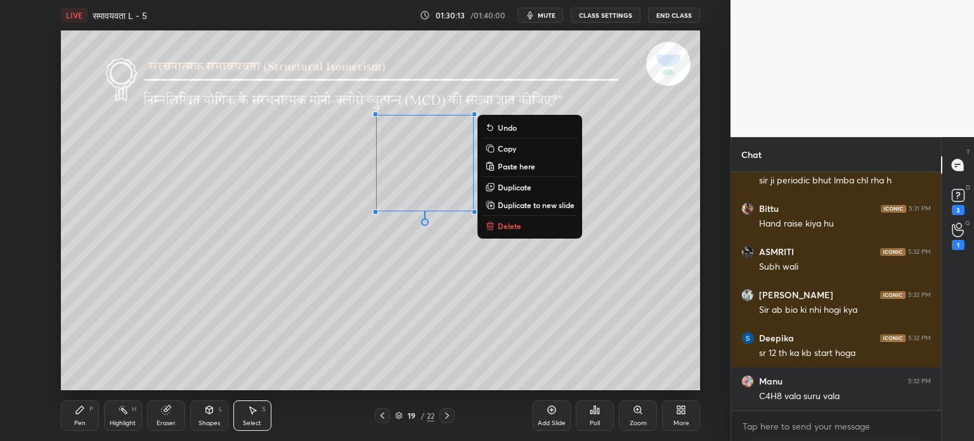
click at [76, 420] on div "Pen" at bounding box center [79, 423] width 11 height 6
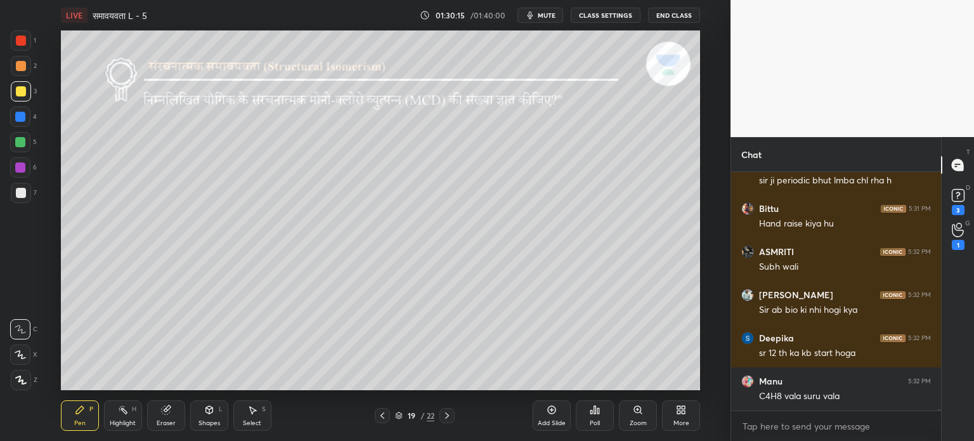
click at [167, 421] on div "Eraser" at bounding box center [166, 423] width 19 height 6
click at [82, 415] on icon at bounding box center [80, 410] width 10 height 10
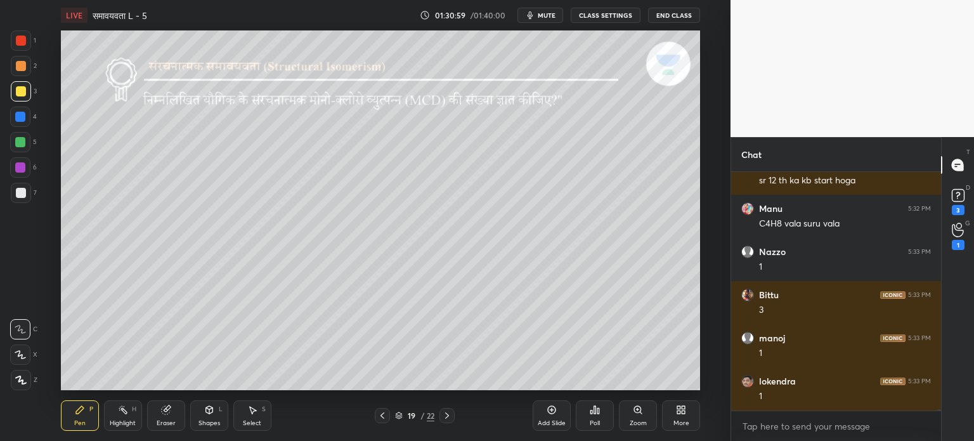
scroll to position [41129, 0]
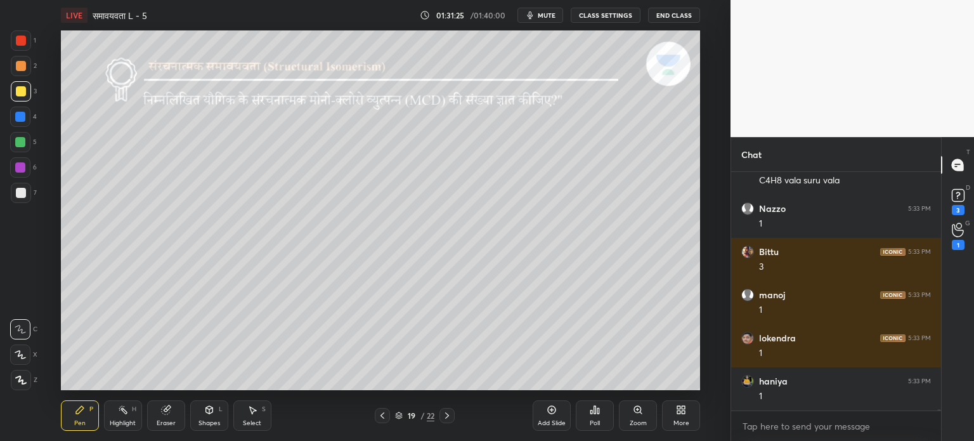
click at [213, 411] on icon at bounding box center [209, 410] width 10 height 10
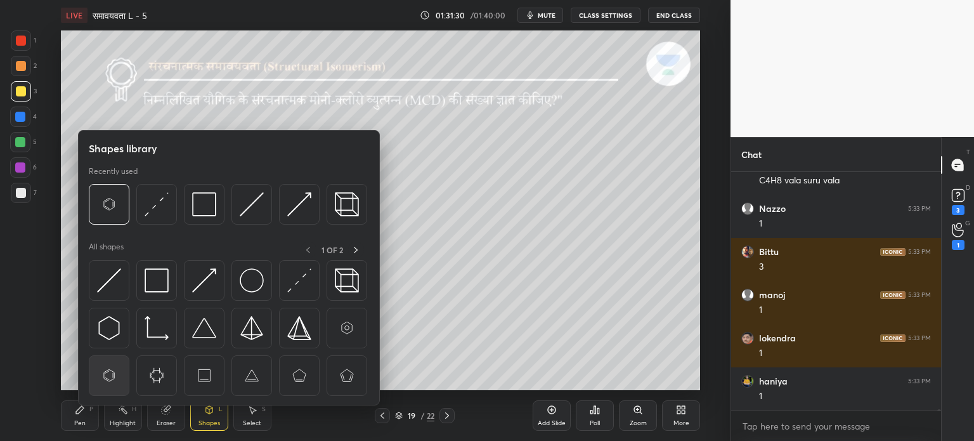
click at [109, 376] on img at bounding box center [109, 376] width 24 height 24
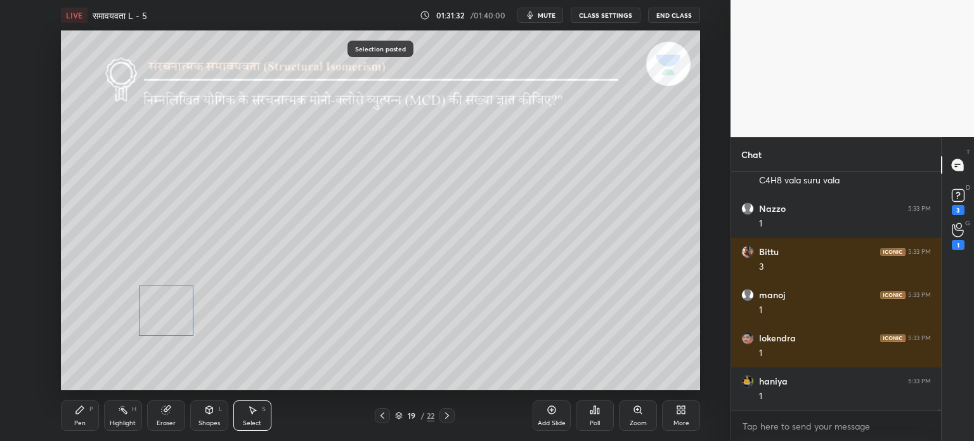
scroll to position [41172, 0]
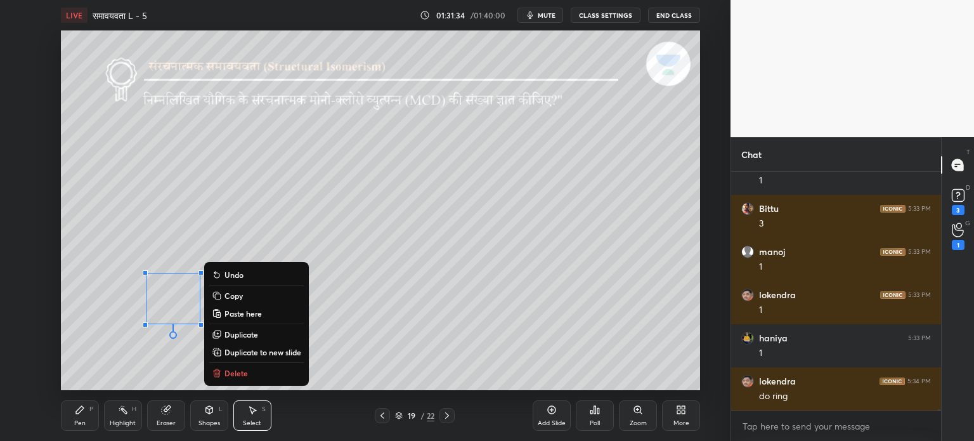
click at [350, 302] on div "0 ° Undo Copy Paste here Duplicate Duplicate to new slide Delete" at bounding box center [380, 210] width 639 height 360
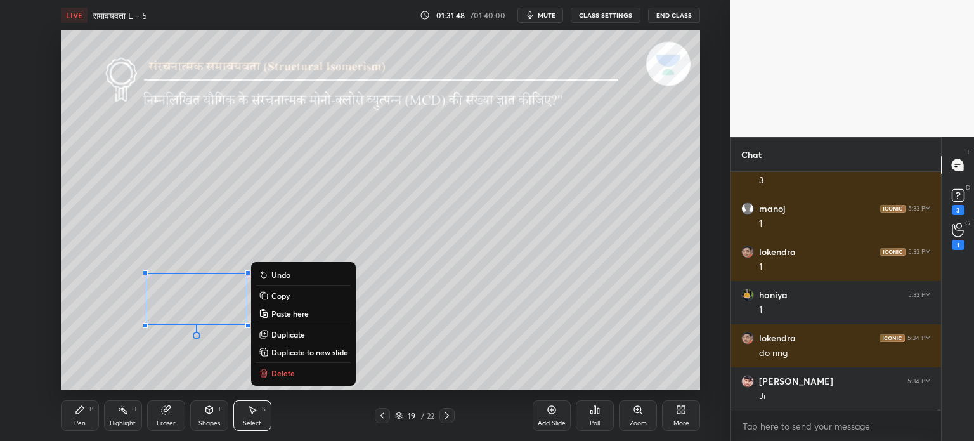
scroll to position [41258, 0]
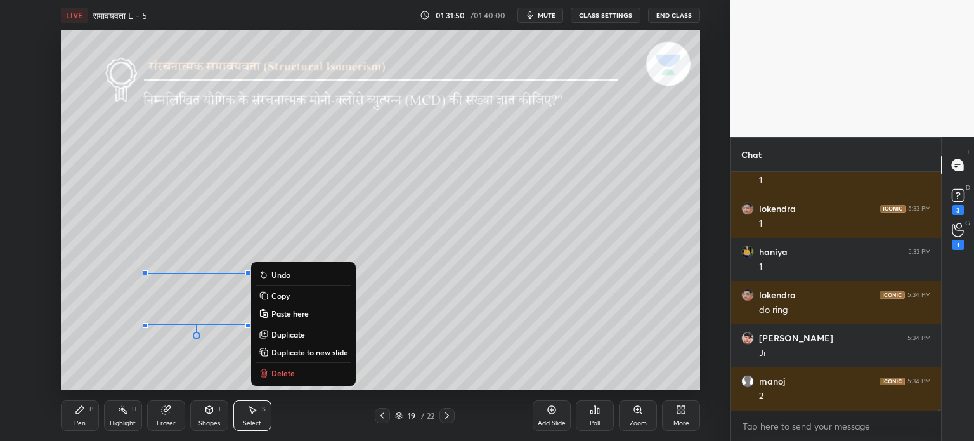
click at [249, 248] on div "0 ° Undo Copy Paste here Duplicate Duplicate to new slide Delete" at bounding box center [380, 210] width 639 height 360
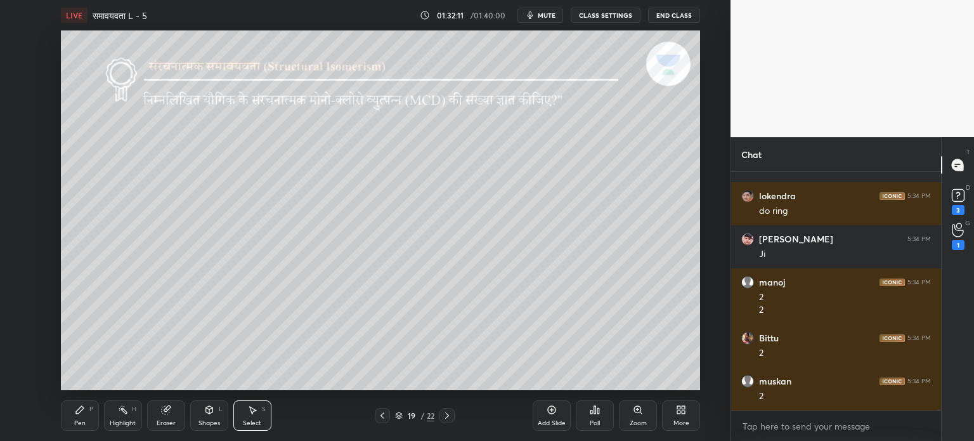
scroll to position [41400, 0]
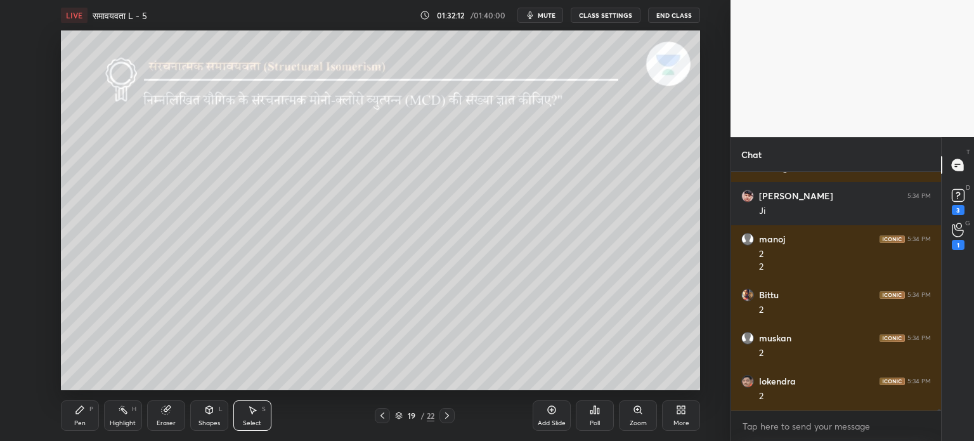
click at [206, 425] on div "Shapes" at bounding box center [210, 423] width 22 height 6
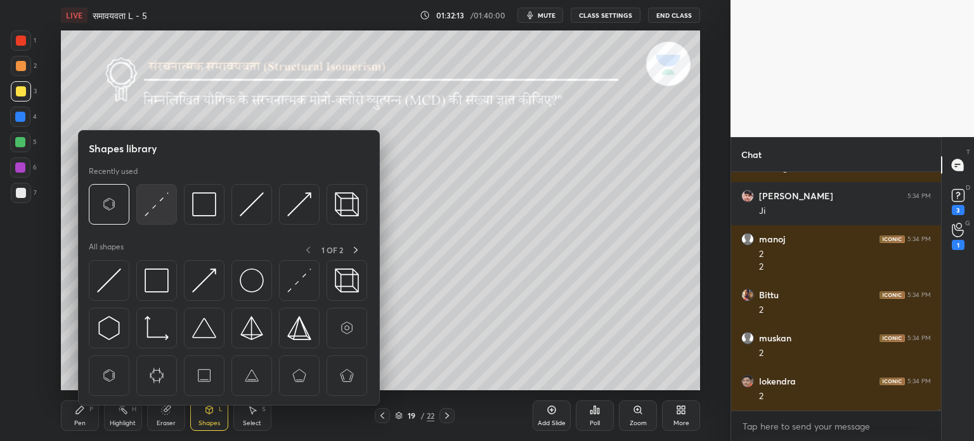
click at [168, 203] on img at bounding box center [157, 204] width 24 height 24
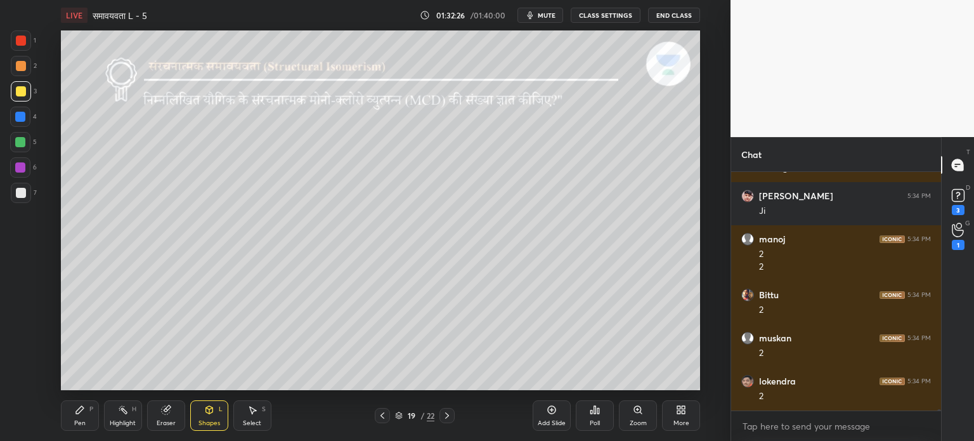
click at [74, 421] on div "Pen" at bounding box center [79, 423] width 11 height 6
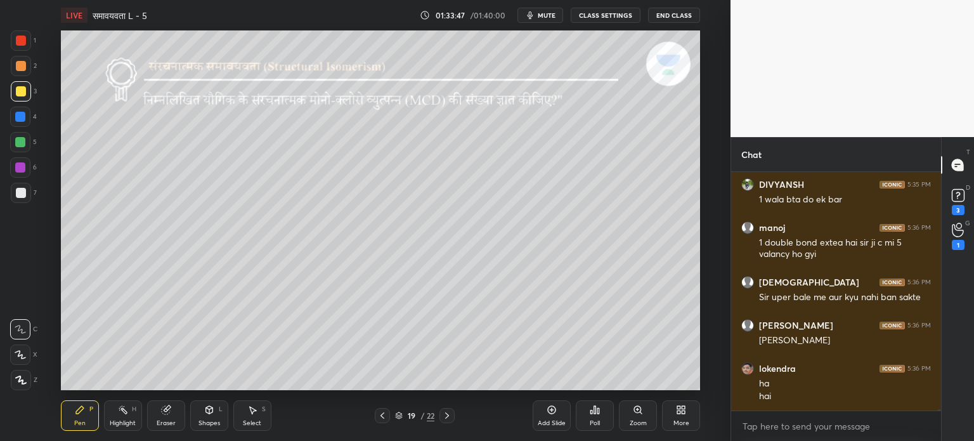
scroll to position [41683, 0]
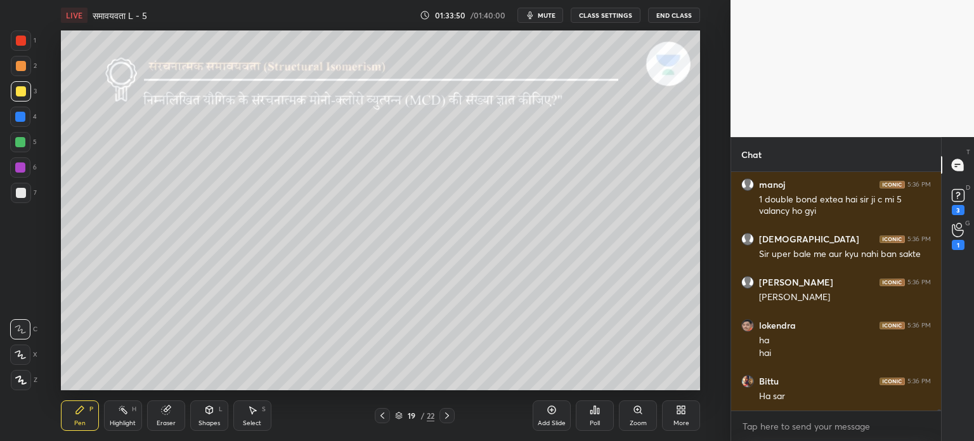
click at [170, 421] on div "Eraser" at bounding box center [166, 423] width 19 height 6
click at [79, 422] on div "Pen" at bounding box center [79, 423] width 11 height 6
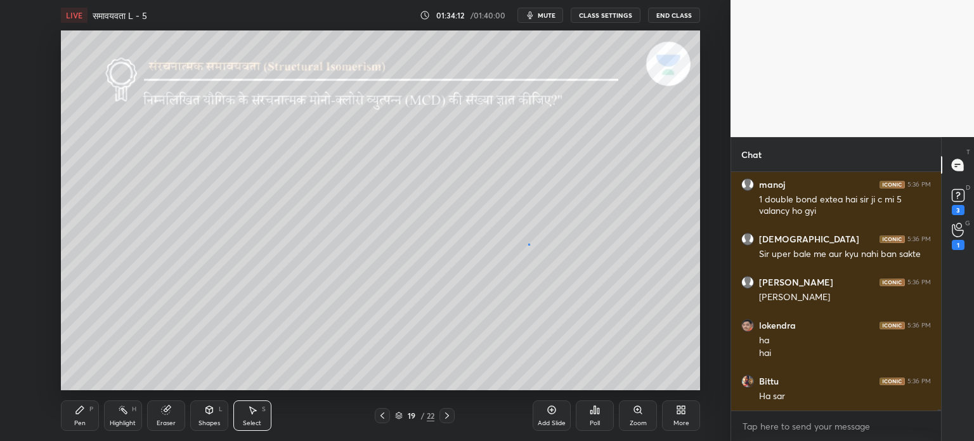
click at [528, 244] on div "0 ° Undo Copy Paste here Duplicate Duplicate to new slide Delete" at bounding box center [380, 210] width 639 height 360
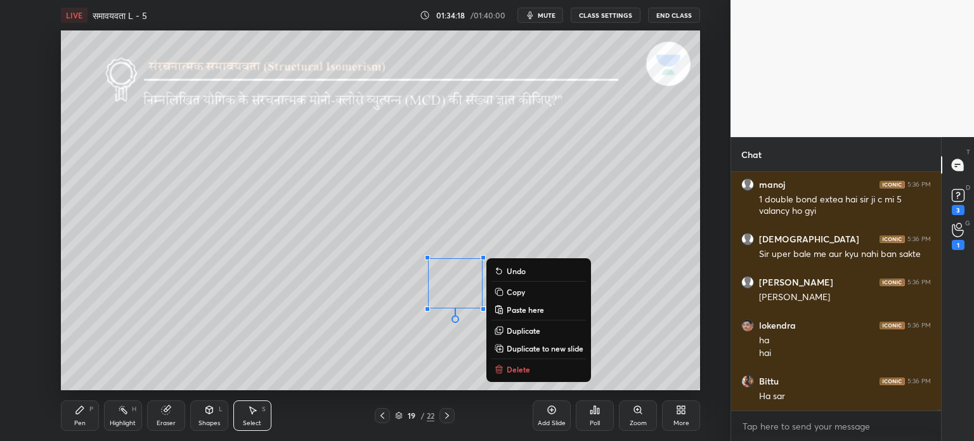
click at [537, 239] on div "0 ° Undo Copy Paste here Duplicate Duplicate to new slide Delete" at bounding box center [380, 210] width 639 height 360
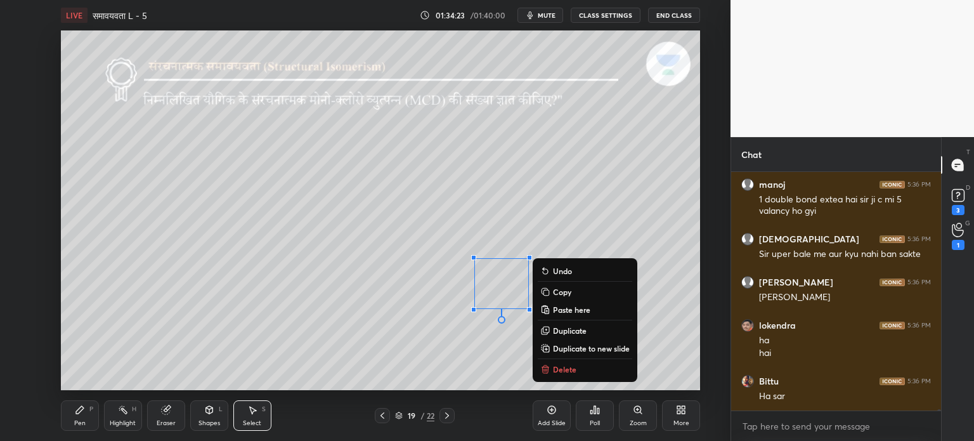
click at [409, 363] on div "0 ° Undo Copy Paste here Duplicate Duplicate to new slide Delete" at bounding box center [380, 210] width 639 height 360
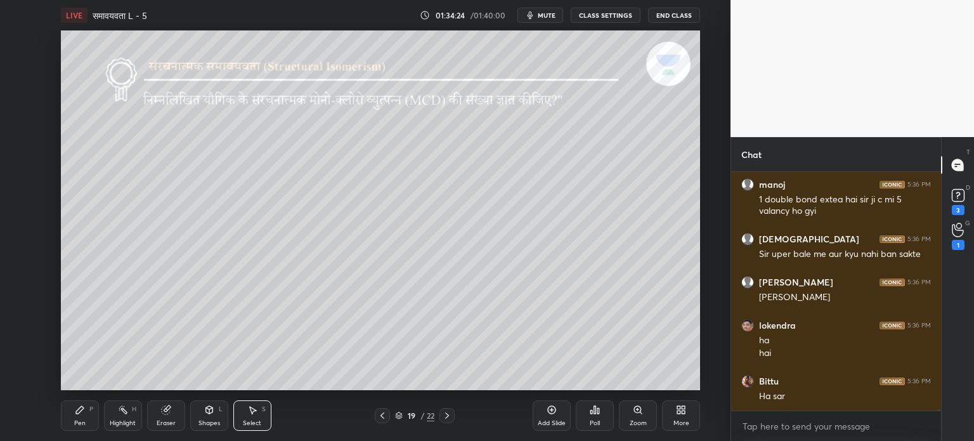
click at [166, 421] on div "Eraser" at bounding box center [166, 423] width 19 height 6
click at [84, 416] on div "Pen P" at bounding box center [80, 415] width 38 height 30
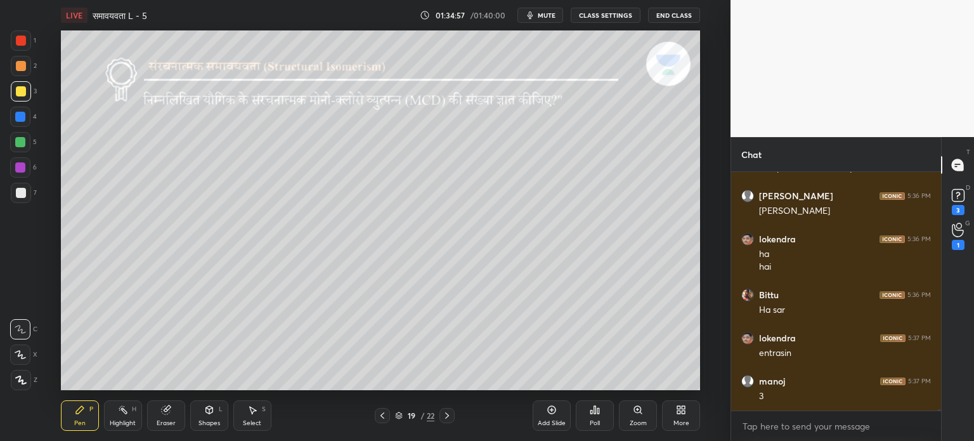
scroll to position [41813, 0]
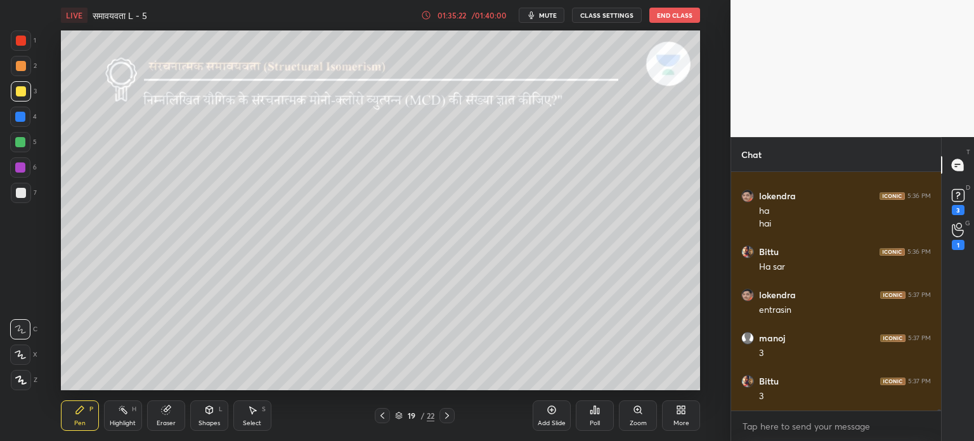
click at [553, 414] on icon at bounding box center [552, 410] width 8 height 8
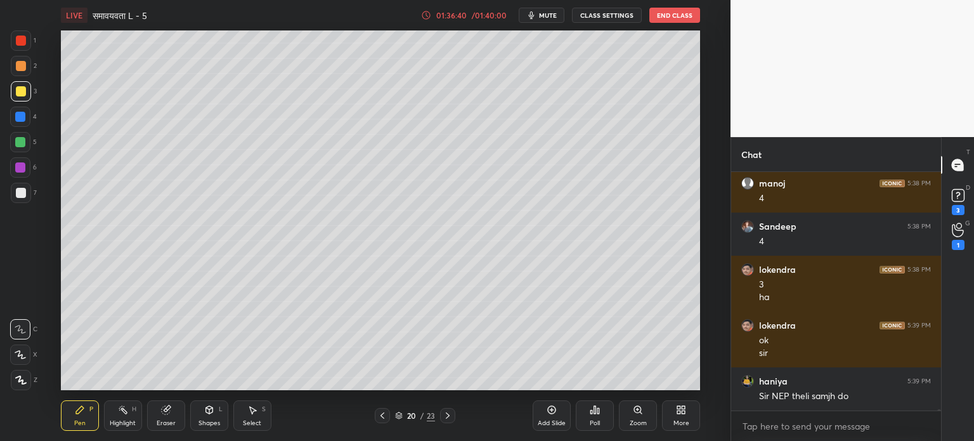
scroll to position [41528, 0]
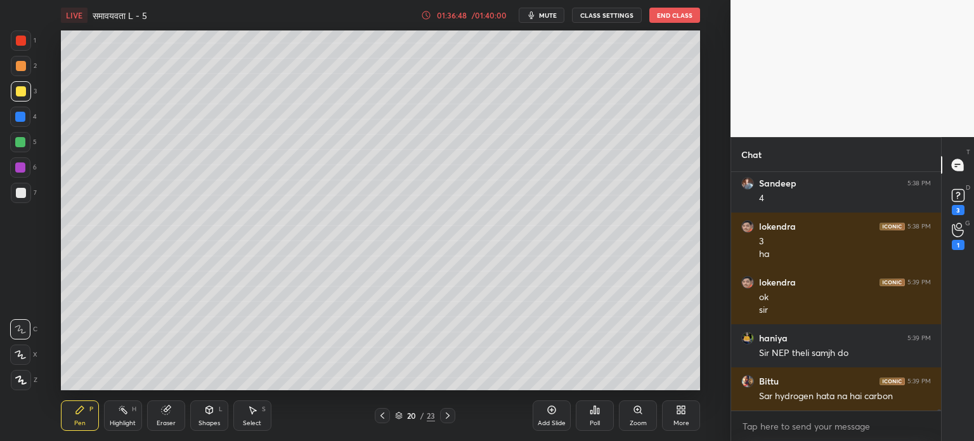
click at [174, 418] on div "Eraser" at bounding box center [166, 415] width 38 height 30
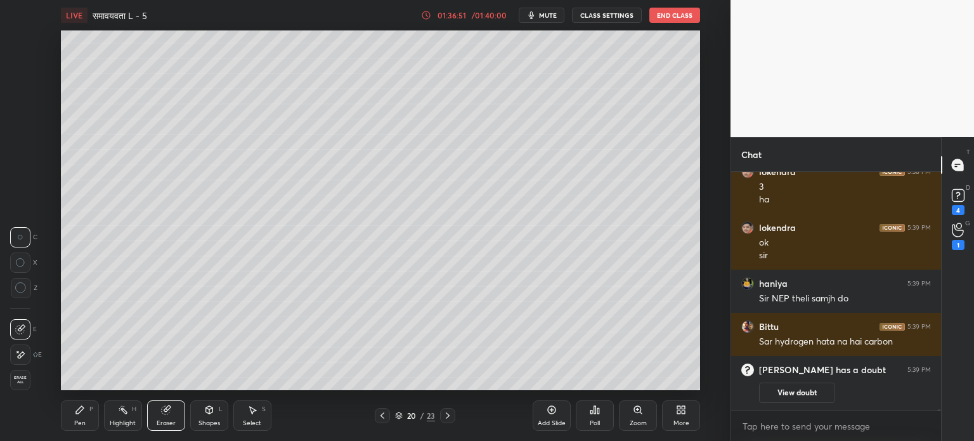
click at [90, 416] on div "Pen P" at bounding box center [80, 415] width 38 height 30
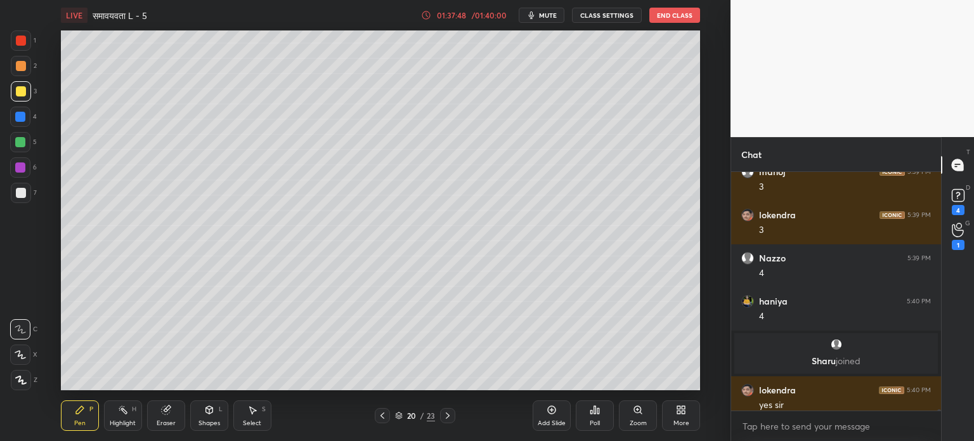
scroll to position [41659, 0]
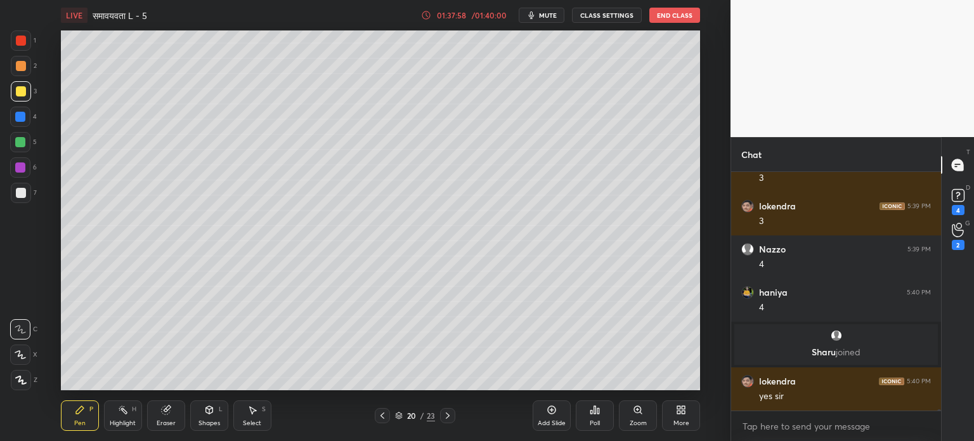
click at [170, 414] on icon at bounding box center [166, 410] width 10 height 10
click at [22, 283] on icon at bounding box center [20, 287] width 11 height 11
click at [84, 416] on div "Pen P" at bounding box center [80, 415] width 38 height 30
click at [22, 144] on div at bounding box center [20, 142] width 10 height 10
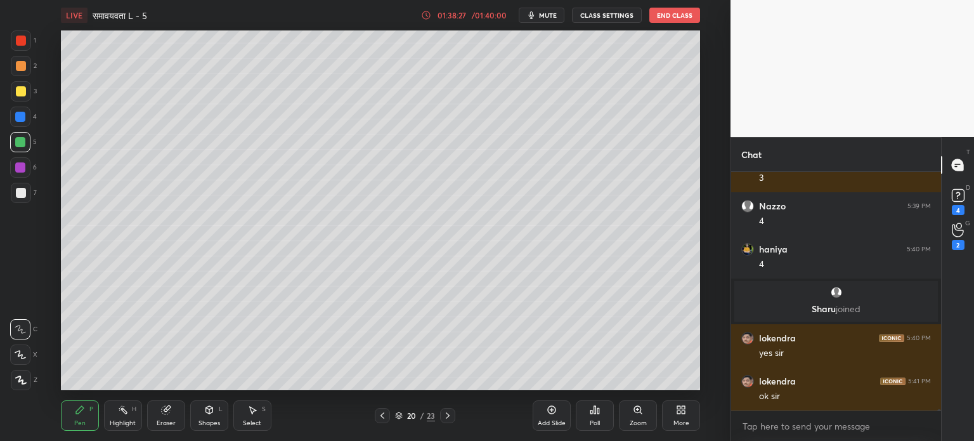
scroll to position [41745, 0]
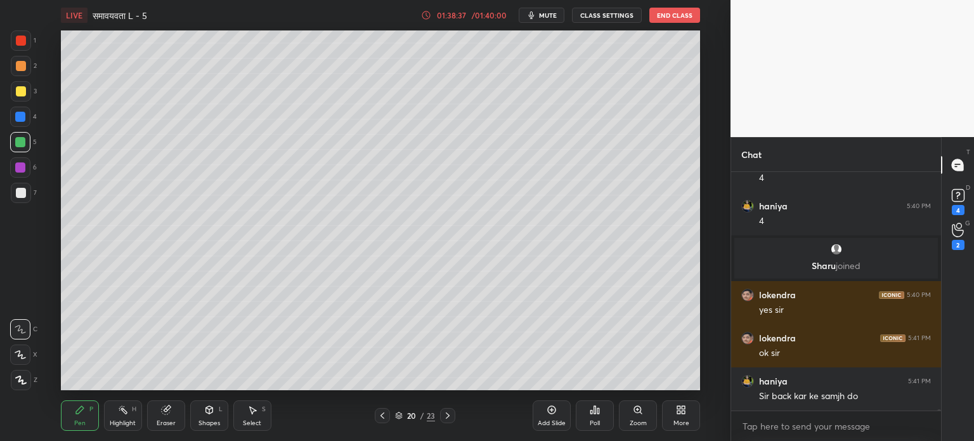
click at [168, 424] on div "Eraser" at bounding box center [166, 423] width 19 height 6
click at [81, 421] on div "Pen" at bounding box center [79, 423] width 11 height 6
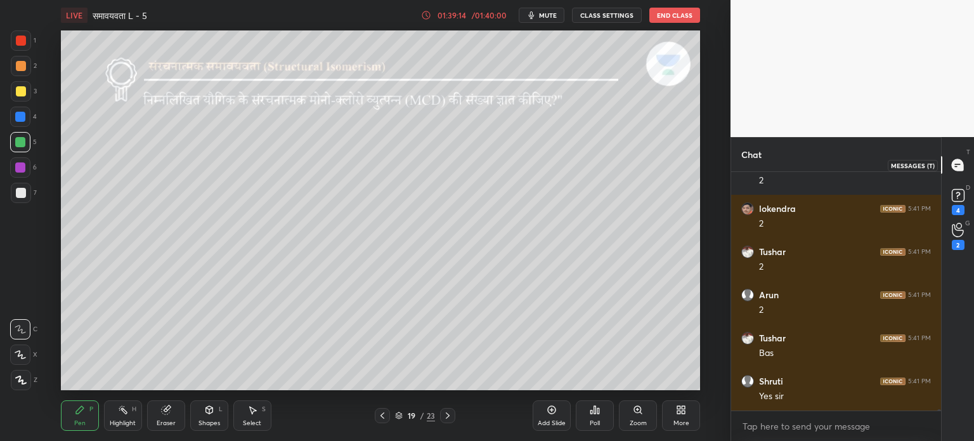
scroll to position [42047, 0]
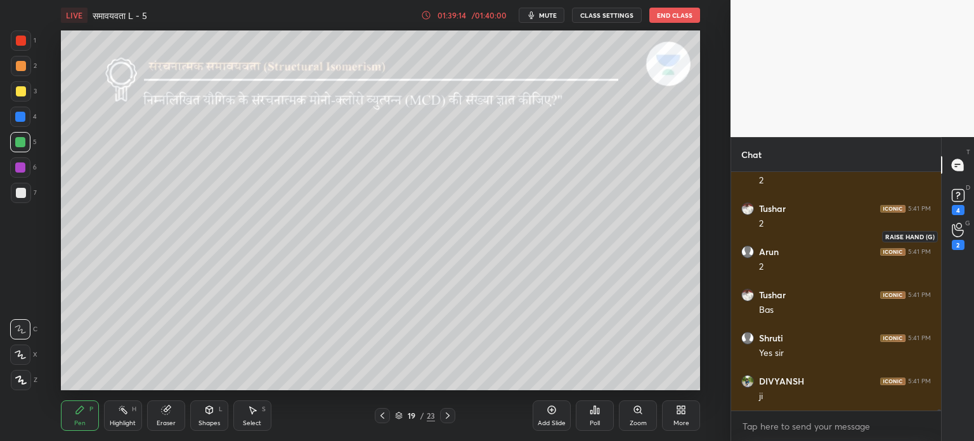
click at [958, 232] on icon at bounding box center [958, 230] width 12 height 15
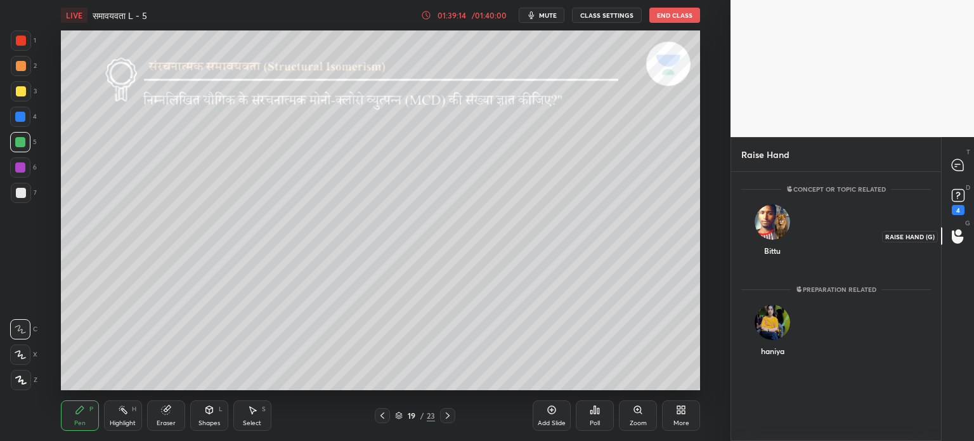
scroll to position [3, 4]
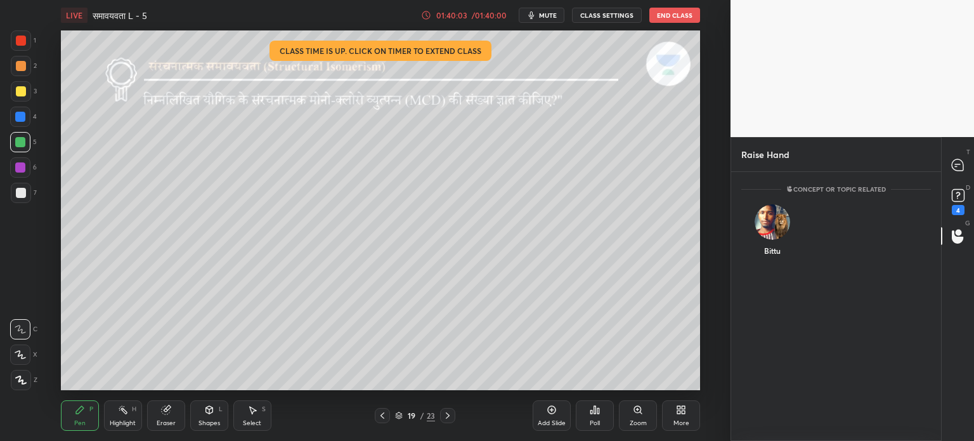
drag, startPoint x: 860, startPoint y: 145, endPoint x: 818, endPoint y: 251, distance: 113.9
click at [860, 145] on div "Raise Hand" at bounding box center [836, 154] width 210 height 34
click at [774, 230] on div "[PERSON_NAME] INVITE" at bounding box center [773, 236] width 63 height 80
click at [774, 256] on button "INVITE" at bounding box center [772, 259] width 51 height 16
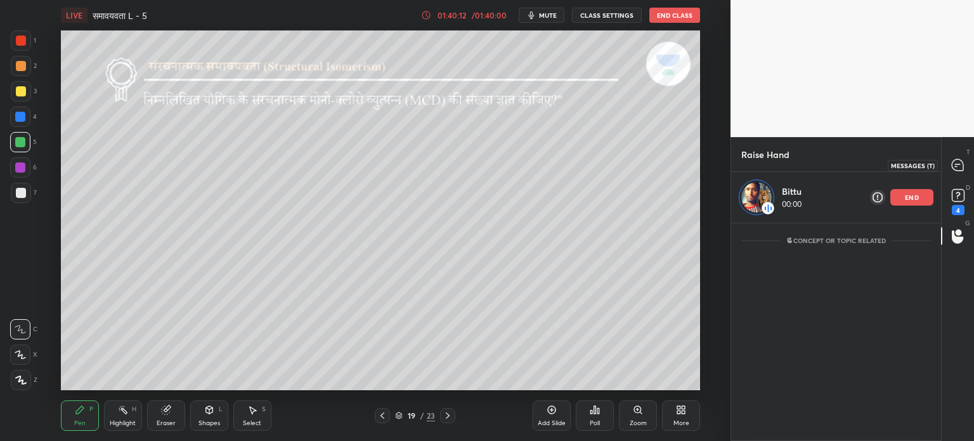
click at [962, 154] on div at bounding box center [958, 165] width 25 height 23
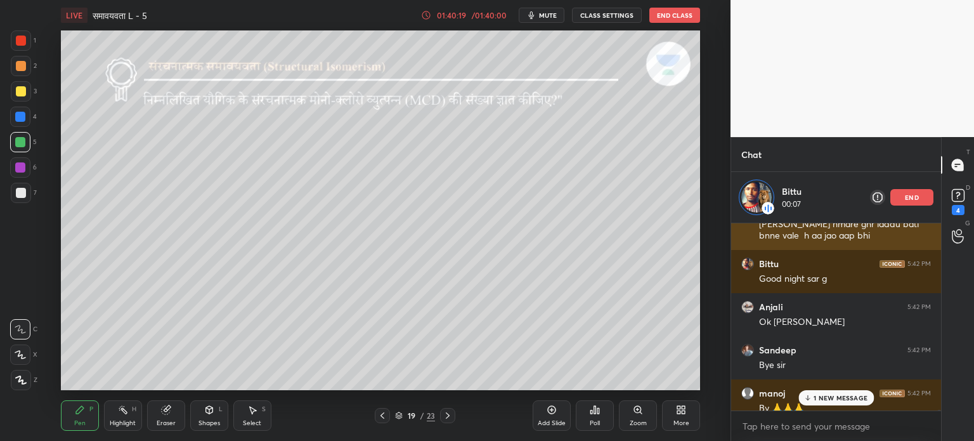
scroll to position [43225, 0]
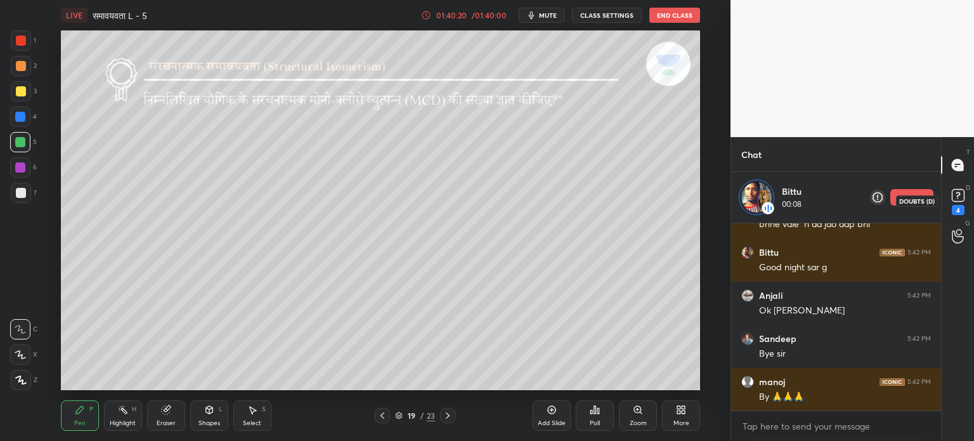
click at [963, 189] on icon at bounding box center [958, 195] width 19 height 19
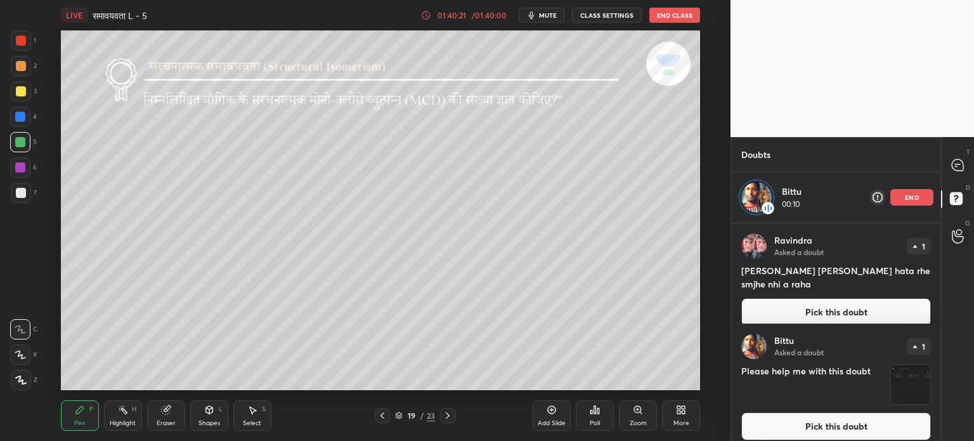
click at [886, 374] on div "Please help me with this doubt" at bounding box center [837, 384] width 190 height 41
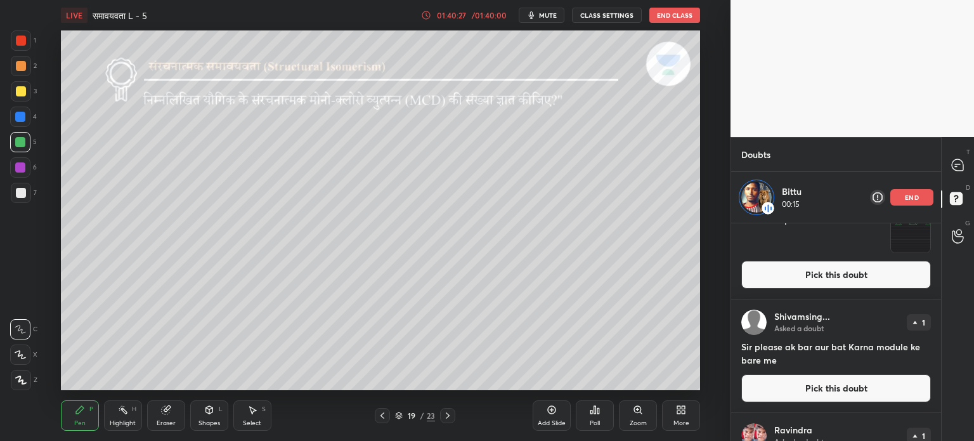
scroll to position [0, 0]
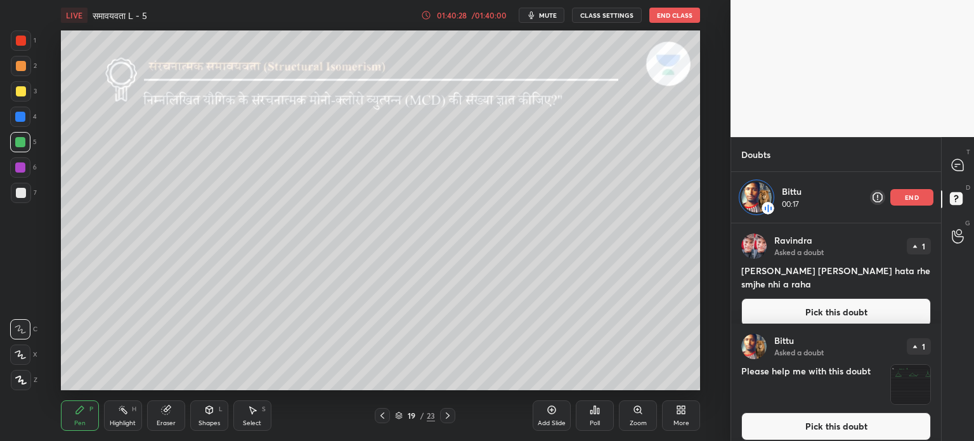
click at [913, 386] on img "grid" at bounding box center [910, 384] width 39 height 39
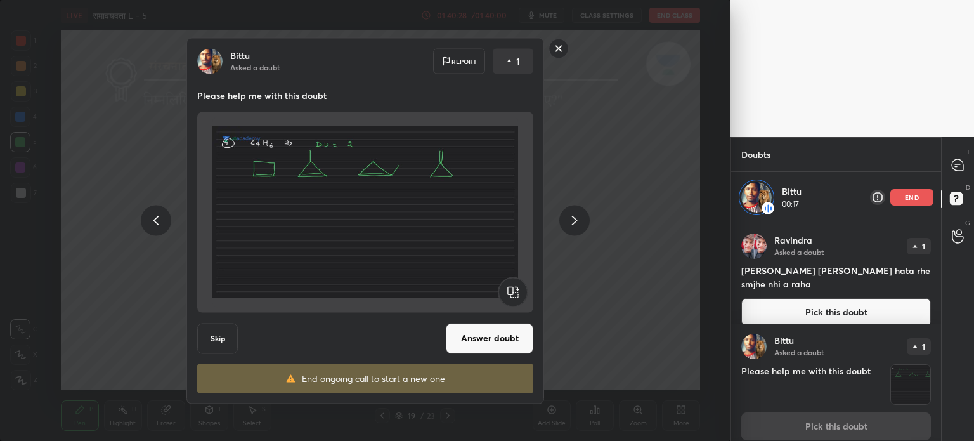
scroll to position [10, 0]
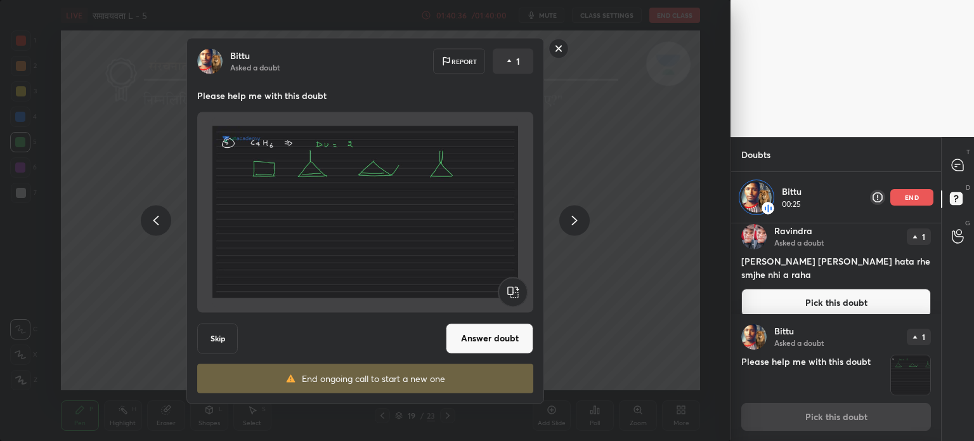
click at [617, 214] on div "[PERSON_NAME] Asked a doubt Report 1 Please help me with this doubt Skip Answer…" at bounding box center [365, 220] width 731 height 441
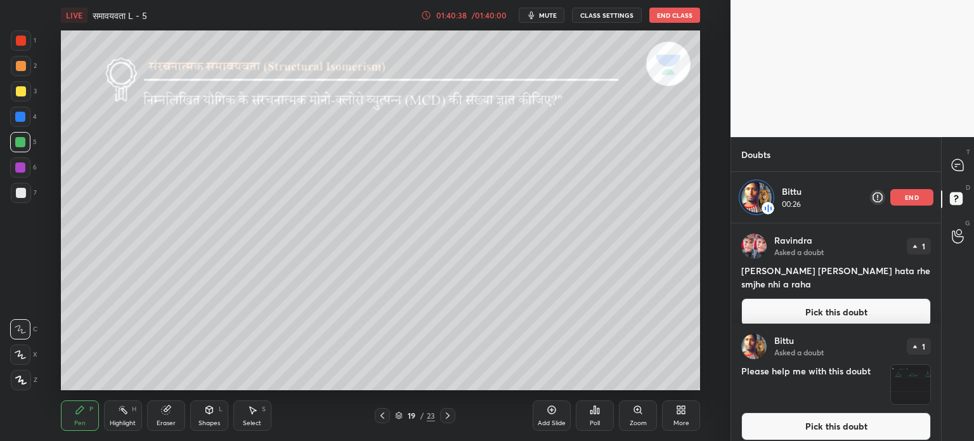
click at [446, 418] on icon at bounding box center [448, 415] width 4 height 6
click at [382, 418] on icon at bounding box center [382, 415] width 10 height 10
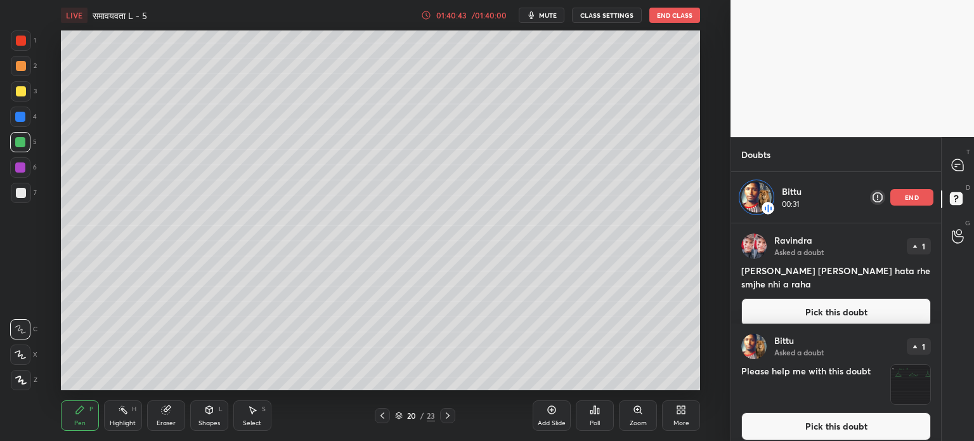
click at [905, 390] on img "grid" at bounding box center [910, 384] width 39 height 39
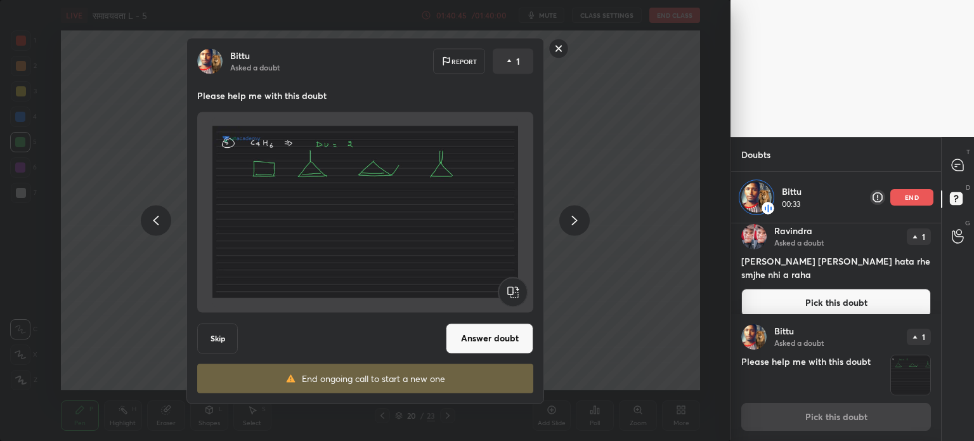
click at [492, 337] on button "Answer doubt" at bounding box center [490, 338] width 88 height 30
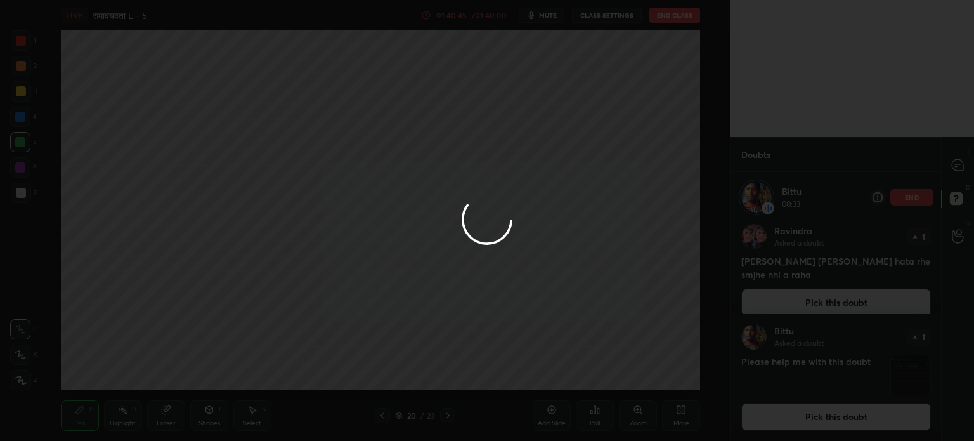
scroll to position [0, 0]
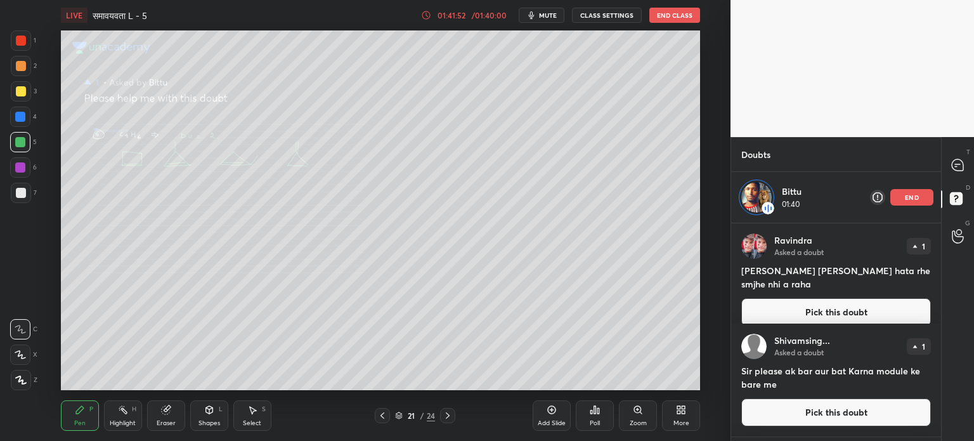
click at [174, 416] on div "Eraser" at bounding box center [166, 415] width 38 height 30
click at [383, 414] on icon at bounding box center [382, 415] width 10 height 10
click at [386, 413] on icon at bounding box center [382, 415] width 10 height 10
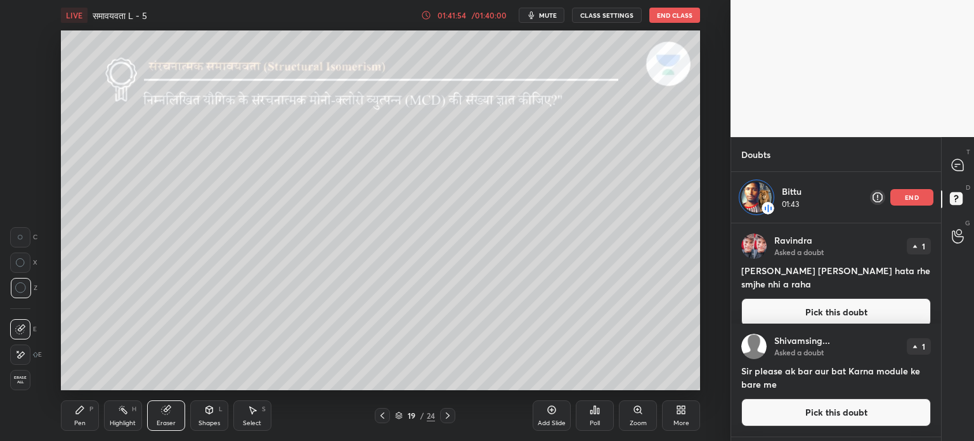
click at [386, 410] on icon at bounding box center [382, 415] width 10 height 10
click at [449, 410] on div at bounding box center [447, 415] width 15 height 15
click at [84, 420] on div "Pen" at bounding box center [79, 423] width 11 height 6
click at [18, 89] on div at bounding box center [21, 91] width 10 height 10
click at [443, 413] on icon at bounding box center [448, 415] width 10 height 10
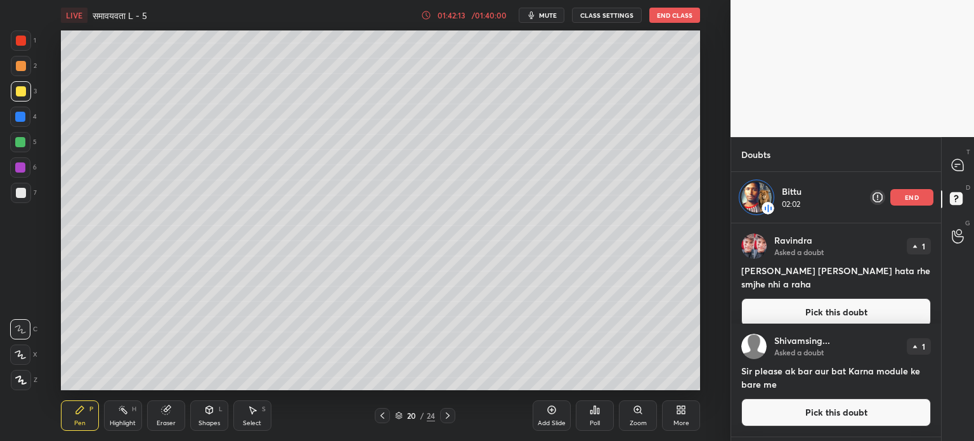
click at [454, 411] on div at bounding box center [447, 415] width 15 height 15
click at [917, 197] on p "end" at bounding box center [912, 197] width 14 height 6
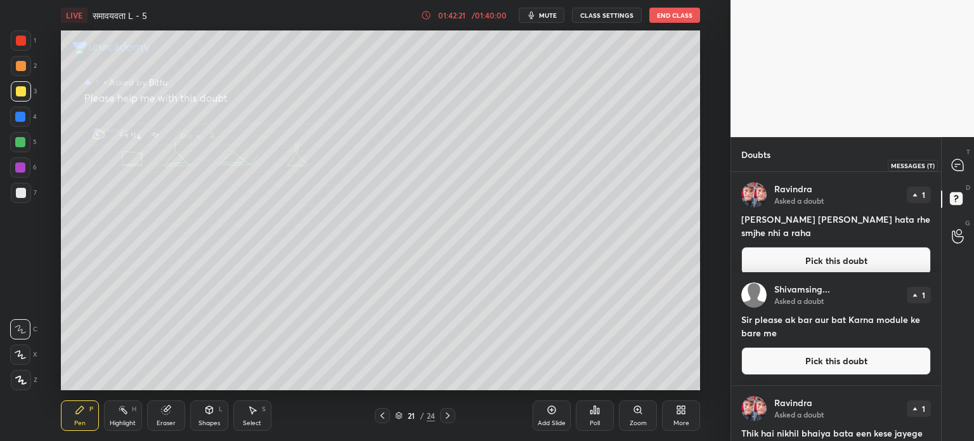
click at [958, 164] on icon at bounding box center [957, 164] width 5 height 0
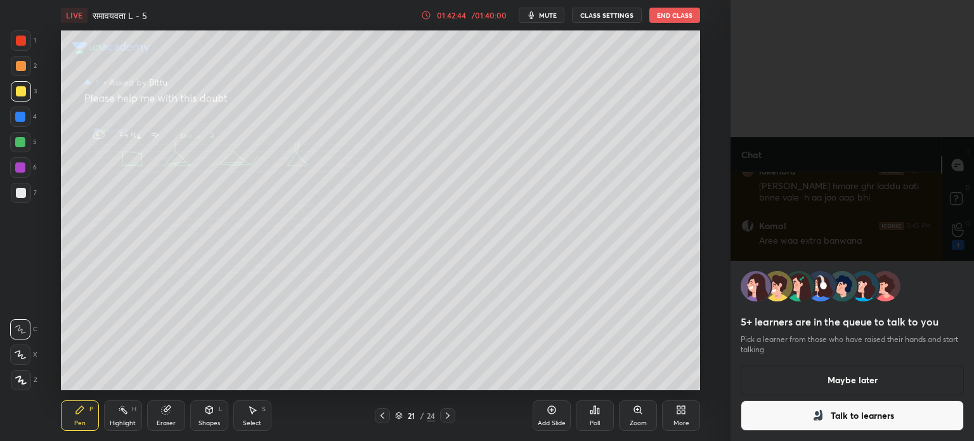
scroll to position [43940, 0]
drag, startPoint x: 834, startPoint y: 413, endPoint x: 846, endPoint y: 377, distance: 37.5
click at [846, 377] on div "5+ learners are in the queue to talk to you Pick a learner from those who have …" at bounding box center [853, 351] width 244 height 180
click at [846, 377] on button "Maybe later" at bounding box center [852, 380] width 223 height 30
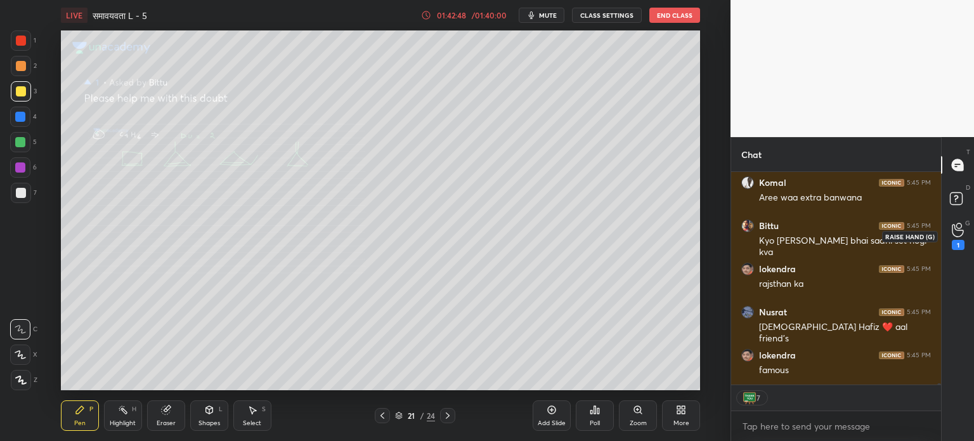
scroll to position [43983, 0]
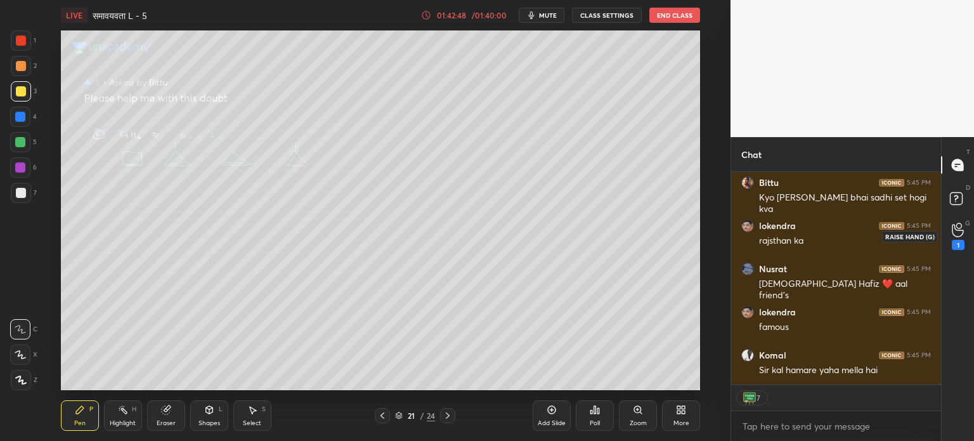
click at [956, 232] on icon at bounding box center [958, 230] width 12 height 15
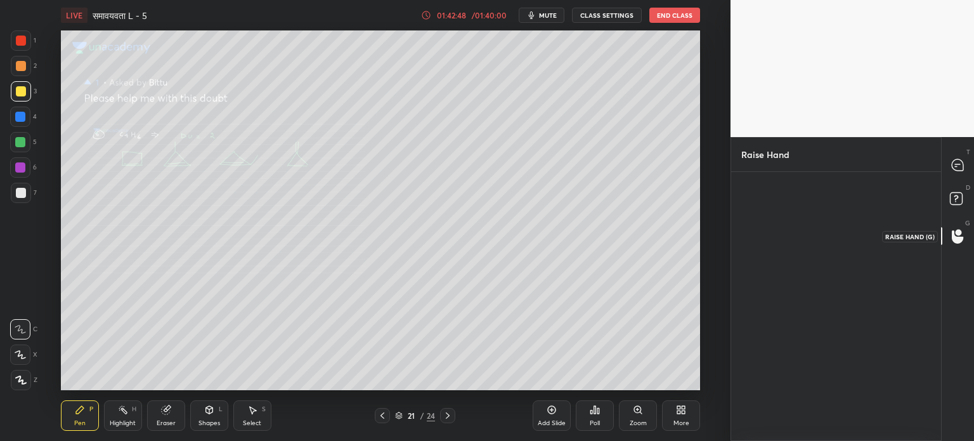
scroll to position [3, 4]
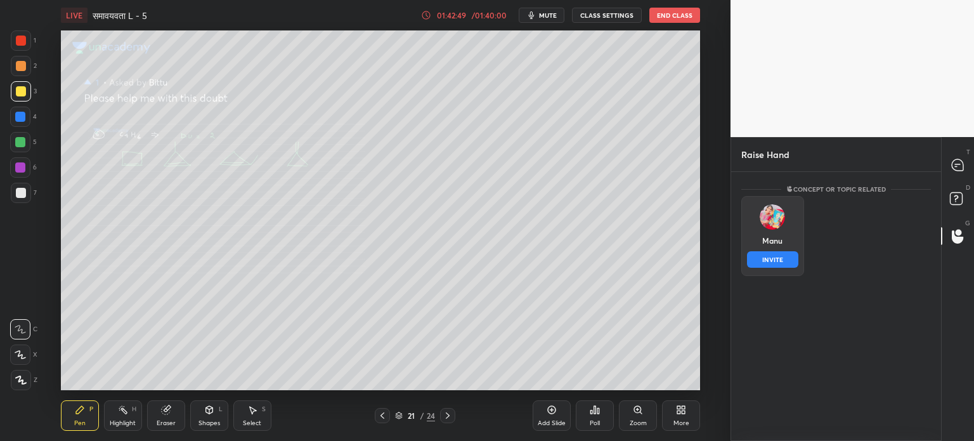
click at [787, 239] on div "Manu INVITE" at bounding box center [773, 236] width 63 height 80
click at [780, 259] on button "INVITE" at bounding box center [772, 259] width 51 height 16
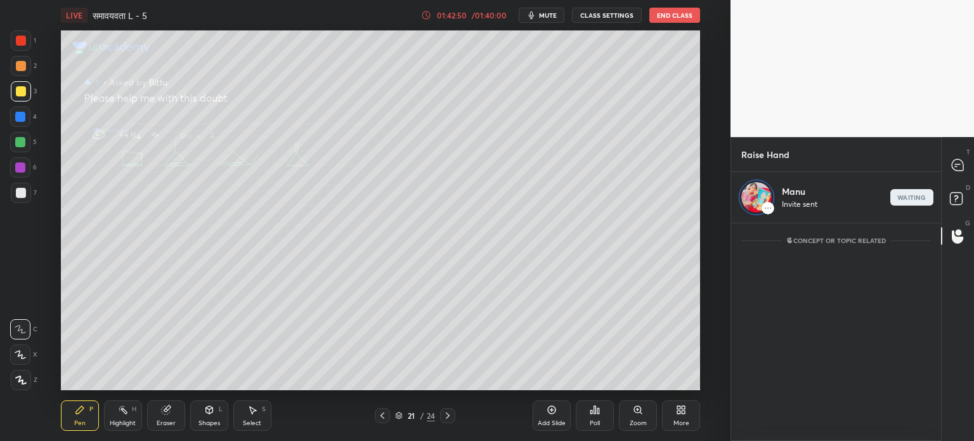
scroll to position [4, 4]
drag, startPoint x: 957, startPoint y: 187, endPoint x: 957, endPoint y: 171, distance: 16.5
click at [956, 187] on div "D Doubts (D)" at bounding box center [958, 201] width 32 height 36
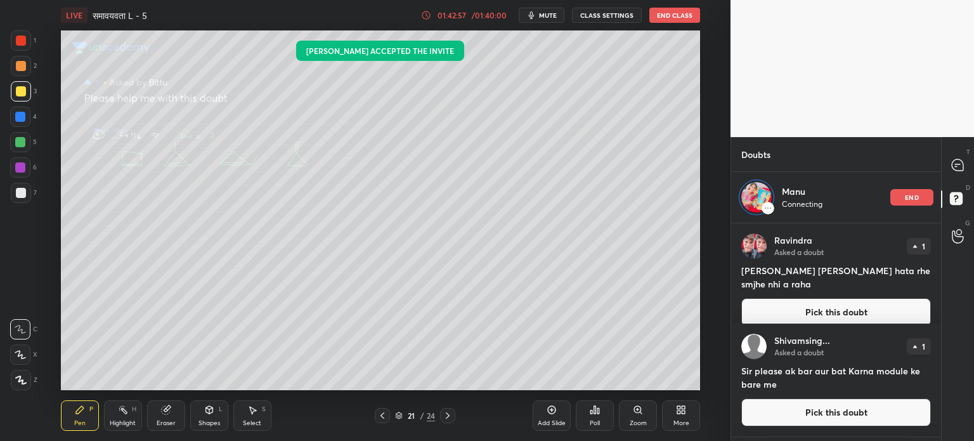
click at [851, 298] on button "Pick this doubt" at bounding box center [837, 312] width 190 height 28
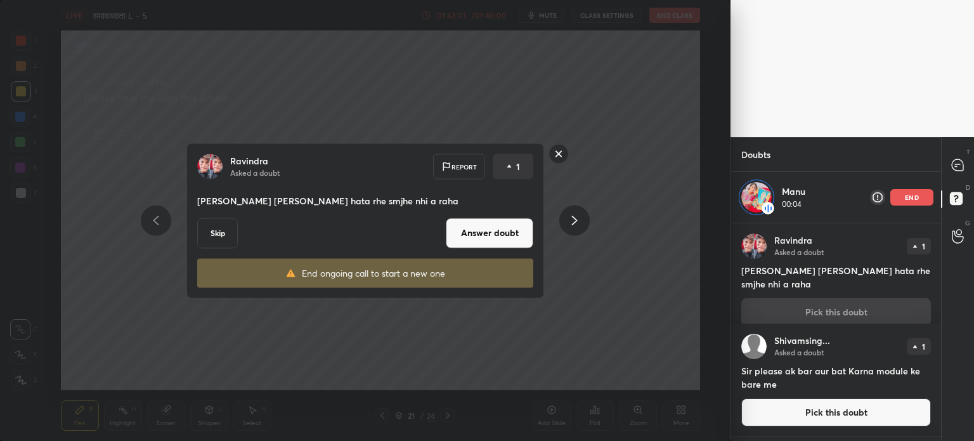
click at [558, 153] on rect at bounding box center [559, 154] width 20 height 20
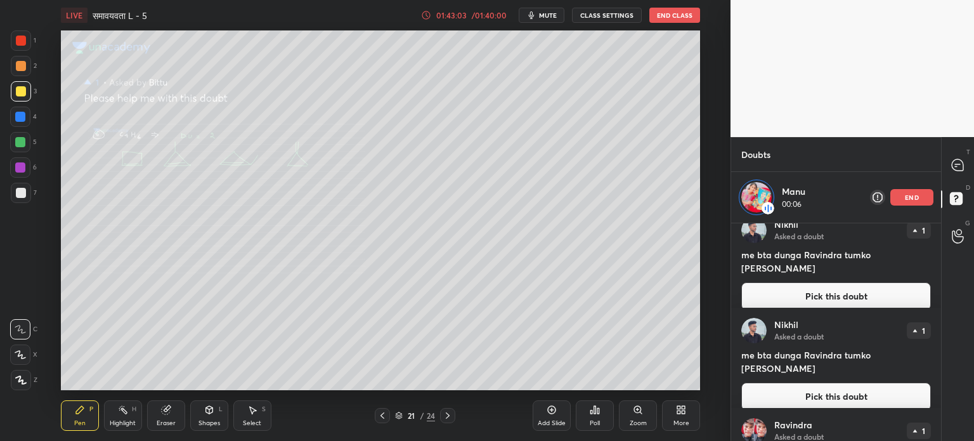
scroll to position [751, 0]
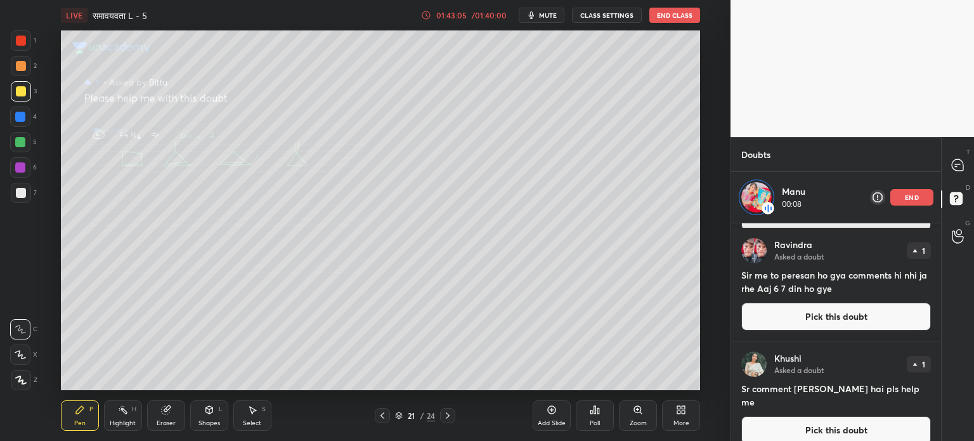
click at [842, 416] on button "Pick this doubt" at bounding box center [837, 430] width 190 height 28
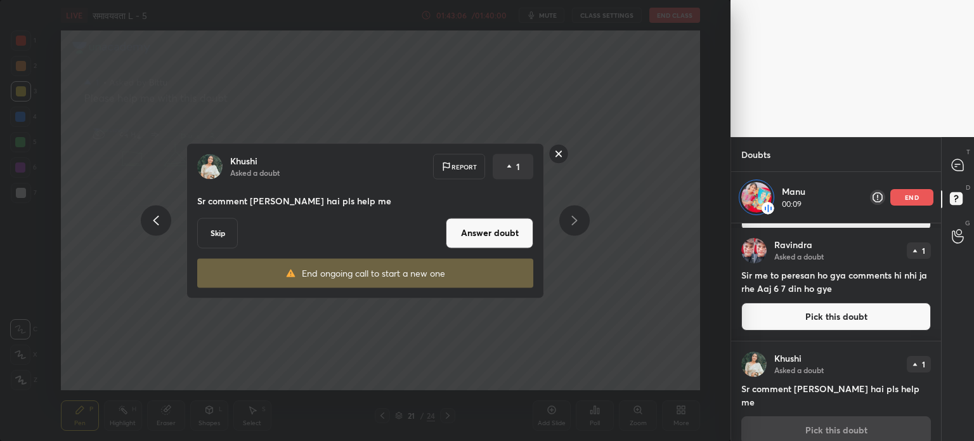
click at [216, 227] on button "Skip" at bounding box center [217, 233] width 41 height 30
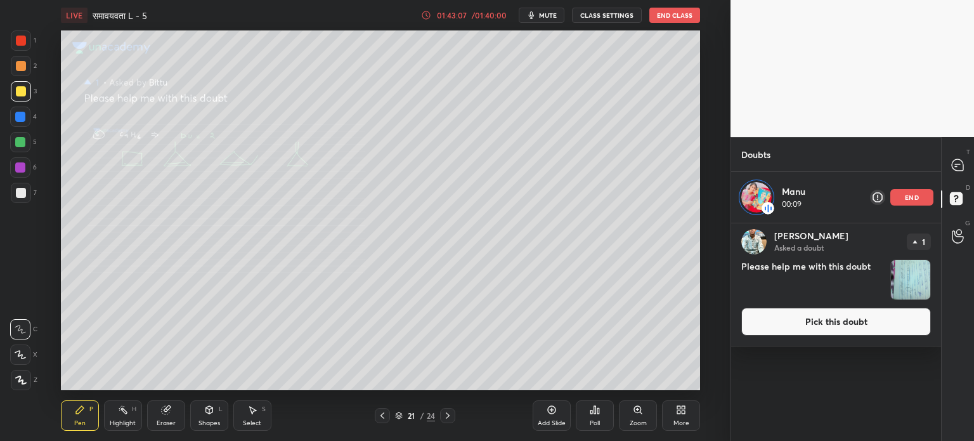
scroll to position [0, 0]
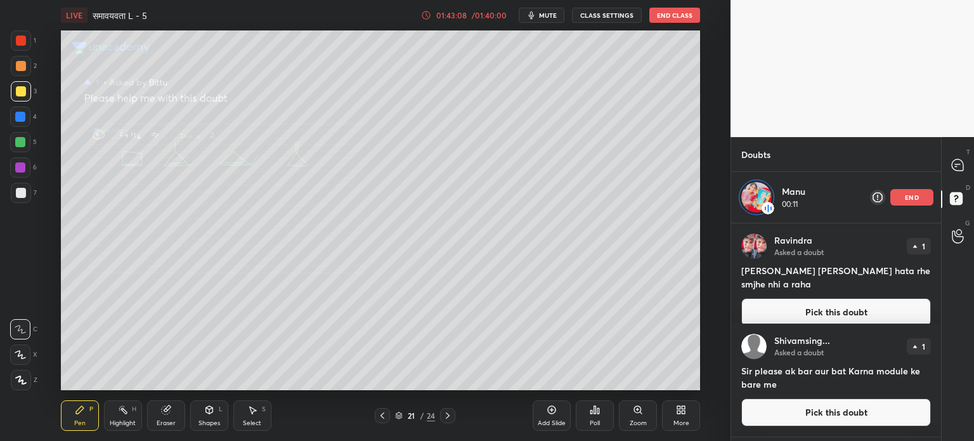
drag, startPoint x: 840, startPoint y: 415, endPoint x: 751, endPoint y: 392, distance: 91.7
click at [831, 414] on button "Pick this doubt" at bounding box center [837, 412] width 190 height 28
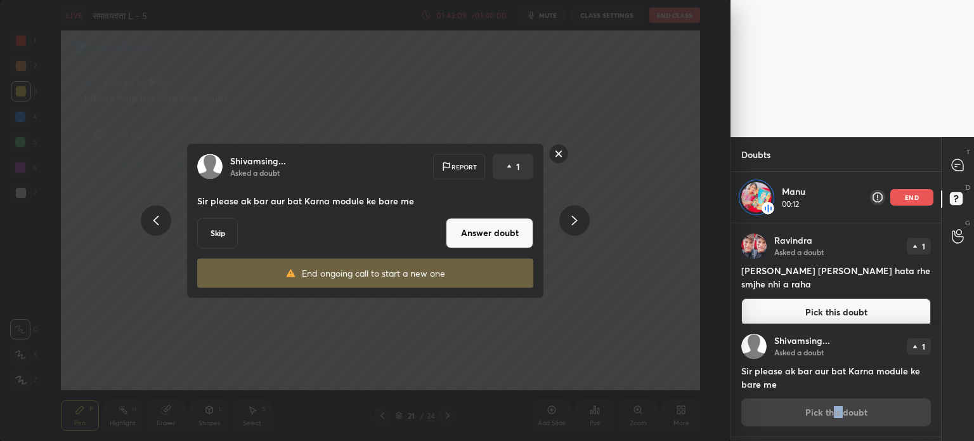
click at [198, 227] on button "Skip" at bounding box center [217, 233] width 41 height 30
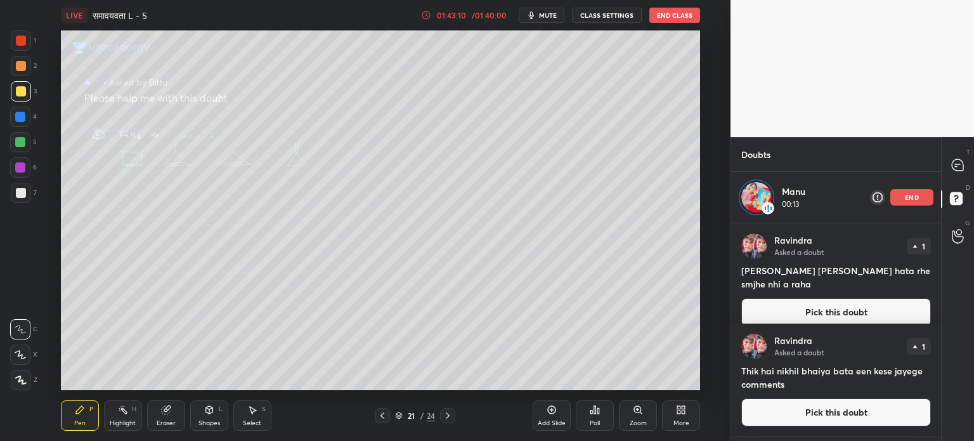
drag, startPoint x: 822, startPoint y: 410, endPoint x: 731, endPoint y: 393, distance: 92.4
click at [821, 410] on button "Pick this doubt" at bounding box center [837, 412] width 190 height 28
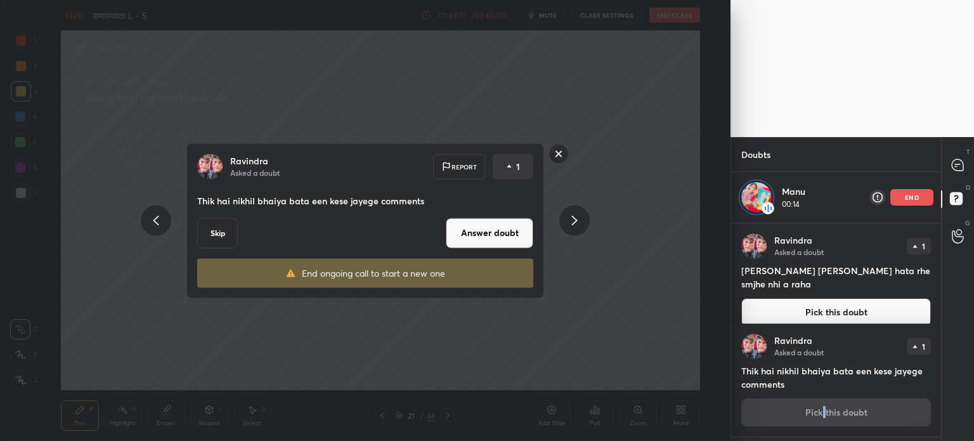
click at [209, 231] on button "Skip" at bounding box center [217, 233] width 41 height 30
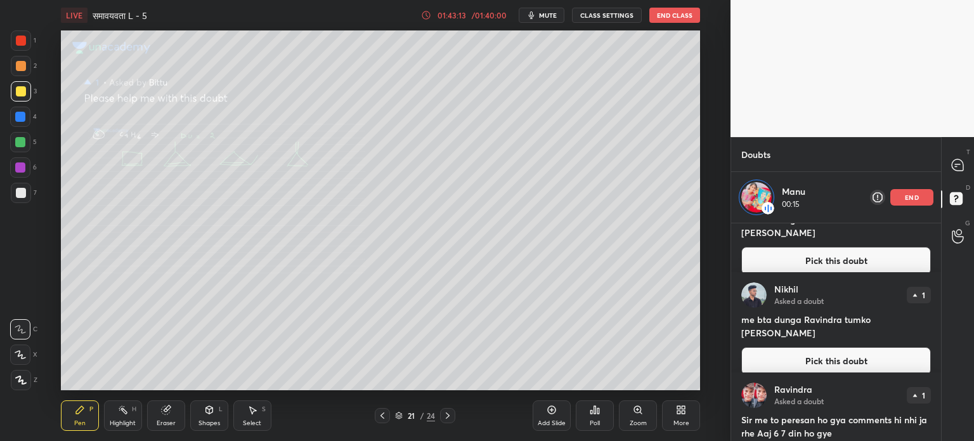
scroll to position [424, 0]
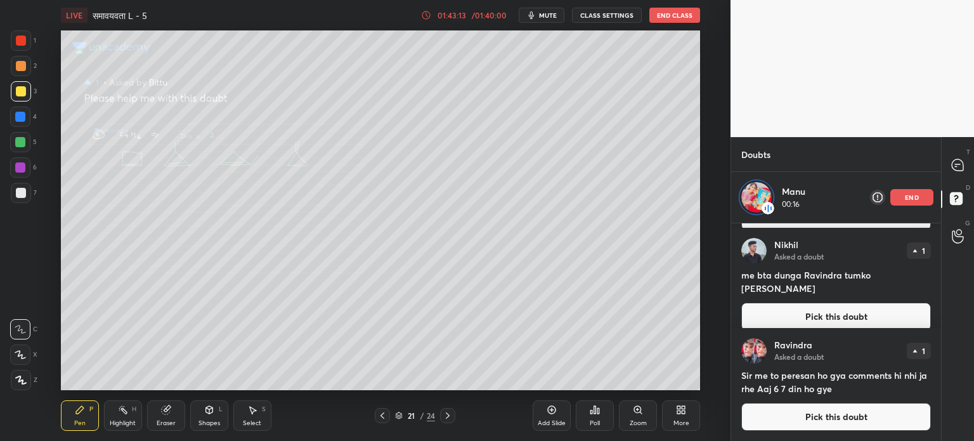
drag, startPoint x: 806, startPoint y: 415, endPoint x: 798, endPoint y: 411, distance: 8.5
click at [803, 414] on button "Pick this doubt" at bounding box center [837, 417] width 190 height 28
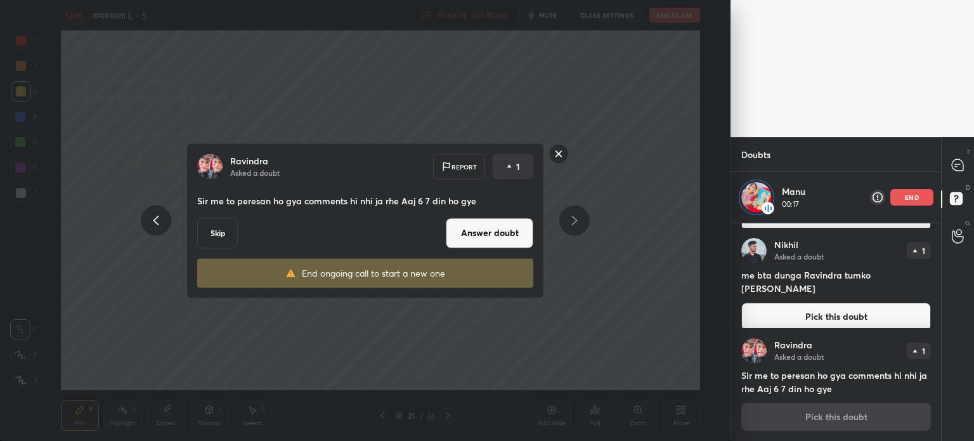
click at [214, 232] on button "Skip" at bounding box center [217, 233] width 41 height 30
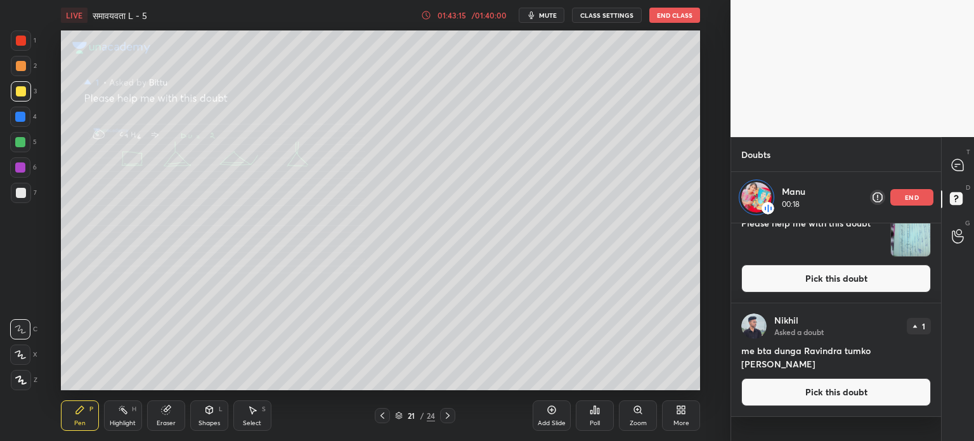
scroll to position [310, 0]
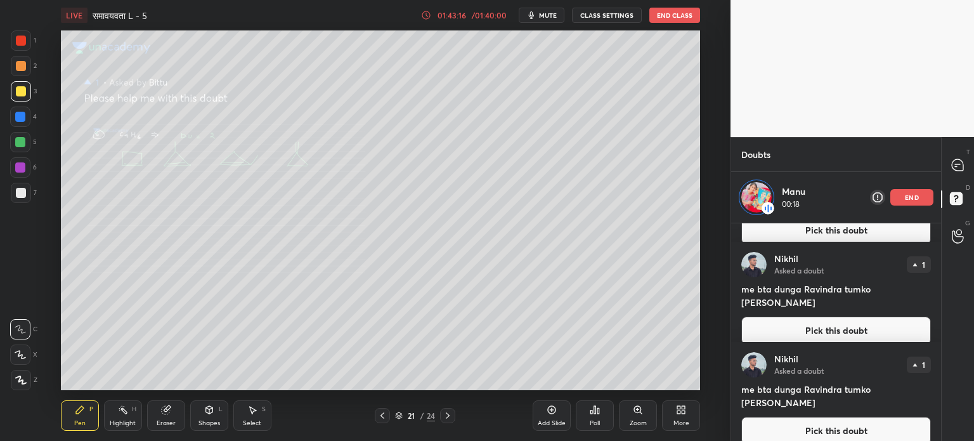
click at [834, 417] on button "Pick this doubt" at bounding box center [837, 431] width 190 height 28
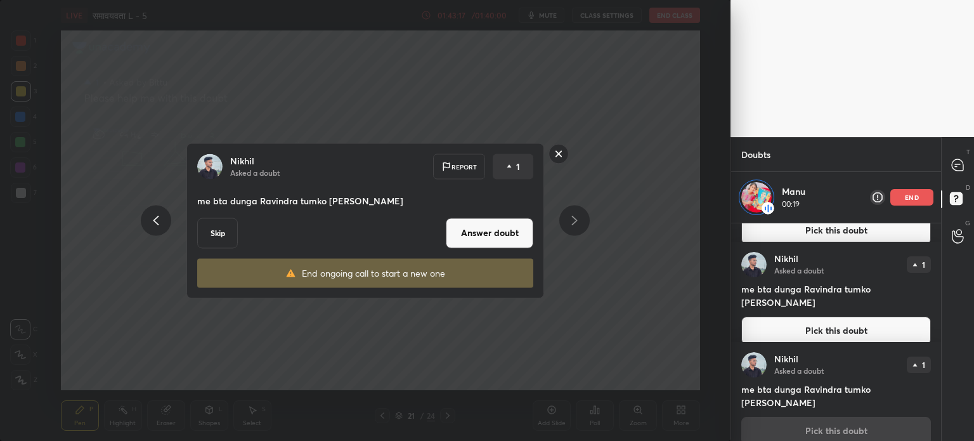
drag, startPoint x: 210, startPoint y: 235, endPoint x: 504, endPoint y: 244, distance: 293.9
click at [210, 233] on button "Skip" at bounding box center [217, 233] width 41 height 30
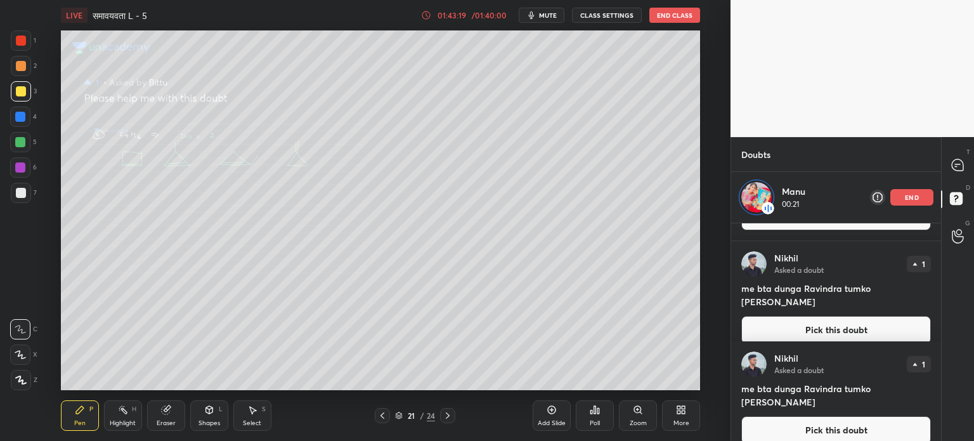
click at [846, 416] on button "Pick this doubt" at bounding box center [837, 430] width 190 height 28
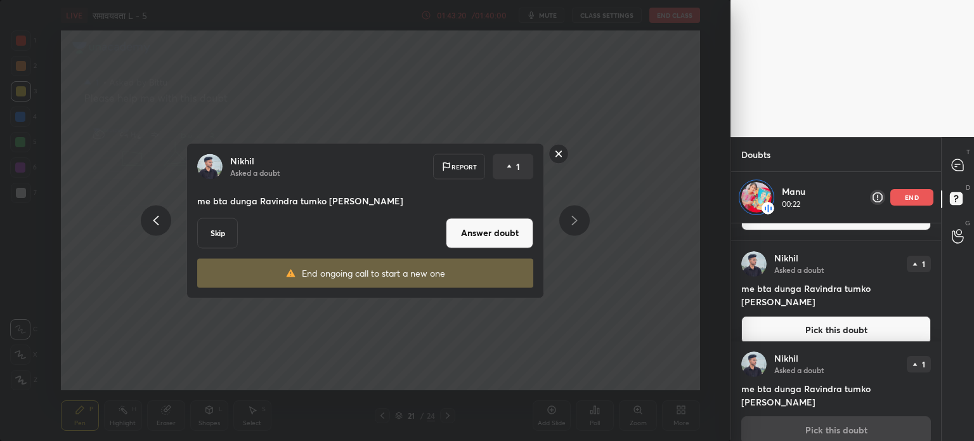
click at [225, 230] on button "Skip" at bounding box center [217, 233] width 41 height 30
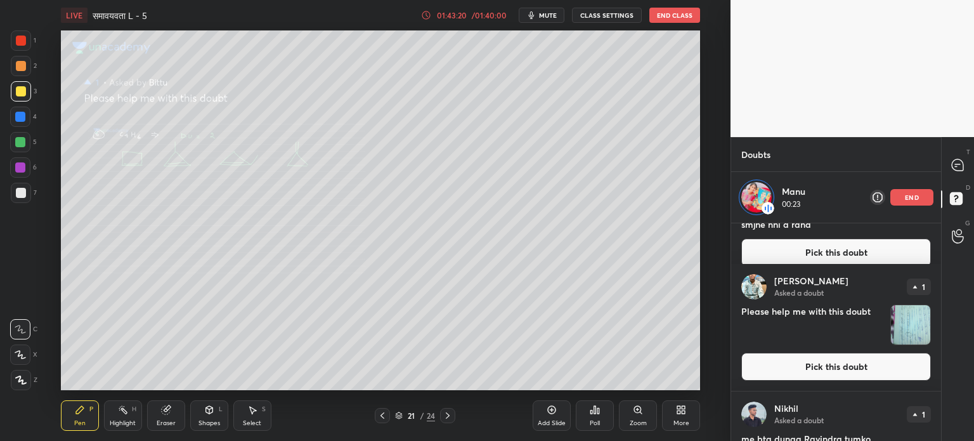
scroll to position [109, 0]
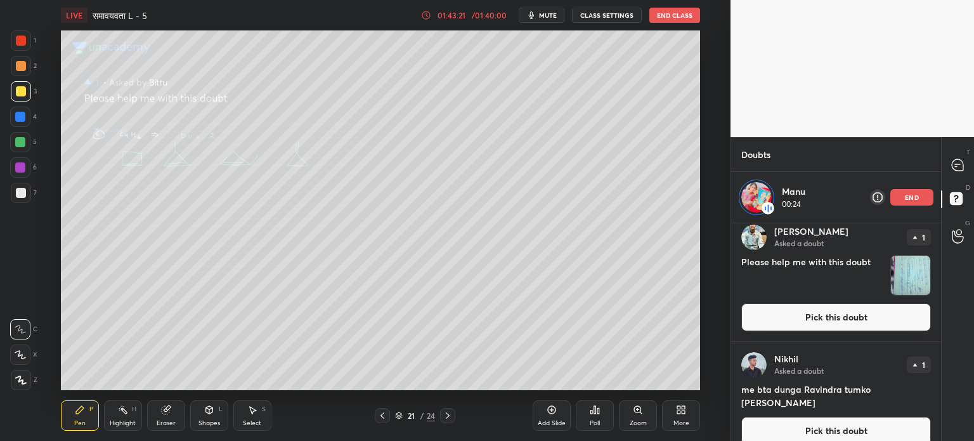
click at [804, 419] on button "Pick this doubt" at bounding box center [837, 431] width 190 height 28
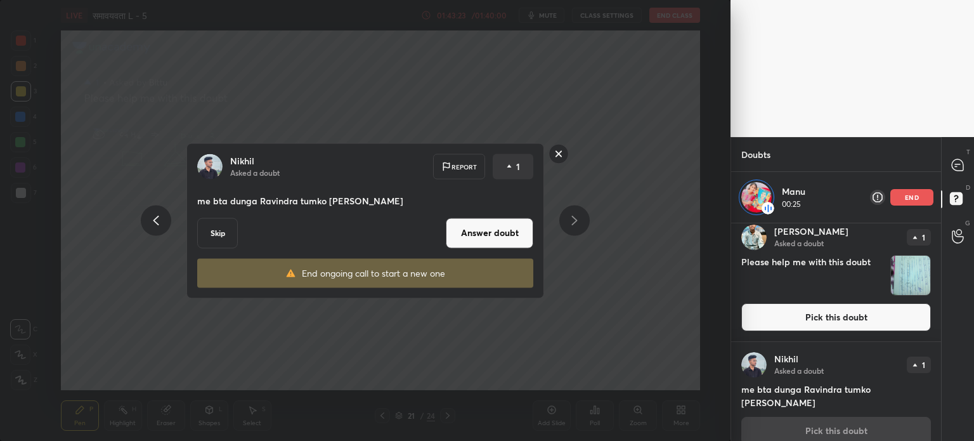
drag, startPoint x: 220, startPoint y: 231, endPoint x: 373, endPoint y: 258, distance: 155.3
click at [221, 230] on button "Skip" at bounding box center [217, 233] width 41 height 30
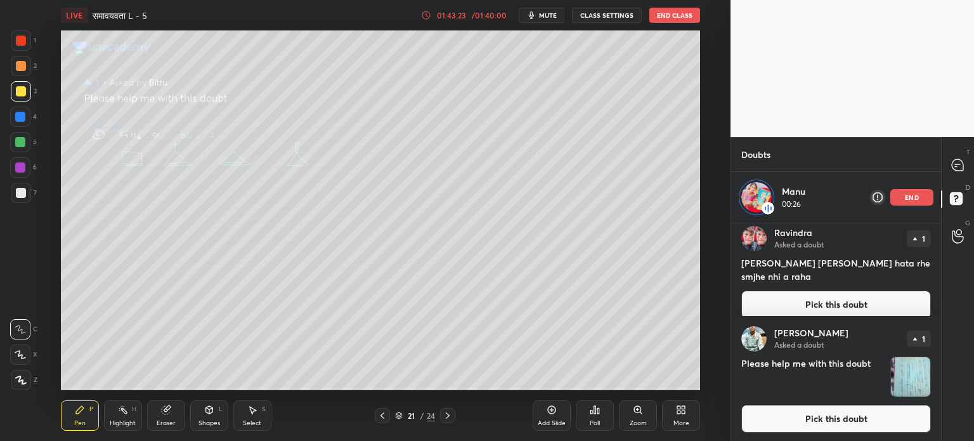
scroll to position [10, 0]
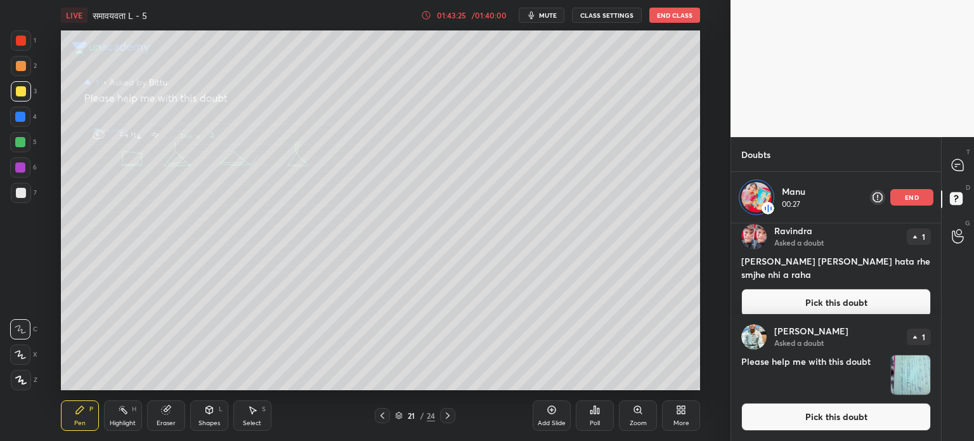
click at [821, 289] on button "Pick this doubt" at bounding box center [837, 303] width 190 height 28
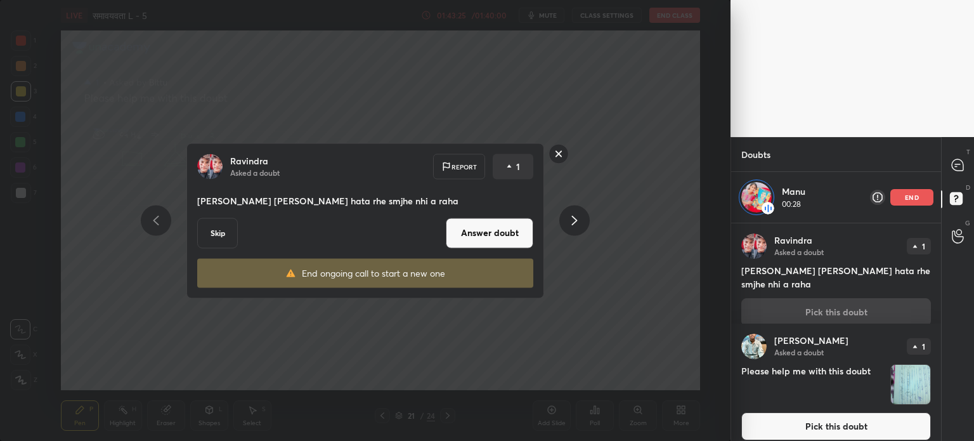
click at [218, 229] on button "Skip" at bounding box center [217, 233] width 41 height 30
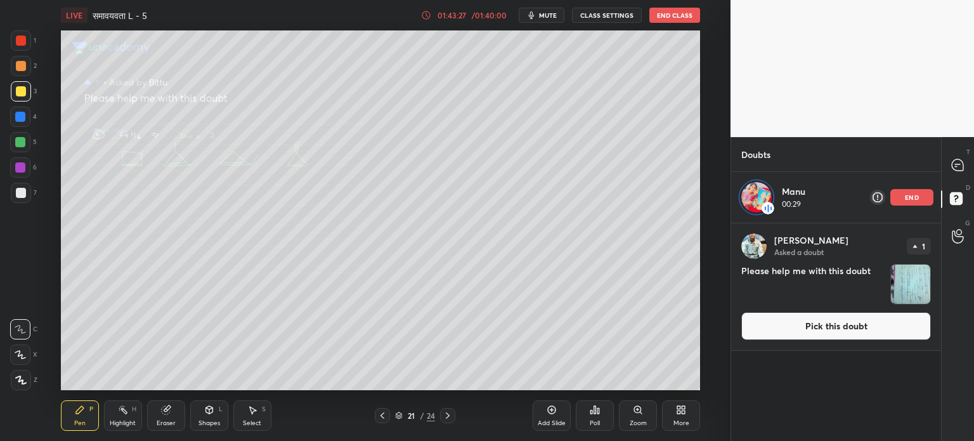
click at [908, 284] on img "grid" at bounding box center [910, 284] width 39 height 39
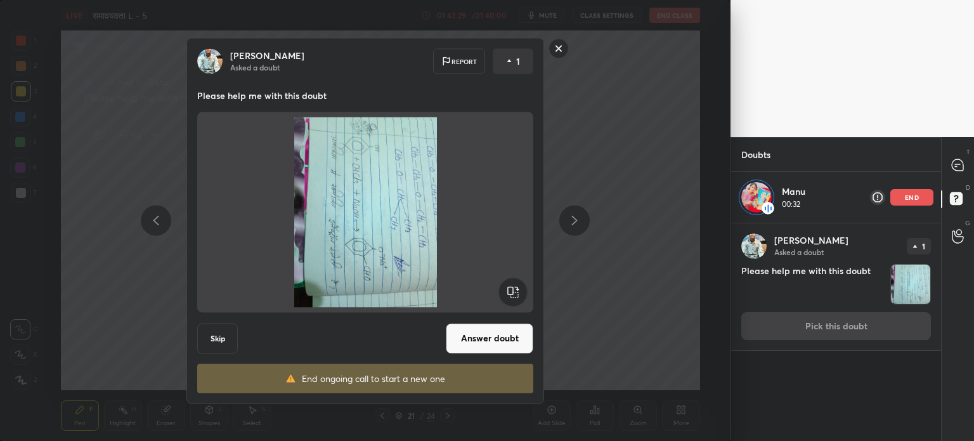
click at [218, 330] on button "Skip" at bounding box center [217, 338] width 41 height 30
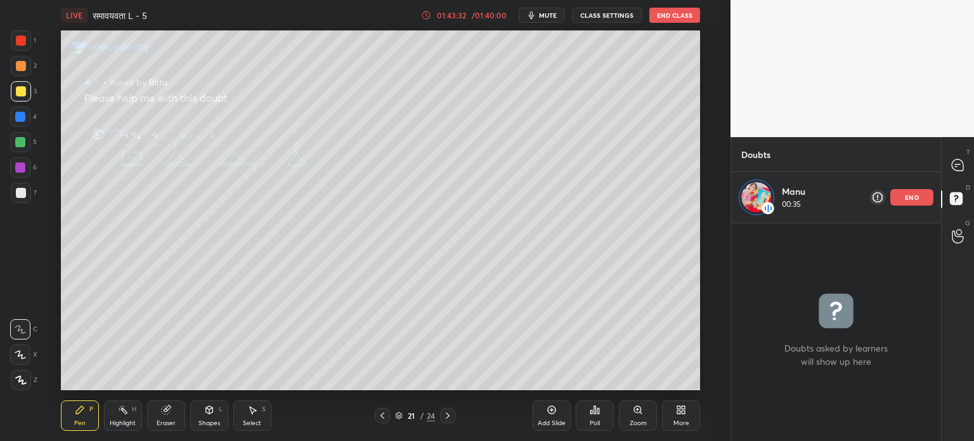
click at [384, 414] on icon at bounding box center [382, 415] width 10 height 10
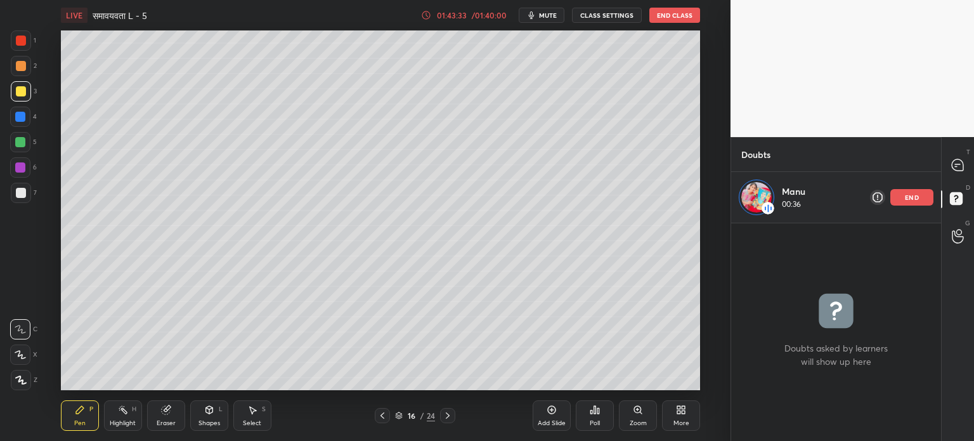
click at [384, 414] on icon at bounding box center [382, 415] width 10 height 10
click at [383, 414] on icon at bounding box center [382, 415] width 10 height 10
click at [382, 413] on icon at bounding box center [382, 415] width 10 height 10
click at [381, 413] on icon at bounding box center [382, 415] width 10 height 10
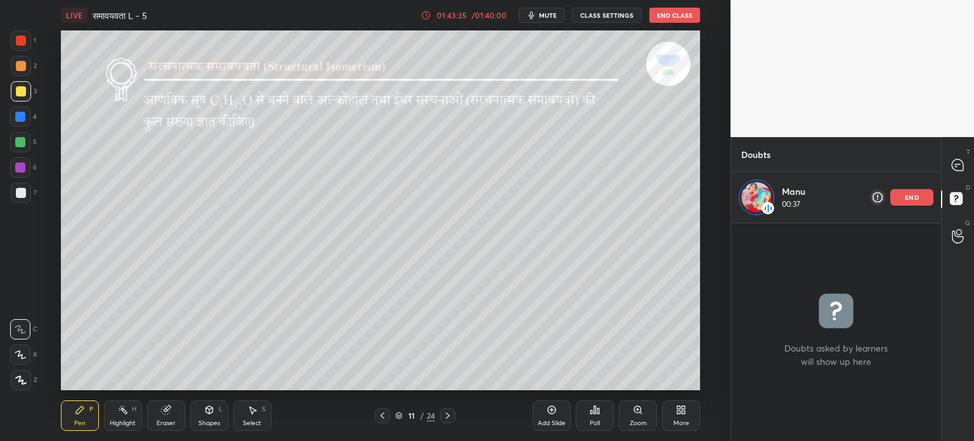
click at [381, 413] on icon at bounding box center [382, 415] width 10 height 10
click at [962, 160] on icon at bounding box center [958, 165] width 13 height 13
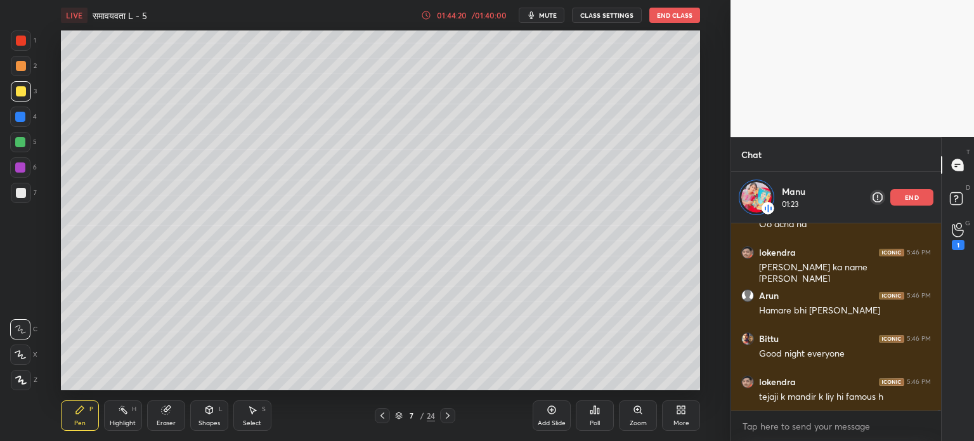
scroll to position [44594, 0]
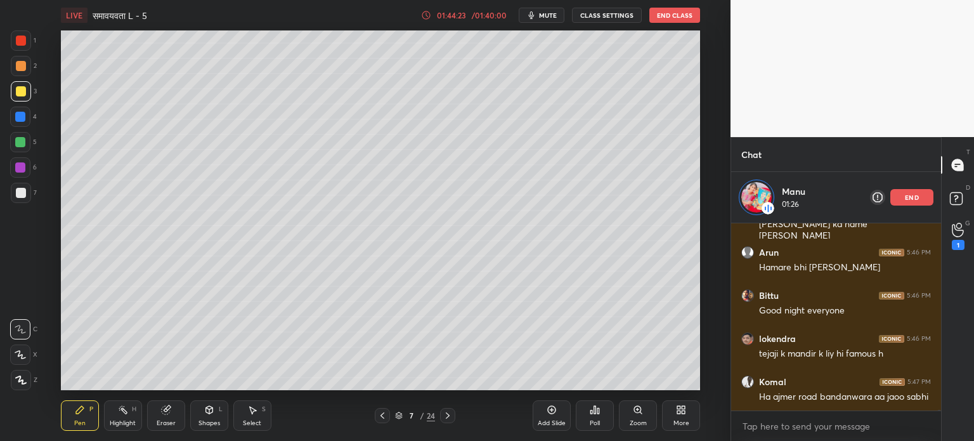
click at [447, 413] on icon at bounding box center [448, 415] width 10 height 10
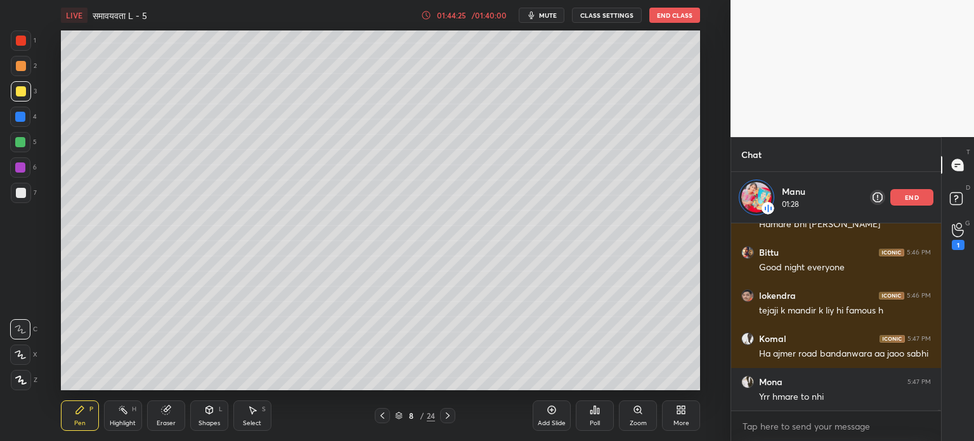
click at [447, 413] on icon at bounding box center [448, 415] width 10 height 10
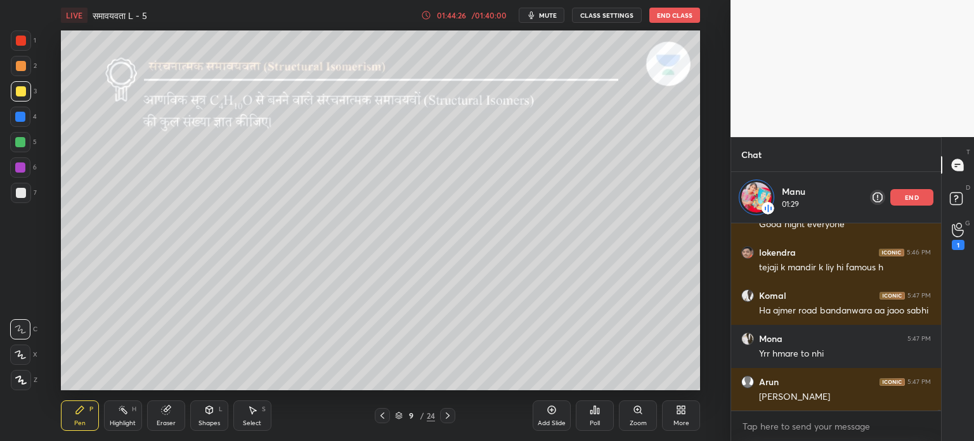
click at [379, 414] on icon at bounding box center [382, 415] width 10 height 10
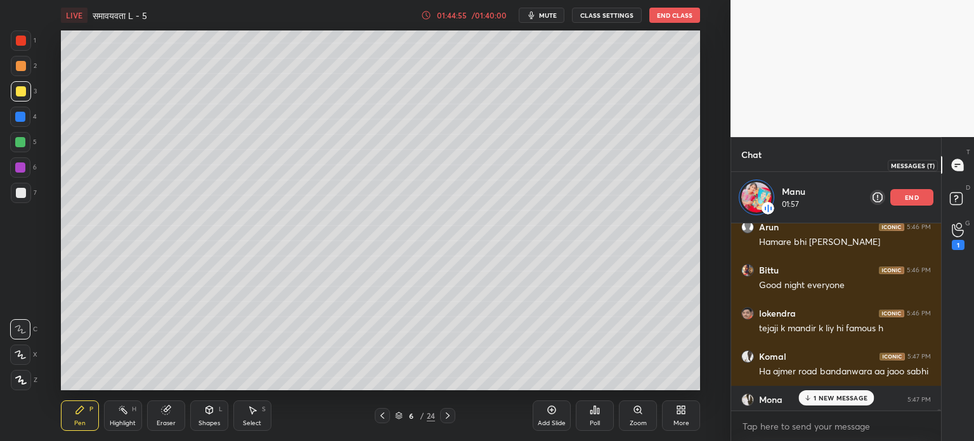
scroll to position [265, 206]
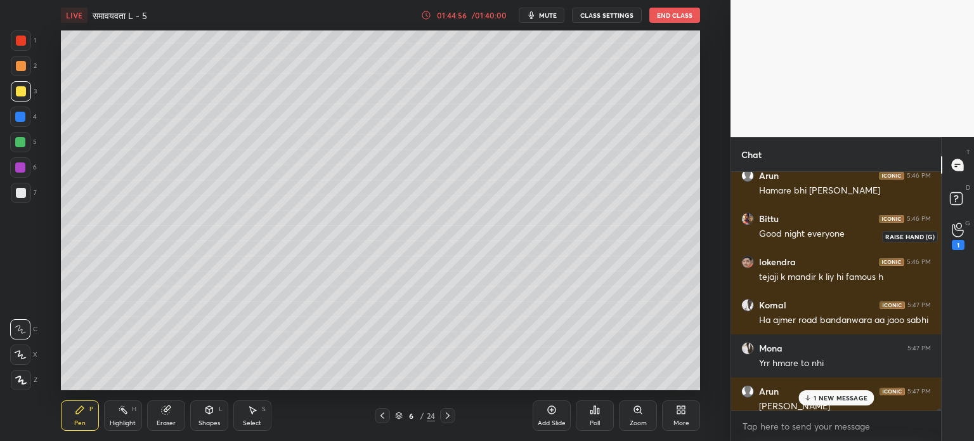
click at [956, 233] on icon at bounding box center [958, 230] width 12 height 15
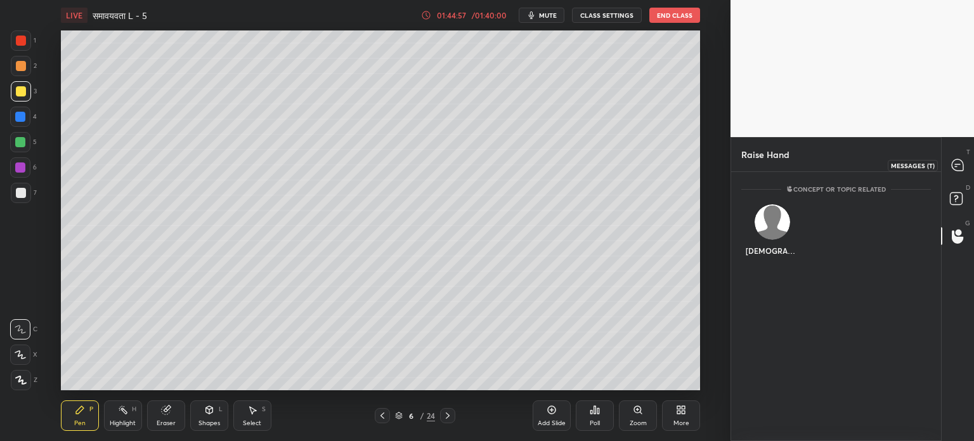
click at [965, 165] on div at bounding box center [958, 165] width 25 height 23
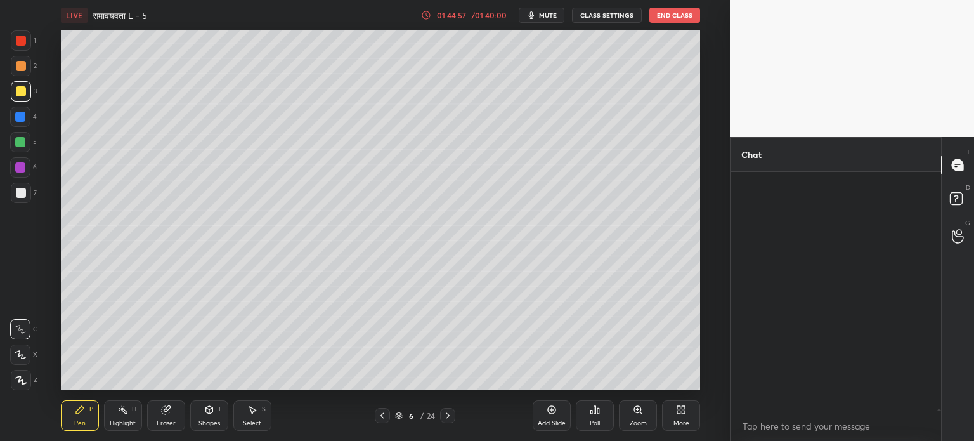
scroll to position [235, 206]
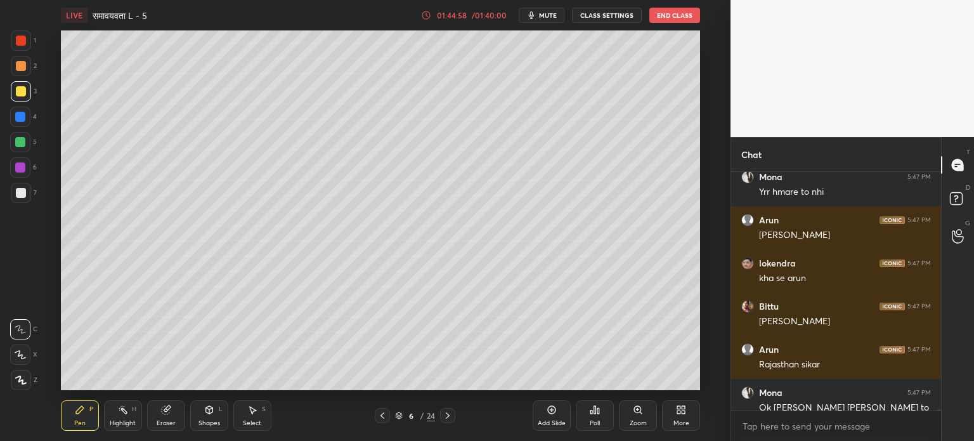
click at [960, 230] on circle at bounding box center [959, 232] width 5 height 5
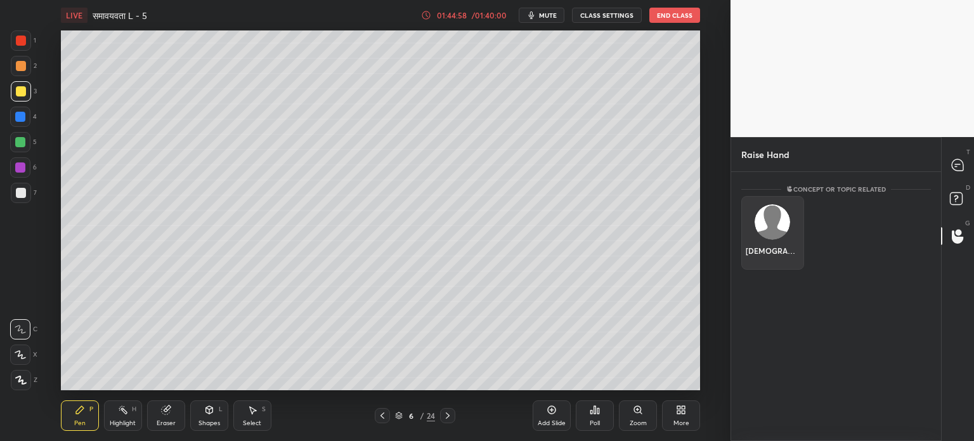
click at [773, 237] on div "[DEMOGRAPHIC_DATA]" at bounding box center [773, 233] width 63 height 74
click at [774, 262] on button "INVITE" at bounding box center [772, 259] width 51 height 16
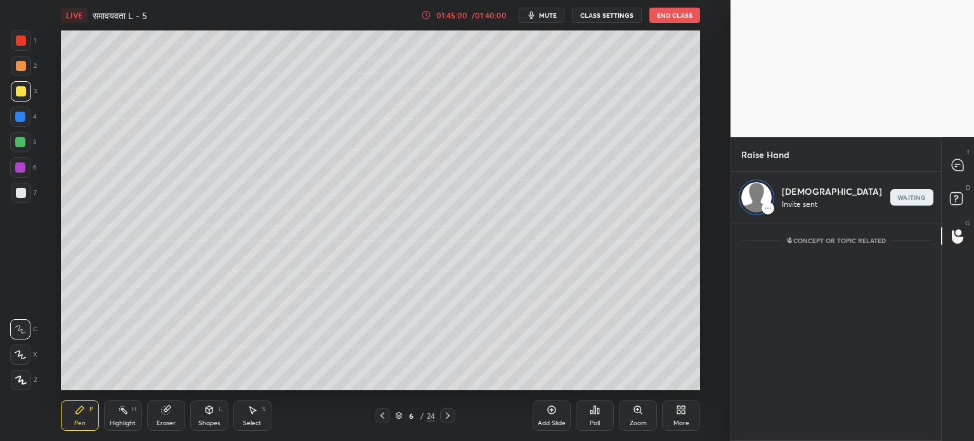
scroll to position [4, 4]
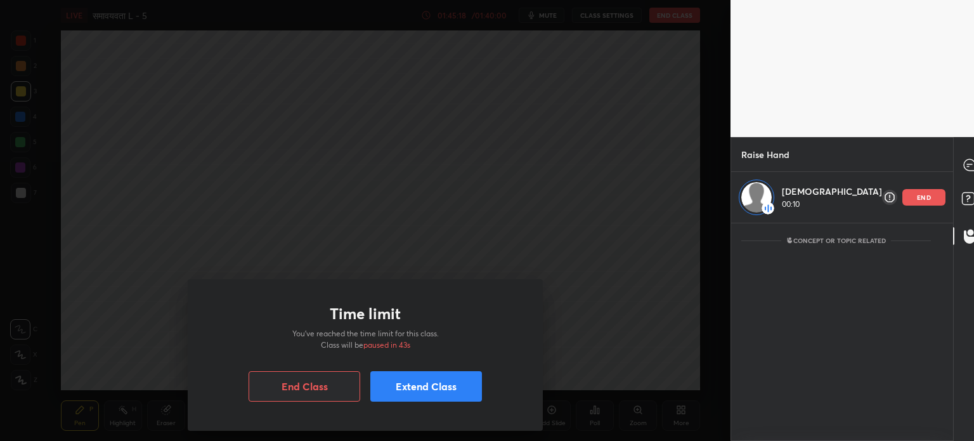
click at [612, 204] on div "Time limit You’ve reached the time limit for this class. Class will be paused i…" at bounding box center [365, 220] width 731 height 441
click at [612, 203] on div "Time limit You’ve reached the time limit for this class. Class will be paused i…" at bounding box center [365, 220] width 731 height 441
click at [436, 387] on button "Extend Class" at bounding box center [426, 386] width 112 height 30
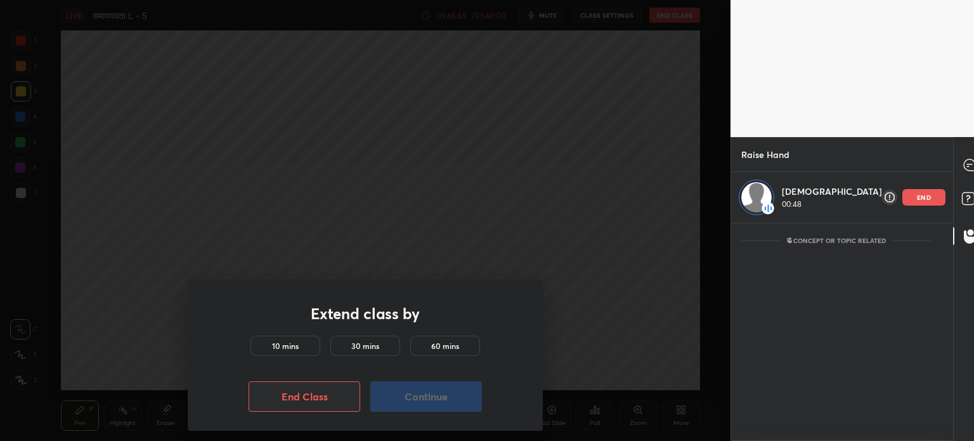
click at [288, 350] on h5 "10 mins" at bounding box center [285, 345] width 27 height 11
drag, startPoint x: 426, startPoint y: 404, endPoint x: 419, endPoint y: 401, distance: 8.2
click at [421, 402] on button "Continue" at bounding box center [426, 396] width 112 height 30
click at [421, 400] on button "Continue" at bounding box center [426, 396] width 112 height 30
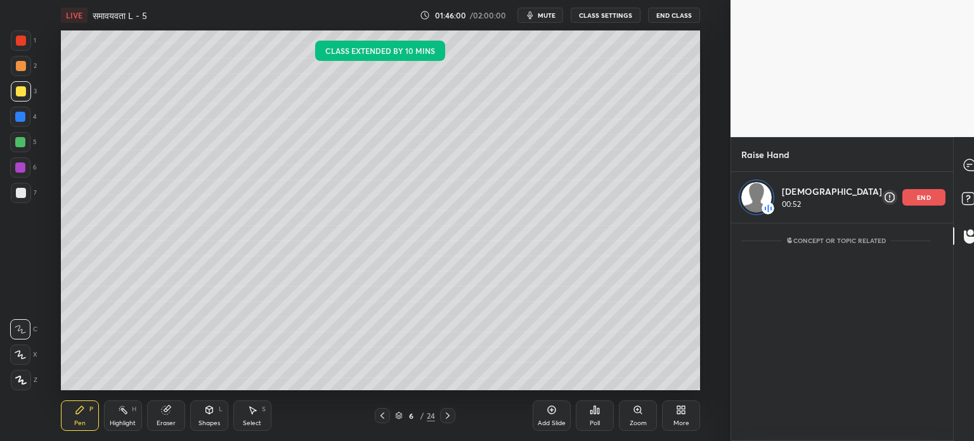
click at [450, 412] on icon at bounding box center [448, 415] width 10 height 10
click at [403, 416] on div "10 / 24" at bounding box center [415, 415] width 40 height 11
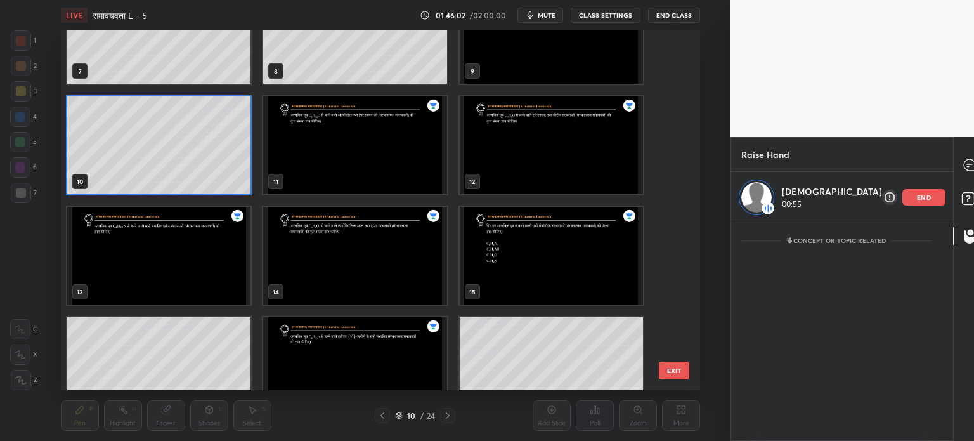
scroll to position [523, 0]
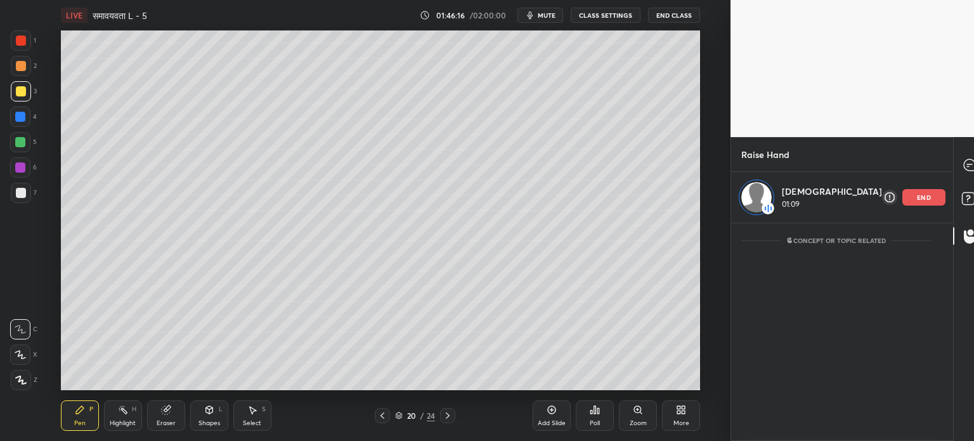
click at [381, 414] on icon at bounding box center [383, 415] width 4 height 6
click at [28, 192] on div at bounding box center [21, 193] width 20 height 20
click at [169, 418] on div "Eraser" at bounding box center [166, 415] width 38 height 30
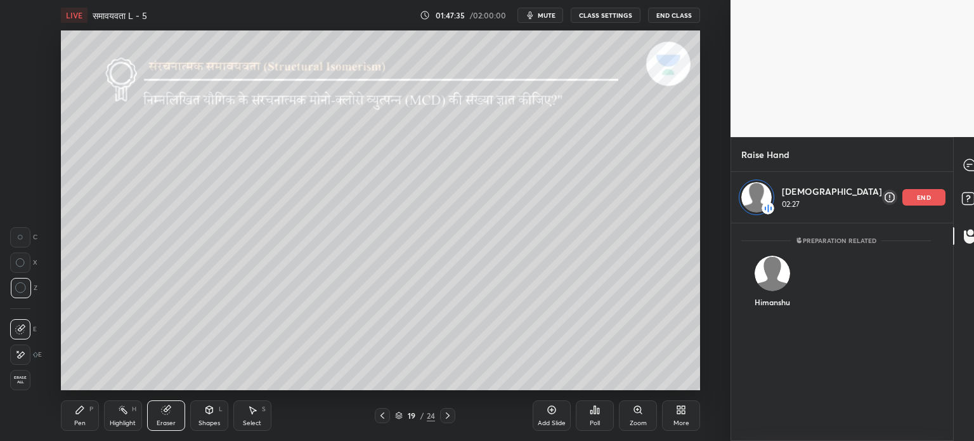
click at [917, 197] on p "end" at bounding box center [924, 197] width 14 height 6
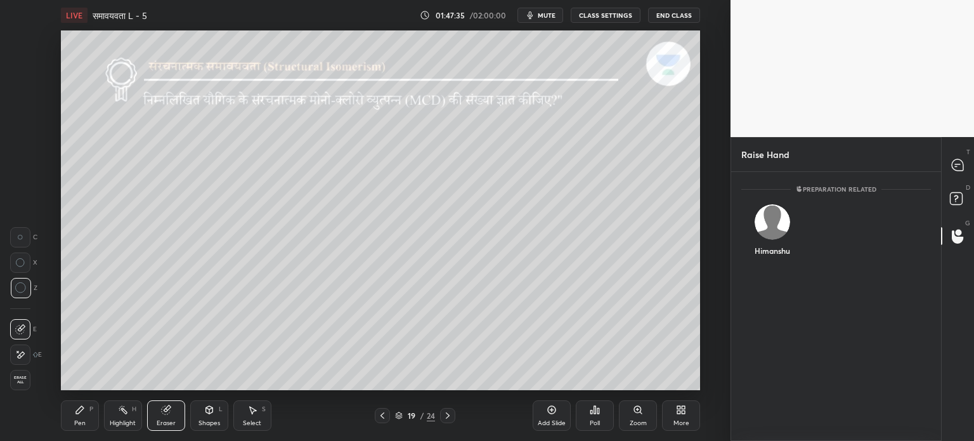
scroll to position [265, 206]
click at [782, 225] on img "grid" at bounding box center [773, 222] width 36 height 36
click at [779, 263] on button "INVITE" at bounding box center [772, 259] width 51 height 16
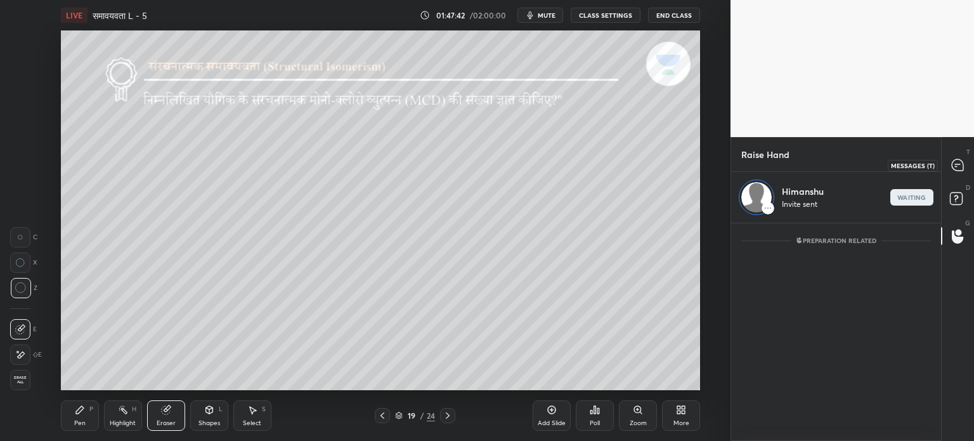
drag, startPoint x: 967, startPoint y: 164, endPoint x: 949, endPoint y: 181, distance: 24.7
click at [966, 164] on div at bounding box center [958, 165] width 25 height 23
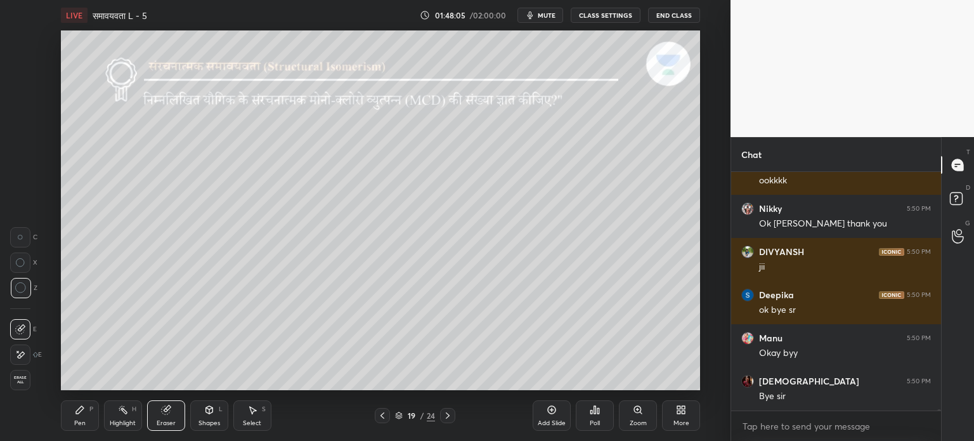
scroll to position [45950, 0]
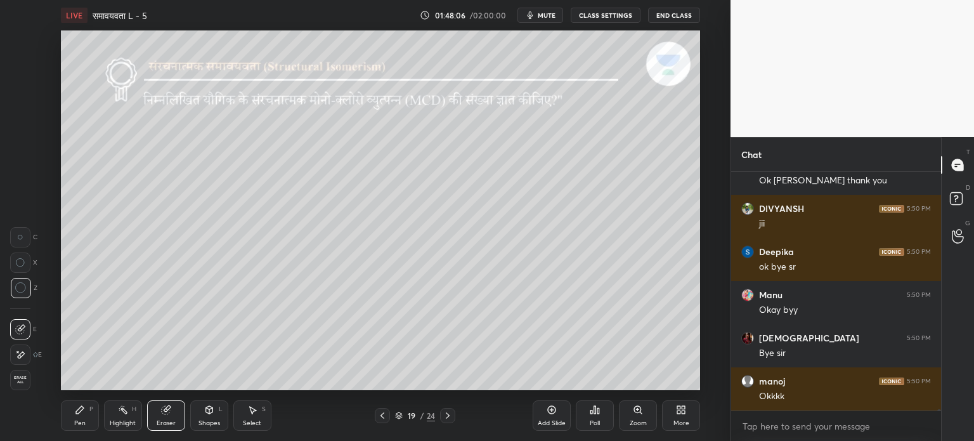
click at [665, 12] on button "End Class" at bounding box center [674, 15] width 52 height 15
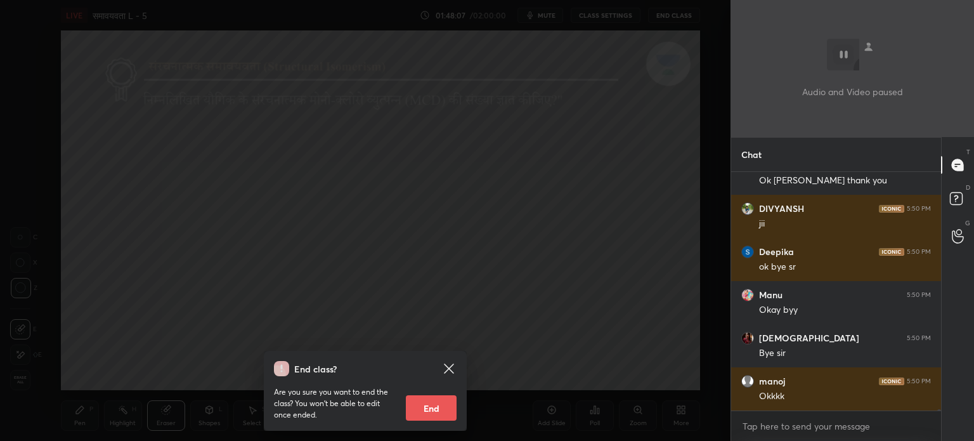
click at [444, 416] on button "End" at bounding box center [431, 407] width 51 height 25
type textarea "x"
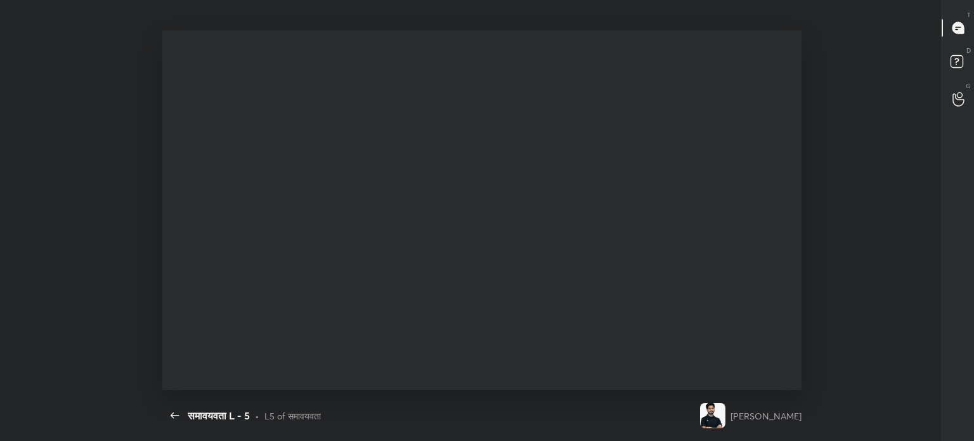
scroll to position [0, 0]
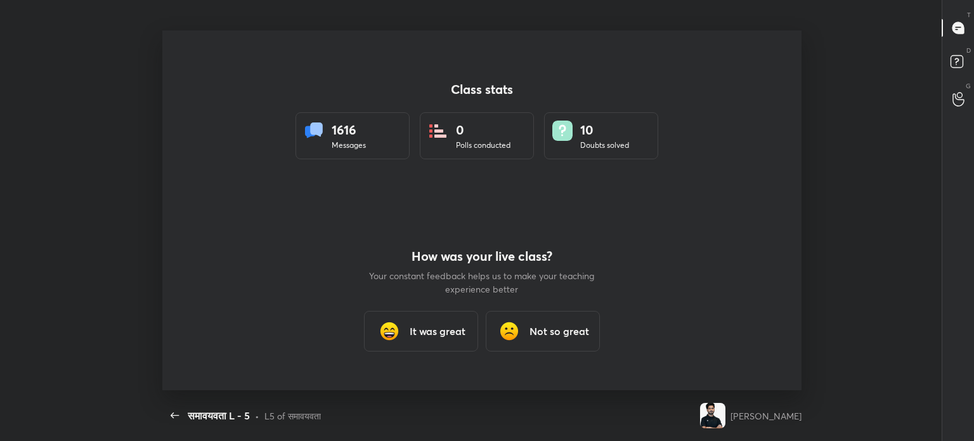
click at [449, 324] on h3 "It was great" at bounding box center [438, 331] width 56 height 15
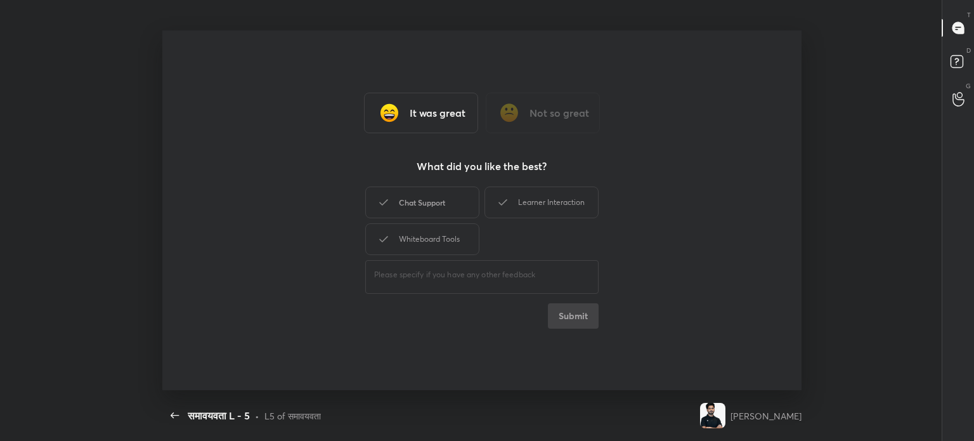
click at [396, 209] on div "Chat Support" at bounding box center [422, 203] width 114 height 32
drag, startPoint x: 382, startPoint y: 254, endPoint x: 386, endPoint y: 248, distance: 7.7
click at [384, 252] on div "Chat Support Learner Interaction Whiteboard Tools" at bounding box center [481, 221] width 233 height 74
click at [388, 247] on div "Whiteboard Tools" at bounding box center [422, 239] width 114 height 32
click at [518, 201] on div "Learner Interaction" at bounding box center [542, 203] width 114 height 32
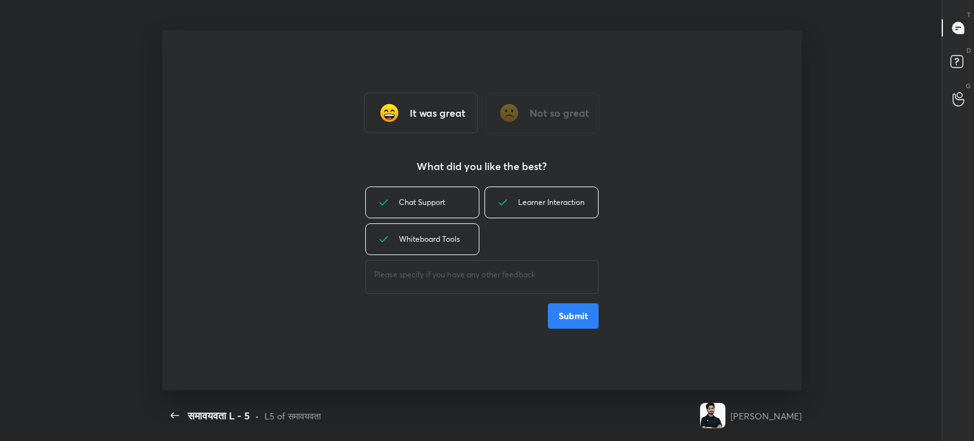
click at [574, 322] on button "Submit" at bounding box center [573, 315] width 51 height 25
